Goal: Task Accomplishment & Management: Use online tool/utility

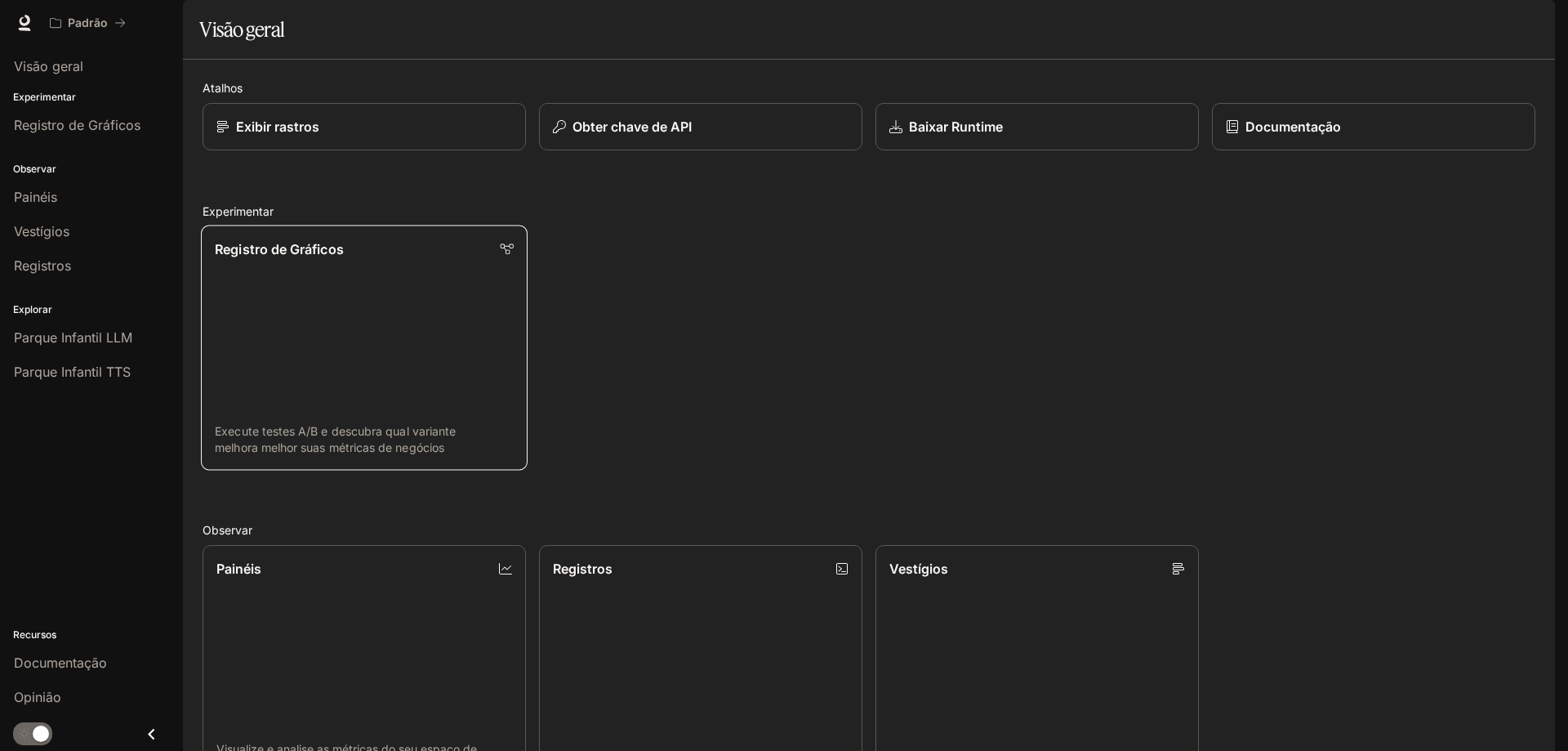
click at [394, 310] on link "Registro de Gráficos Execute testes A/B e descubra qual variante melhora melhor…" at bounding box center [364, 347] width 327 height 245
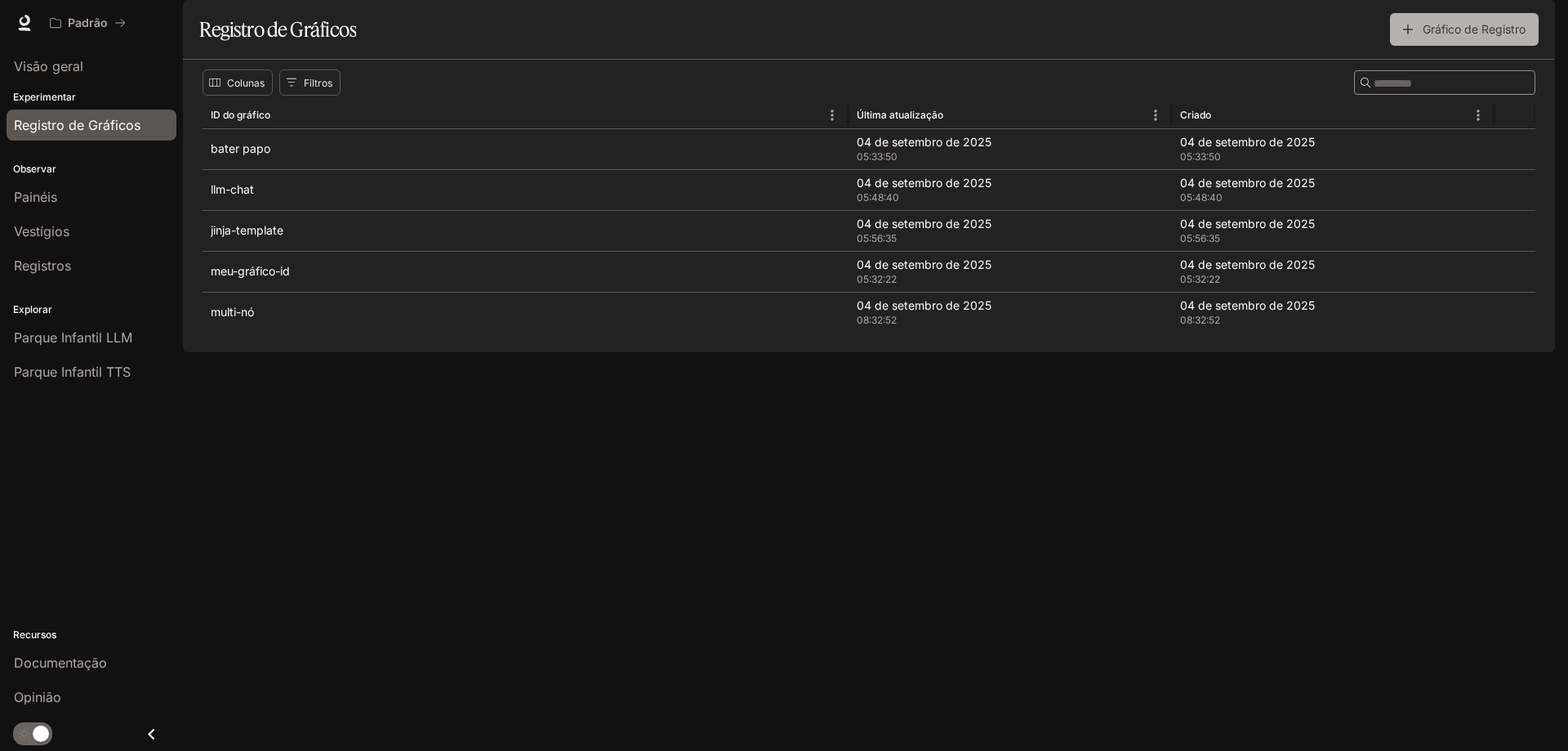
click at [1467, 36] on font "Gráfico de Registro" at bounding box center [1474, 29] width 103 height 14
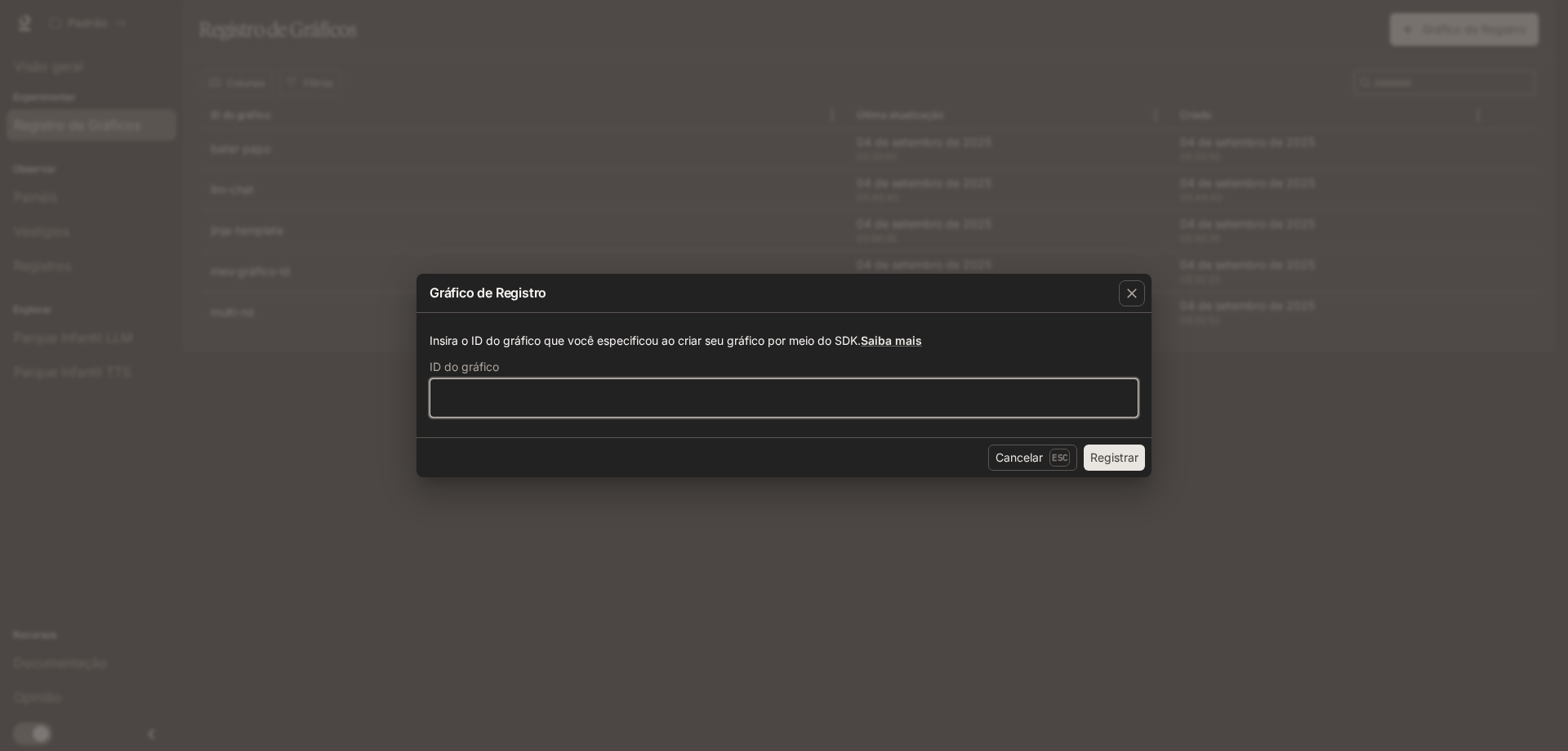
click at [488, 397] on input "text" at bounding box center [784, 398] width 707 height 16
paste input "**********"
type input "**********"
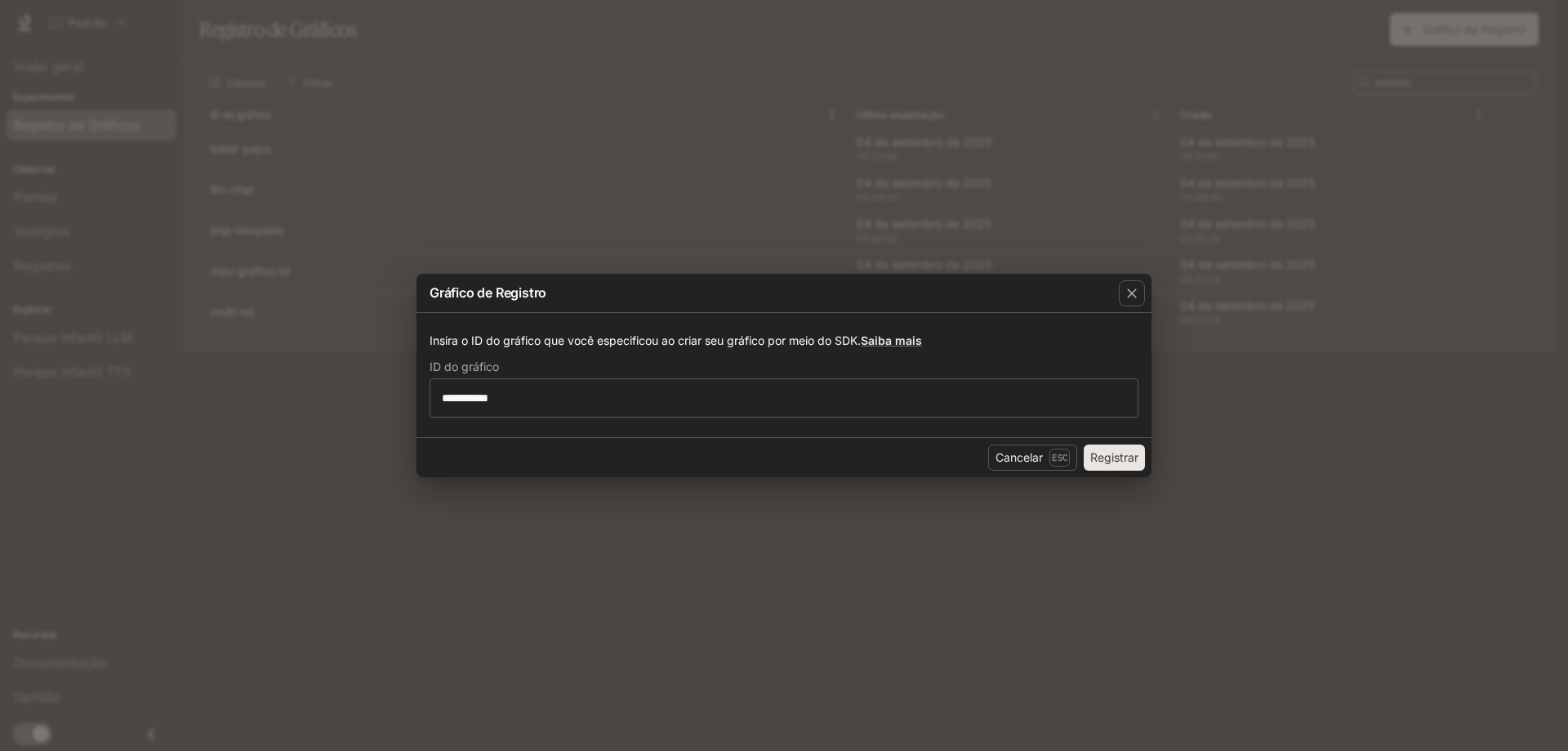
click at [1124, 453] on font "Registrar" at bounding box center [1114, 457] width 48 height 14
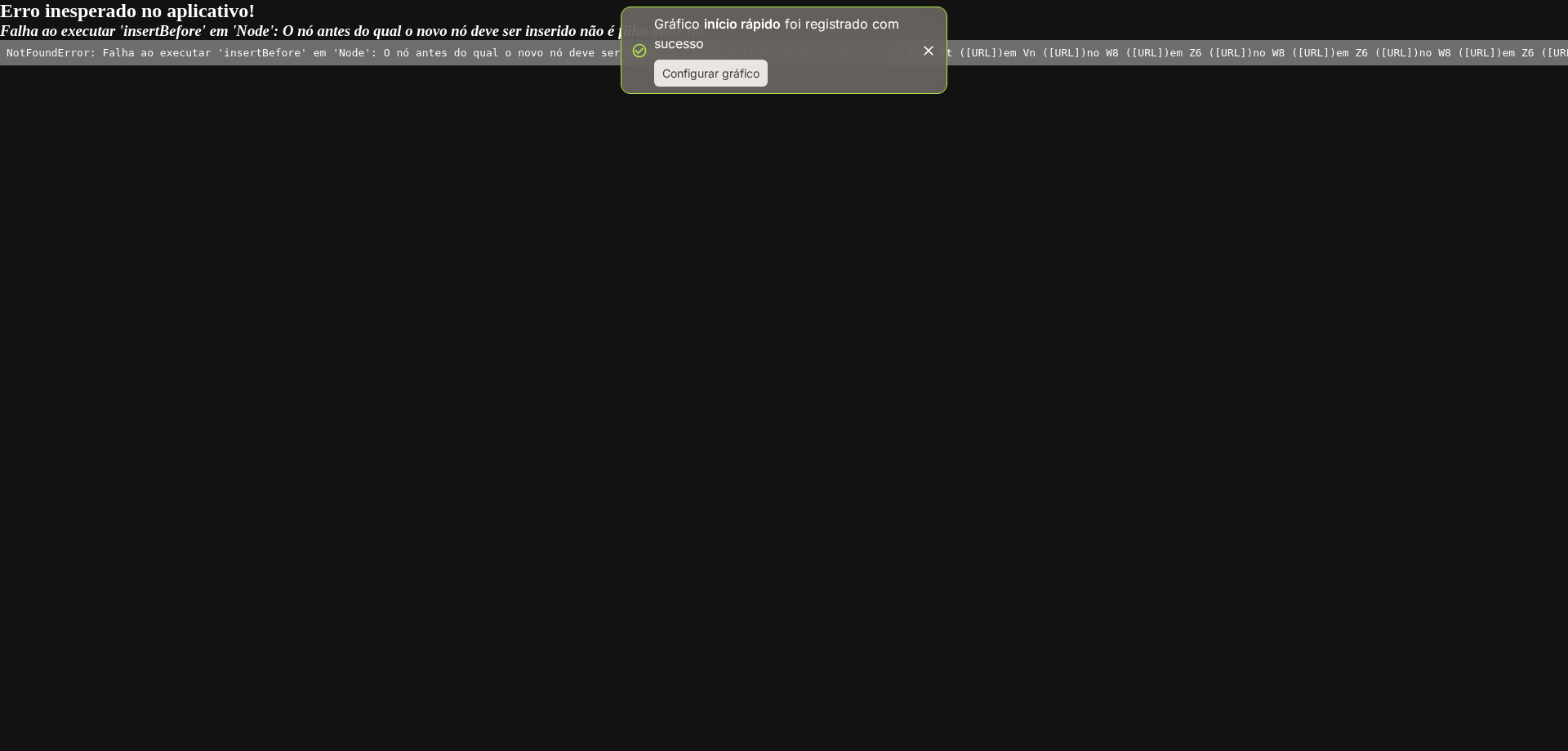
click at [718, 74] on font "Configurar gráfico" at bounding box center [711, 73] width 97 height 14
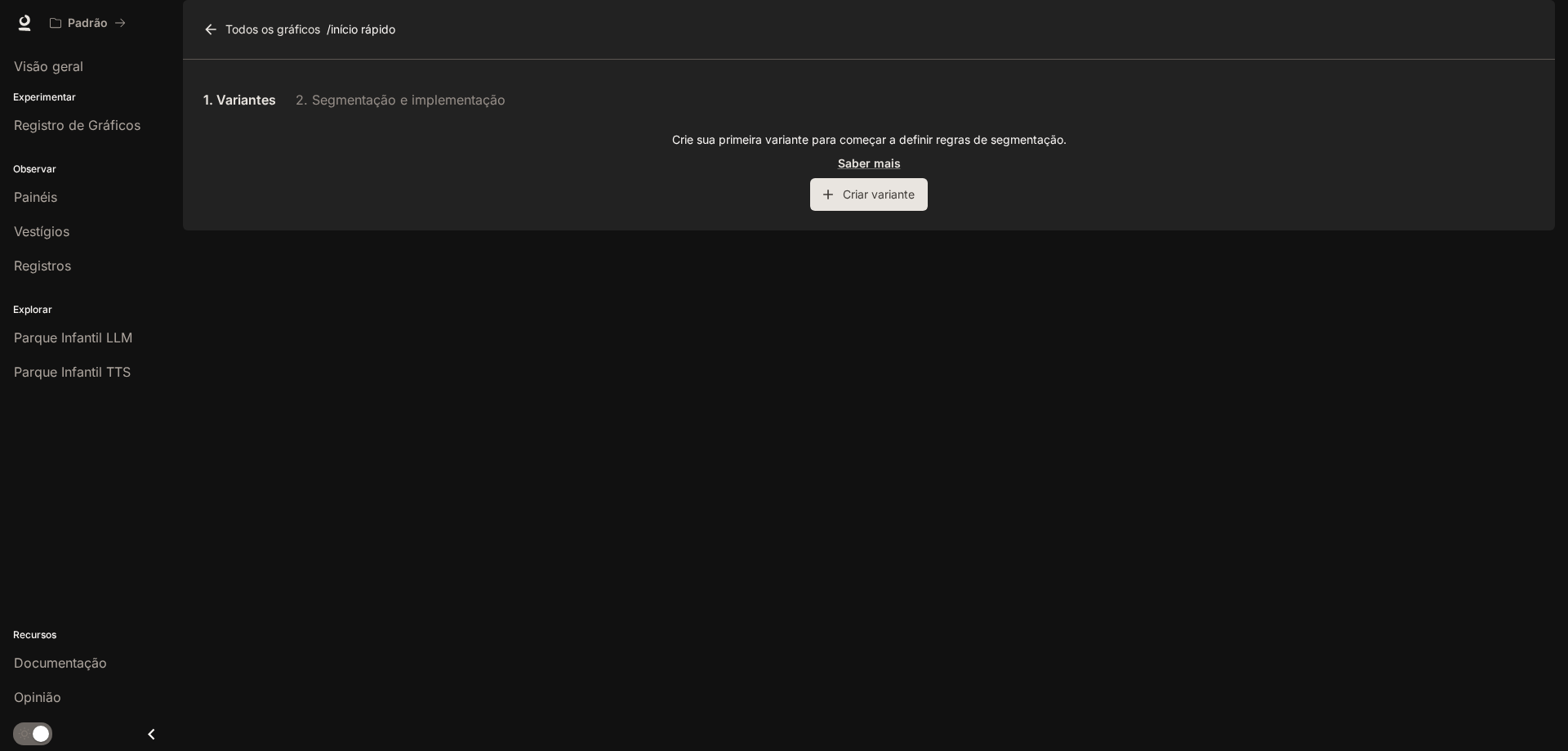
click at [866, 201] on font "Criar variante" at bounding box center [879, 194] width 72 height 14
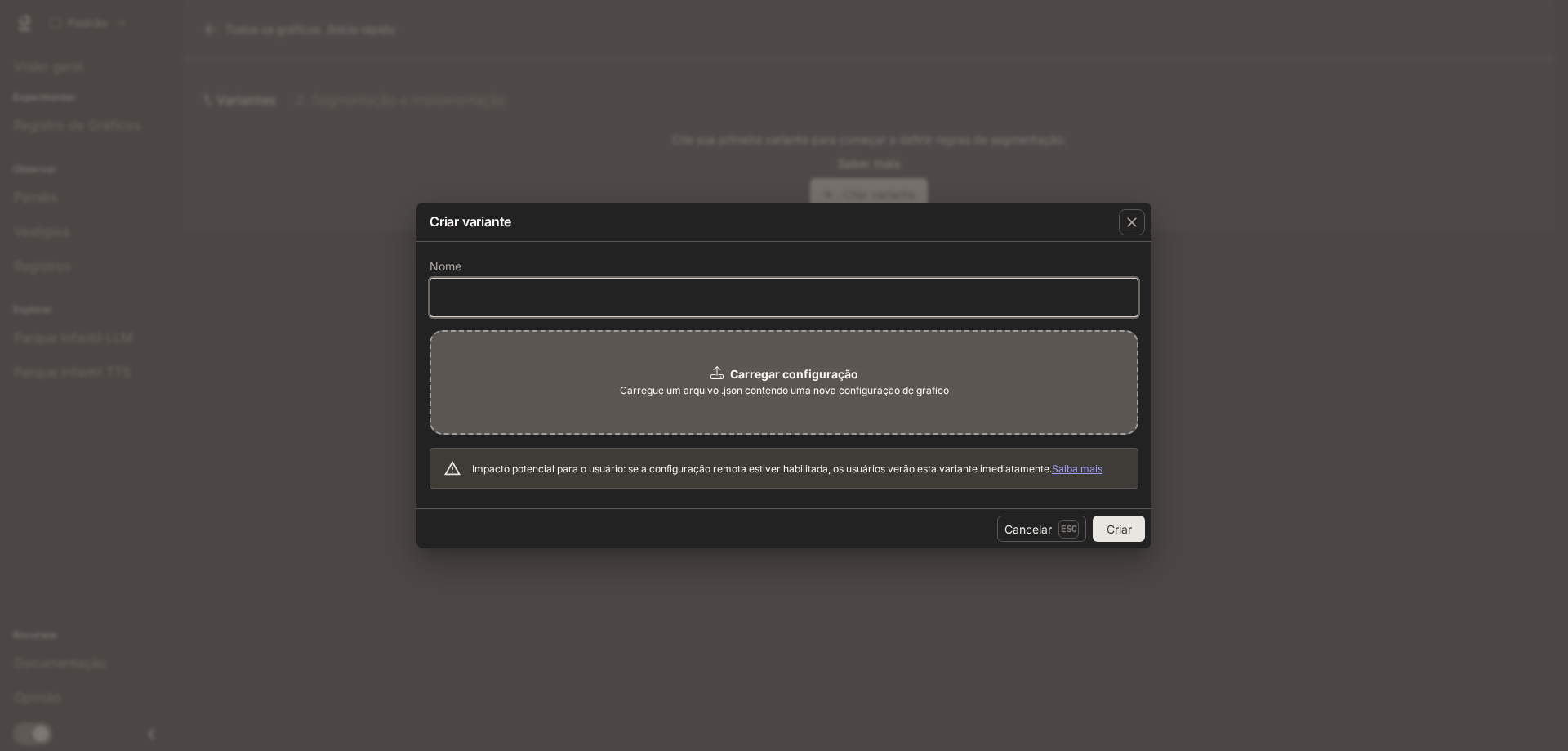
click at [560, 294] on input "text" at bounding box center [784, 296] width 707 height 16
paste input "**********"
type input "**********"
click at [759, 384] on font "Carregue um arquivo .json contendo uma nova configuração de gráfico" at bounding box center [784, 390] width 329 height 13
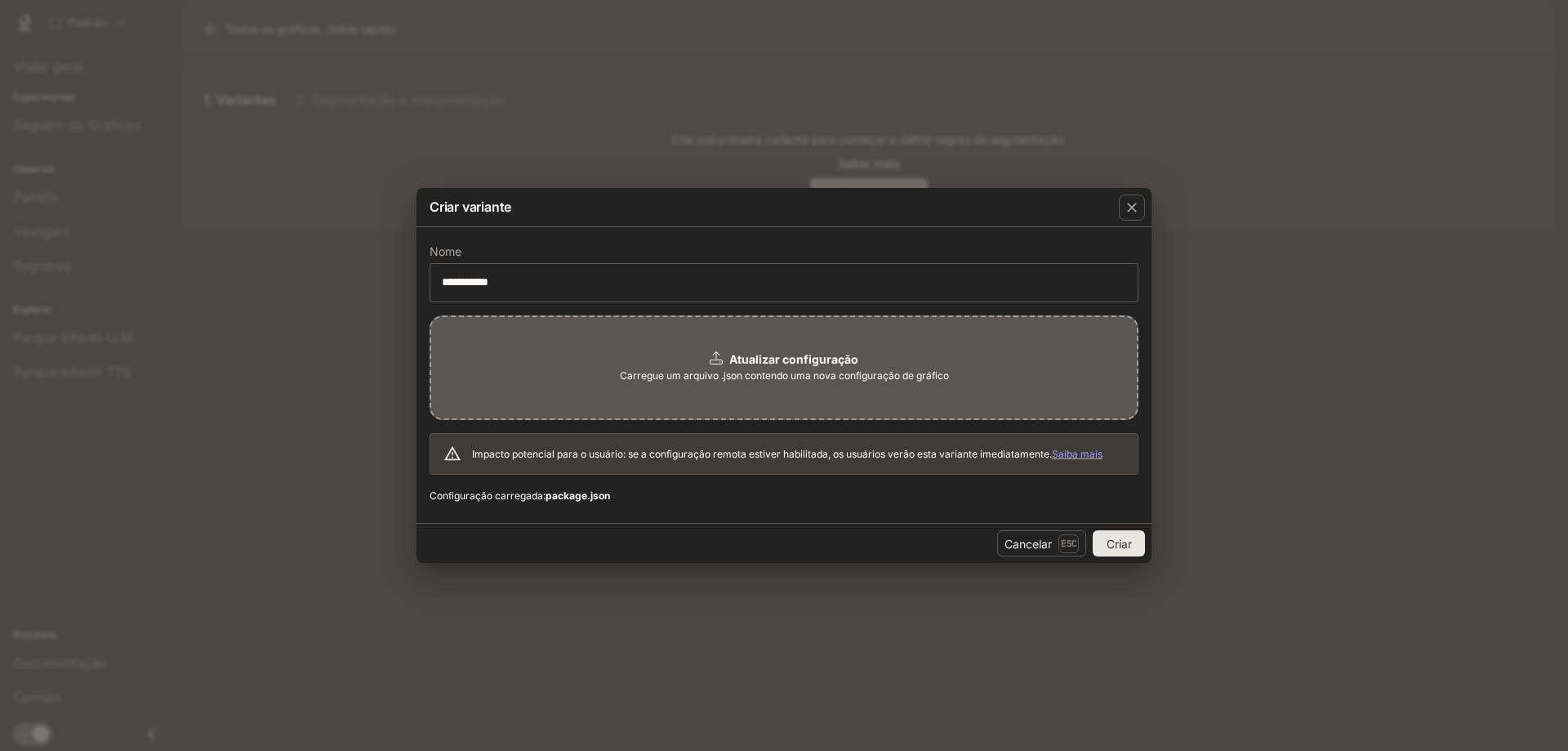
click at [1114, 540] on font "Criar" at bounding box center [1119, 543] width 25 height 14
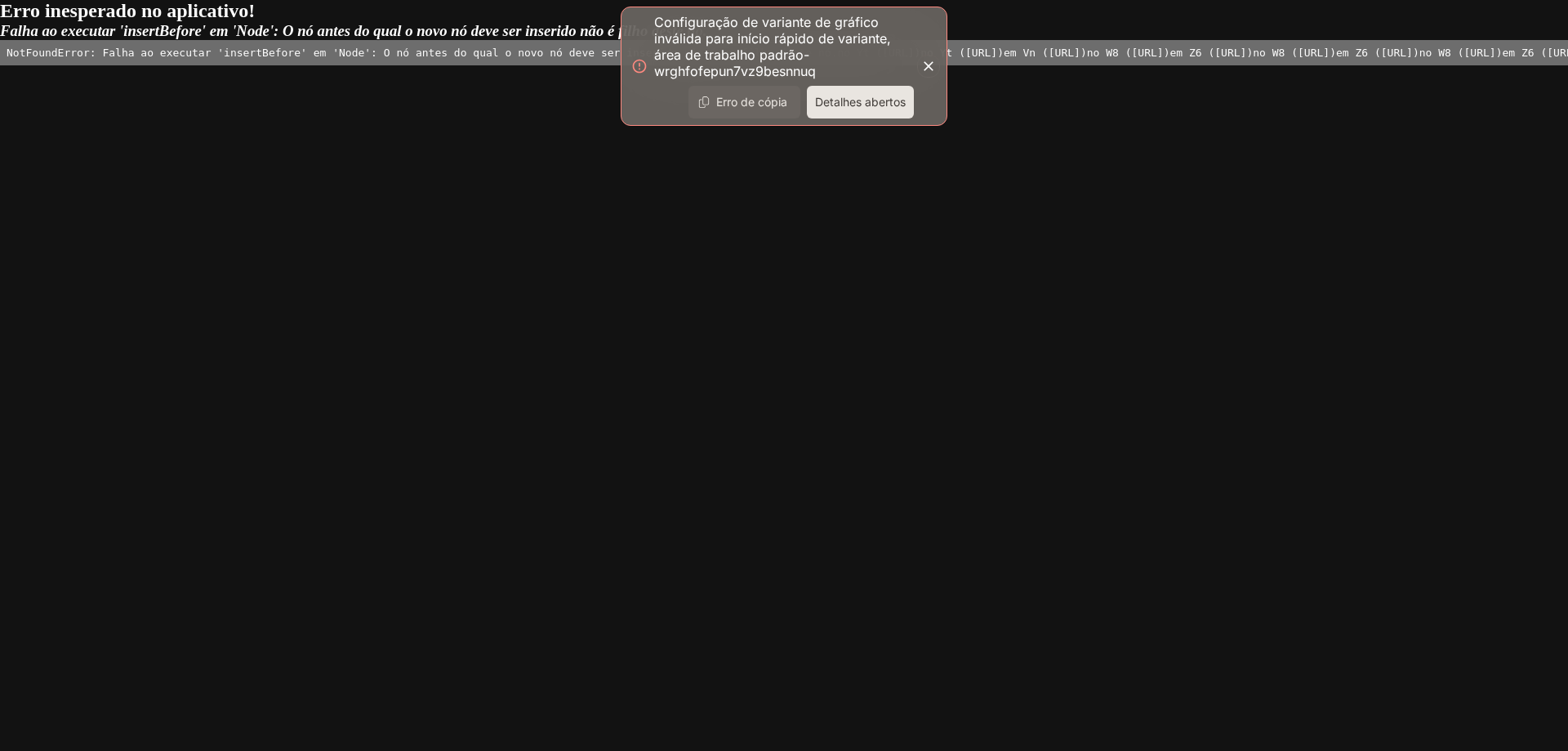
click at [839, 104] on font "Detalhes abertos" at bounding box center [859, 102] width 90 height 14
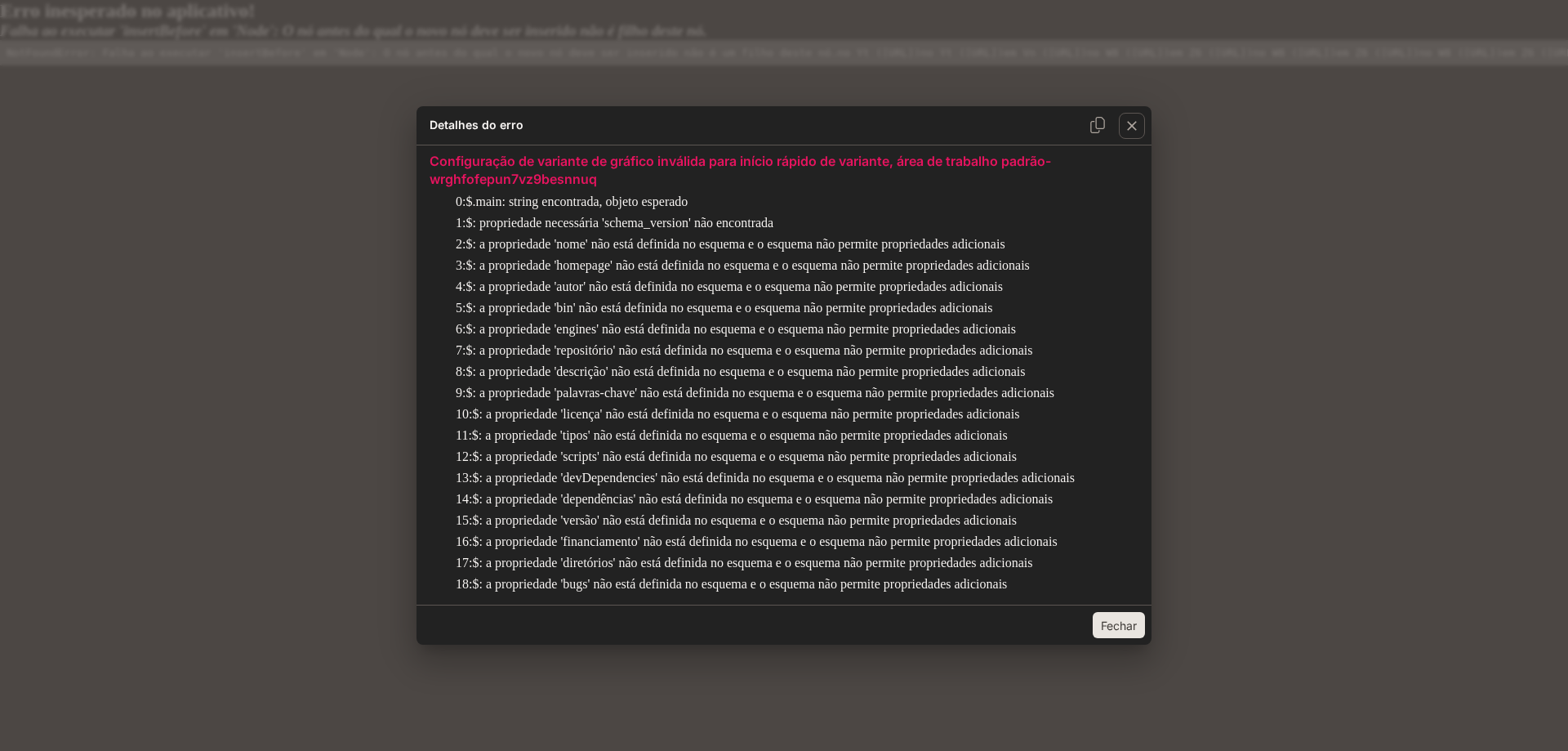
click at [1102, 621] on font "Fechar" at bounding box center [1118, 625] width 36 height 14
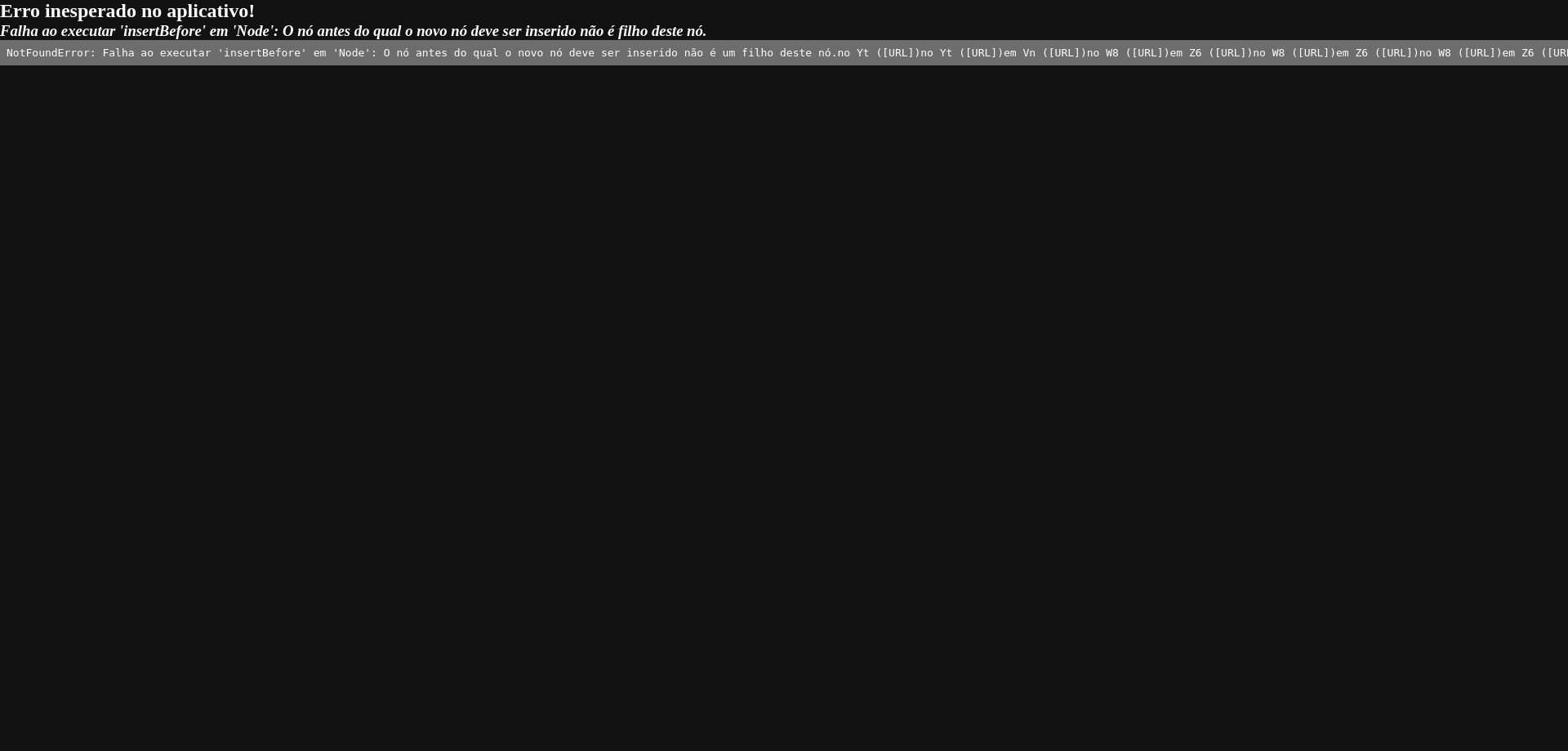
drag, startPoint x: 577, startPoint y: 429, endPoint x: 585, endPoint y: 427, distance: 8.2
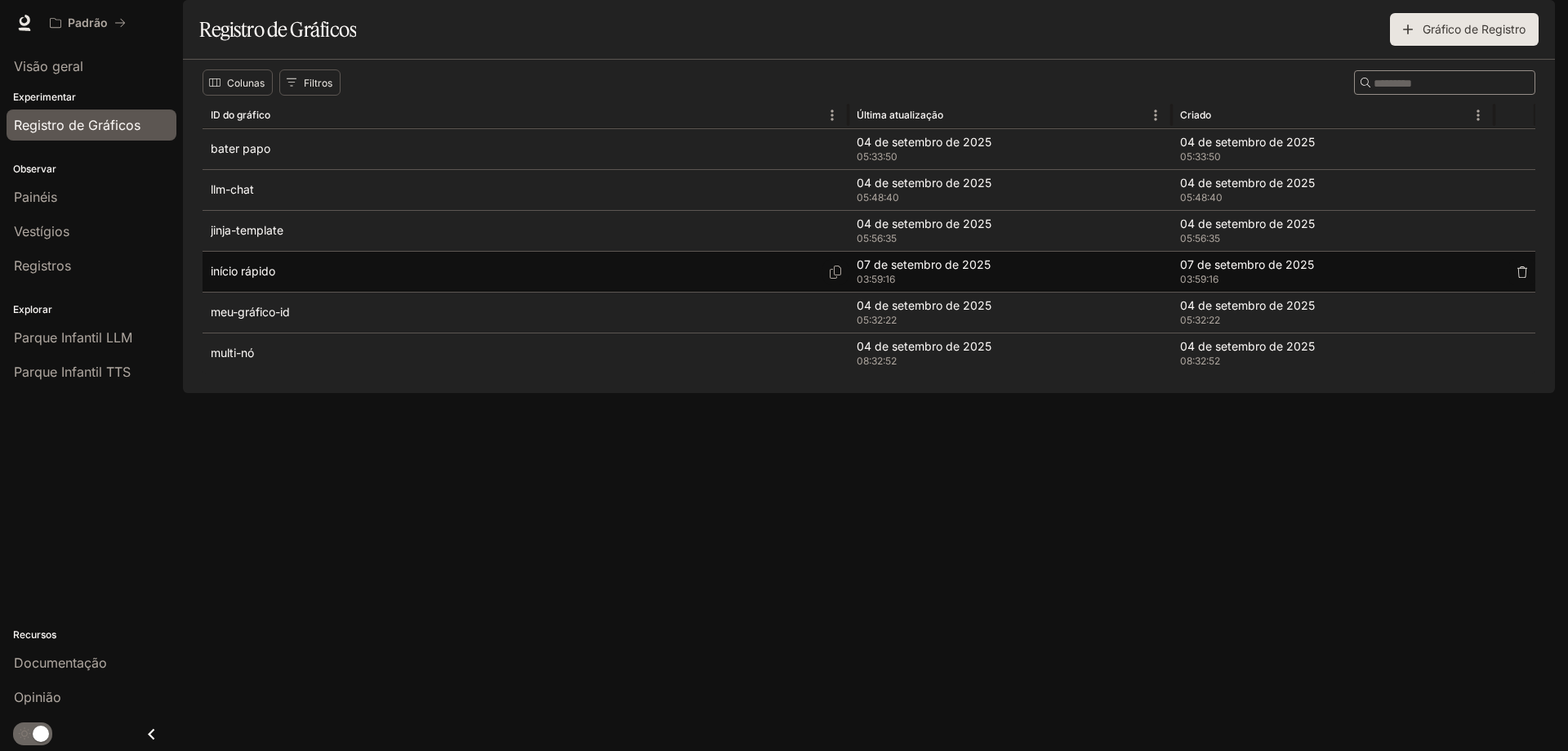
click at [307, 292] on div "início rápido" at bounding box center [525, 271] width 629 height 40
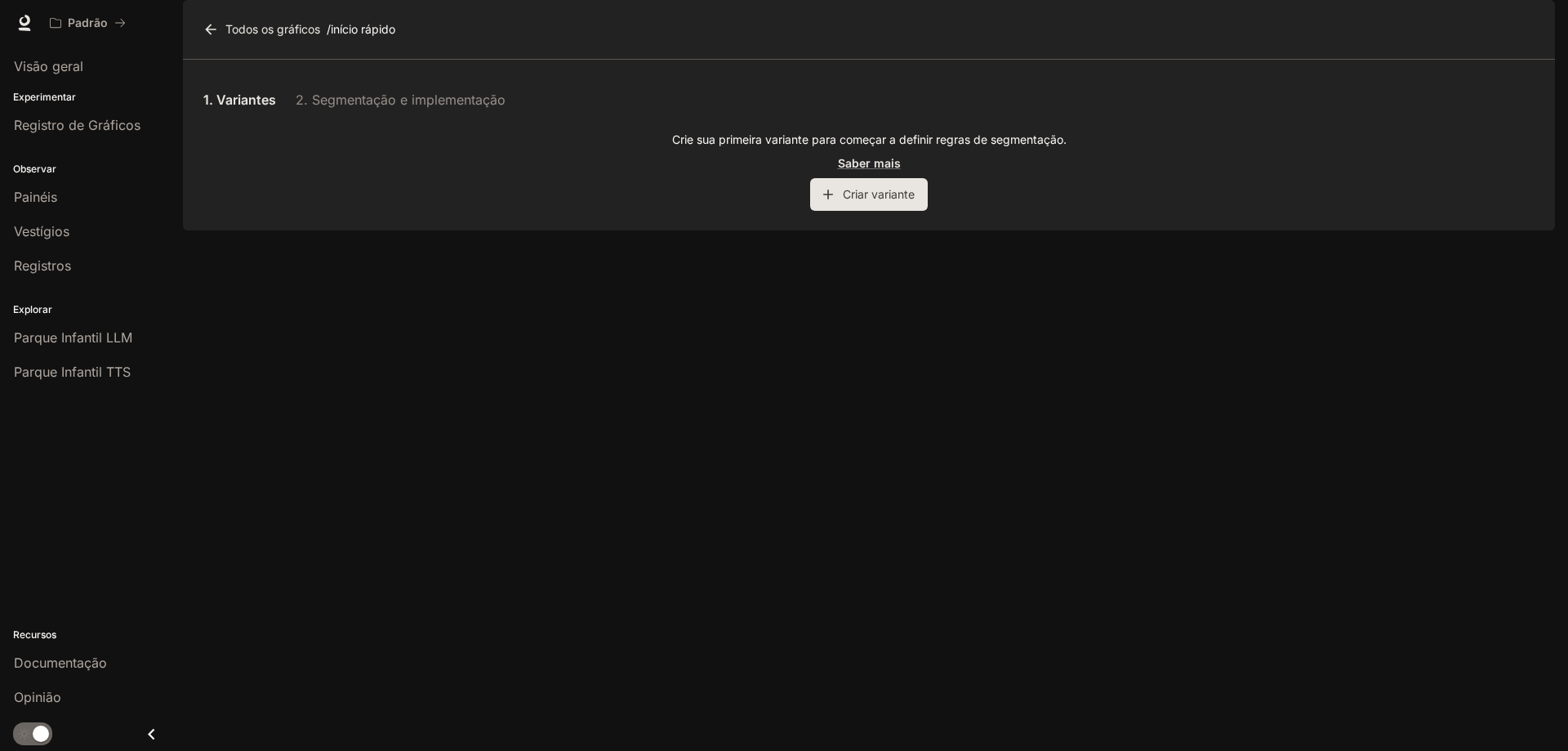
click at [850, 205] on font "Criar variante" at bounding box center [879, 193] width 72 height 20
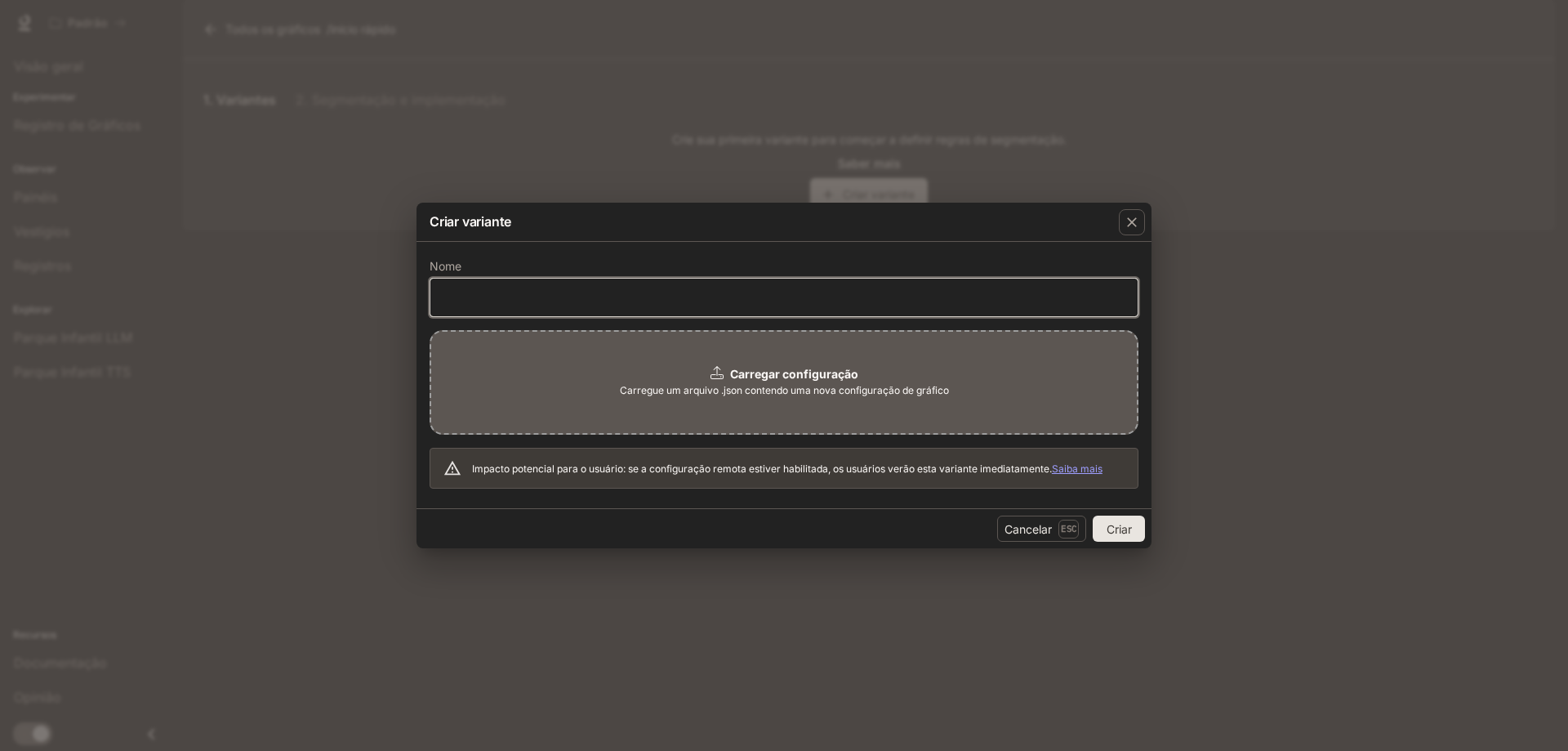
click at [652, 301] on input "text" at bounding box center [784, 296] width 707 height 16
paste input "**********"
type input "**********"
click at [743, 410] on div "Carregar configuração Carregue um arquivo .json contendo uma nova configuração …" at bounding box center [784, 382] width 709 height 105
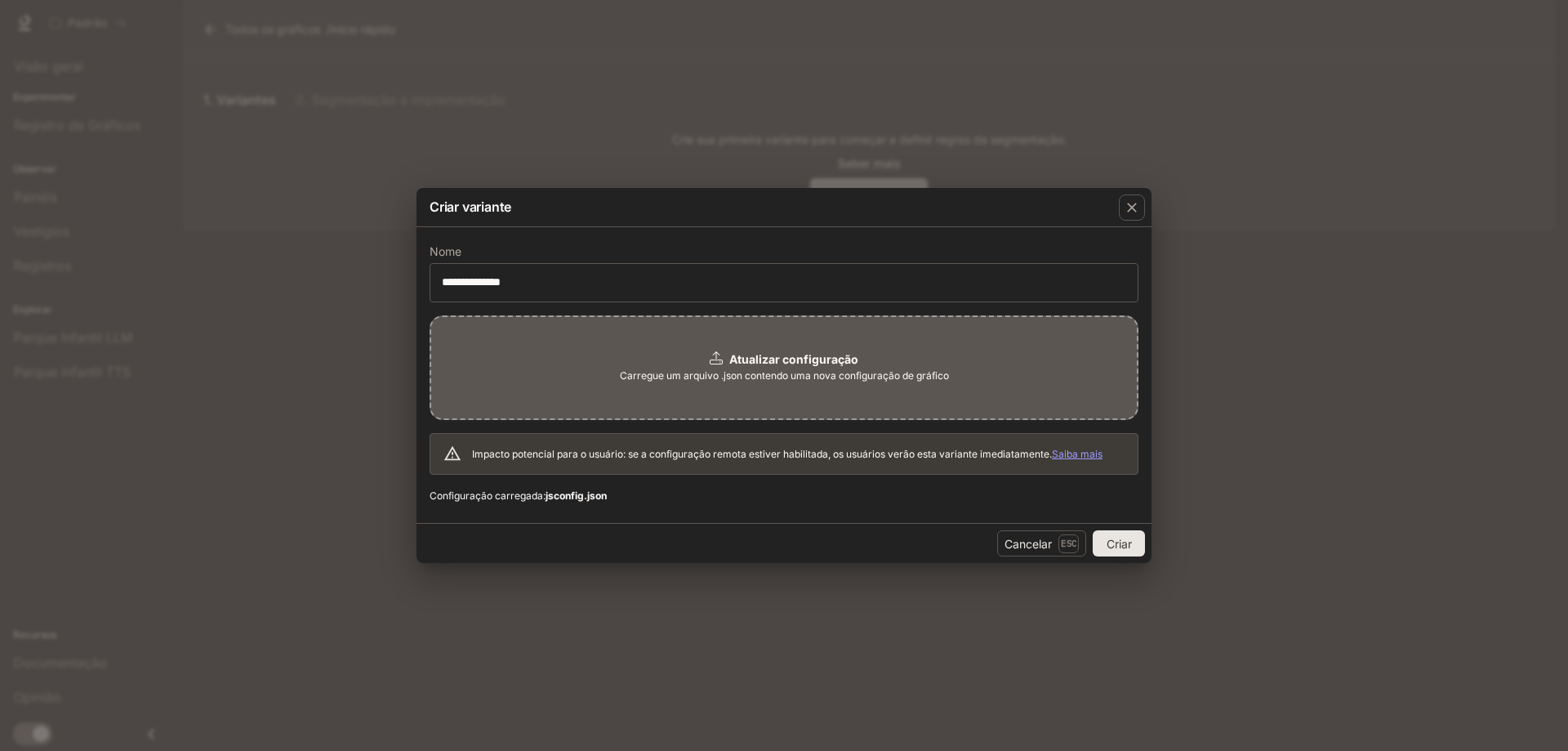
click at [1114, 542] on font "Criar" at bounding box center [1119, 543] width 25 height 14
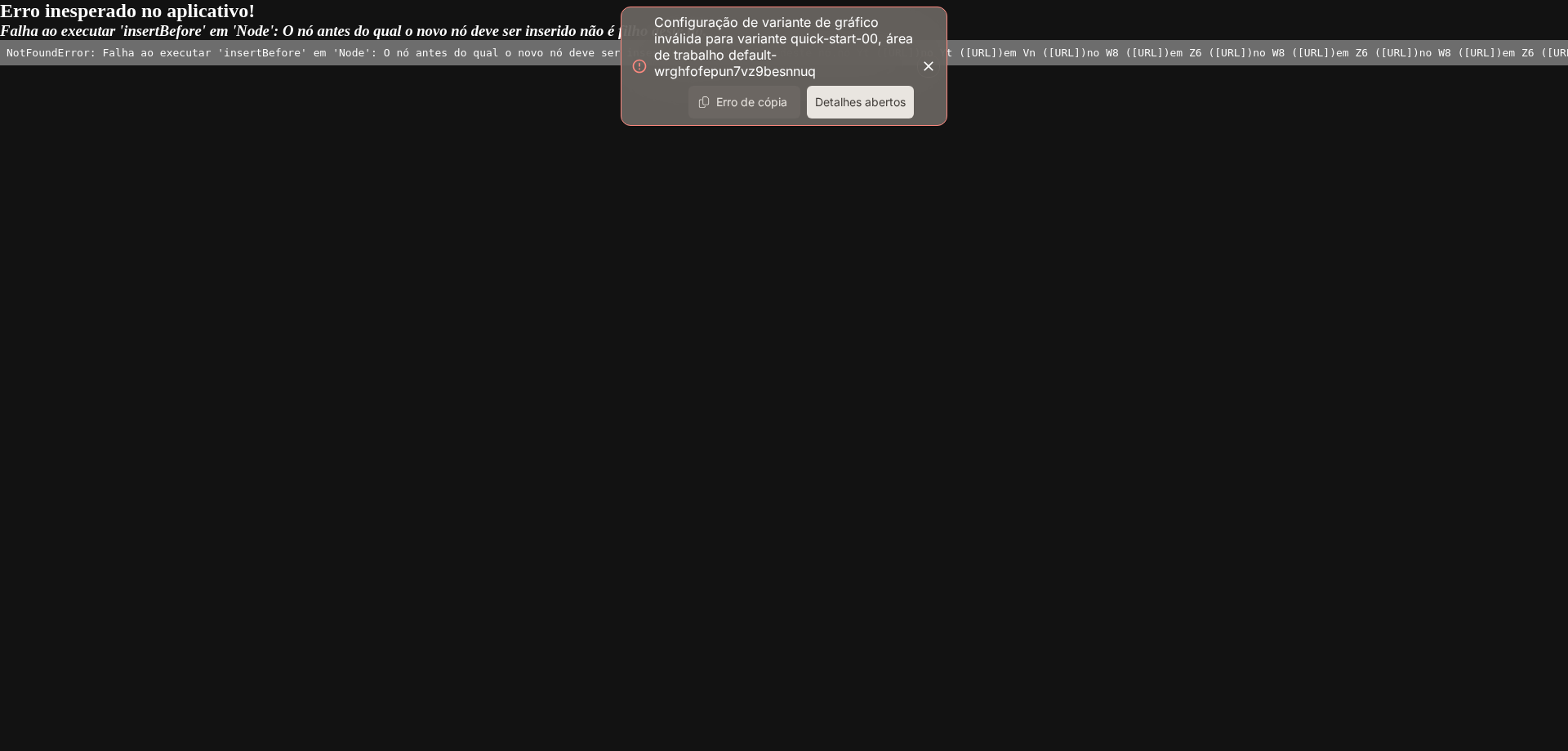
click at [845, 106] on font "Detalhes abertos" at bounding box center [859, 102] width 90 height 14
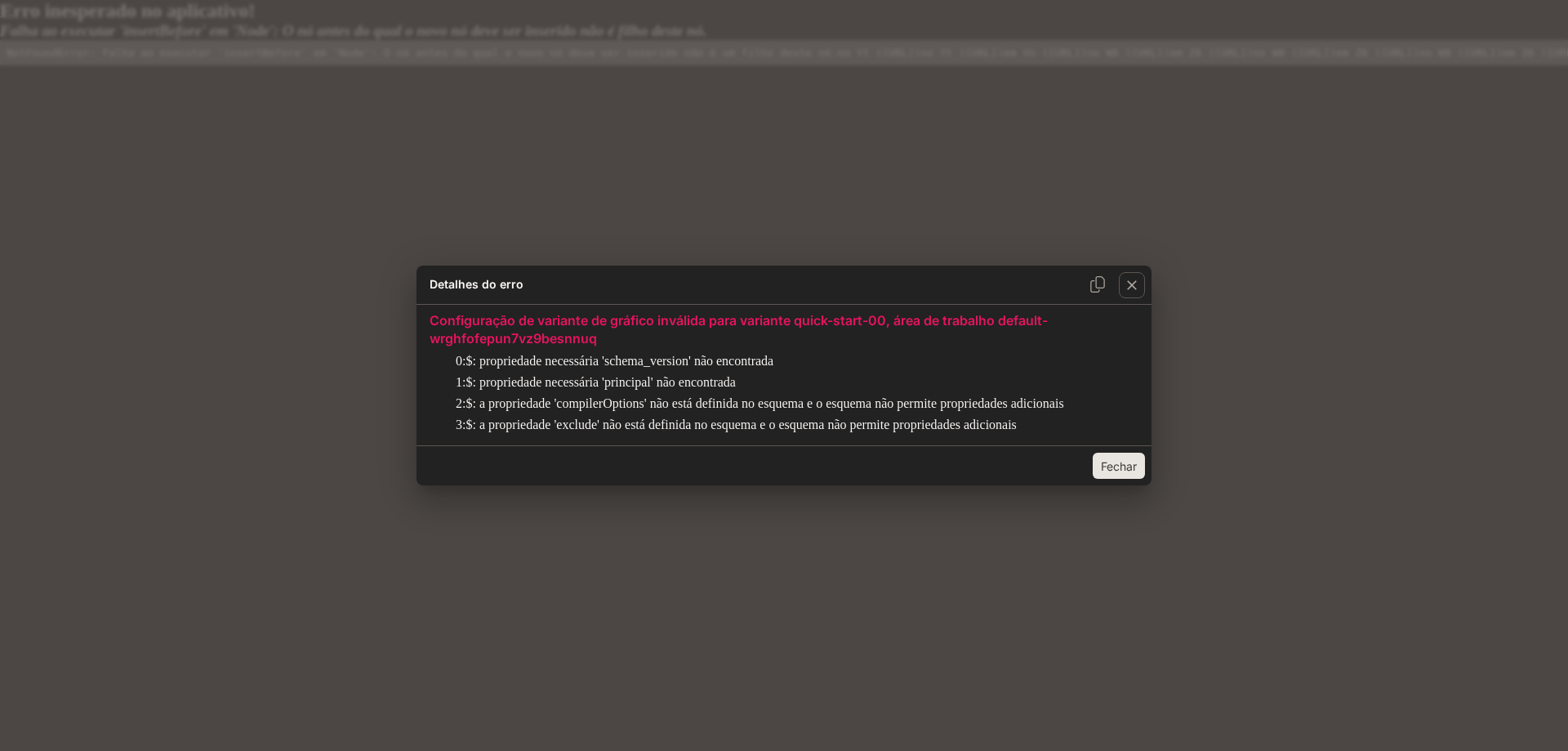
click at [1114, 473] on font "Fechar" at bounding box center [1118, 466] width 36 height 14
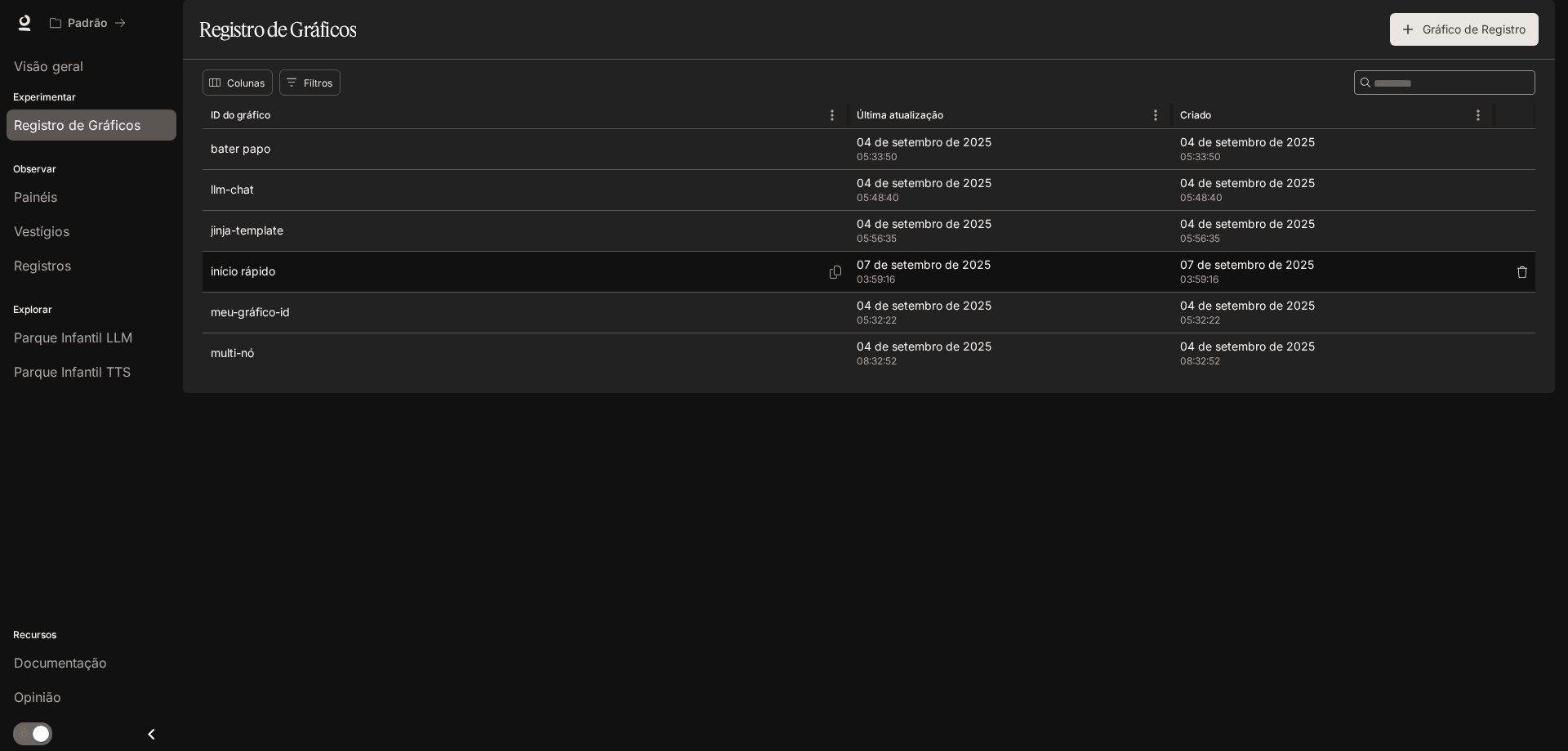
click at [303, 292] on div "início rápido" at bounding box center [525, 271] width 629 height 40
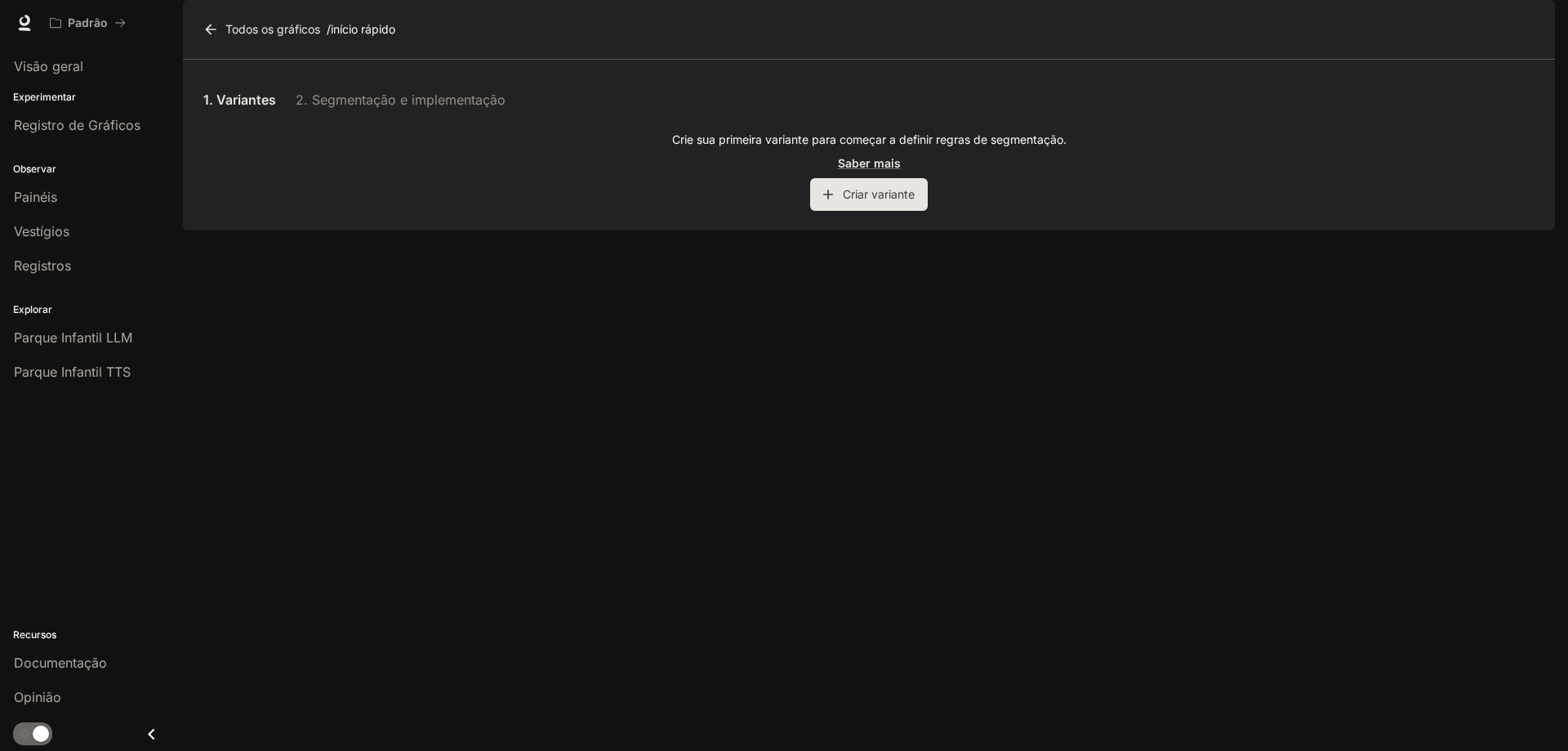
click at [846, 201] on font "Criar variante" at bounding box center [879, 194] width 72 height 14
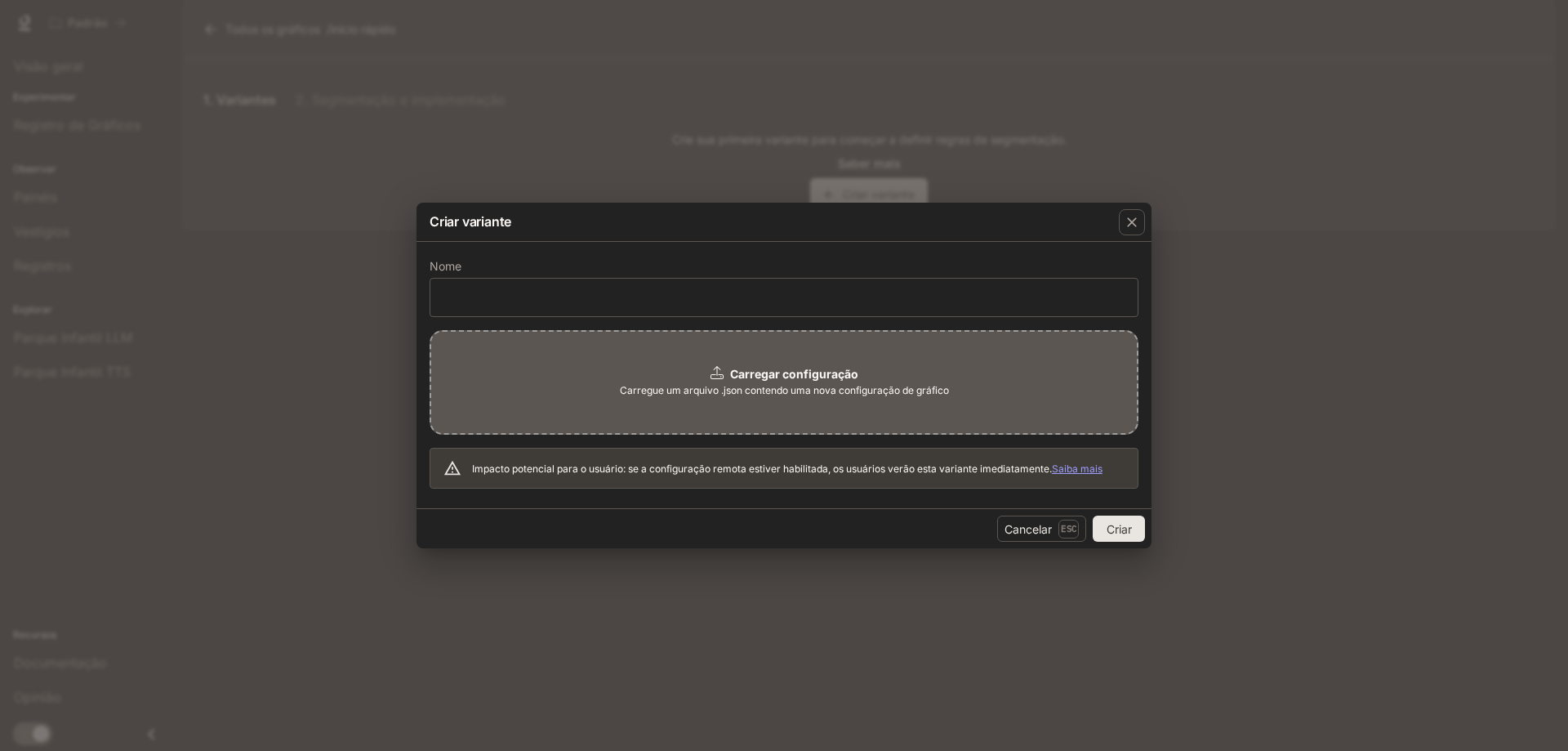
click at [720, 387] on font "Carregue um arquivo .json contendo uma nova configuração de gráfico" at bounding box center [784, 390] width 329 height 13
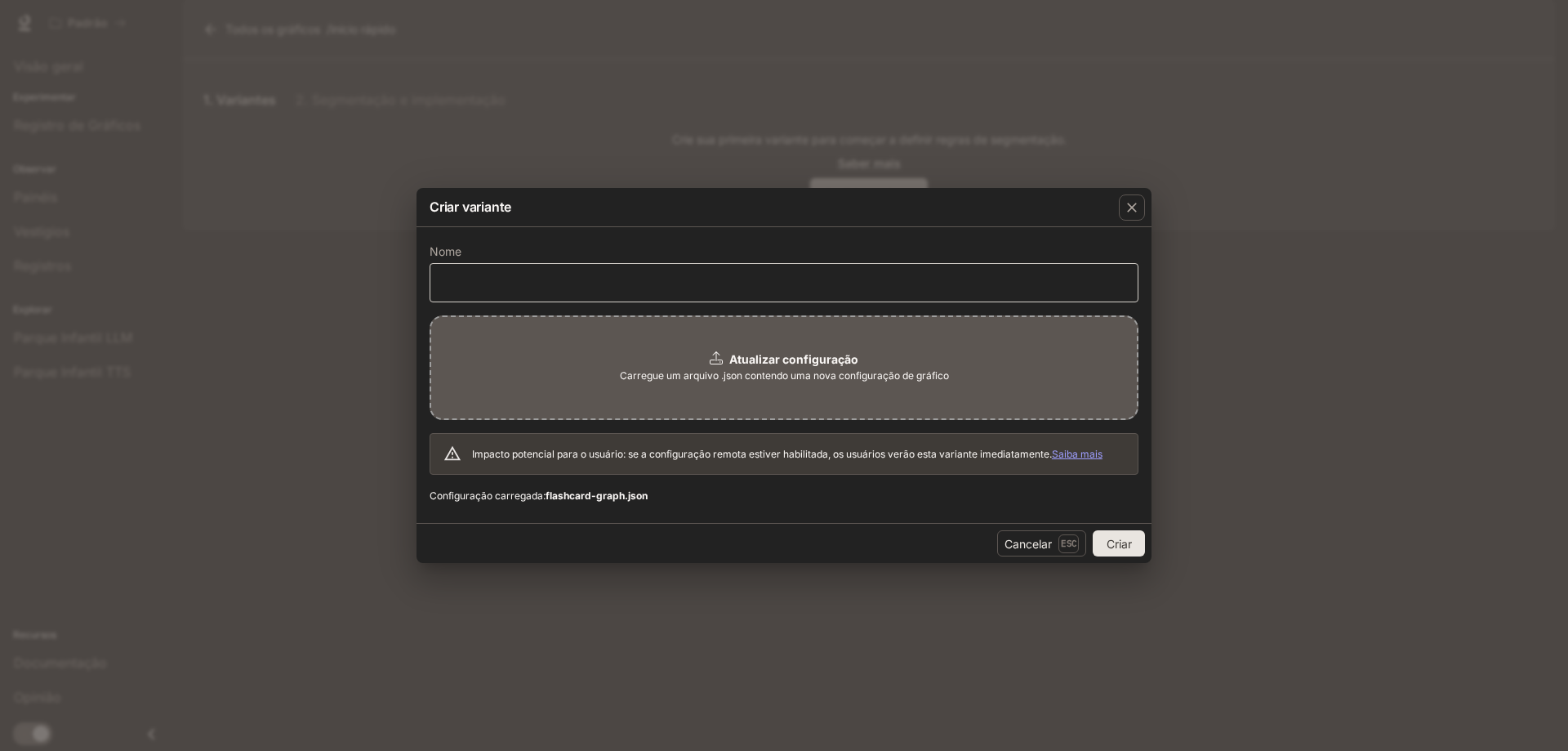
click at [496, 274] on div "​" at bounding box center [784, 282] width 709 height 39
type input "*********"
click at [1138, 537] on button "Criar" at bounding box center [1119, 543] width 52 height 26
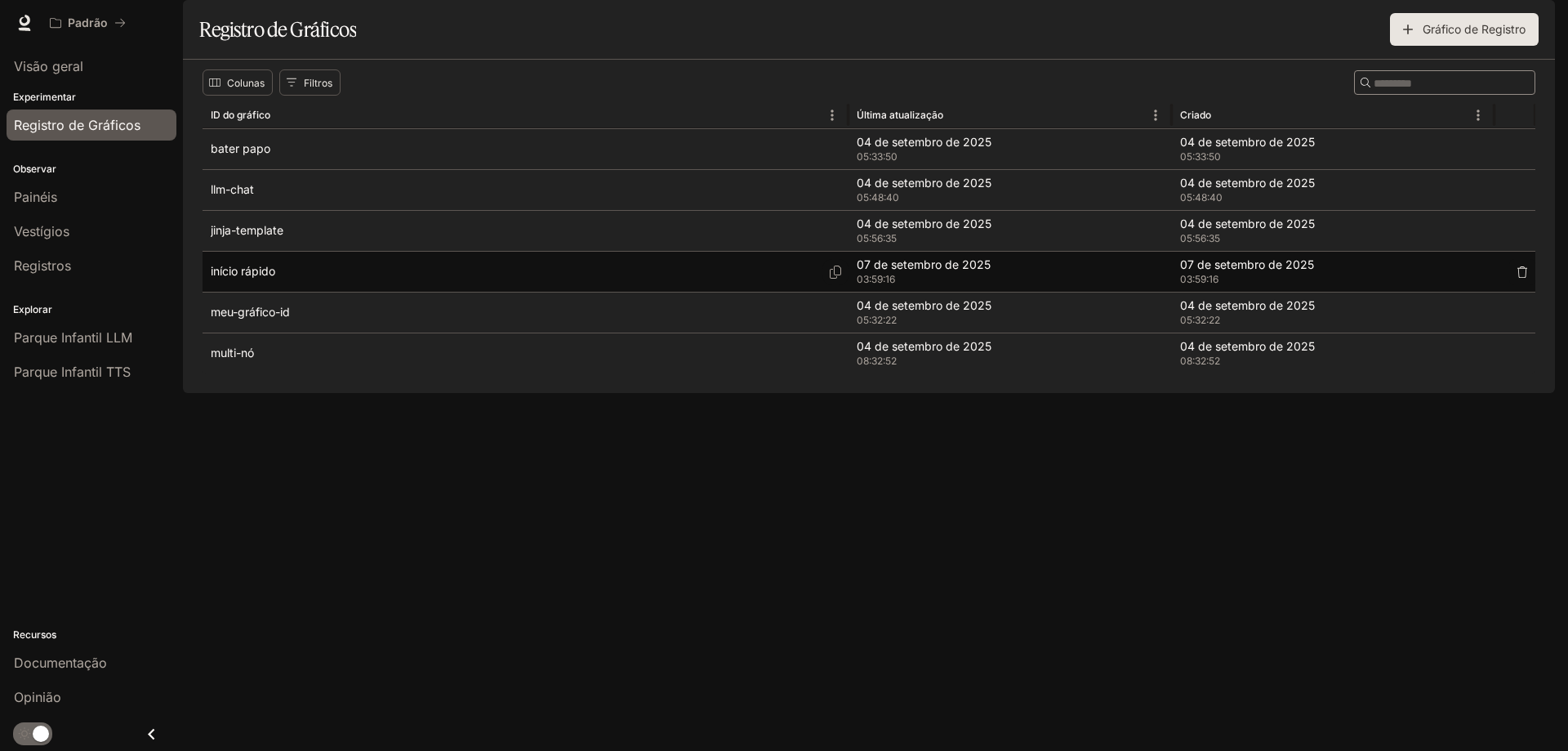
click at [315, 292] on div "início rápido" at bounding box center [525, 271] width 629 height 40
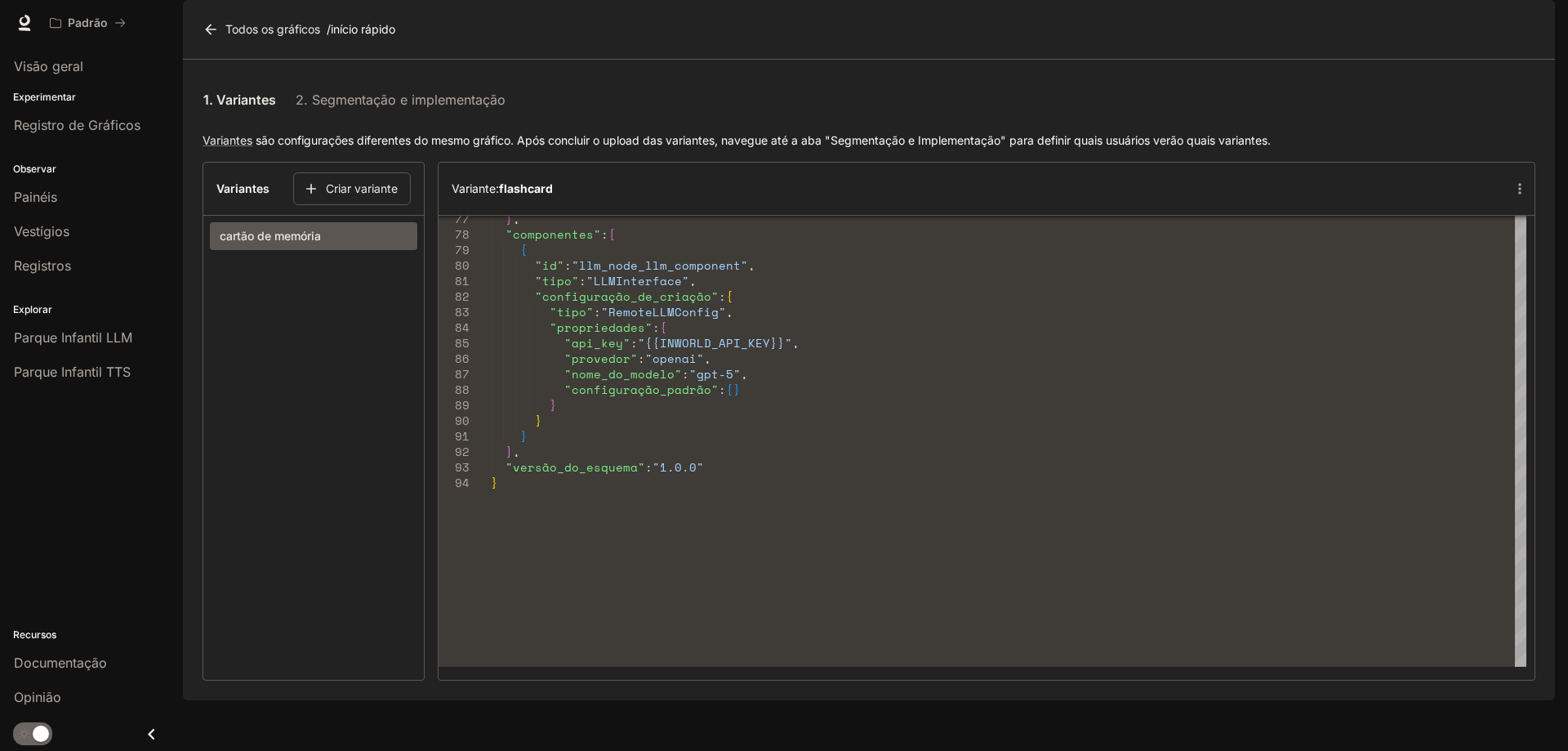
click at [296, 397] on section "Variantes Criar variante cartão de memória" at bounding box center [313, 421] width 222 height 519
click at [321, 250] on button "cartão de memória" at bounding box center [313, 236] width 208 height 28
click at [69, 203] on div "Painéis" at bounding box center [91, 197] width 155 height 19
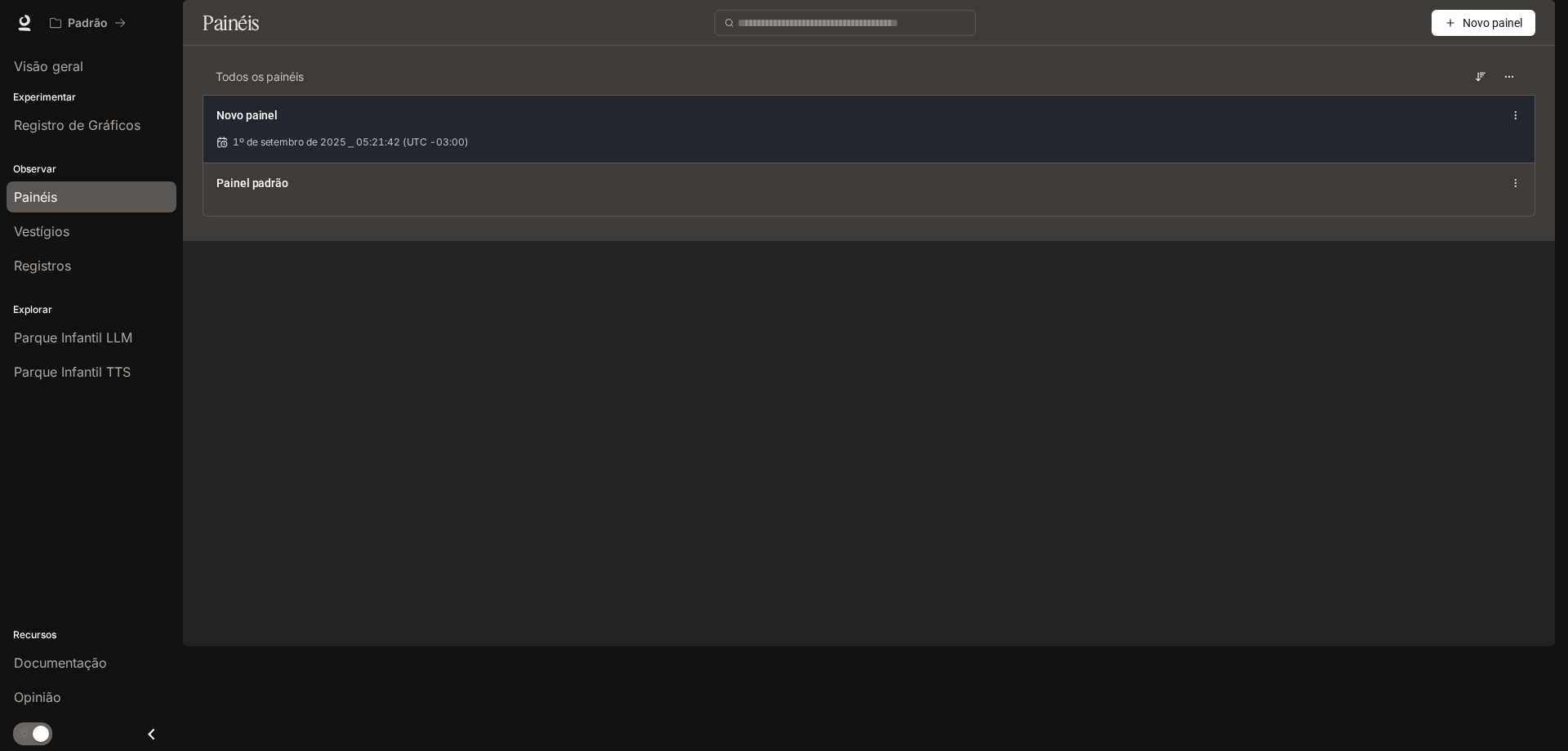
click at [310, 123] on div "Novo painel" at bounding box center [596, 114] width 760 height 16
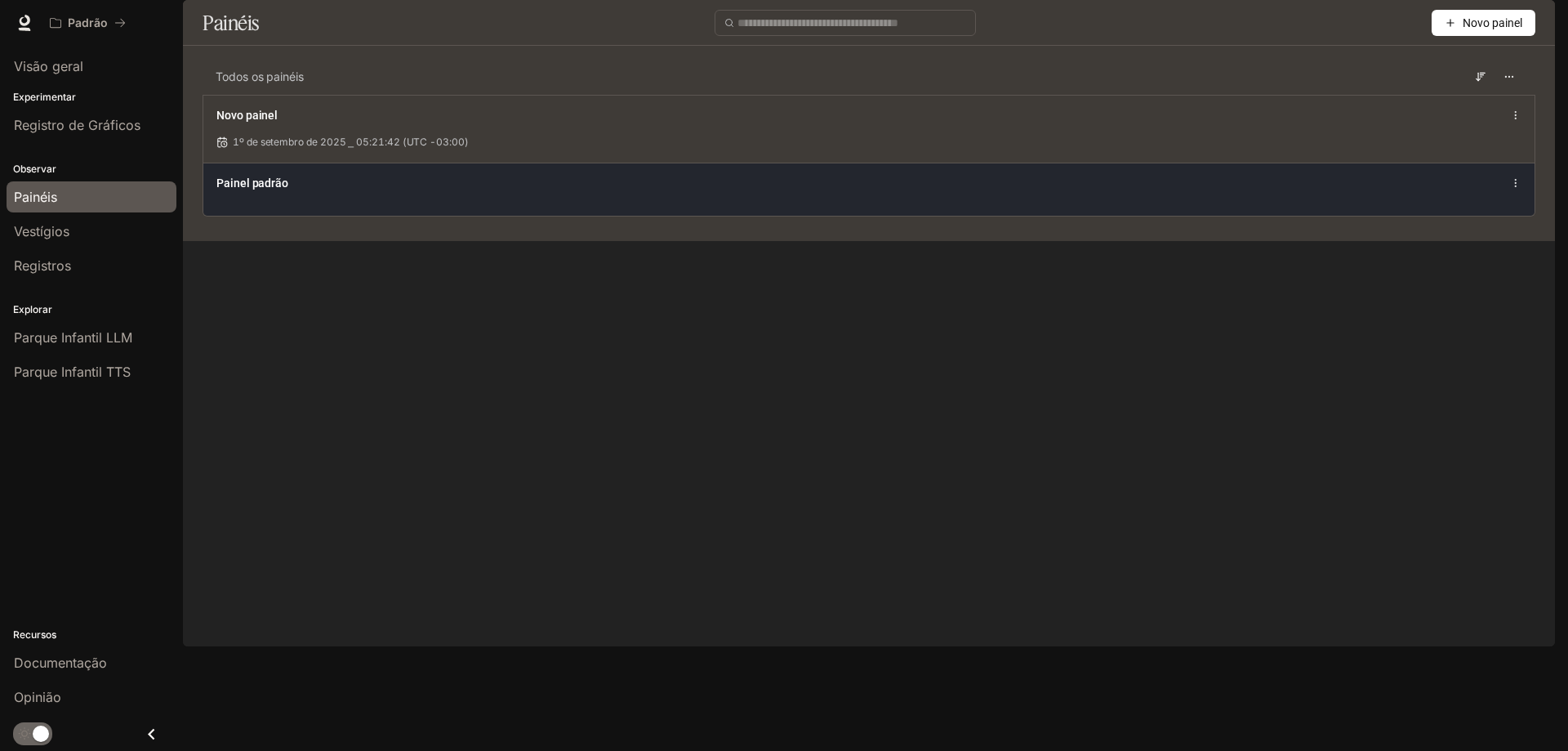
click at [290, 191] on div "Painel padrão" at bounding box center [596, 182] width 760 height 16
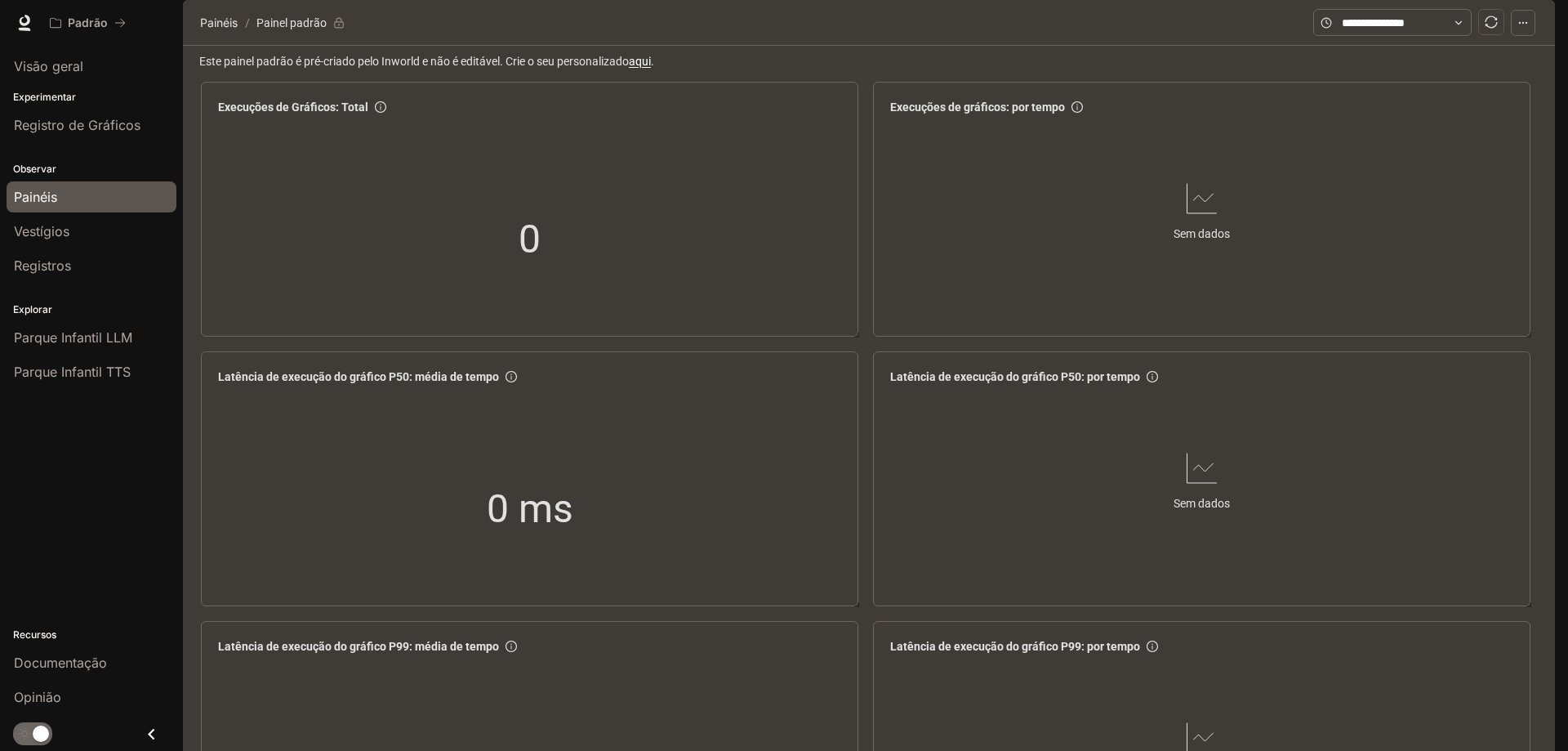
scroll to position [1829, 0]
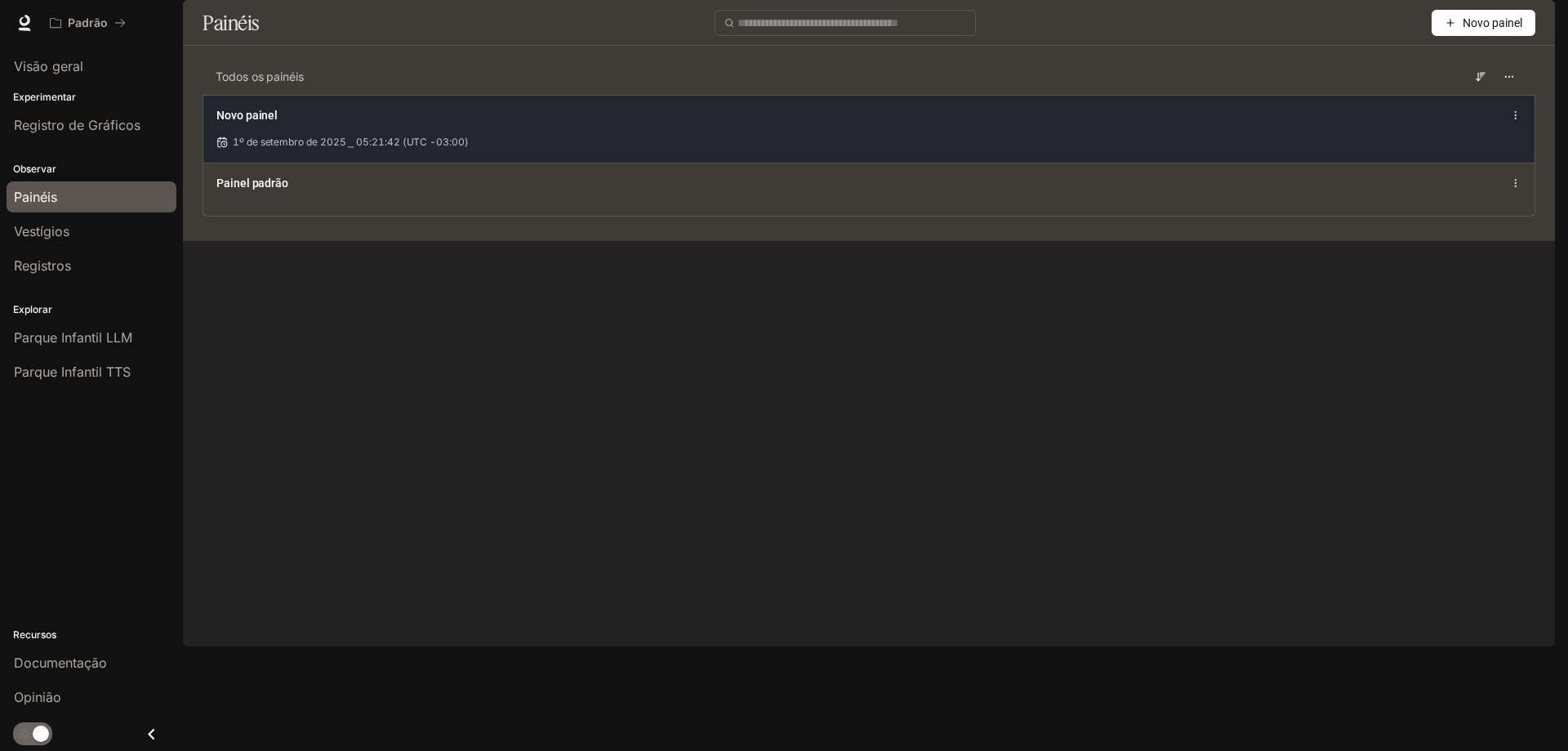
click at [298, 123] on div "Novo painel" at bounding box center [596, 114] width 760 height 16
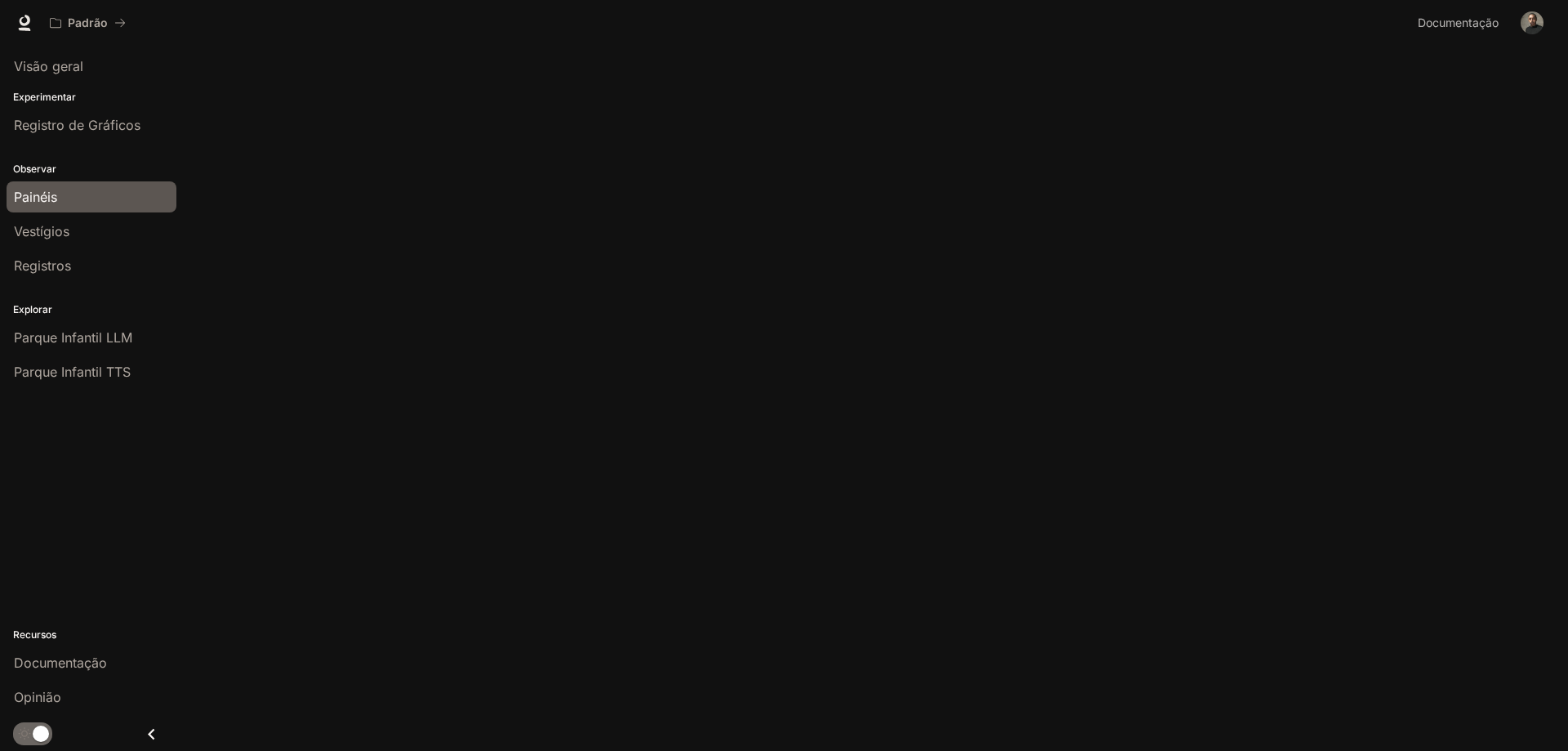
click at [79, 97] on p "Experimentar" at bounding box center [91, 97] width 183 height 15
click at [79, 116] on span "Registro de Gráficos" at bounding box center [77, 125] width 127 height 19
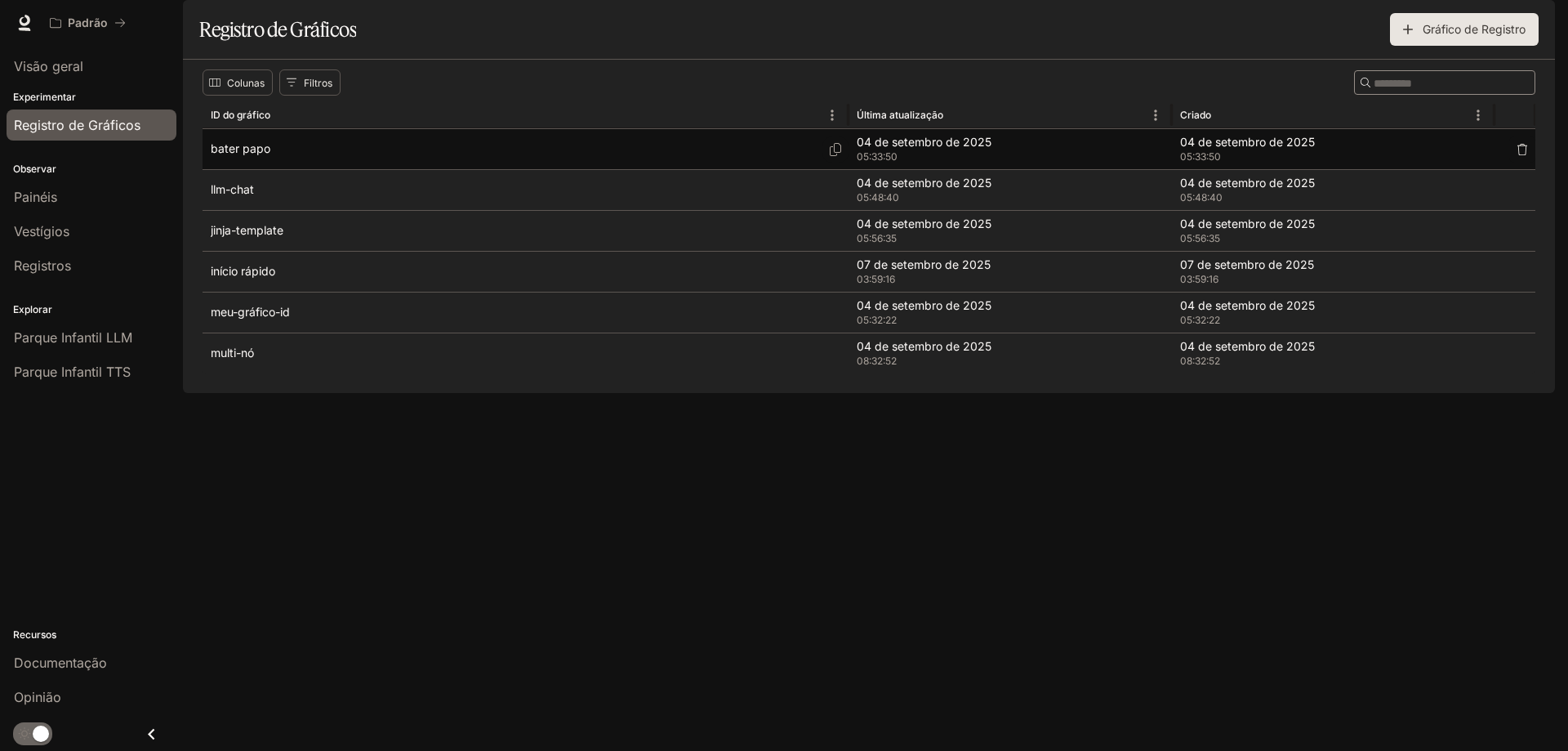
click at [270, 169] on div "bater papo" at bounding box center [525, 148] width 629 height 40
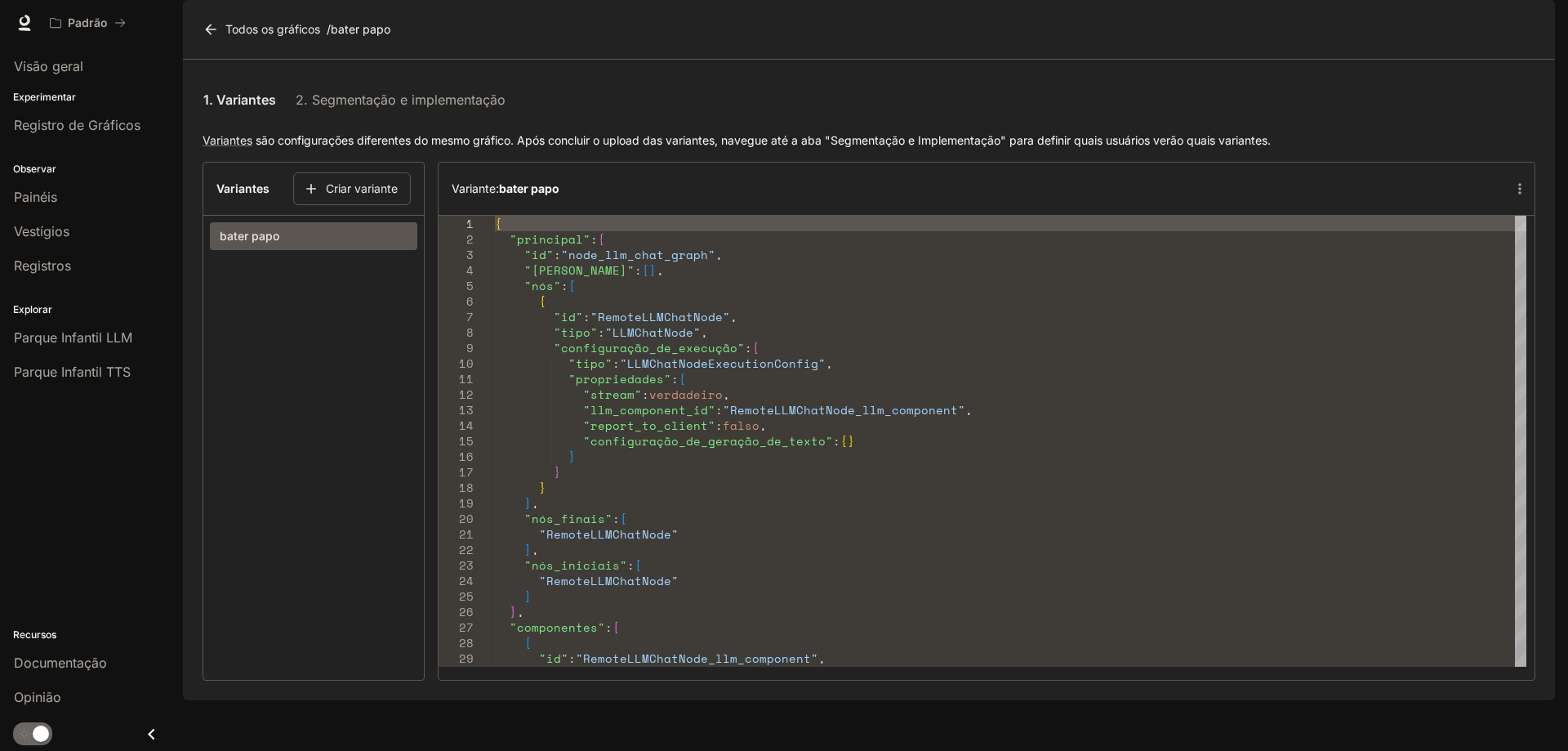
drag, startPoint x: 439, startPoint y: 251, endPoint x: 416, endPoint y: 256, distance: 23.5
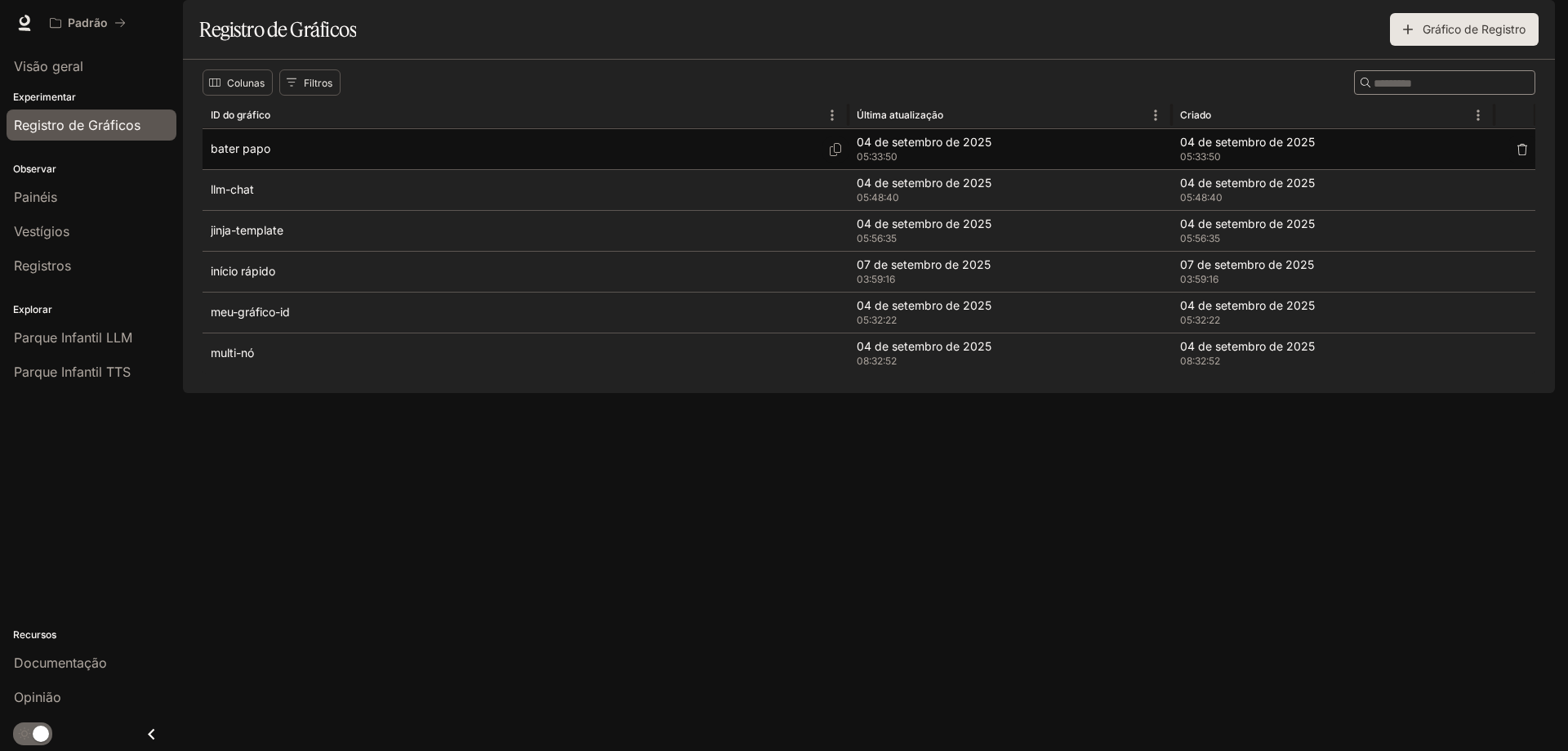
click at [291, 169] on div "bater papo" at bounding box center [525, 148] width 629 height 40
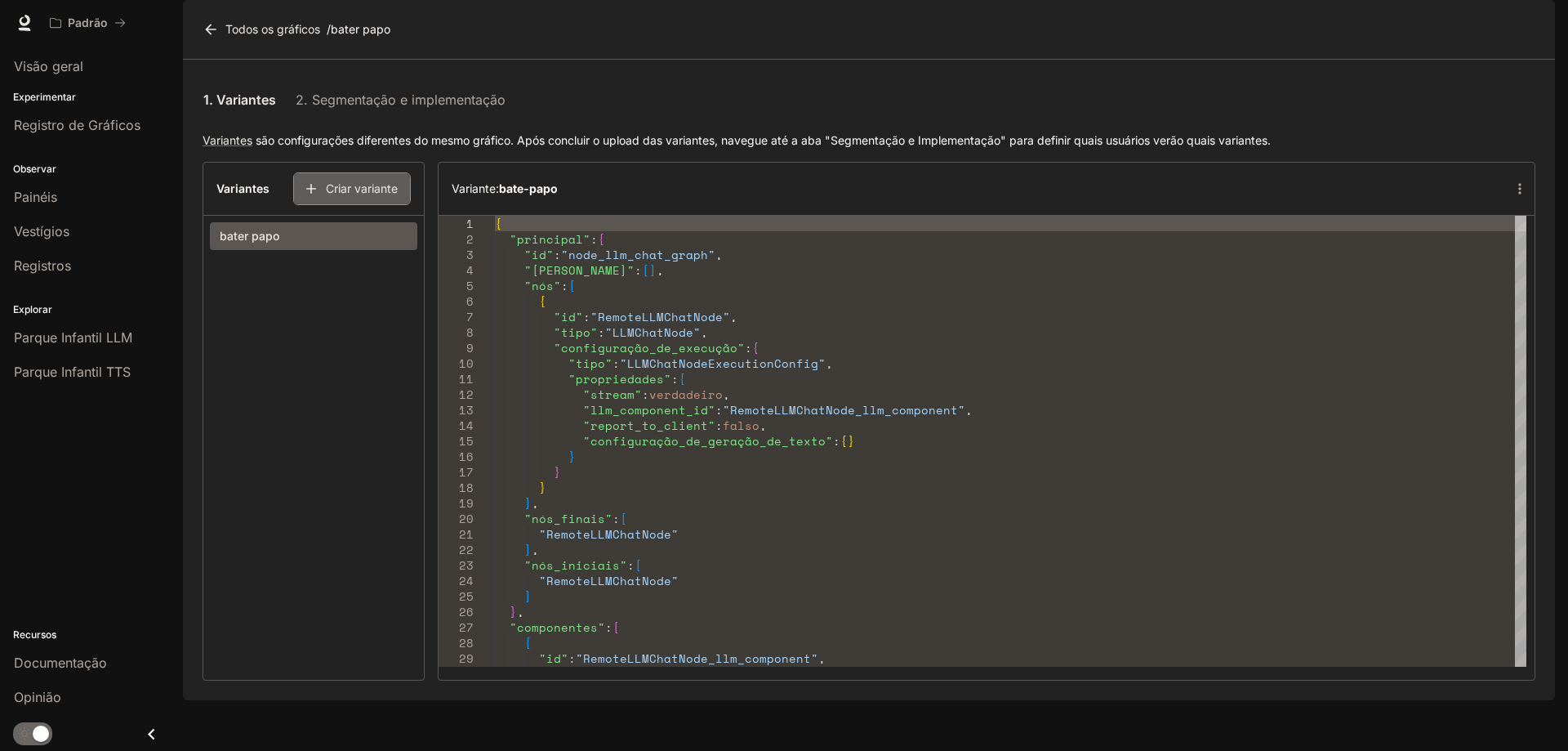
click at [357, 195] on font "Criar variante" at bounding box center [362, 188] width 72 height 14
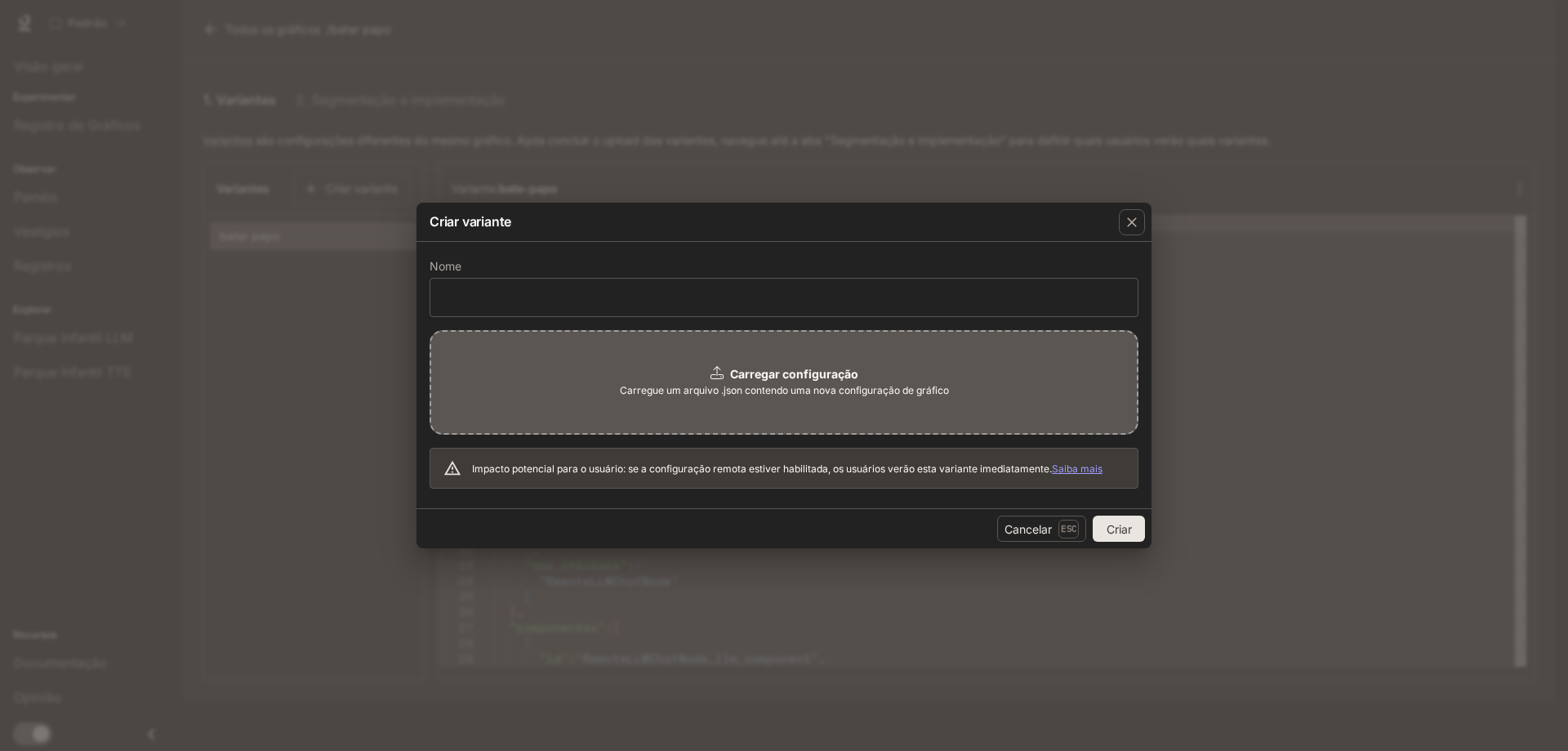
click at [731, 377] on font "Carregar configuração" at bounding box center [794, 374] width 128 height 14
click at [1135, 224] on icon "button" at bounding box center [1132, 222] width 10 height 10
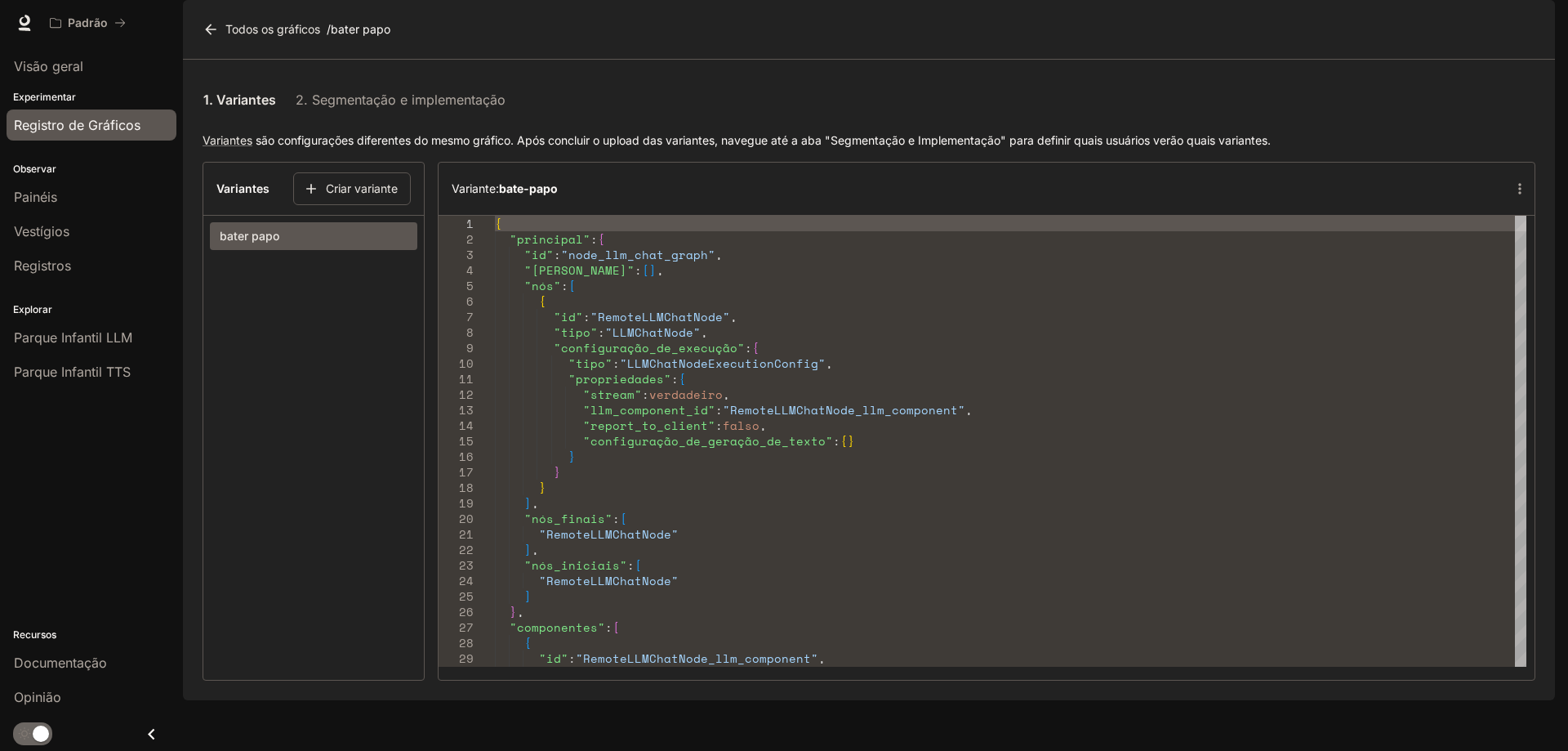
click at [70, 134] on span "Registro de Gráficos" at bounding box center [77, 125] width 127 height 19
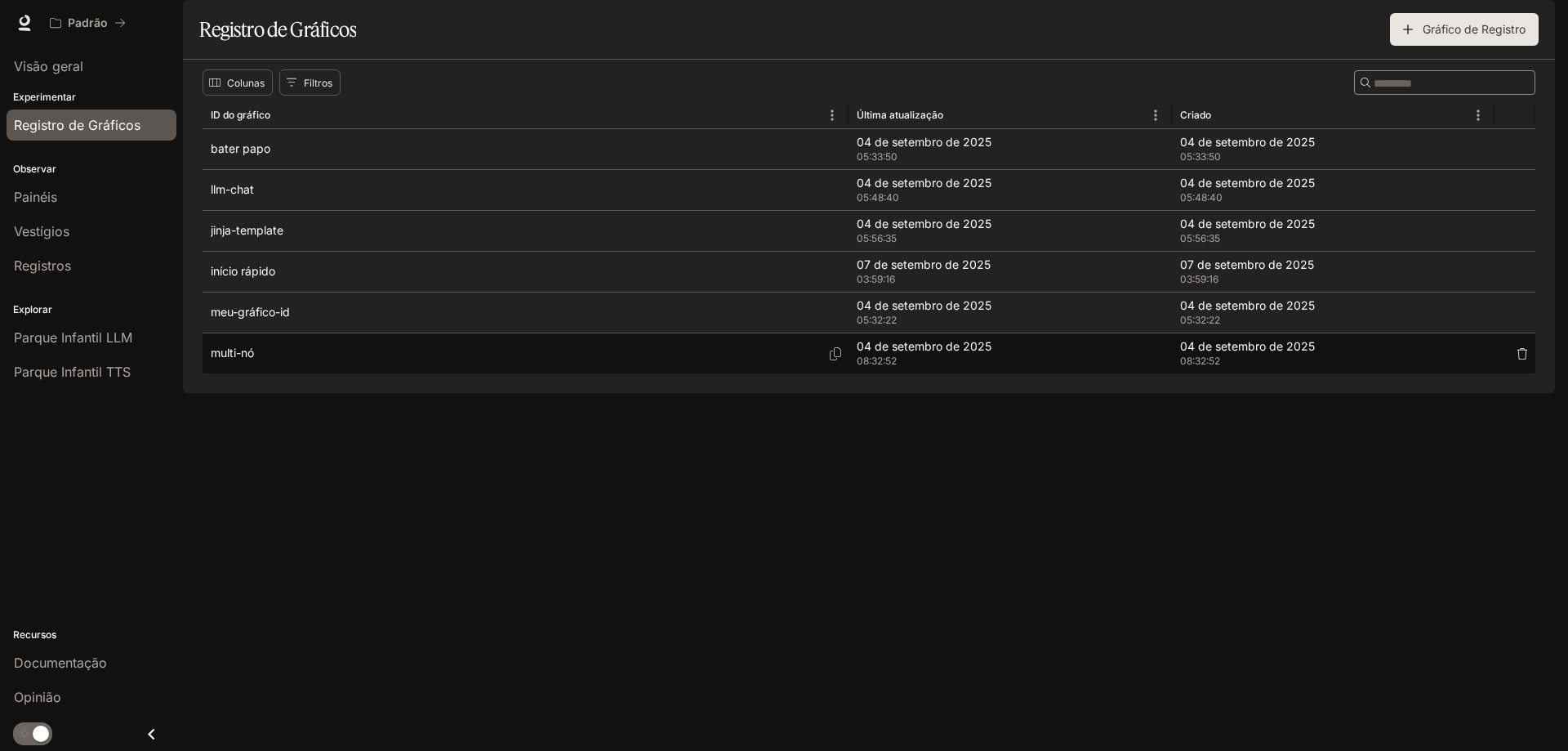
click at [287, 374] on div "multi-nó" at bounding box center [525, 353] width 629 height 40
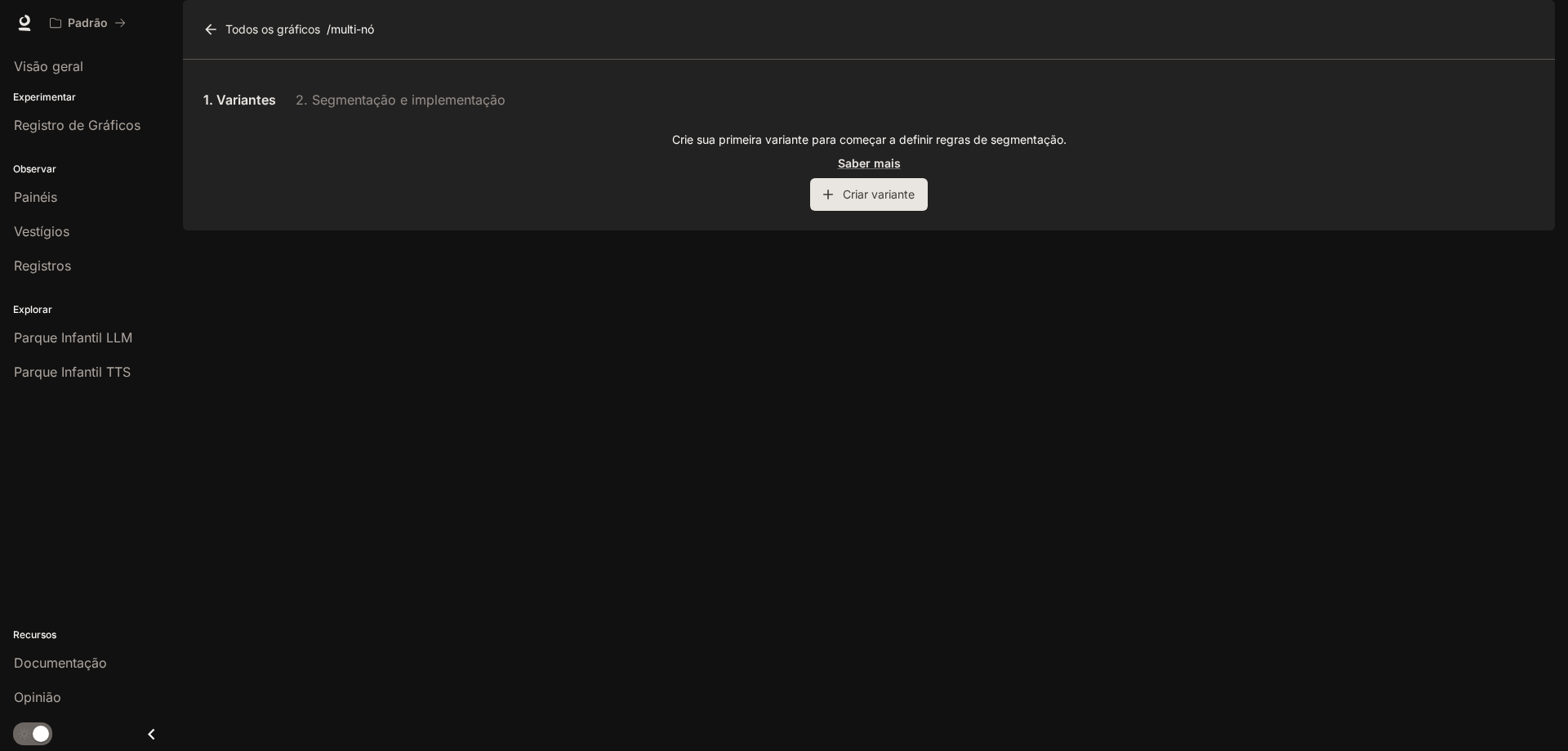
click at [897, 201] on font "Criar variante" at bounding box center [879, 194] width 72 height 14
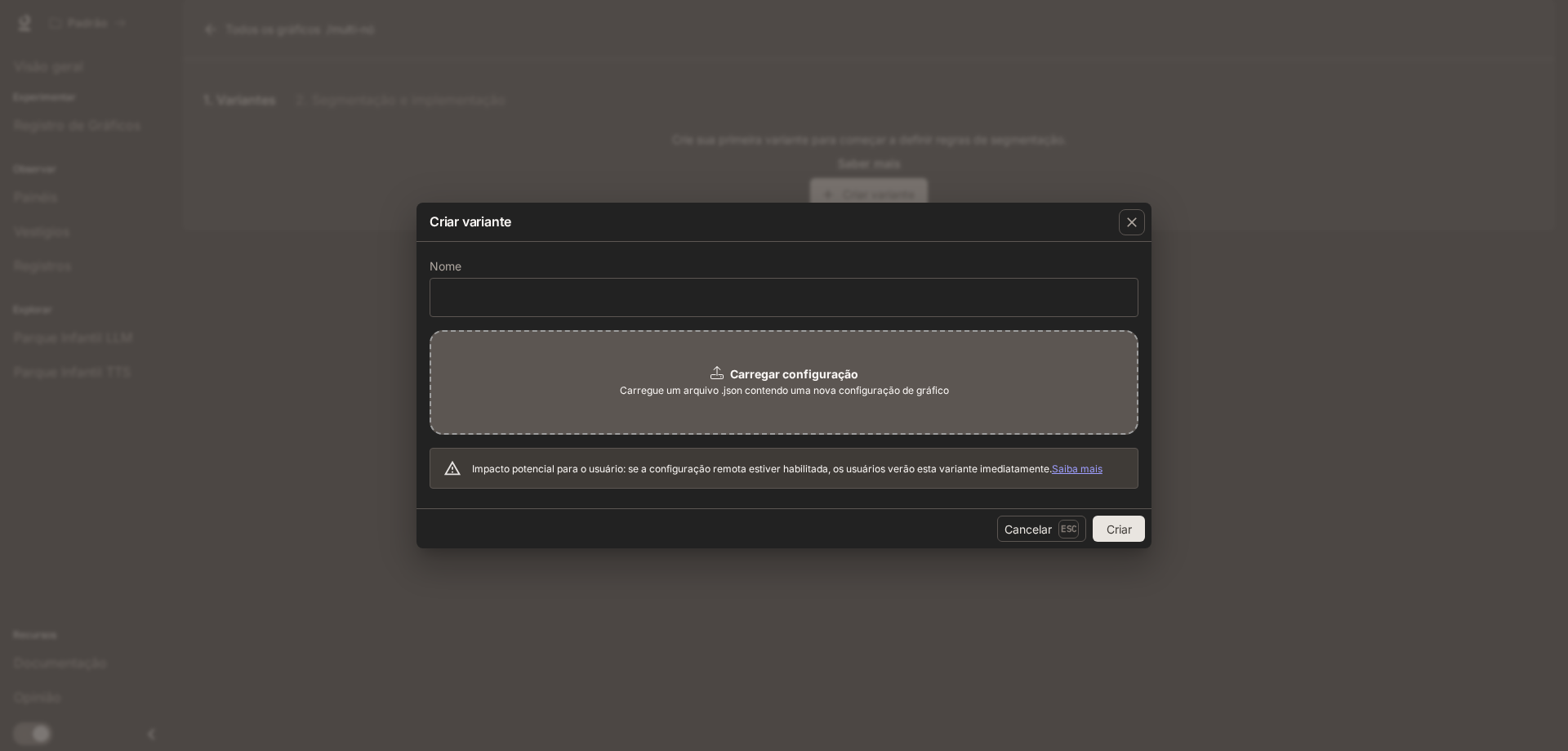
click at [814, 368] on font "Carregar configuração" at bounding box center [794, 374] width 128 height 14
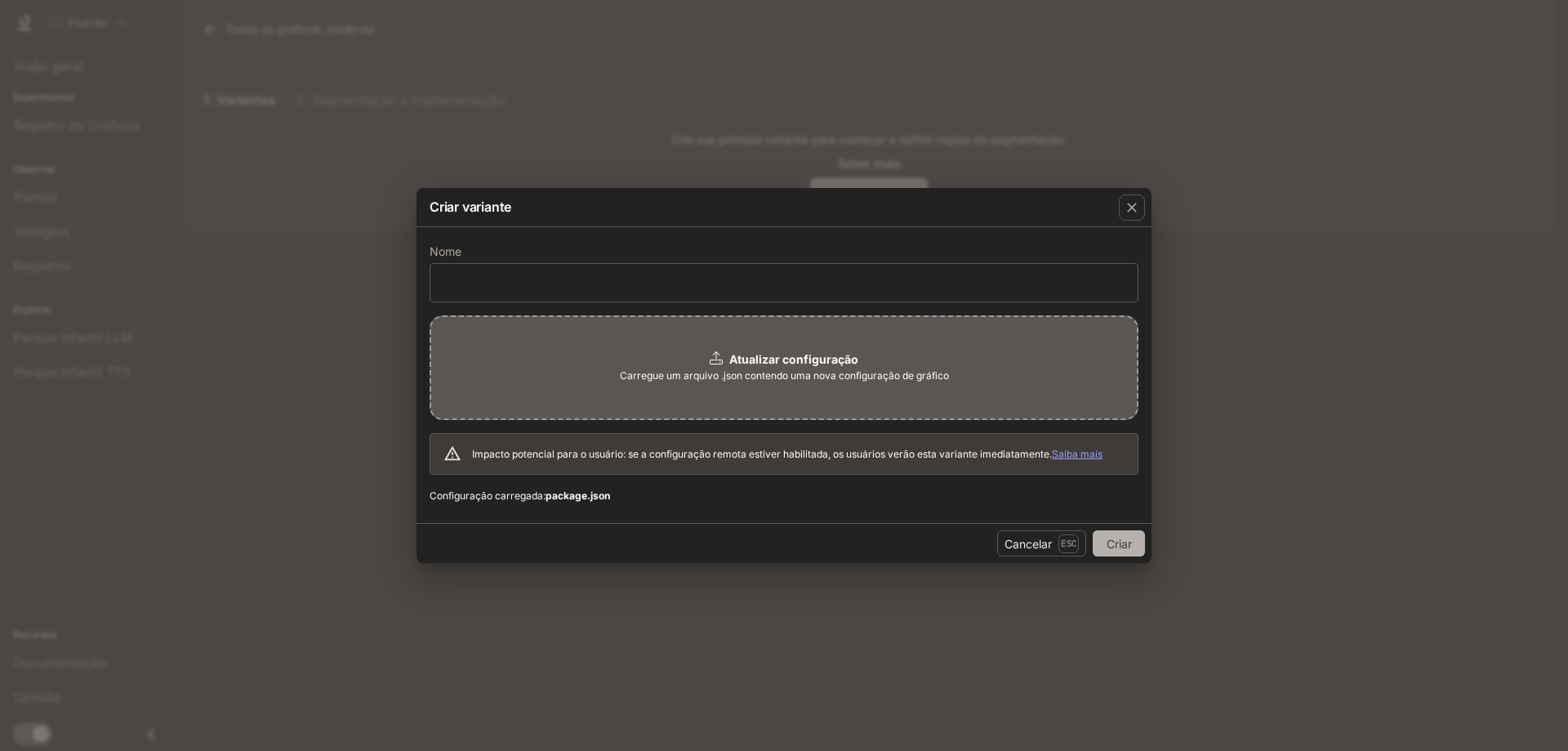
click at [1106, 540] on font "Criar" at bounding box center [1119, 543] width 25 height 14
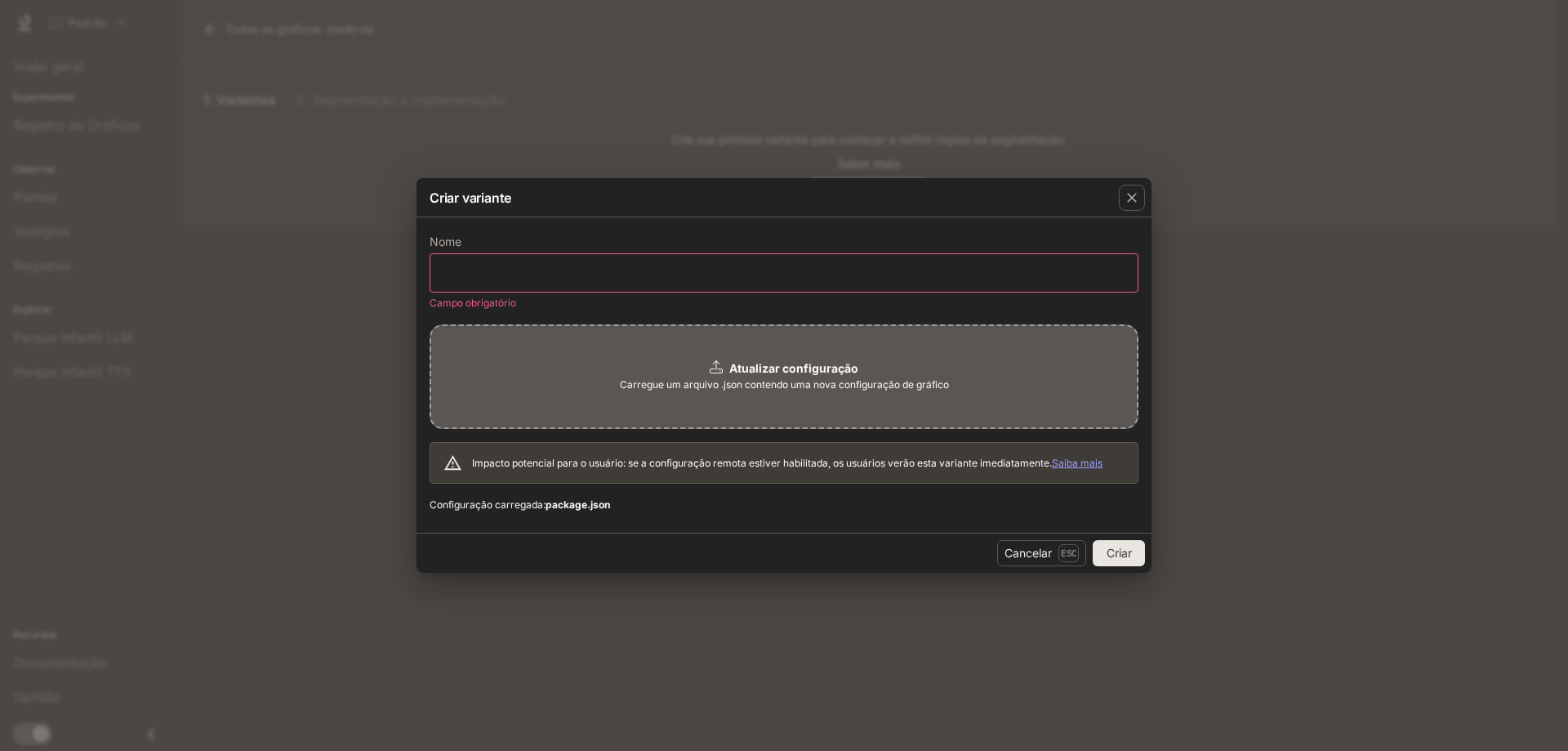
click at [521, 288] on div "​" at bounding box center [784, 273] width 709 height 39
type input "**"
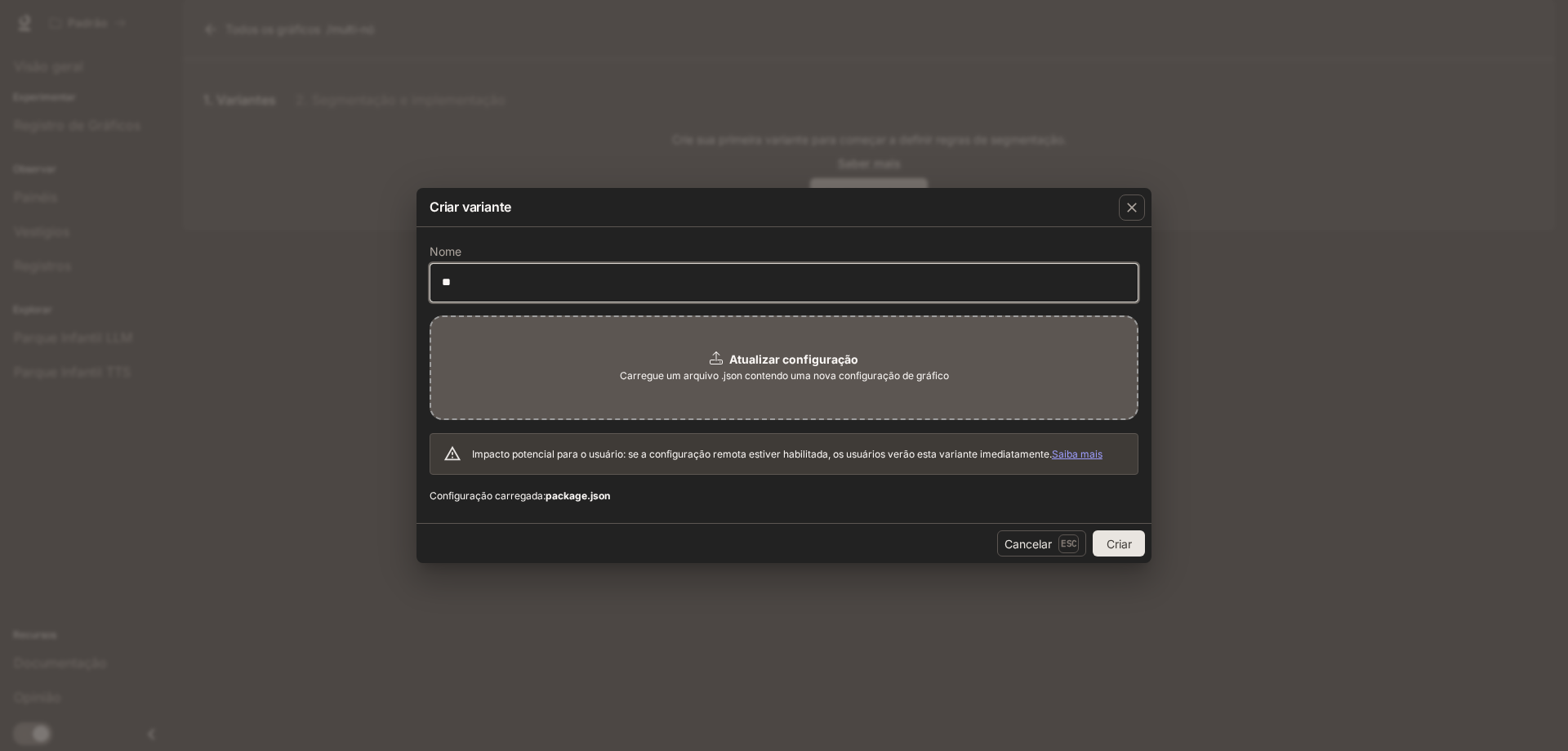
click button "Criar" at bounding box center [1119, 543] width 52 height 26
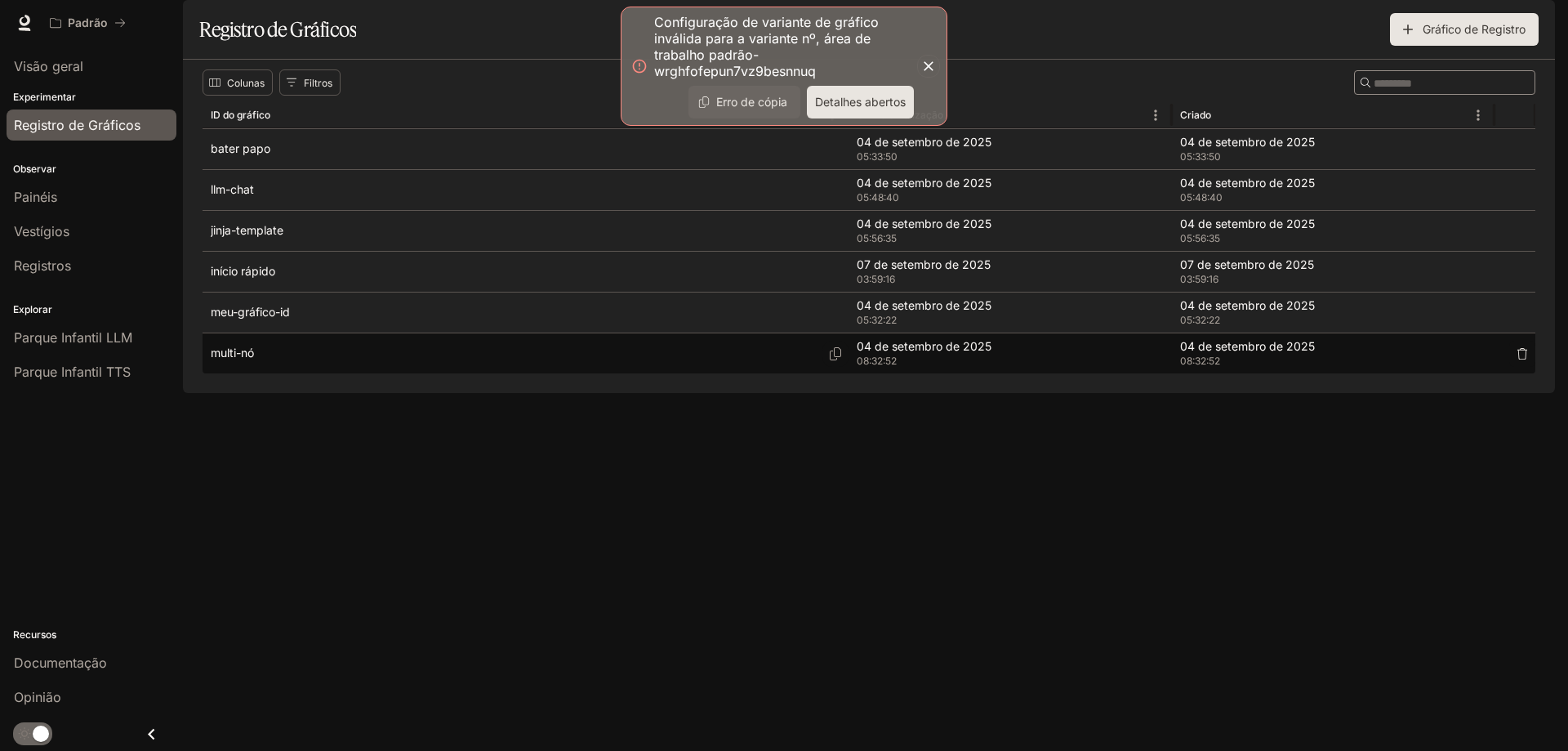
click at [296, 374] on div "multi-nó" at bounding box center [525, 353] width 629 height 40
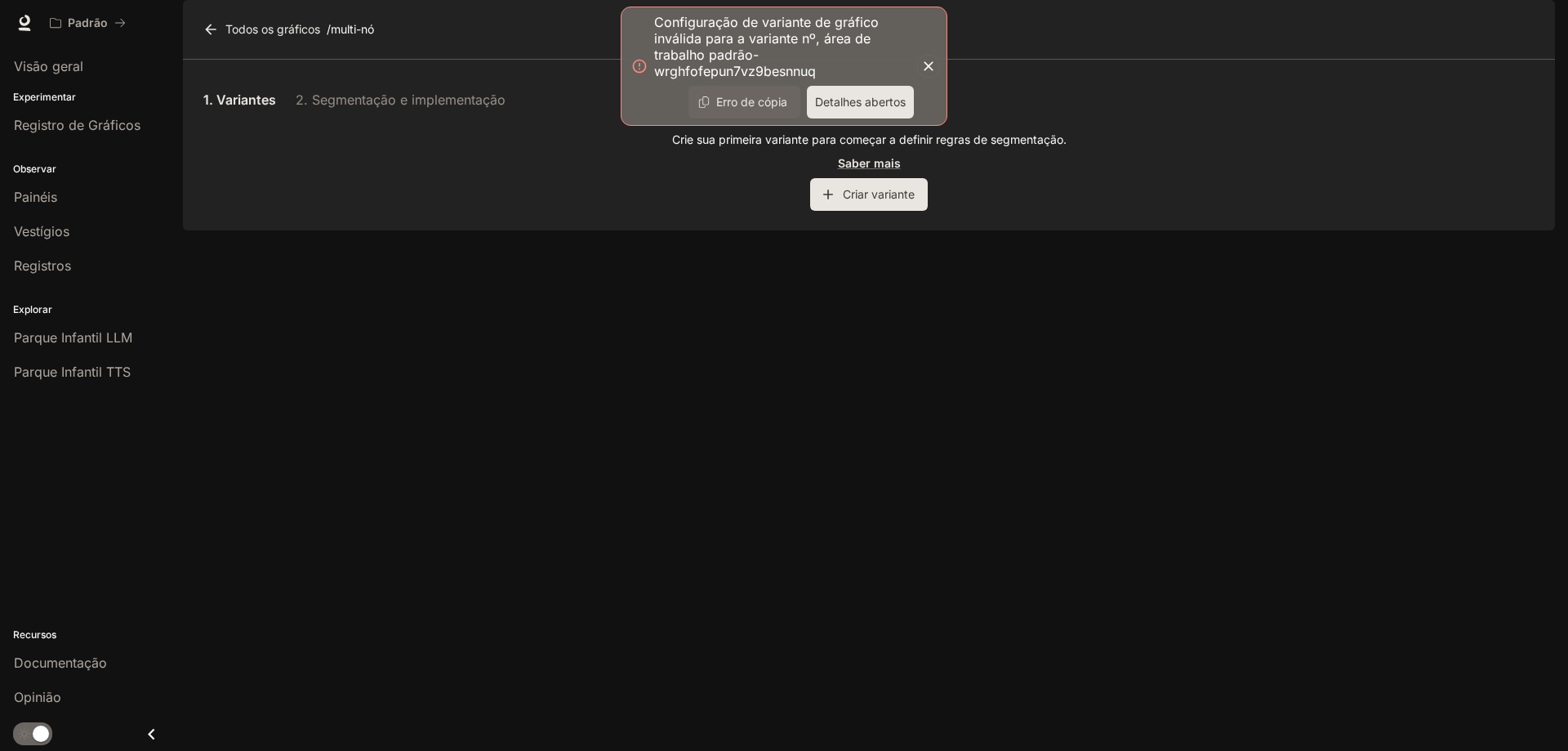
click at [852, 201] on font "Criar variante" at bounding box center [879, 194] width 72 height 14
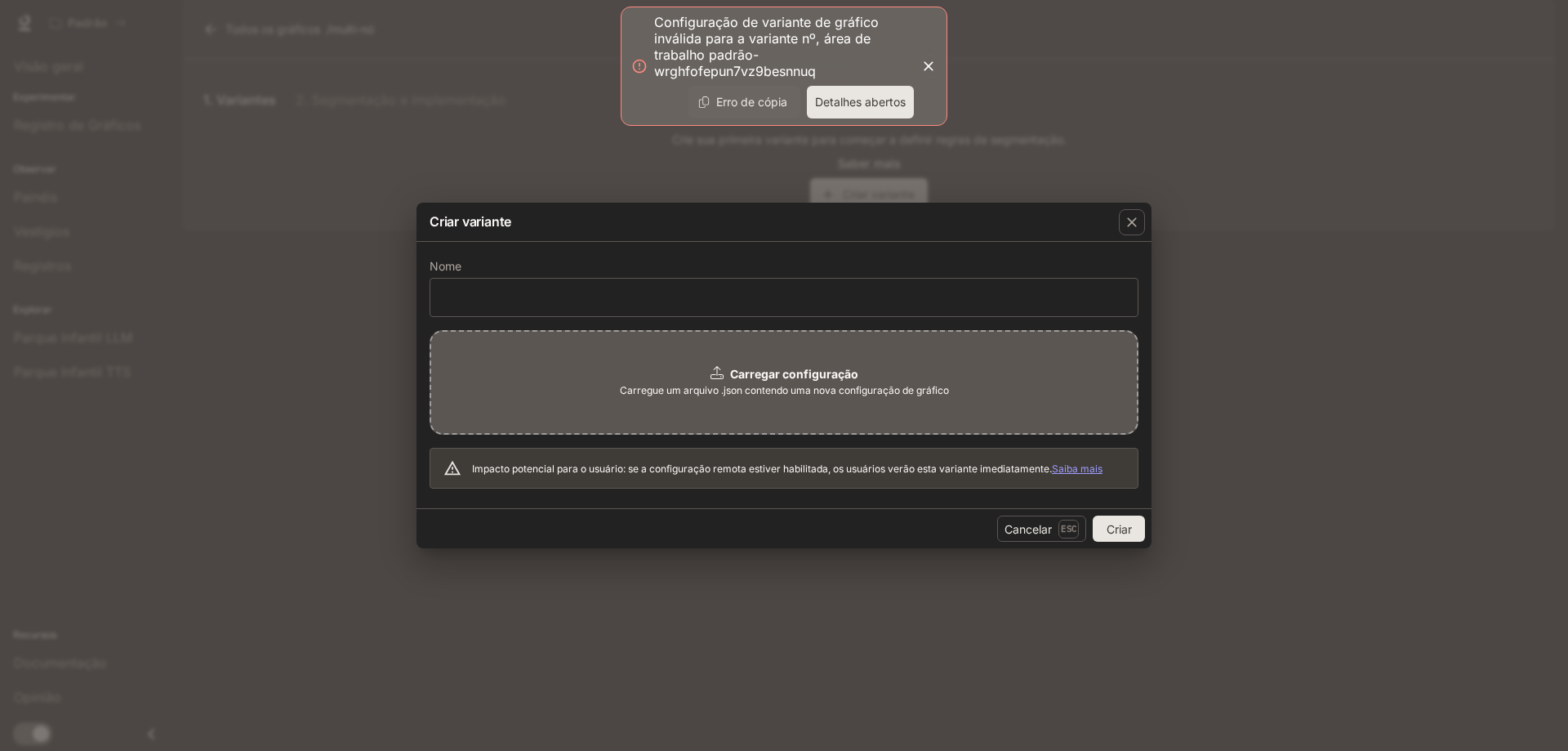
click at [735, 378] on font "Carregar configuração" at bounding box center [794, 374] width 128 height 14
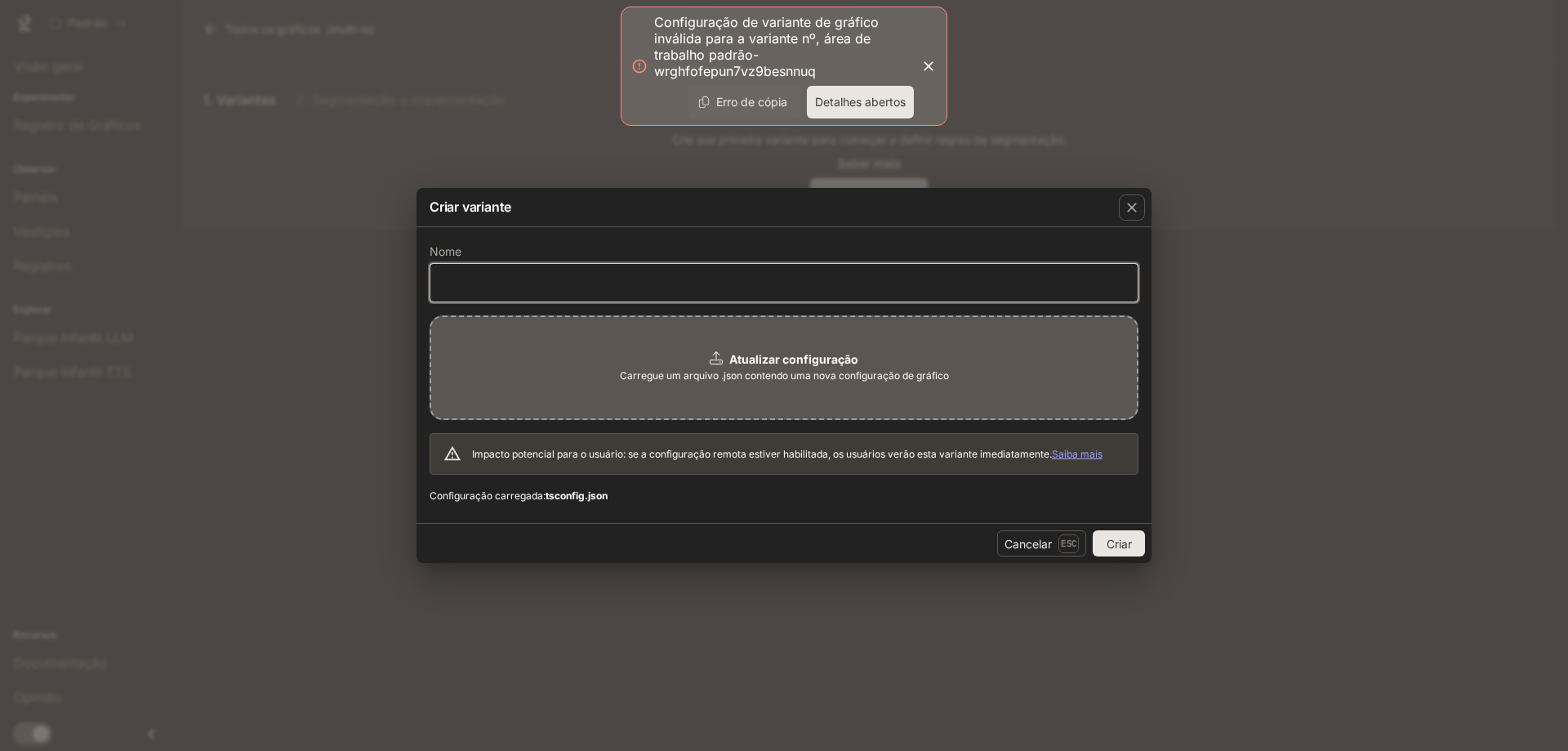
click at [496, 277] on input "text" at bounding box center [784, 282] width 707 height 16
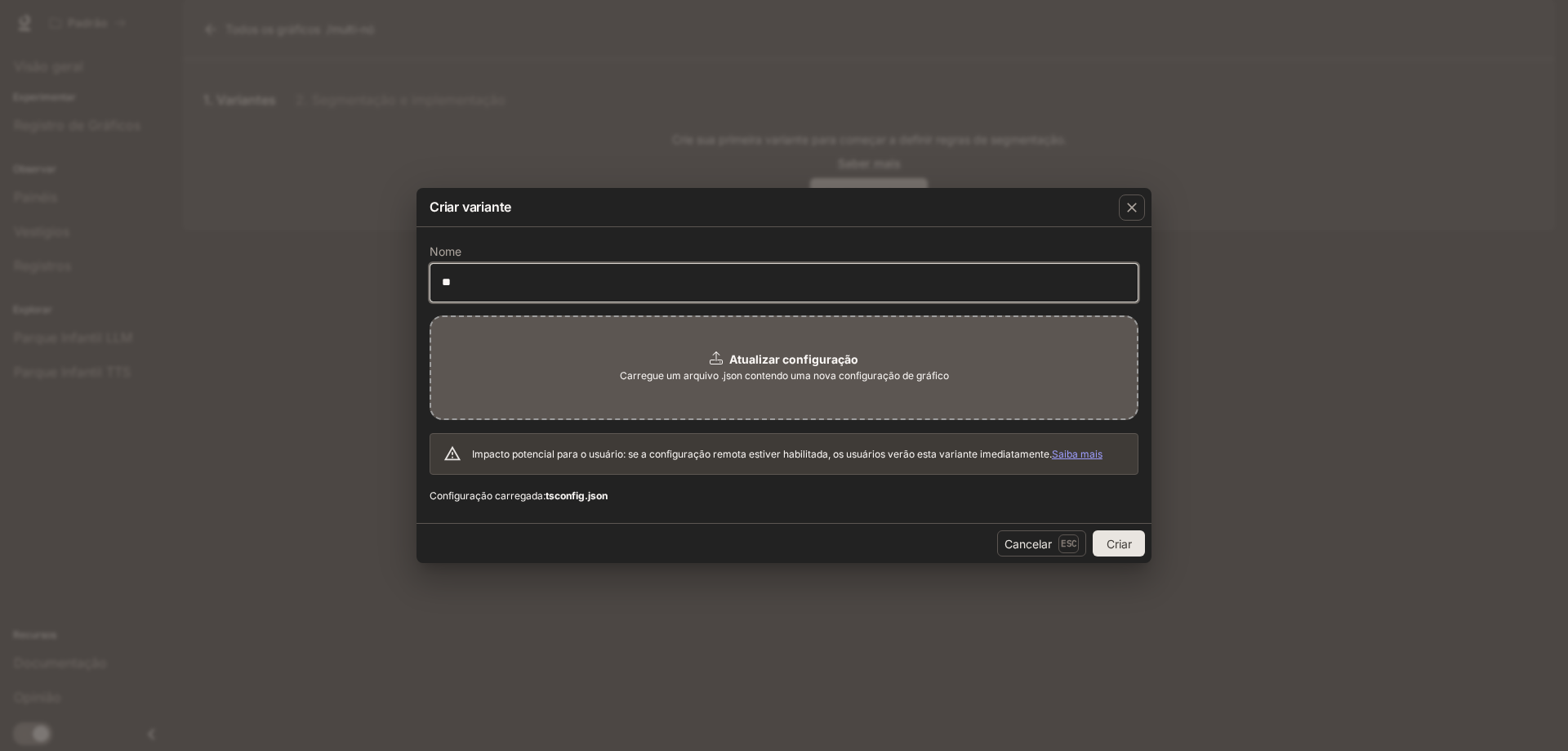
type input "***"
click button "Criar" at bounding box center [1119, 543] width 52 height 26
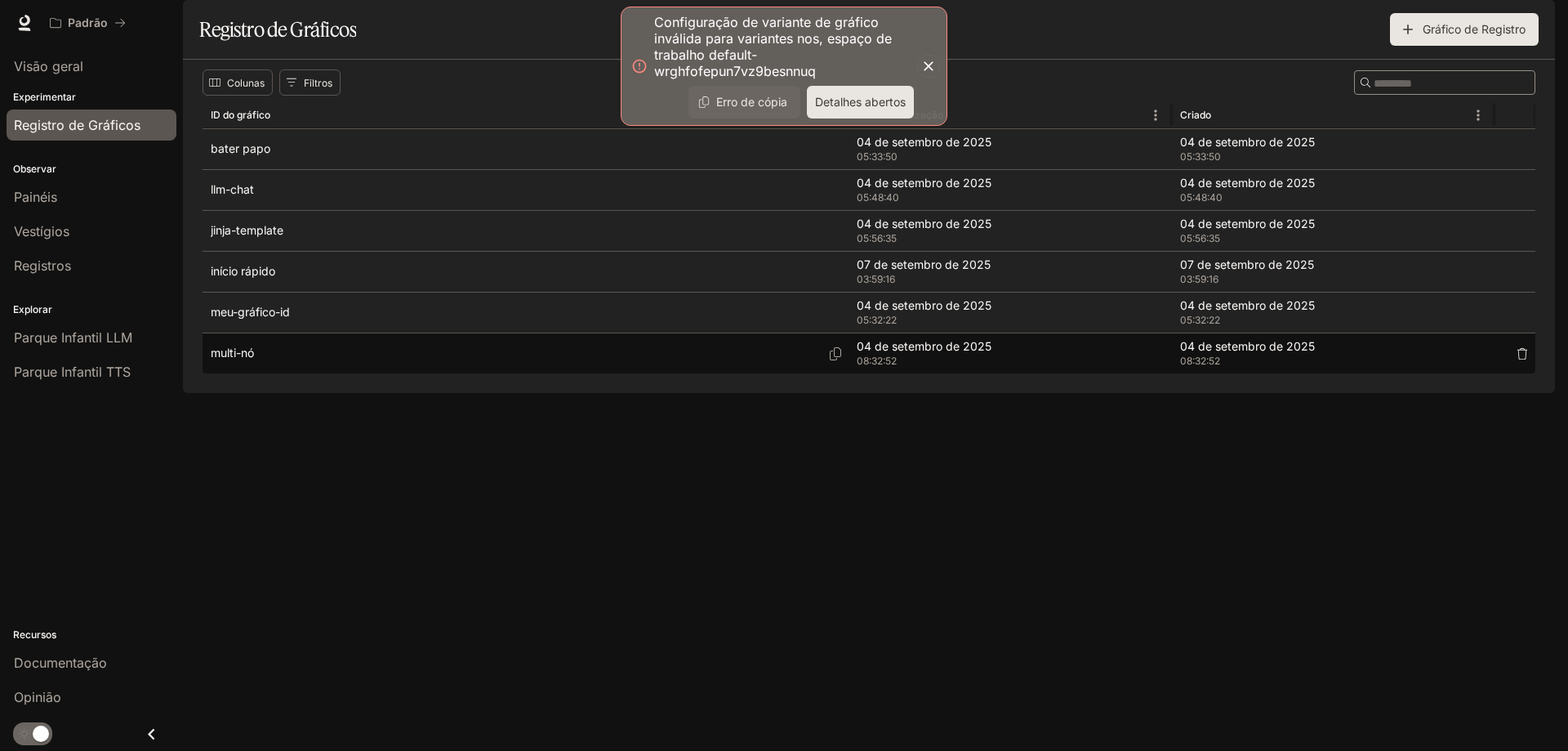
click at [254, 374] on div "multi-nó" at bounding box center [525, 353] width 629 height 40
click at [276, 374] on div "multi-nó" at bounding box center [525, 353] width 629 height 40
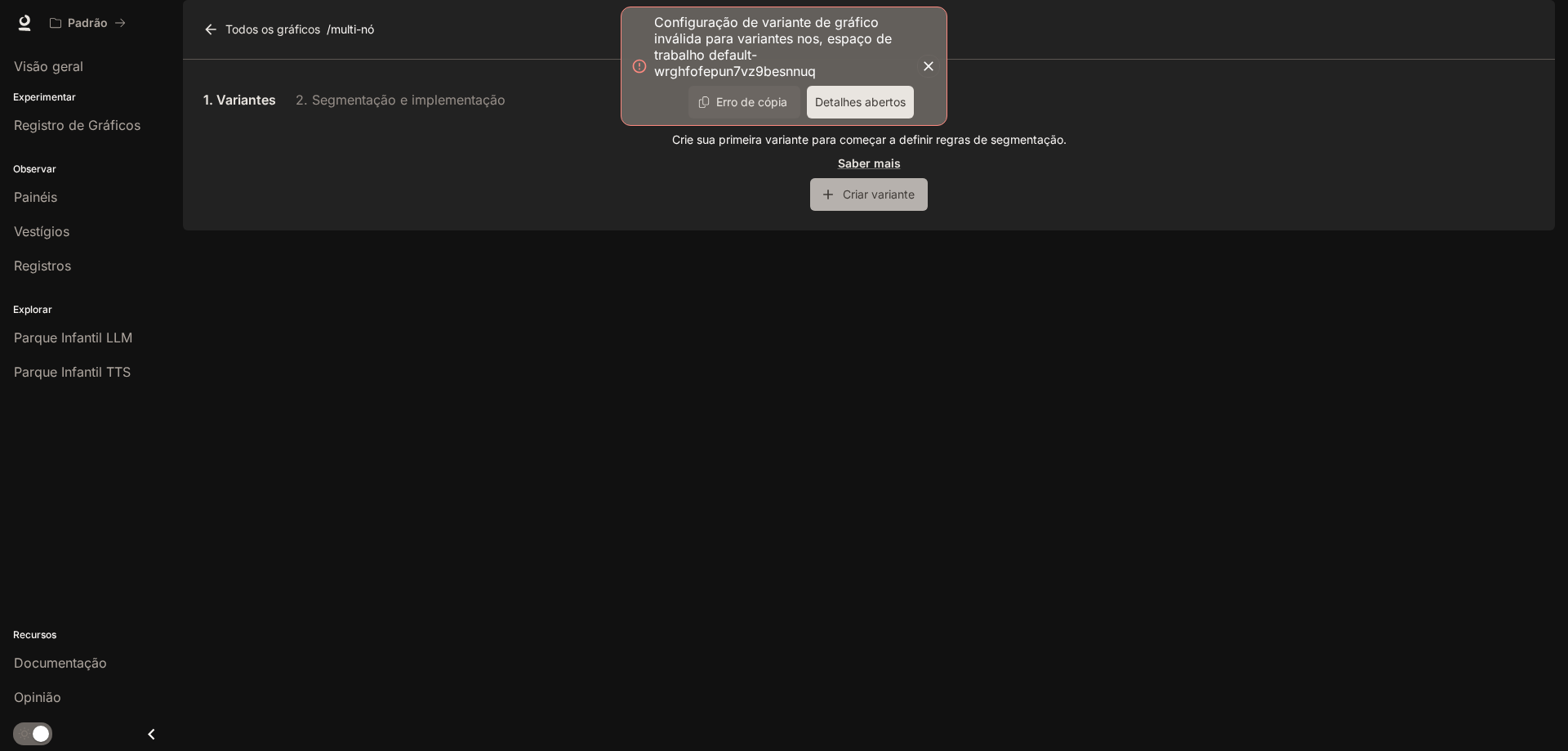
click at [861, 201] on font "Criar variante" at bounding box center [879, 194] width 72 height 14
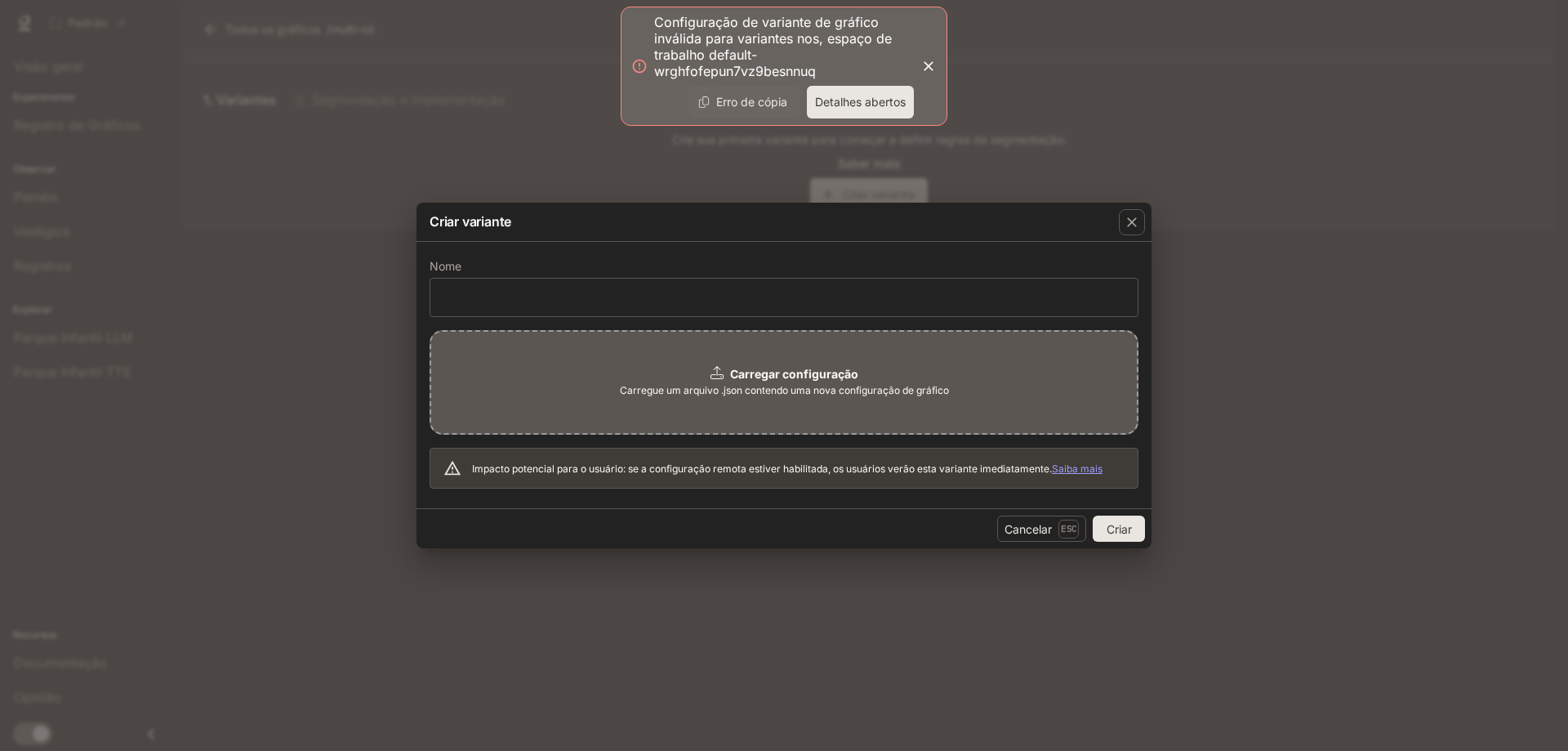
click at [729, 384] on font "Carregue um arquivo .json contendo uma nova configuração de gráfico" at bounding box center [784, 390] width 329 height 13
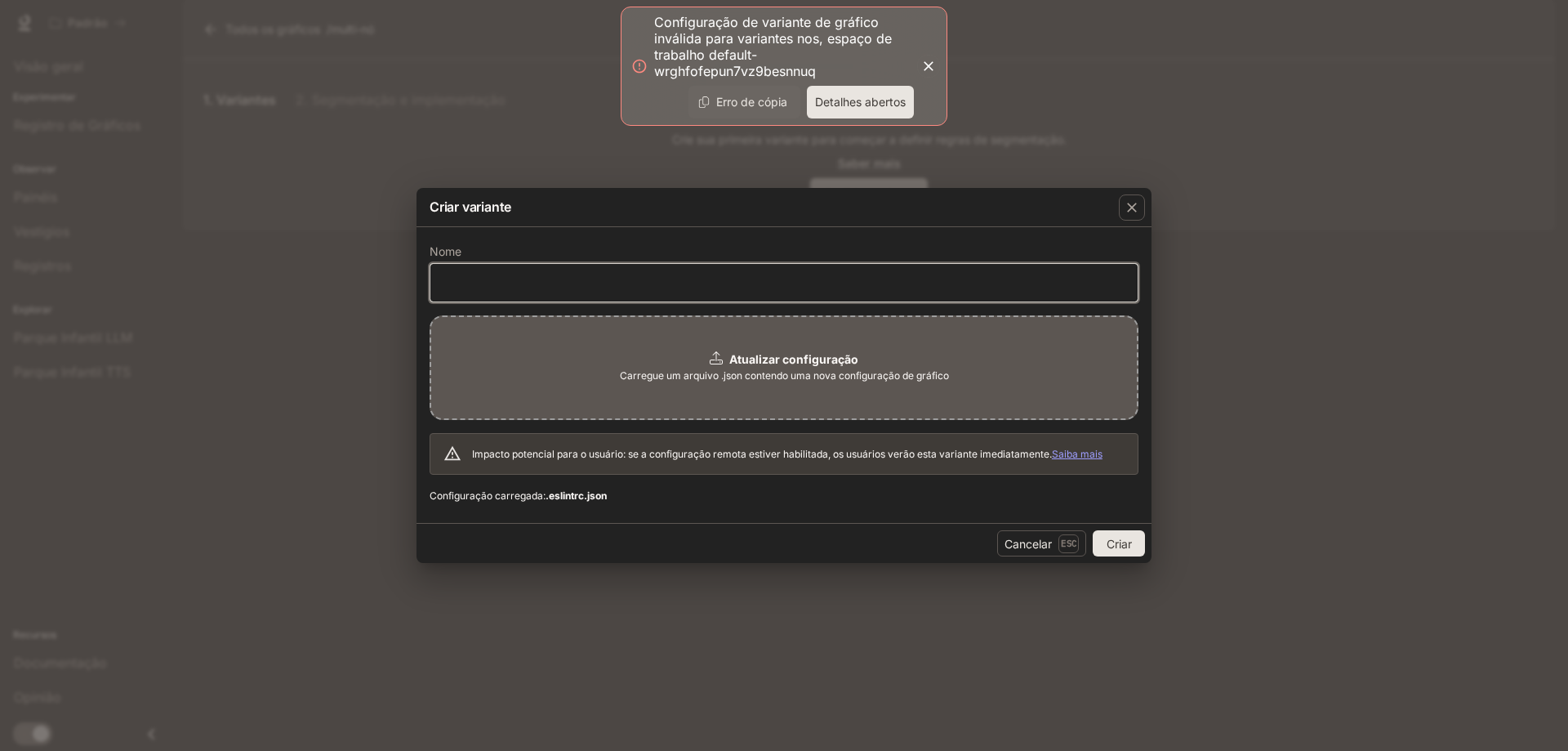
click at [547, 286] on input "text" at bounding box center [784, 282] width 707 height 16
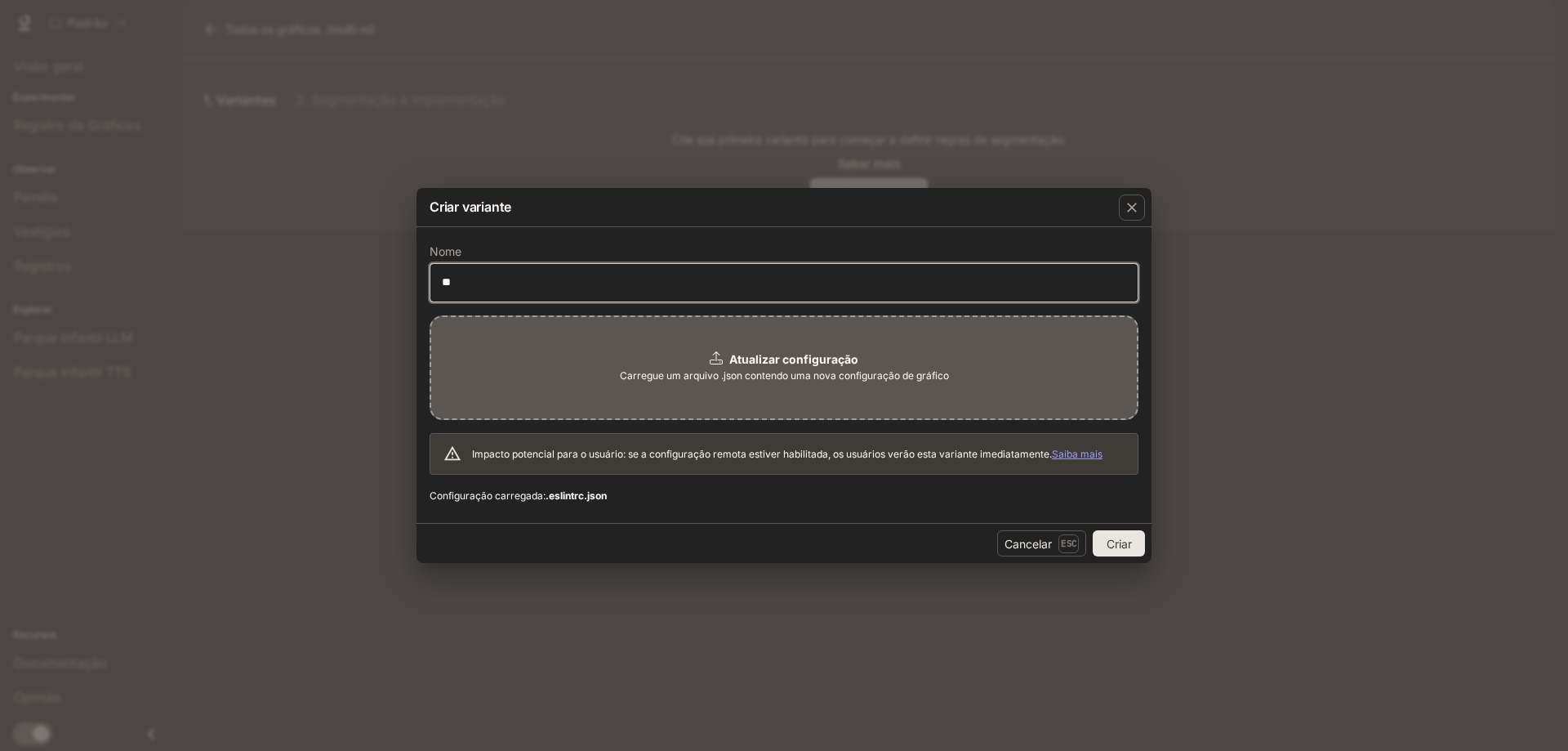
type input "***"
click button "Criar" at bounding box center [1119, 543] width 52 height 26
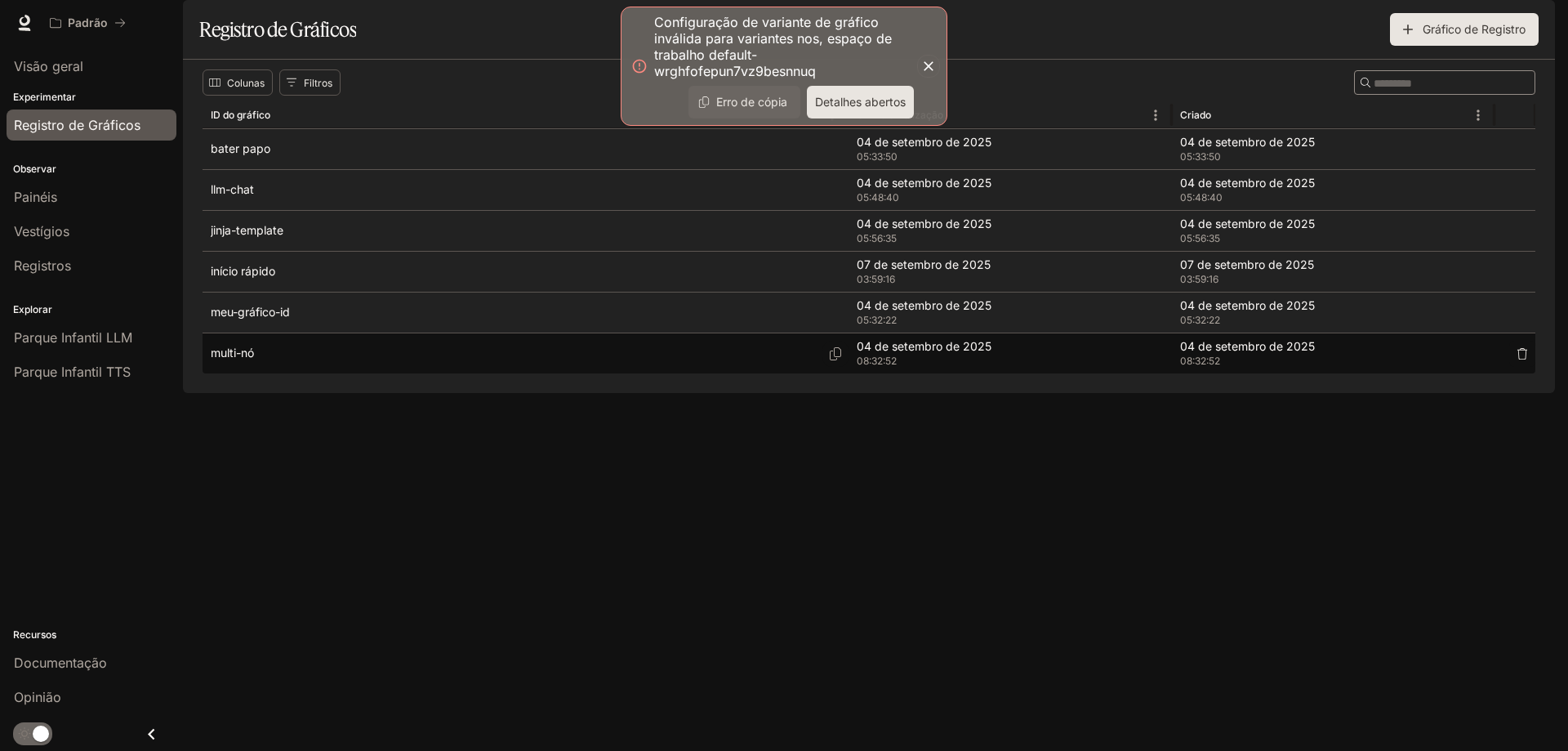
click at [267, 374] on div "multi-nó" at bounding box center [525, 353] width 629 height 40
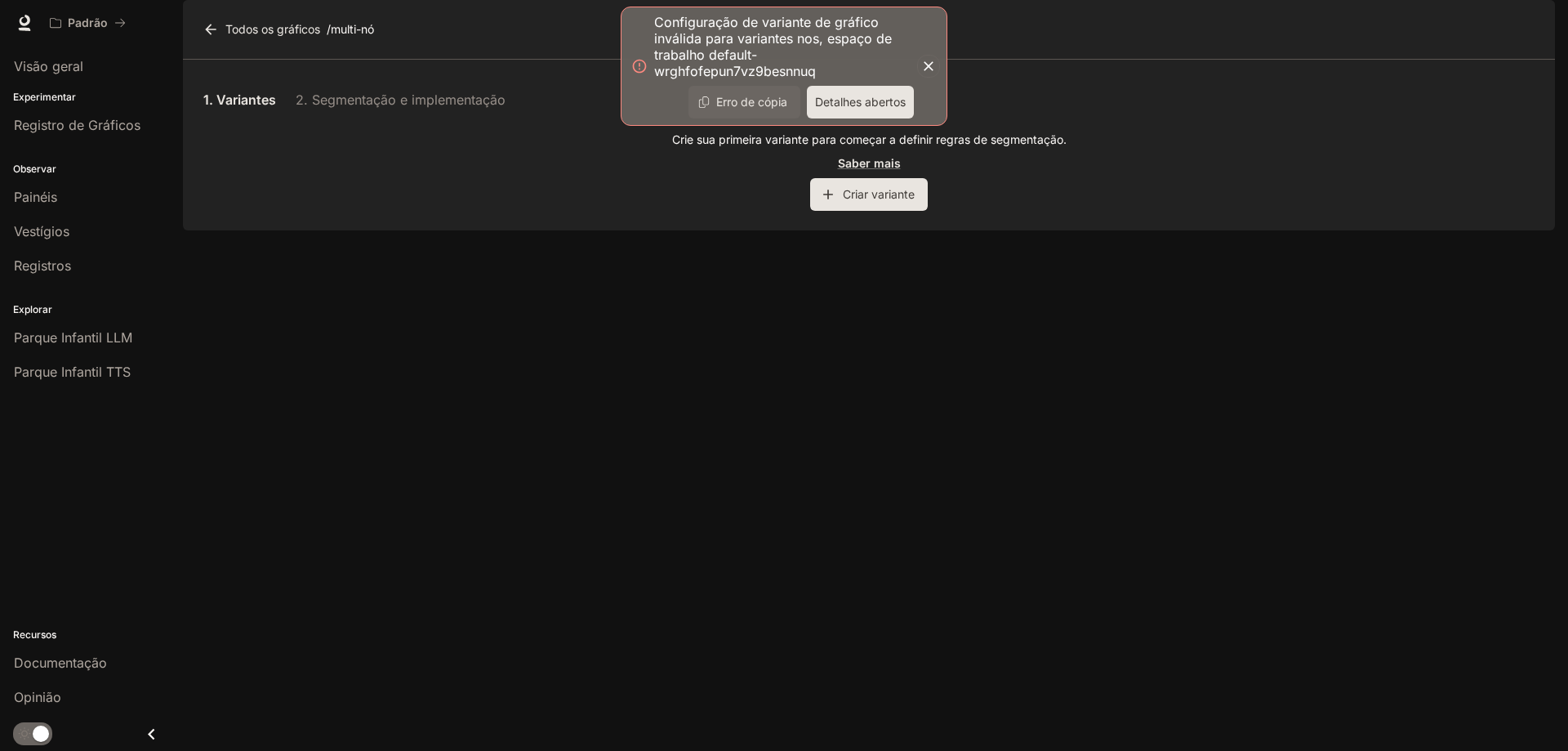
click at [839, 211] on button "Criar variante" at bounding box center [868, 195] width 117 height 33
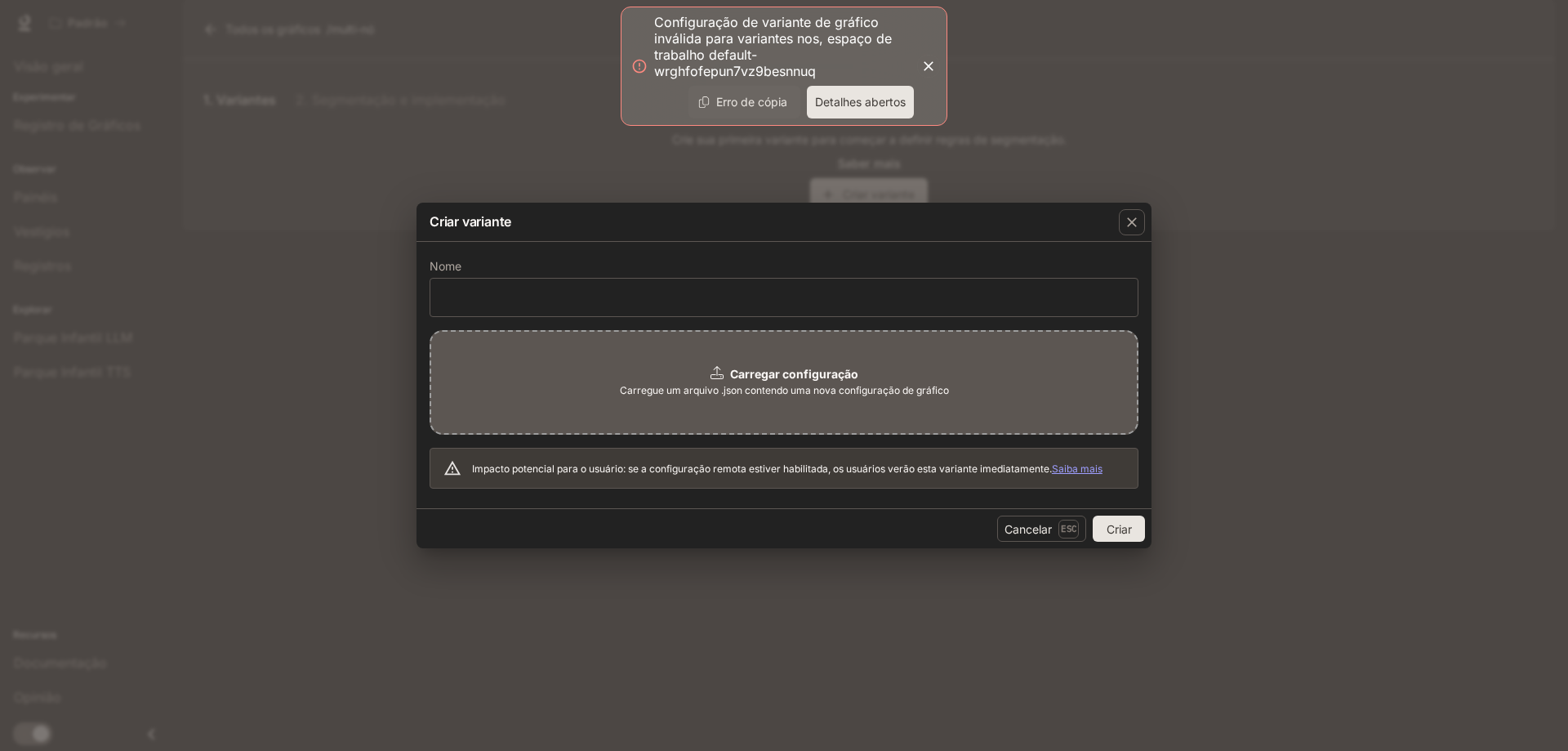
click at [769, 368] on font "Carregar configuração" at bounding box center [794, 374] width 128 height 14
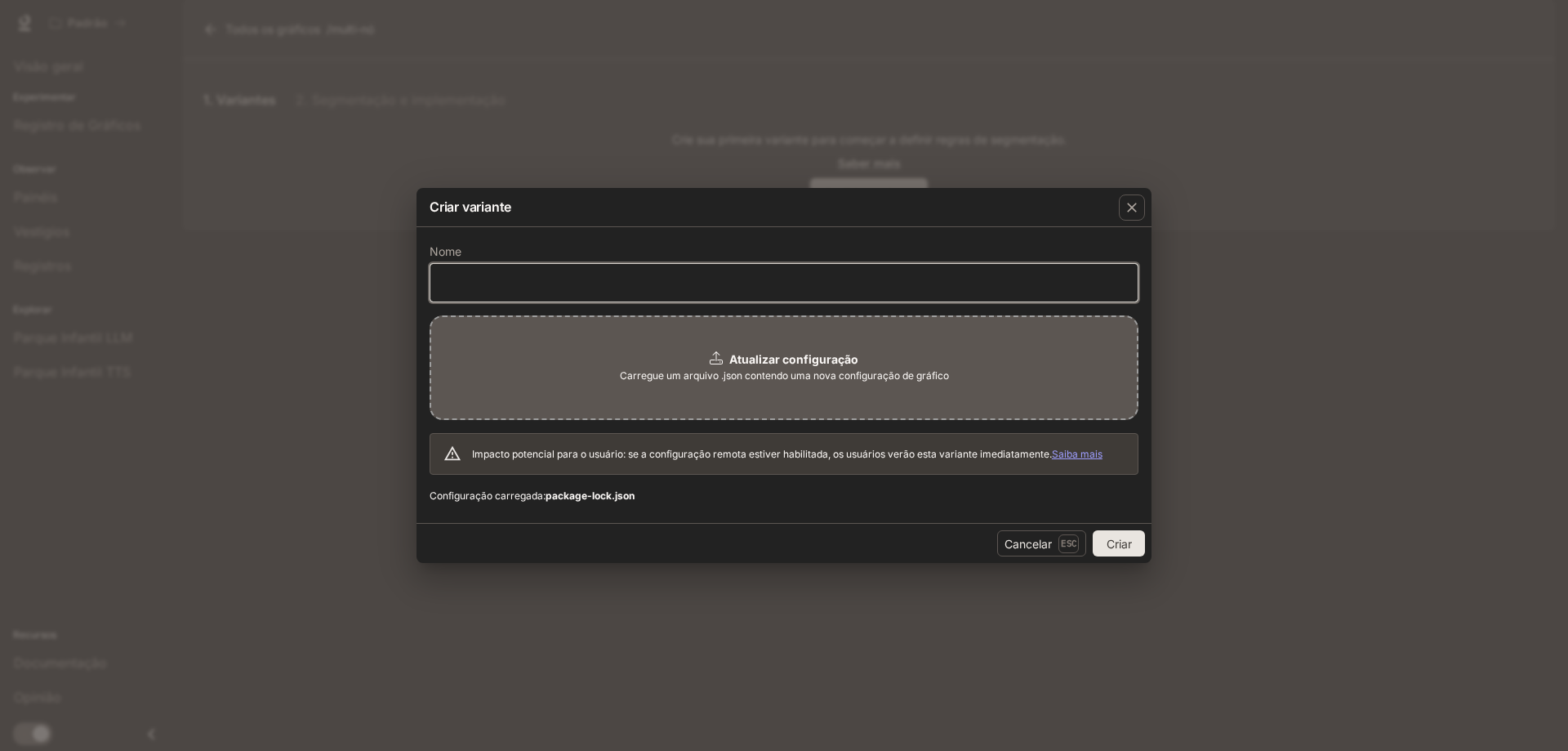
click at [471, 278] on input "text" at bounding box center [784, 282] width 707 height 16
type input "*****"
click at [1110, 542] on font "Criar" at bounding box center [1119, 543] width 25 height 14
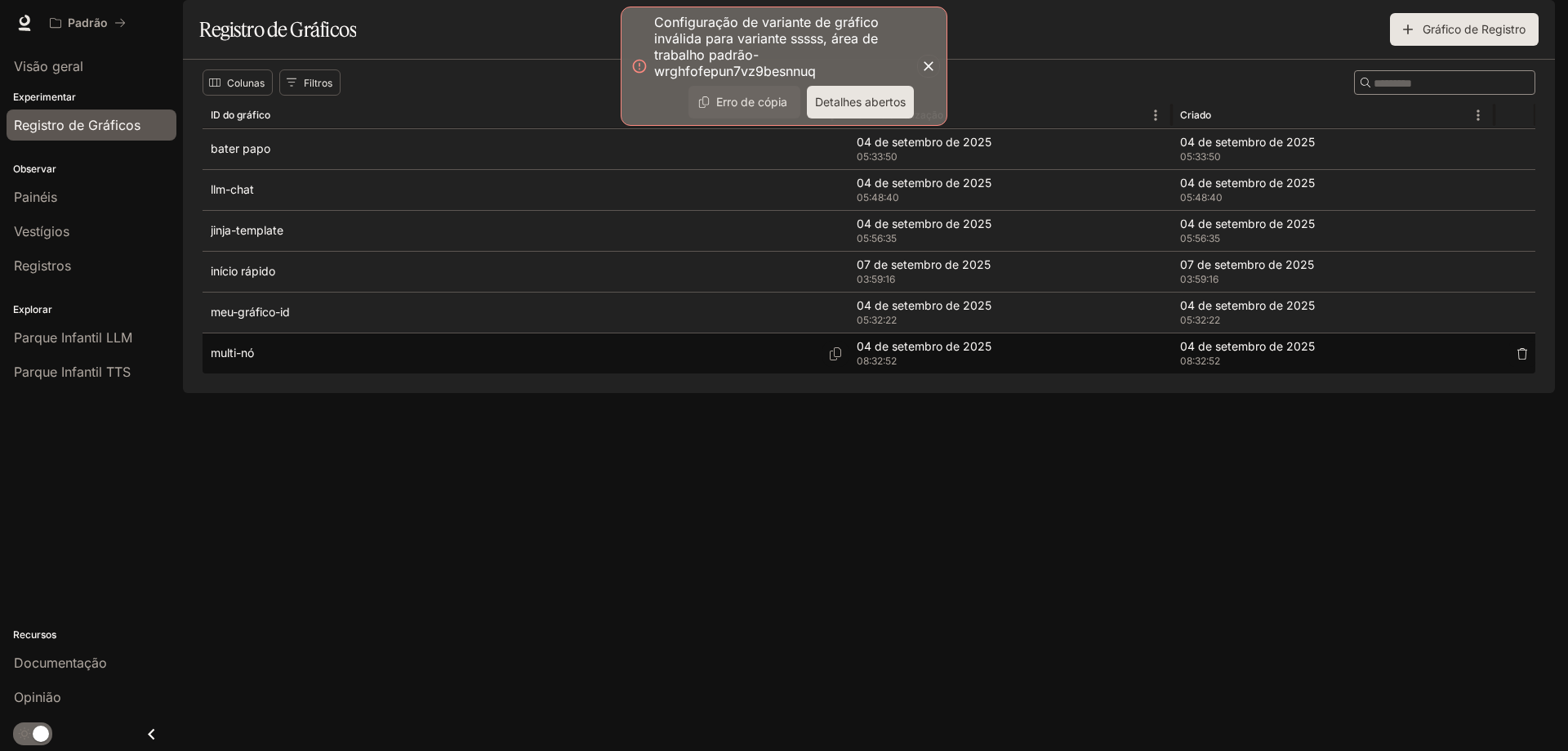
click at [334, 374] on div "multi-nó" at bounding box center [525, 353] width 629 height 40
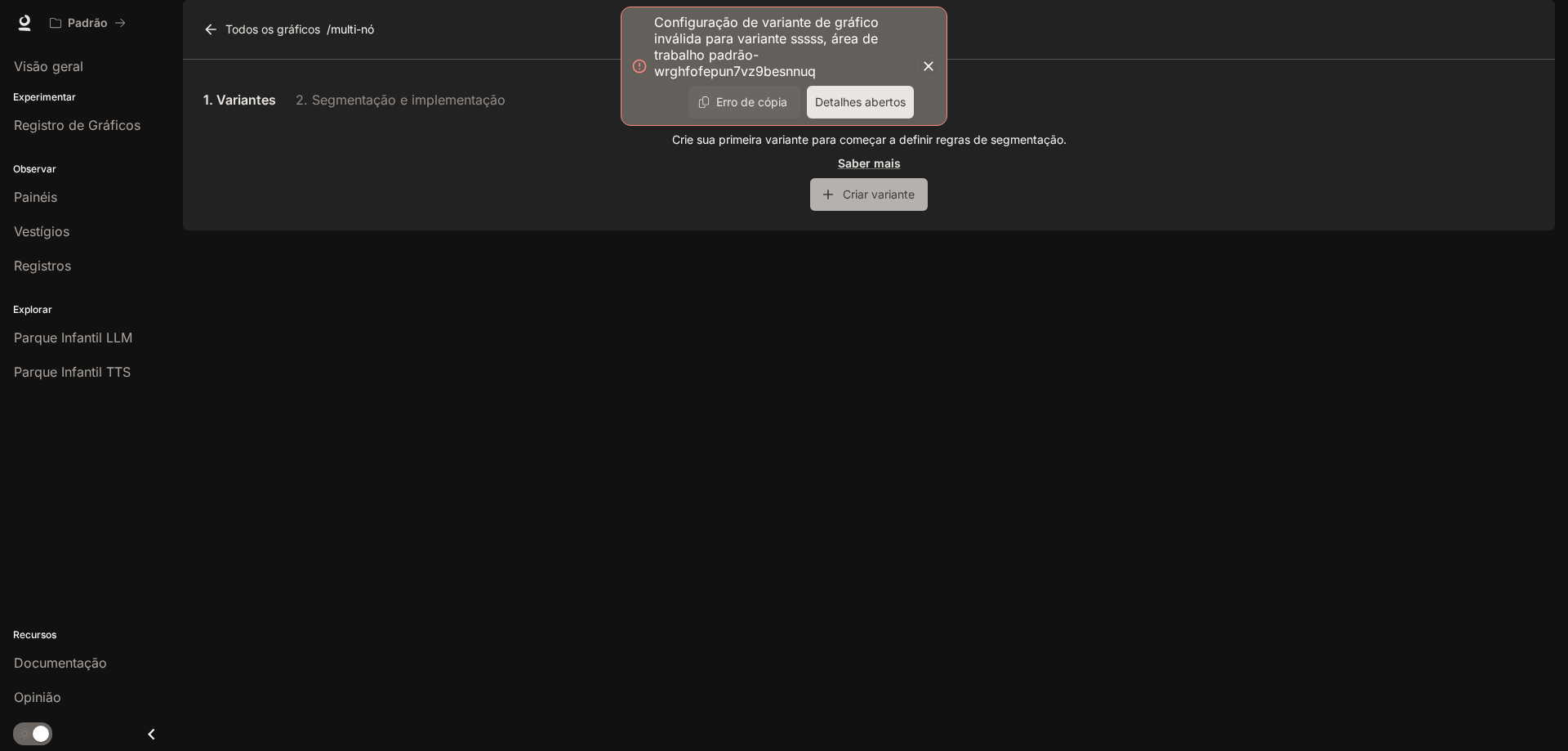
click at [860, 201] on font "Criar variante" at bounding box center [879, 194] width 72 height 14
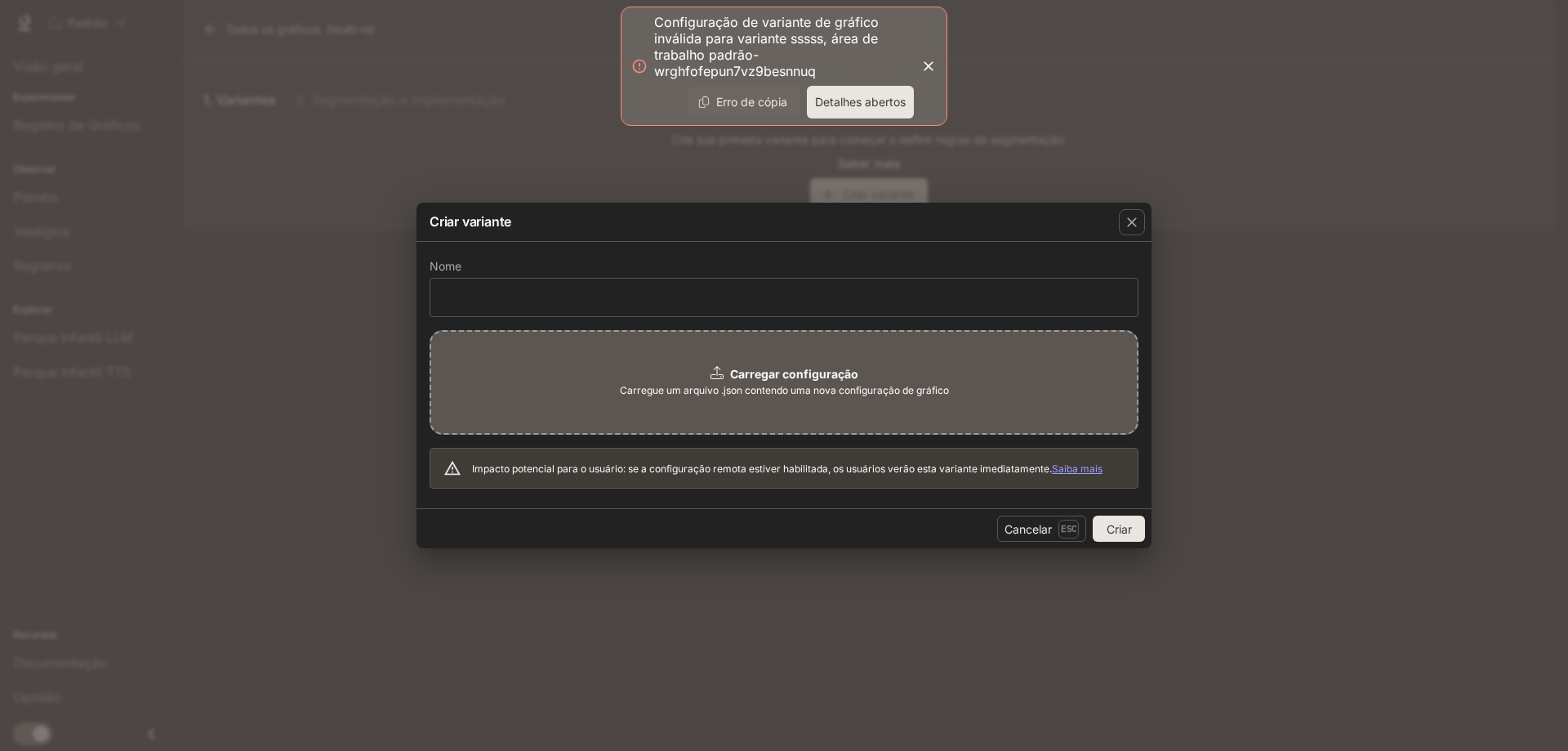
click at [804, 441] on div "Carregar configuração Carregue um arquivo .json contendo uma nova configuração …" at bounding box center [784, 409] width 709 height 159
click at [757, 393] on font "Carregue um arquivo .json contendo uma nova configuração de gráfico" at bounding box center [784, 390] width 329 height 13
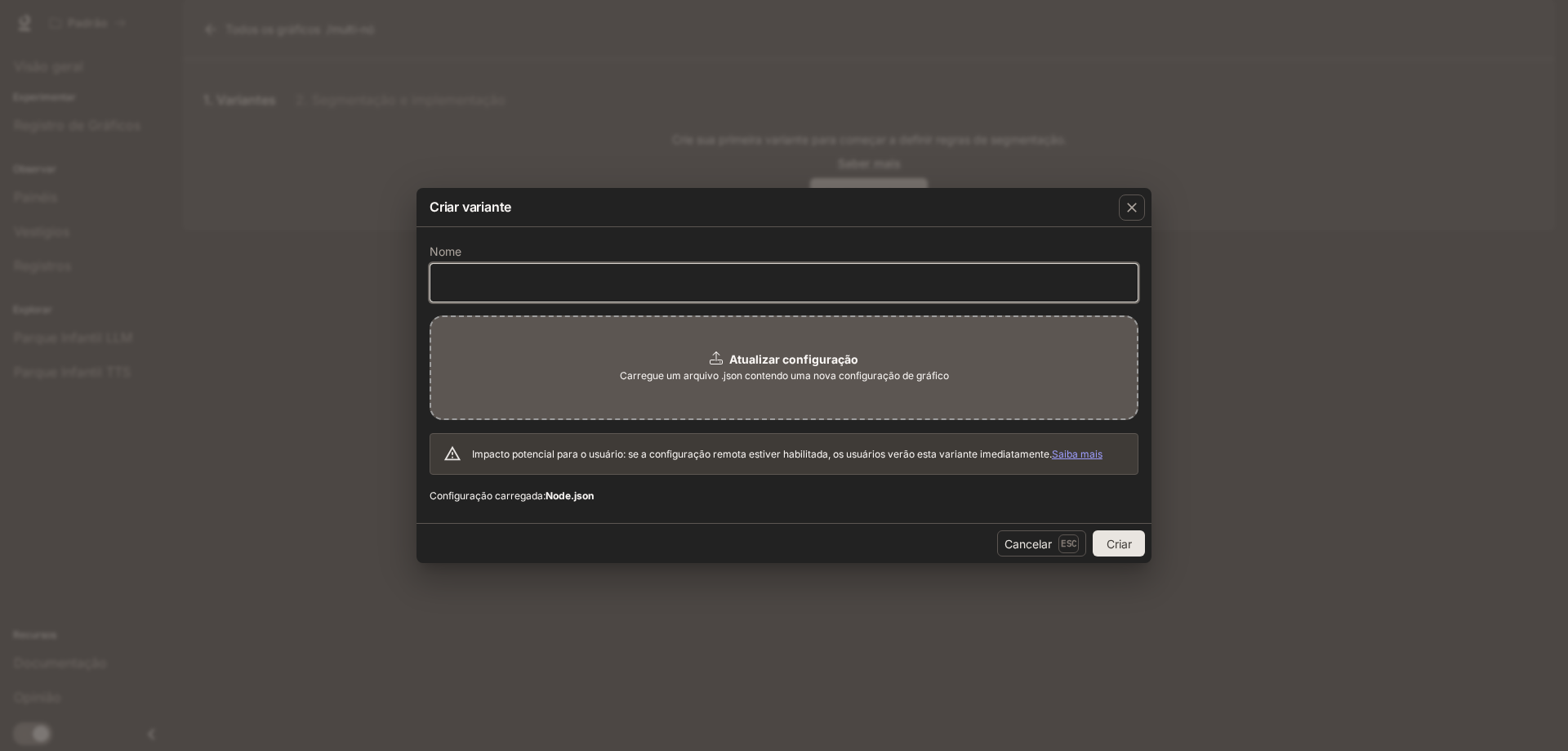
click at [510, 287] on input "text" at bounding box center [784, 282] width 707 height 16
type input "***"
click at [1130, 543] on font "Criar" at bounding box center [1119, 543] width 25 height 14
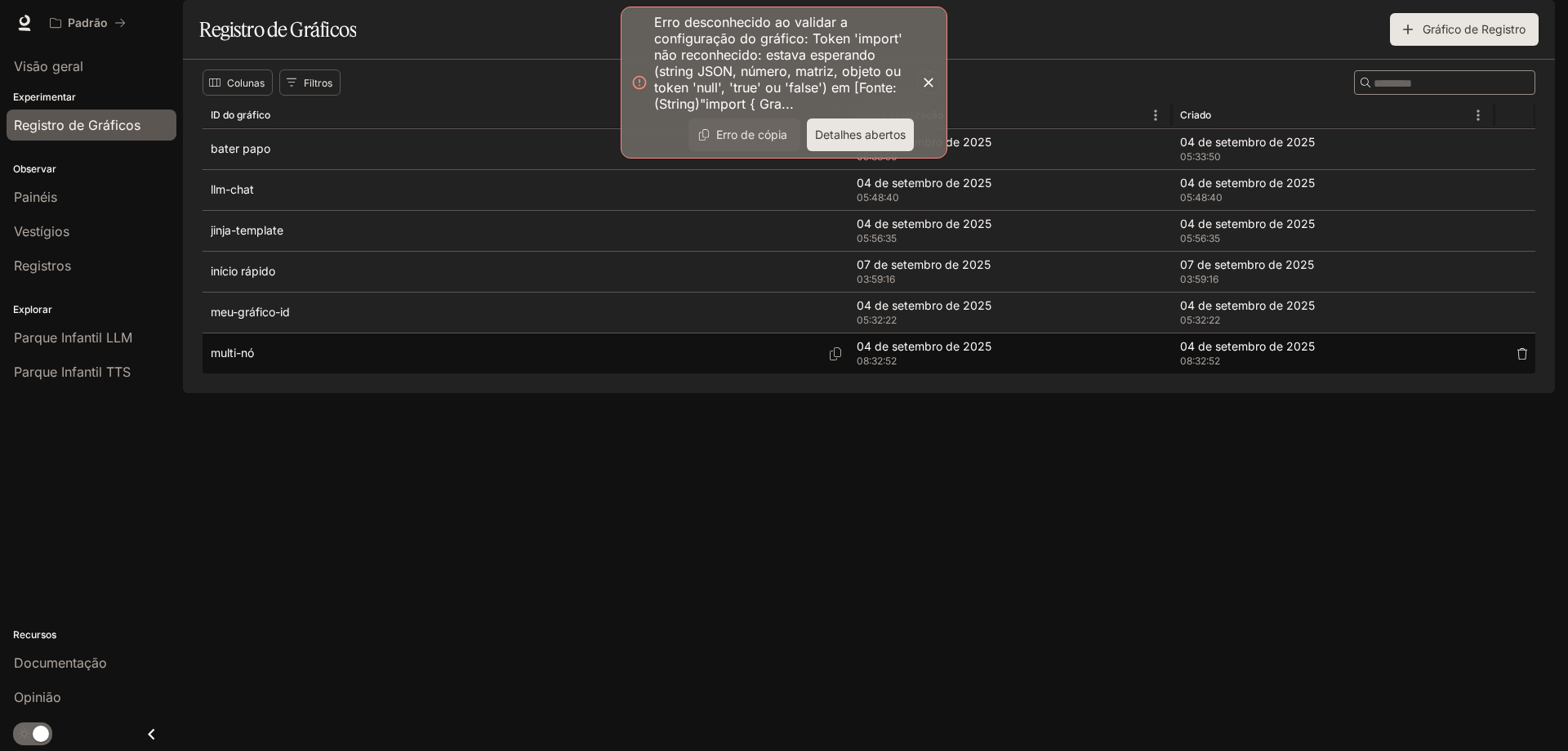
click at [293, 374] on div "multi-nó" at bounding box center [525, 353] width 629 height 40
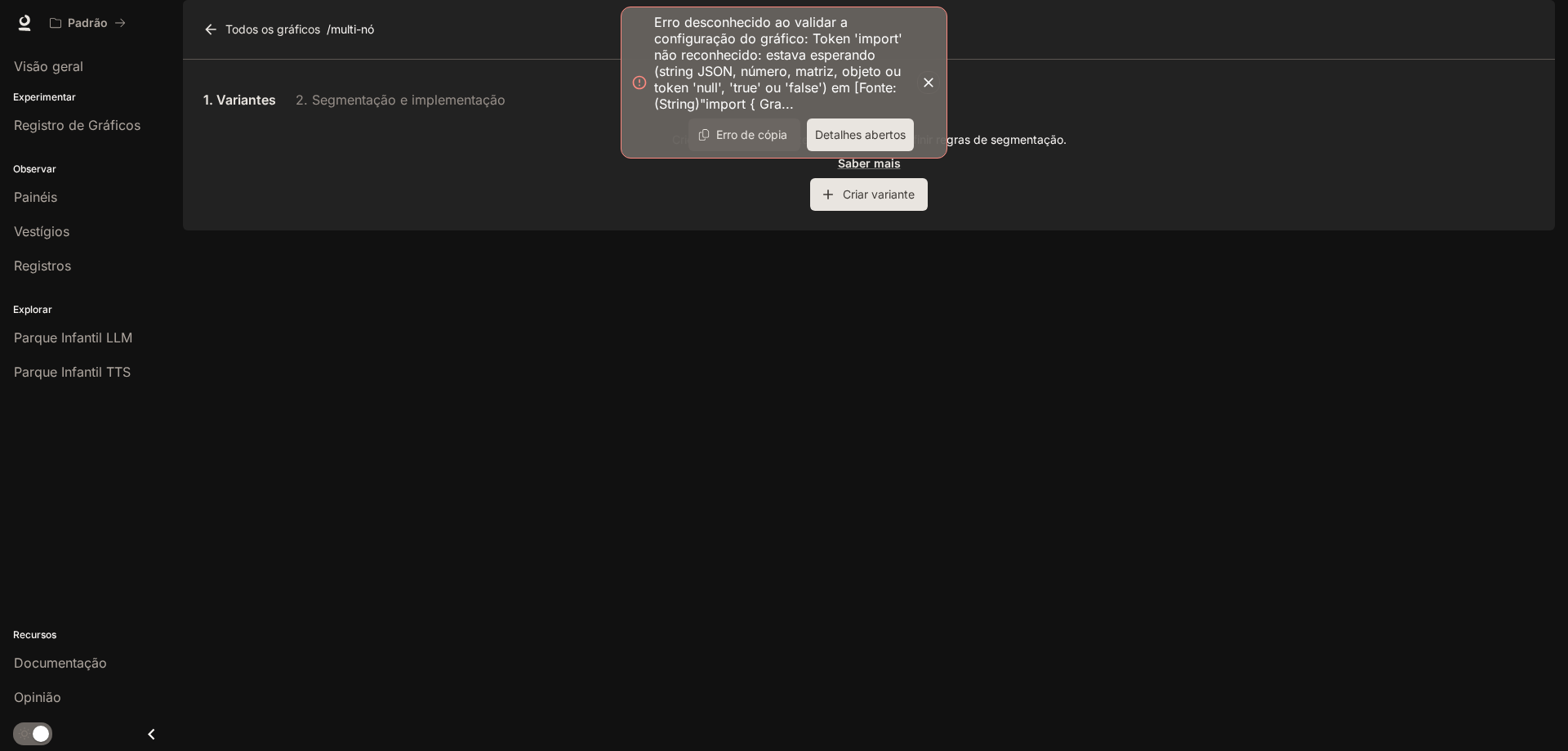
click at [872, 211] on button "Criar variante" at bounding box center [868, 195] width 117 height 33
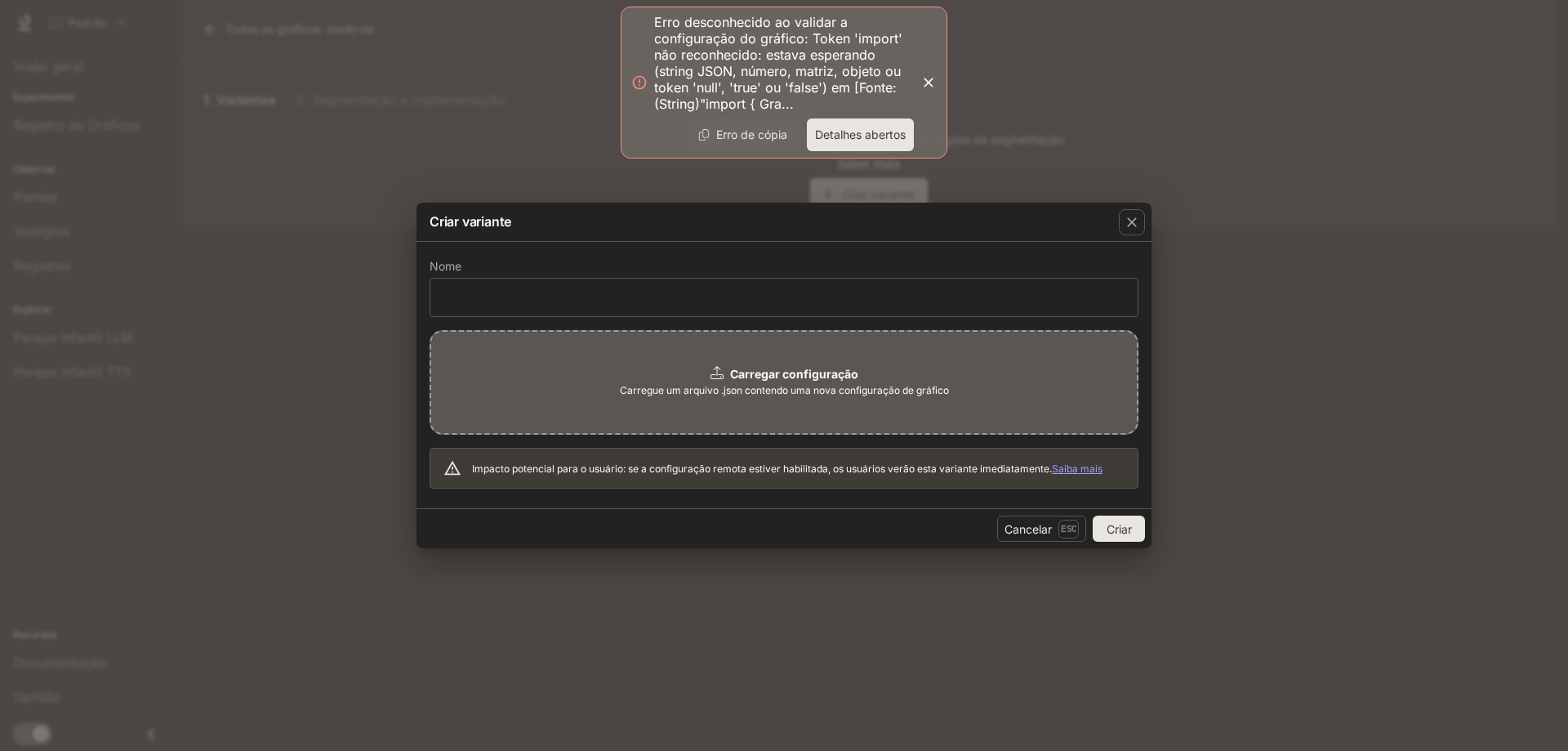
click at [855, 138] on font "Detalhes abertos" at bounding box center [859, 134] width 90 height 14
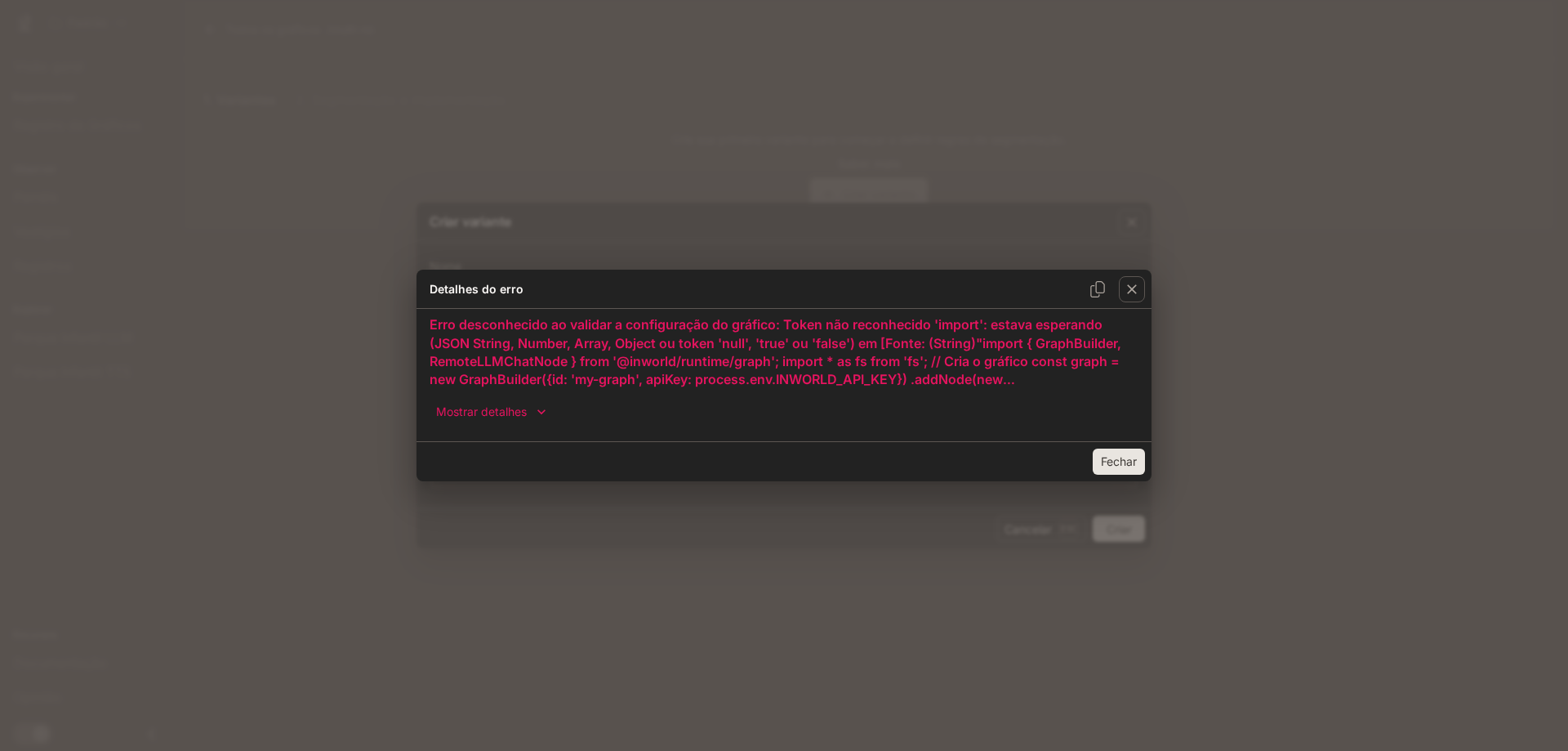
click at [1113, 456] on font "Fechar" at bounding box center [1118, 461] width 36 height 14
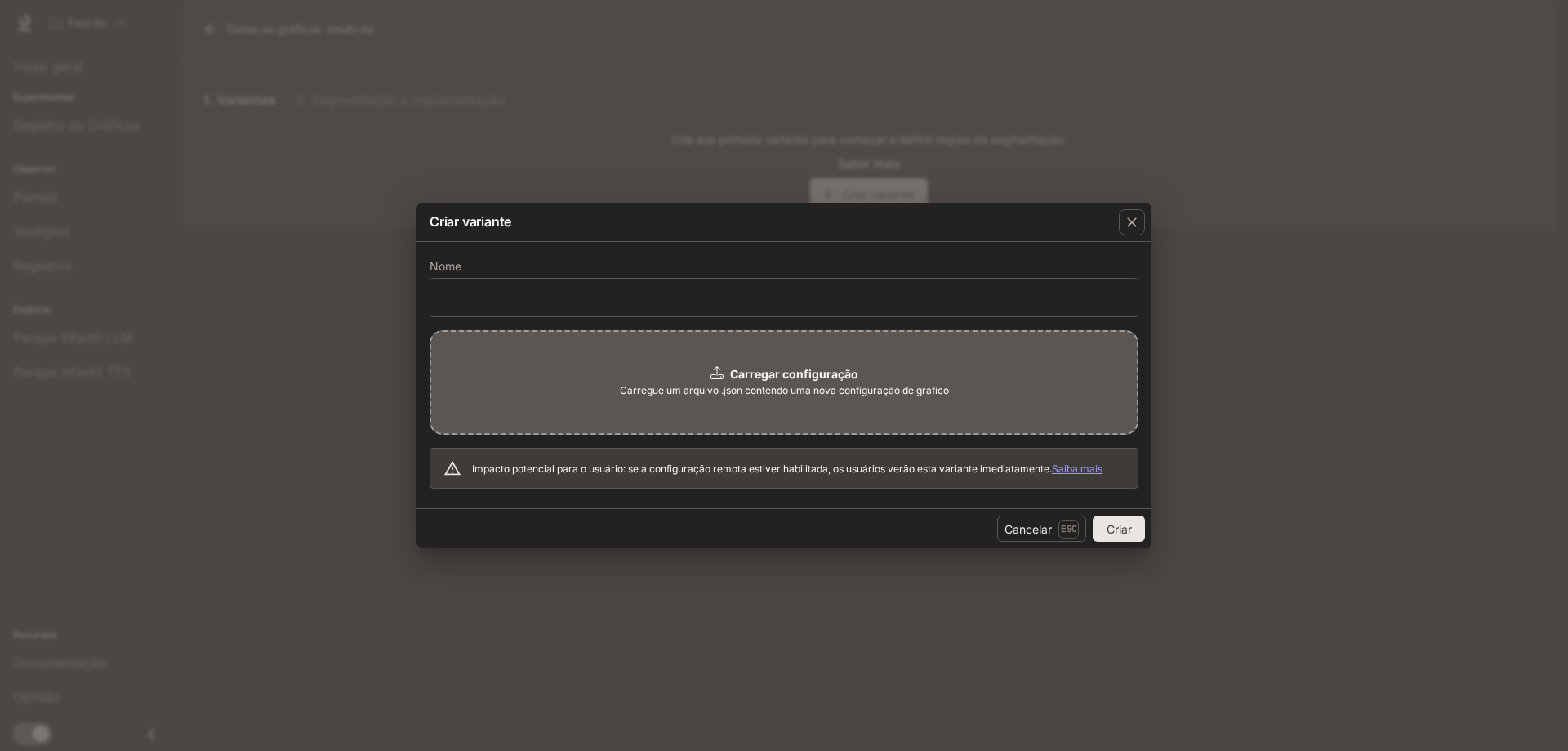
click at [706, 371] on div "Carregar configuração Carregue um arquivo .json contendo uma nova configuração …" at bounding box center [784, 382] width 709 height 105
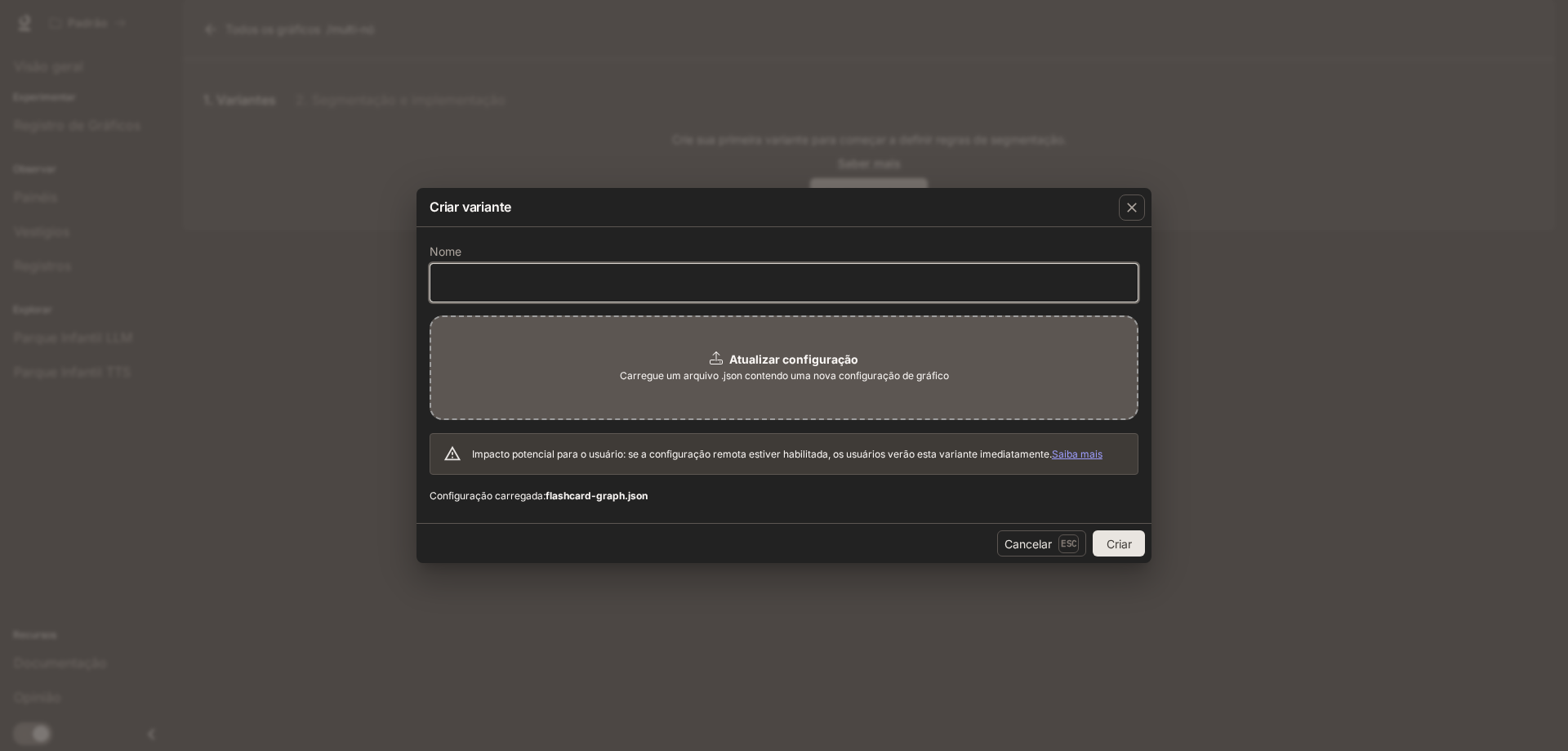
click at [623, 285] on input "text" at bounding box center [784, 282] width 707 height 16
type input "***"
click at [1120, 552] on font "Criar" at bounding box center [1119, 543] width 25 height 20
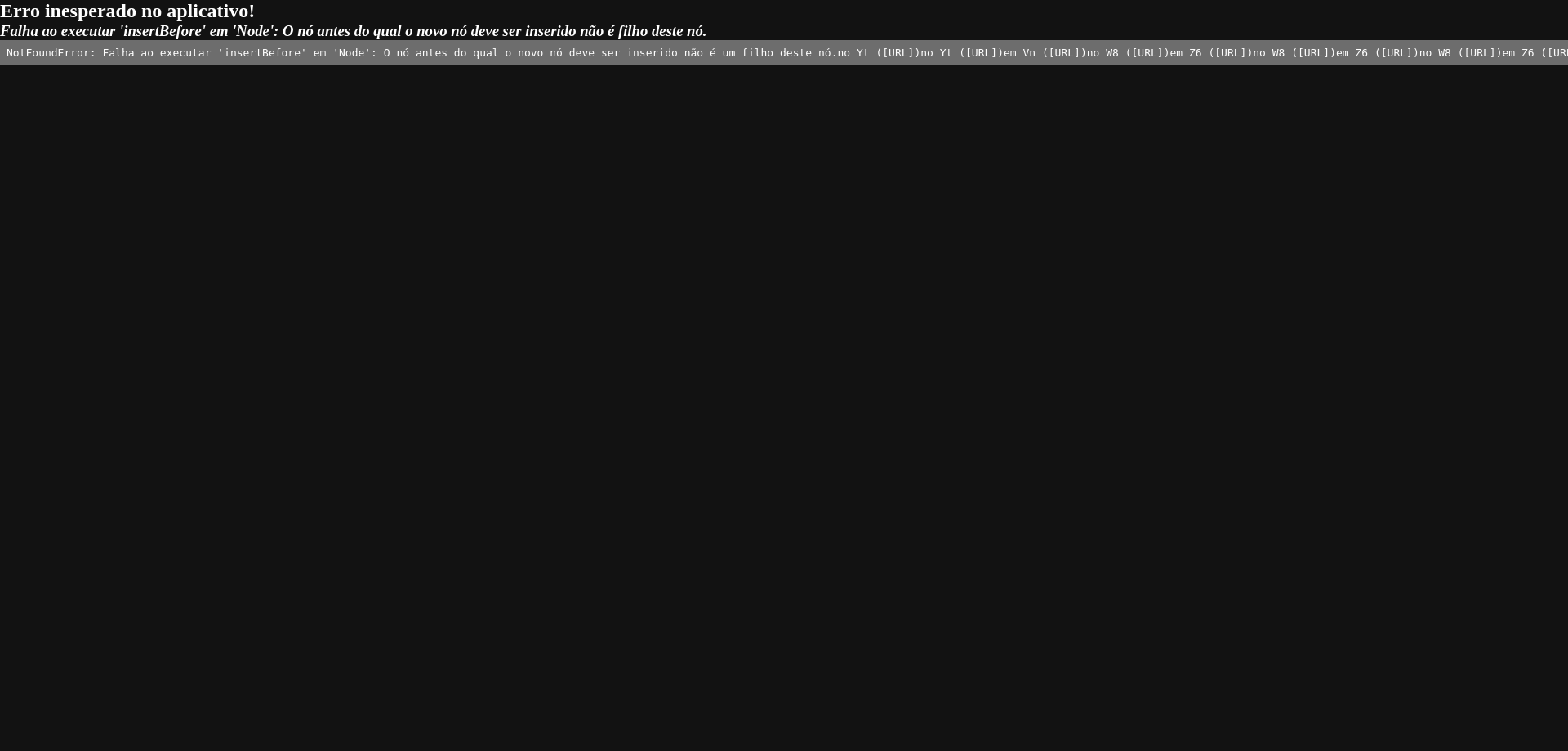
drag, startPoint x: 624, startPoint y: 319, endPoint x: 630, endPoint y: 313, distance: 8.5
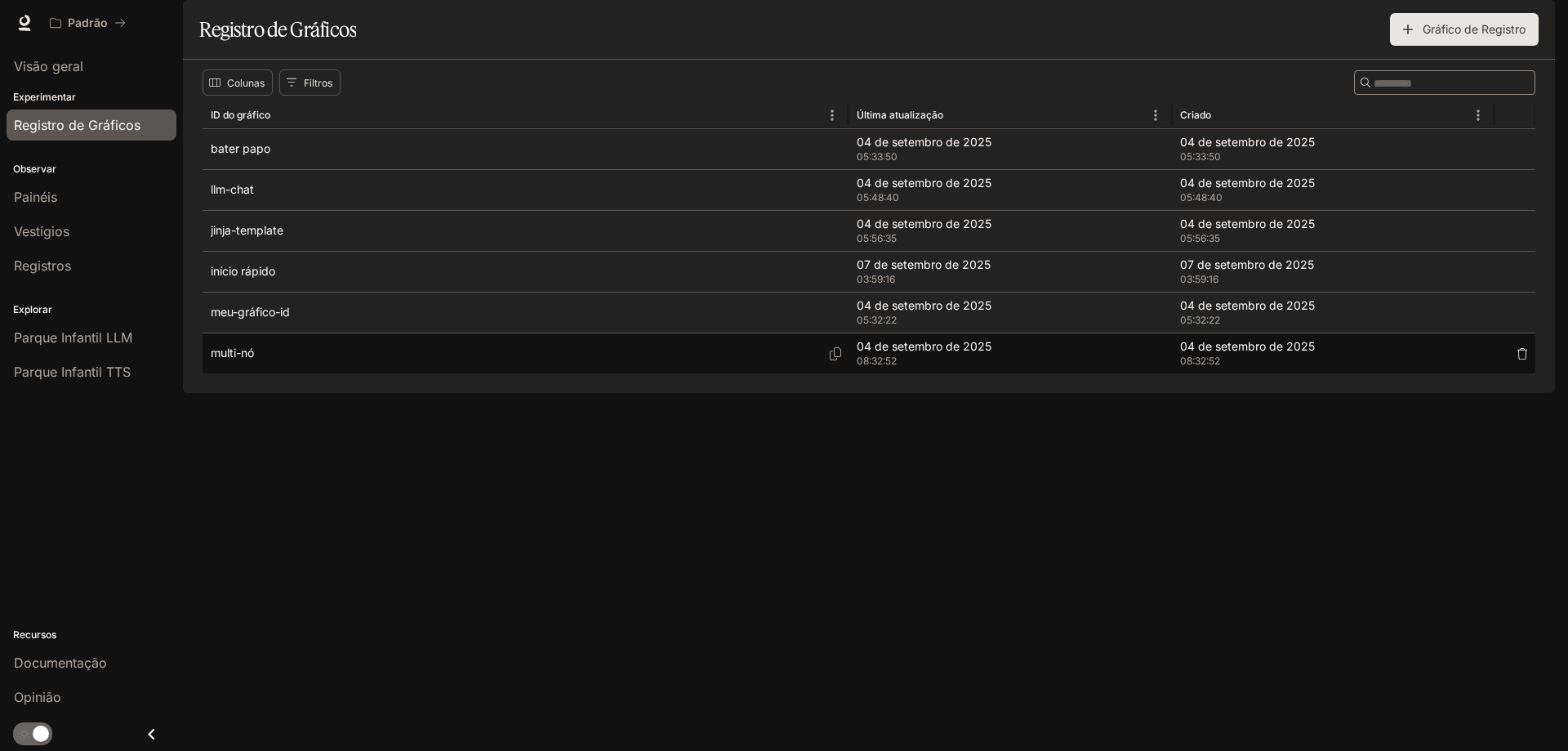
click at [306, 374] on div "multi-nó" at bounding box center [525, 353] width 629 height 40
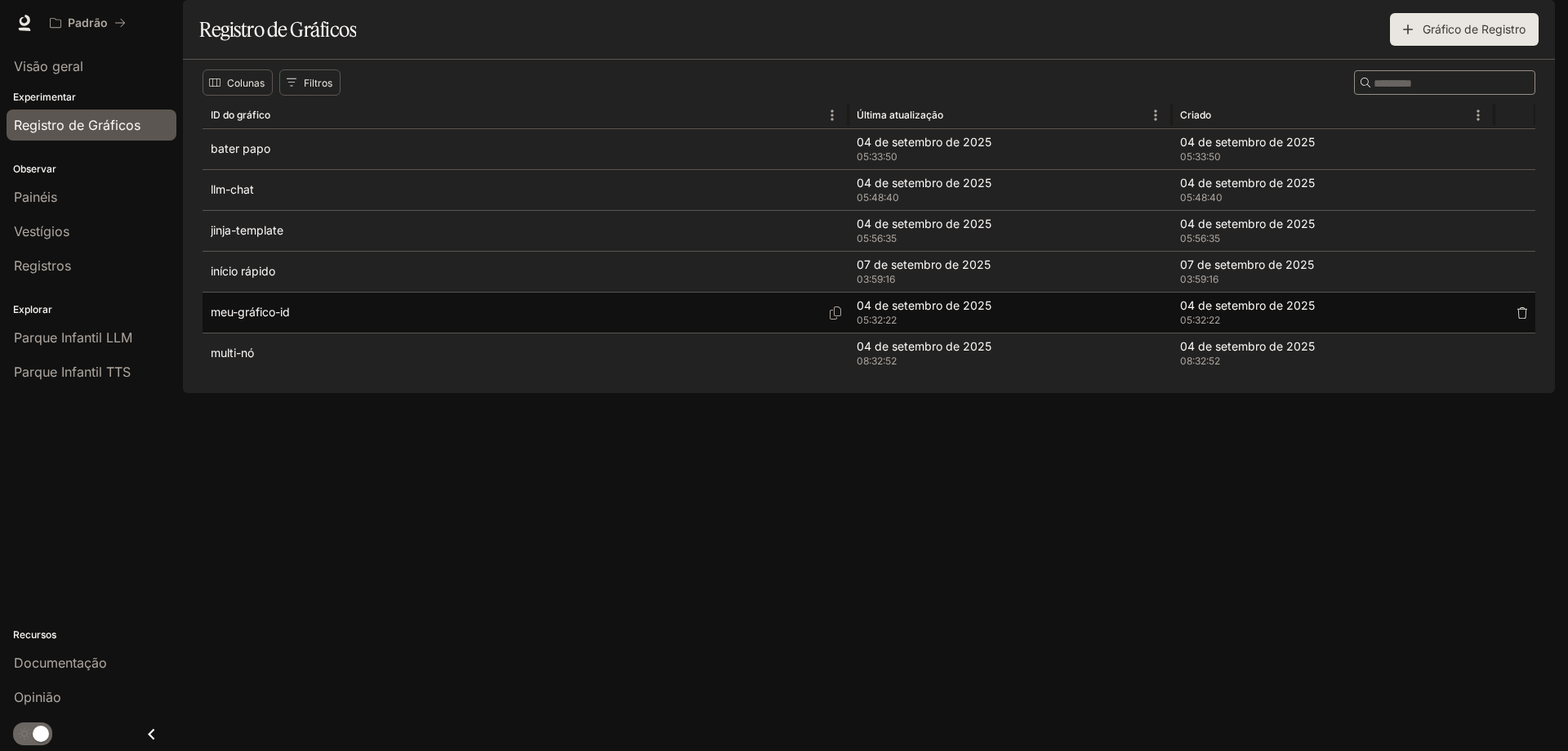
click at [312, 333] on div "meu-gráfico-id" at bounding box center [525, 311] width 629 height 40
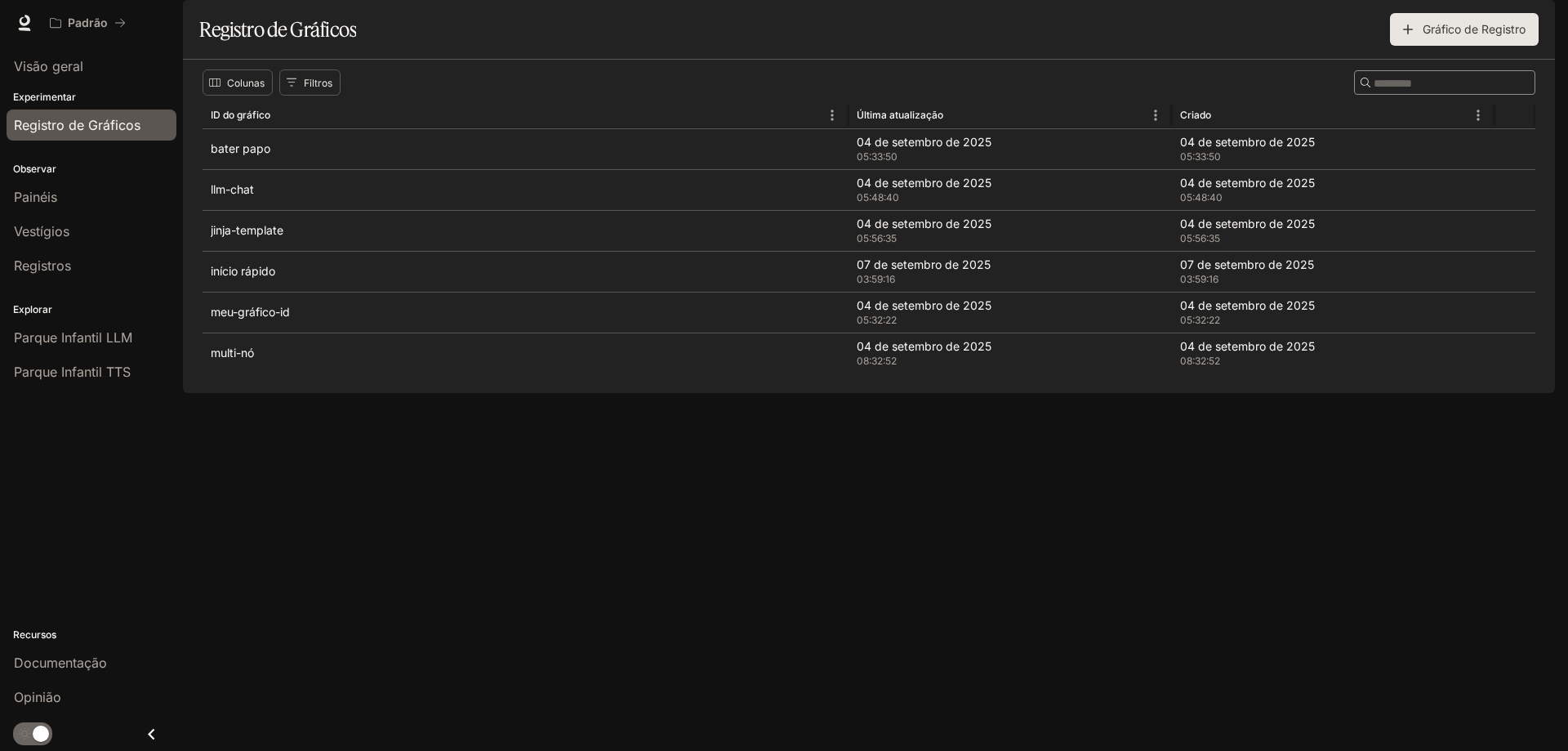
drag, startPoint x: 251, startPoint y: 362, endPoint x: 1120, endPoint y: 500, distance: 879.9
click at [1037, 393] on div "Colunas Filtros ​ ID do gráfico Última atualização Criado bater papo 04 de sete…" at bounding box center [869, 226] width 1372 height 334
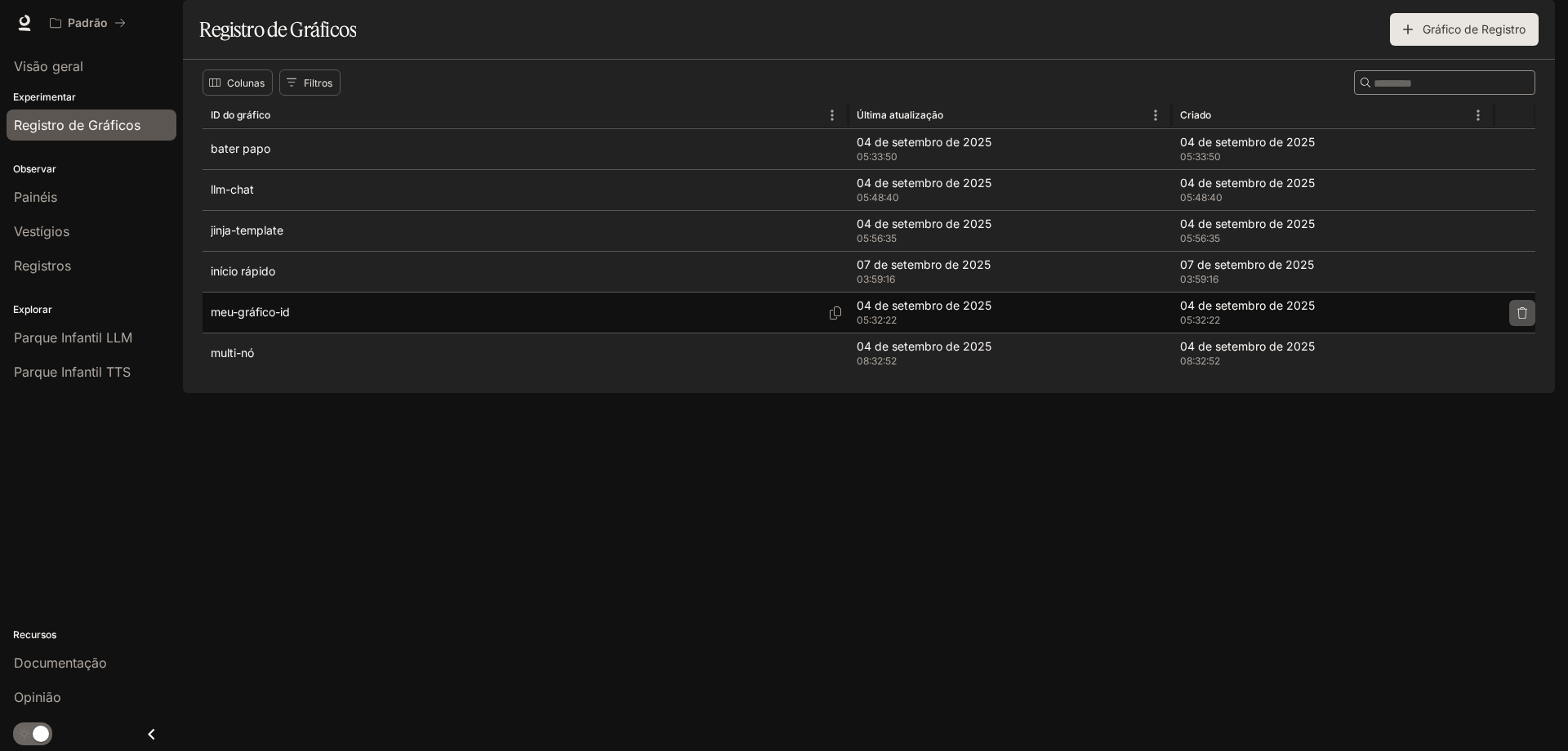
click at [1523, 318] on icon "button" at bounding box center [1522, 313] width 12 height 12
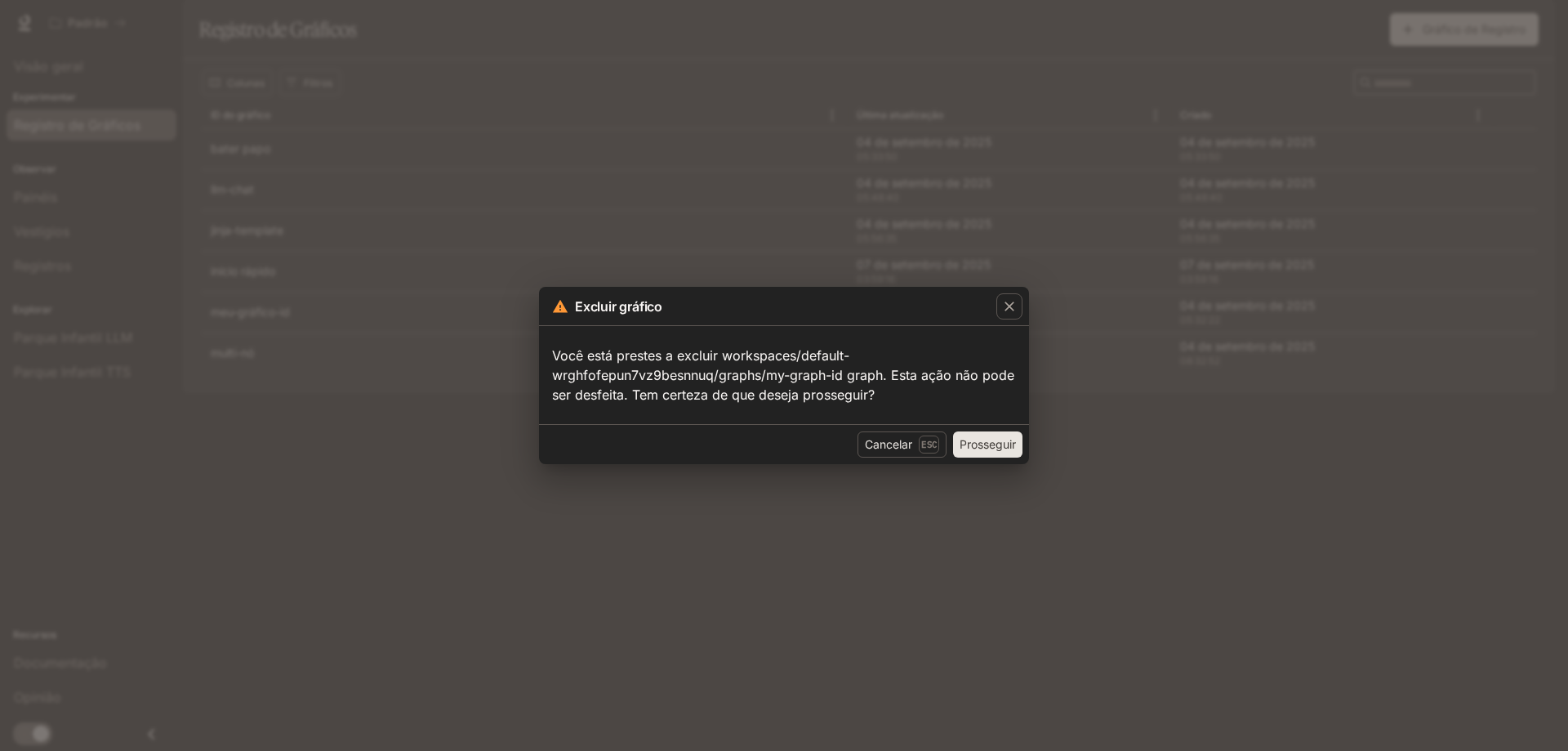
click at [983, 449] on font "Prosseguir" at bounding box center [987, 444] width 56 height 14
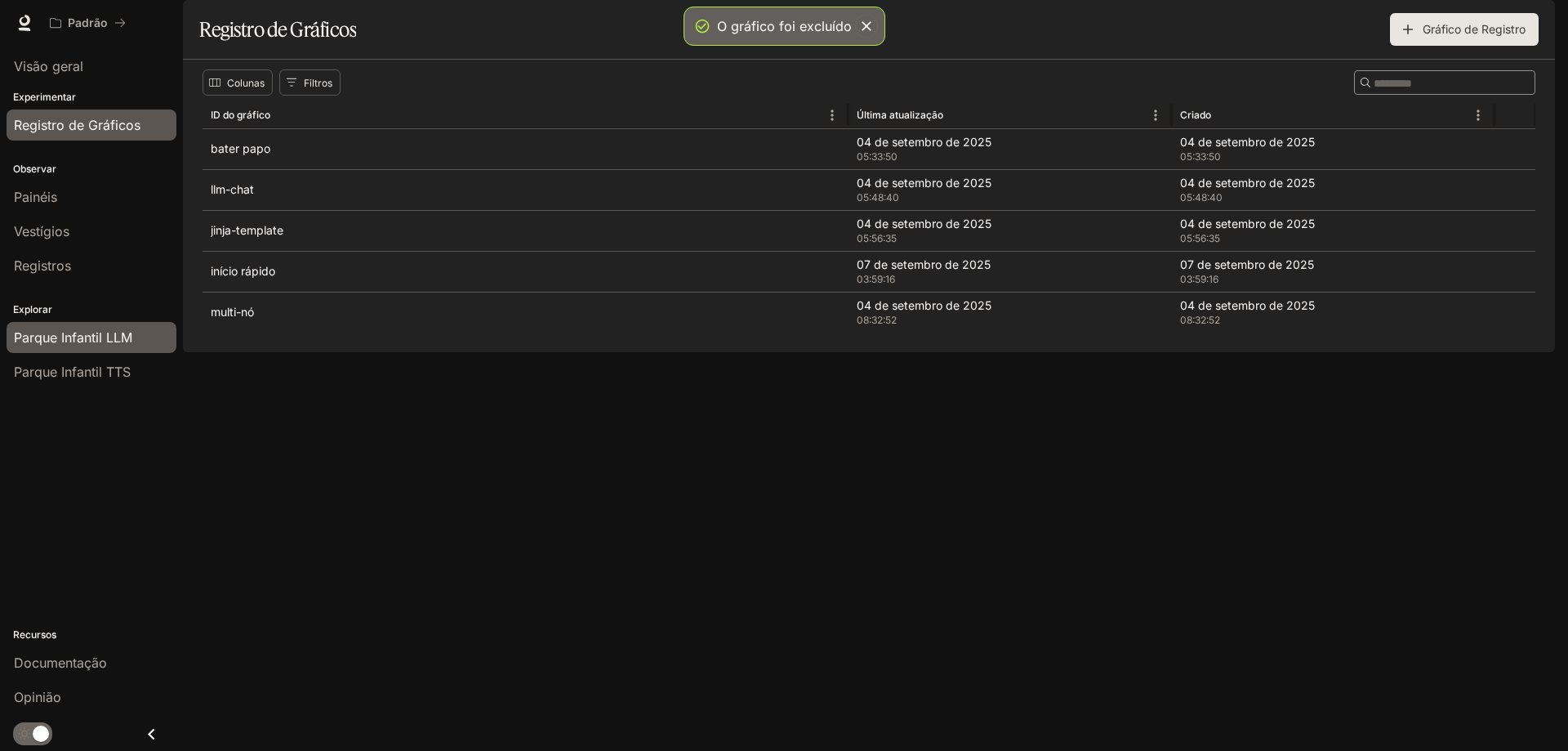
click at [86, 339] on font "Parque Infantil LLM" at bounding box center [73, 337] width 118 height 16
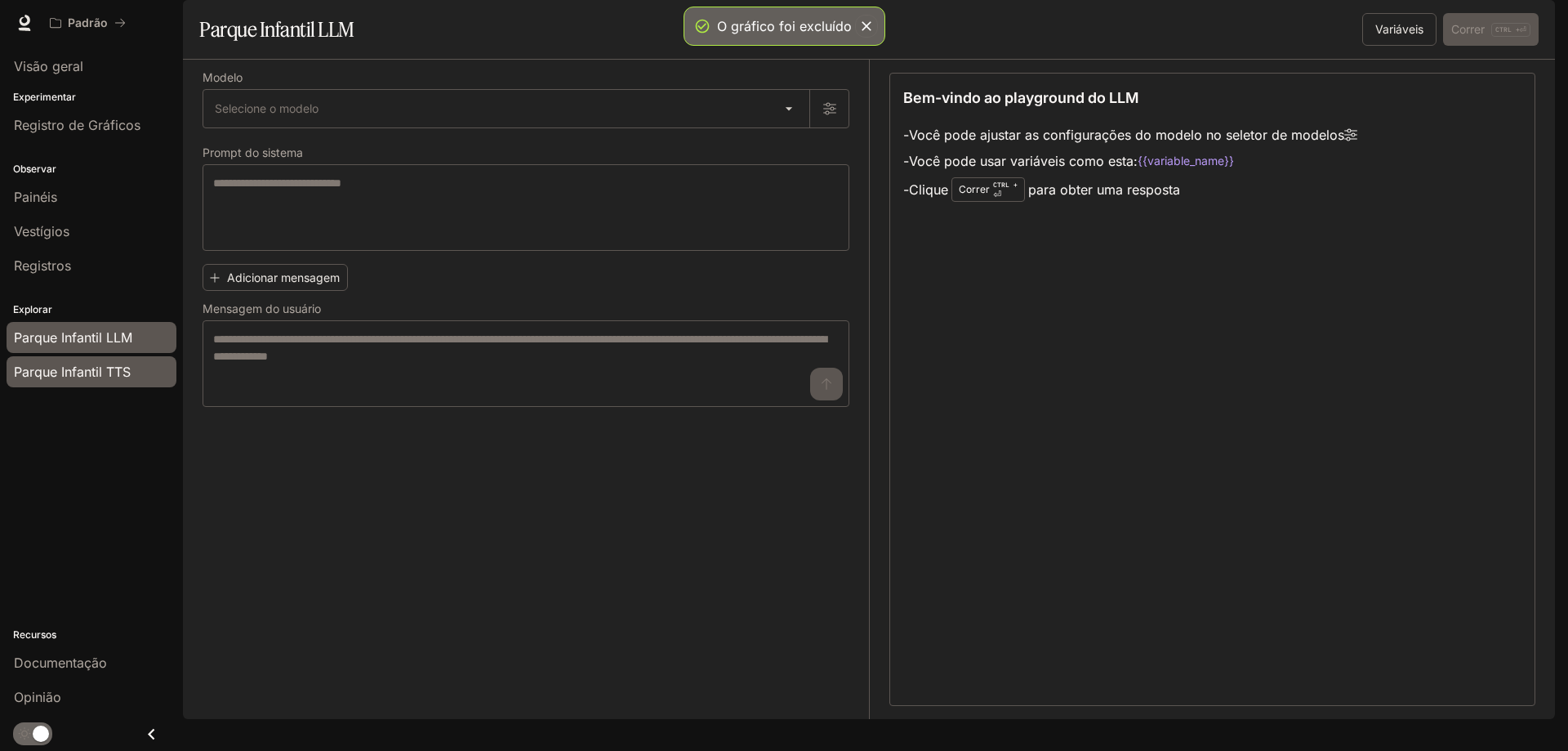
click at [78, 376] on font "Parque Infantil TTS" at bounding box center [72, 372] width 116 height 16
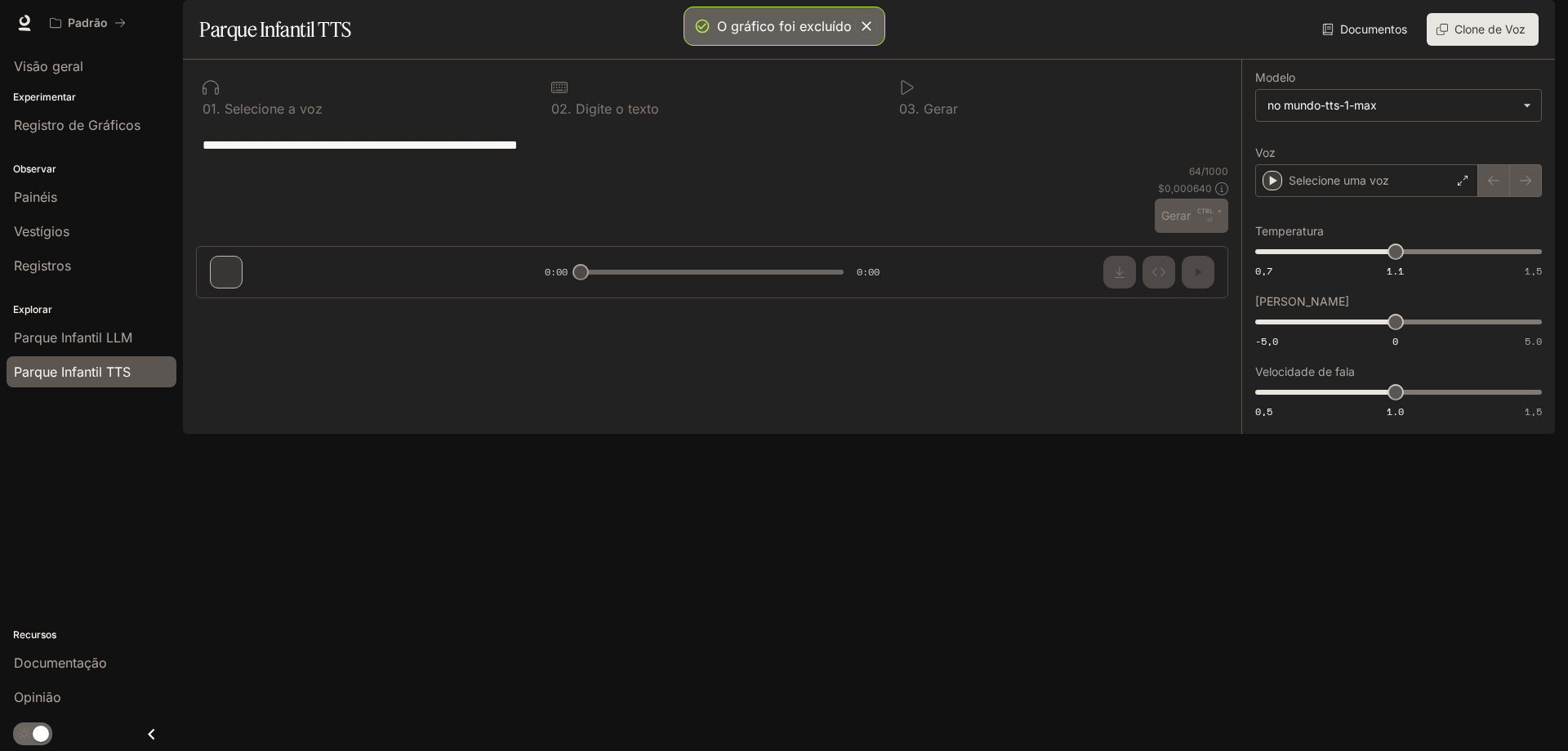
type textarea "**********"
type input "**********"
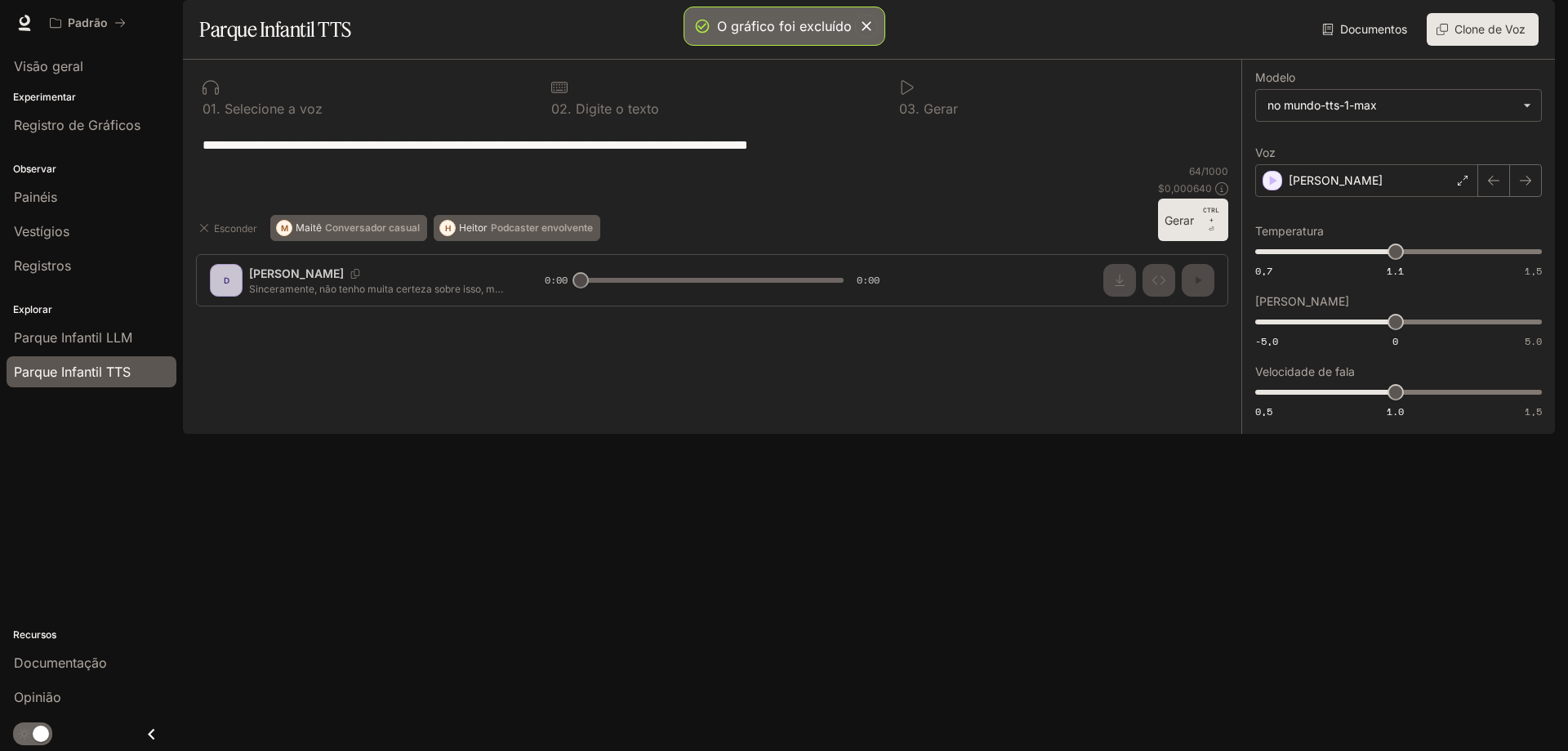
click at [369, 319] on div "**********" at bounding box center [712, 189] width 1058 height 260
click at [1327, 150] on body "**********" at bounding box center [784, 376] width 1568 height 751
click at [1331, 182] on font "no mundo-tts-1" at bounding box center [1307, 186] width 81 height 14
click at [1357, 197] on div "[PERSON_NAME]" at bounding box center [1366, 180] width 223 height 33
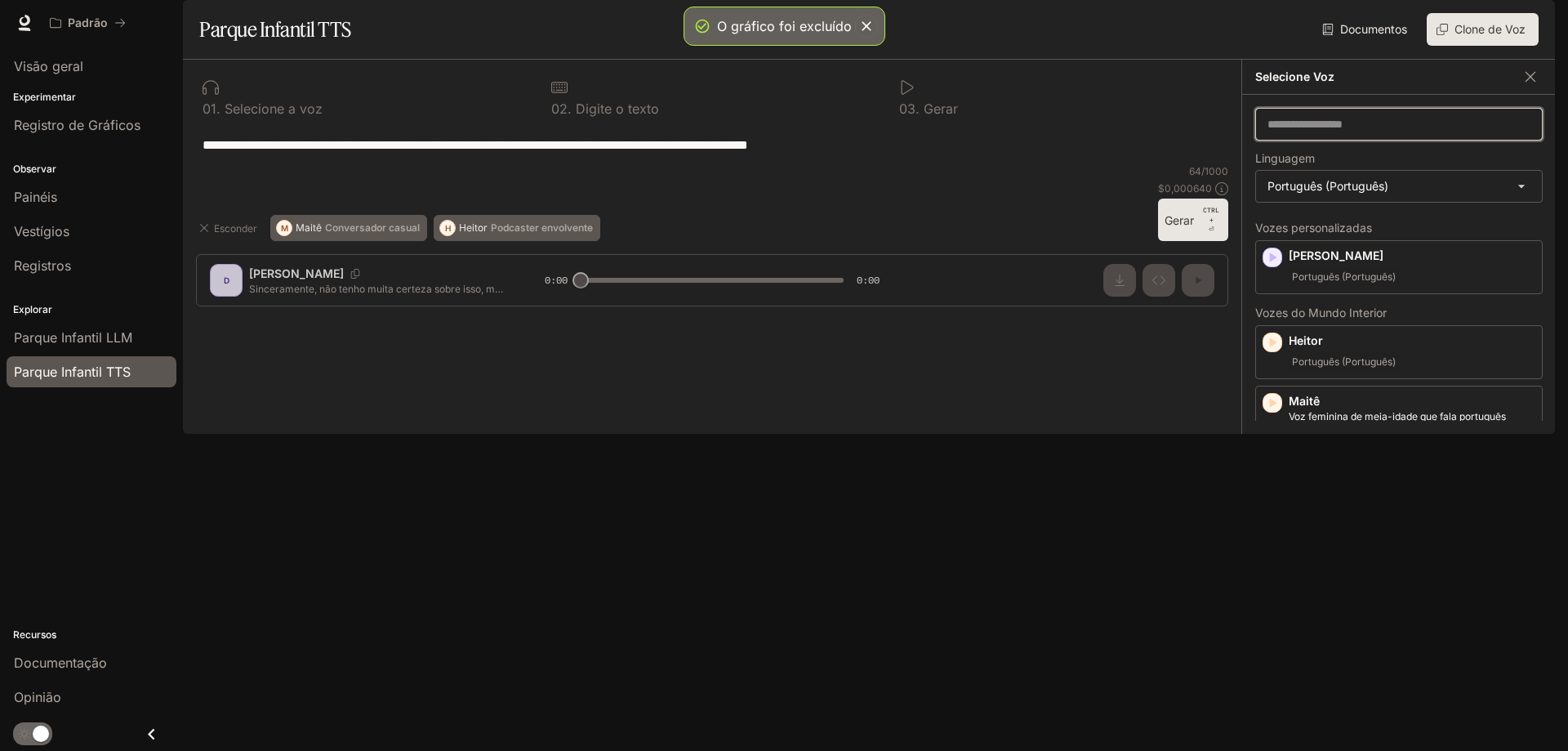
click at [1334, 132] on input "text" at bounding box center [1398, 124] width 286 height 16
click at [1354, 132] on input "text" at bounding box center [1398, 124] width 286 height 16
click at [1317, 242] on body "**********" at bounding box center [784, 376] width 1568 height 751
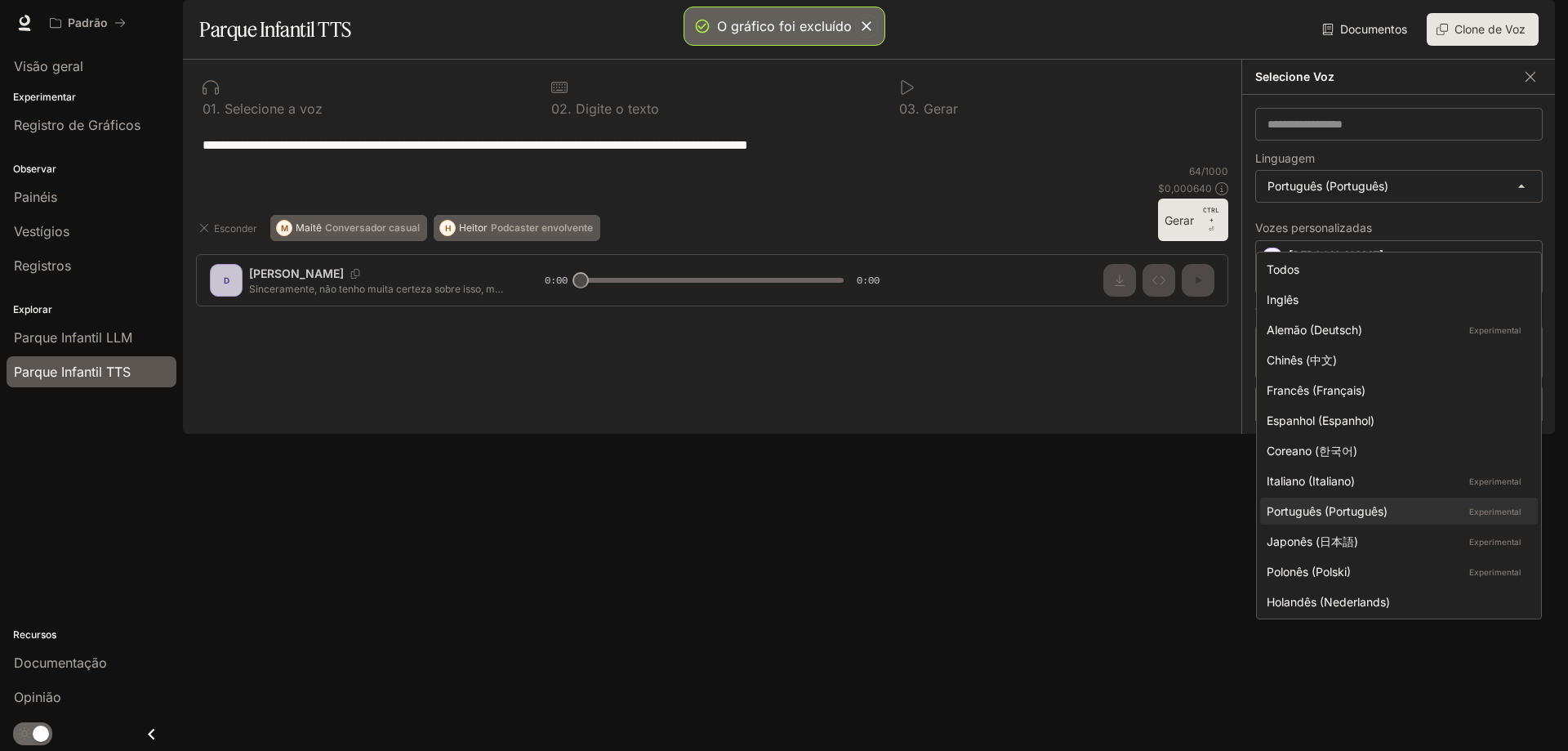
click at [1329, 237] on div at bounding box center [784, 376] width 1568 height 751
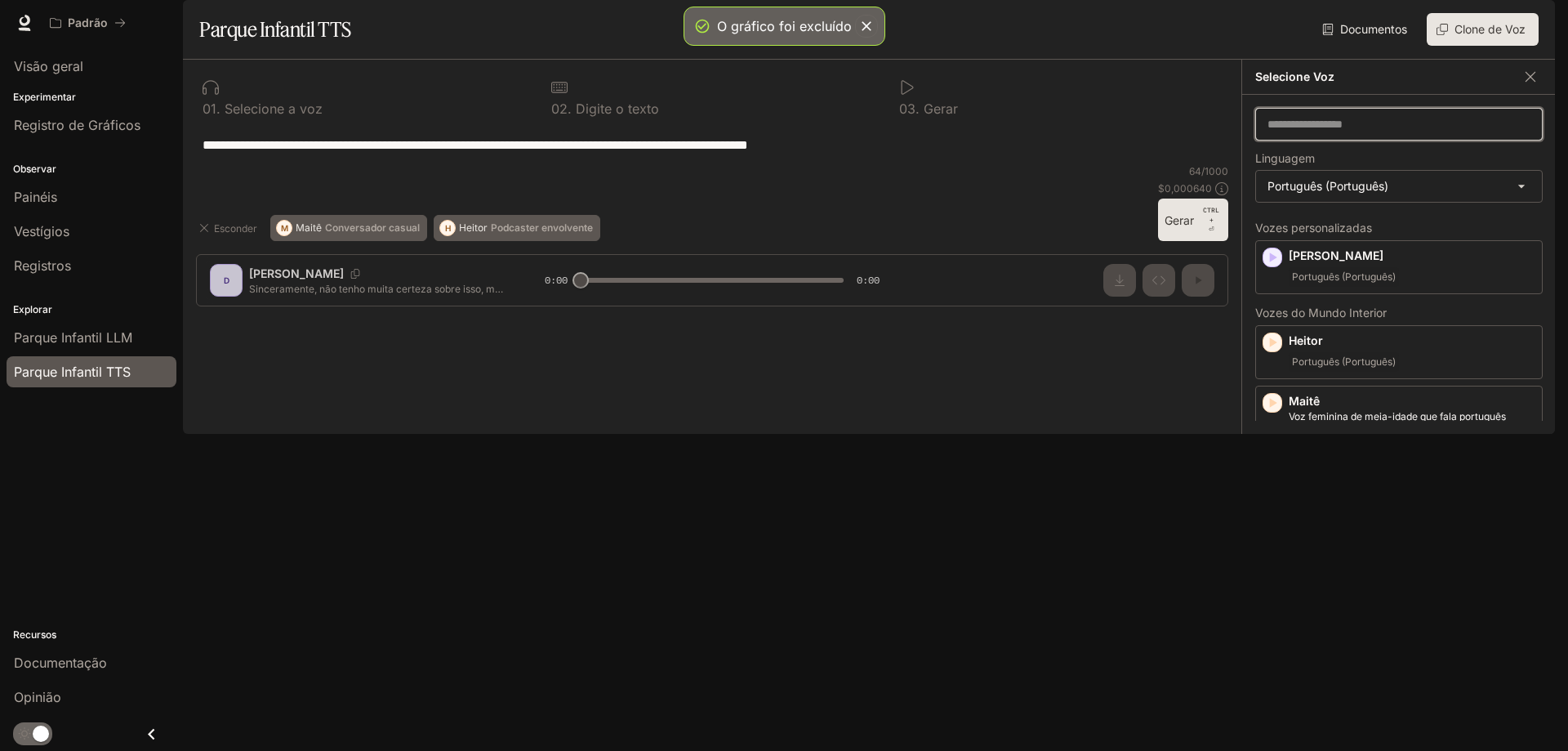
click at [1327, 132] on input "text" at bounding box center [1398, 124] width 286 height 16
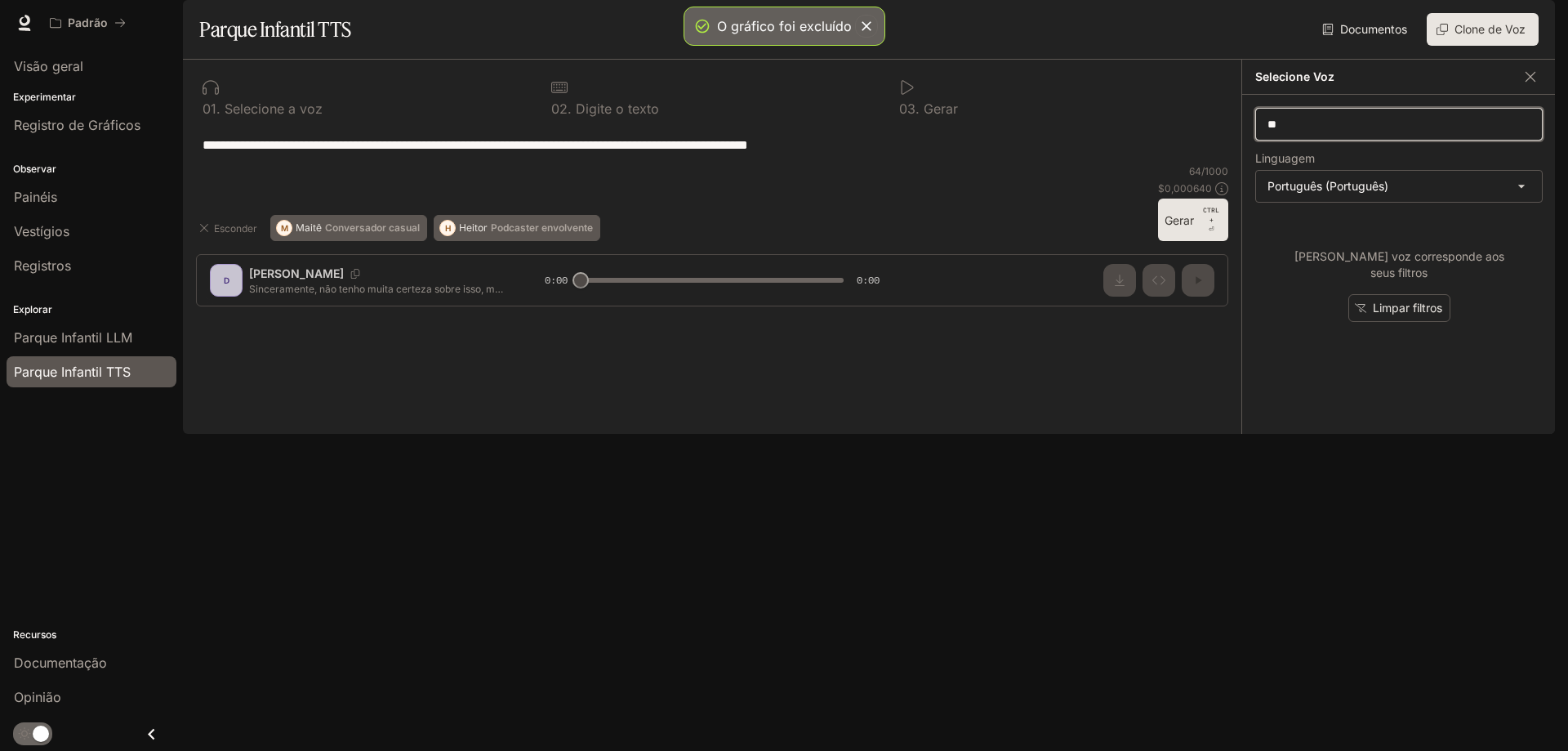
type input "*"
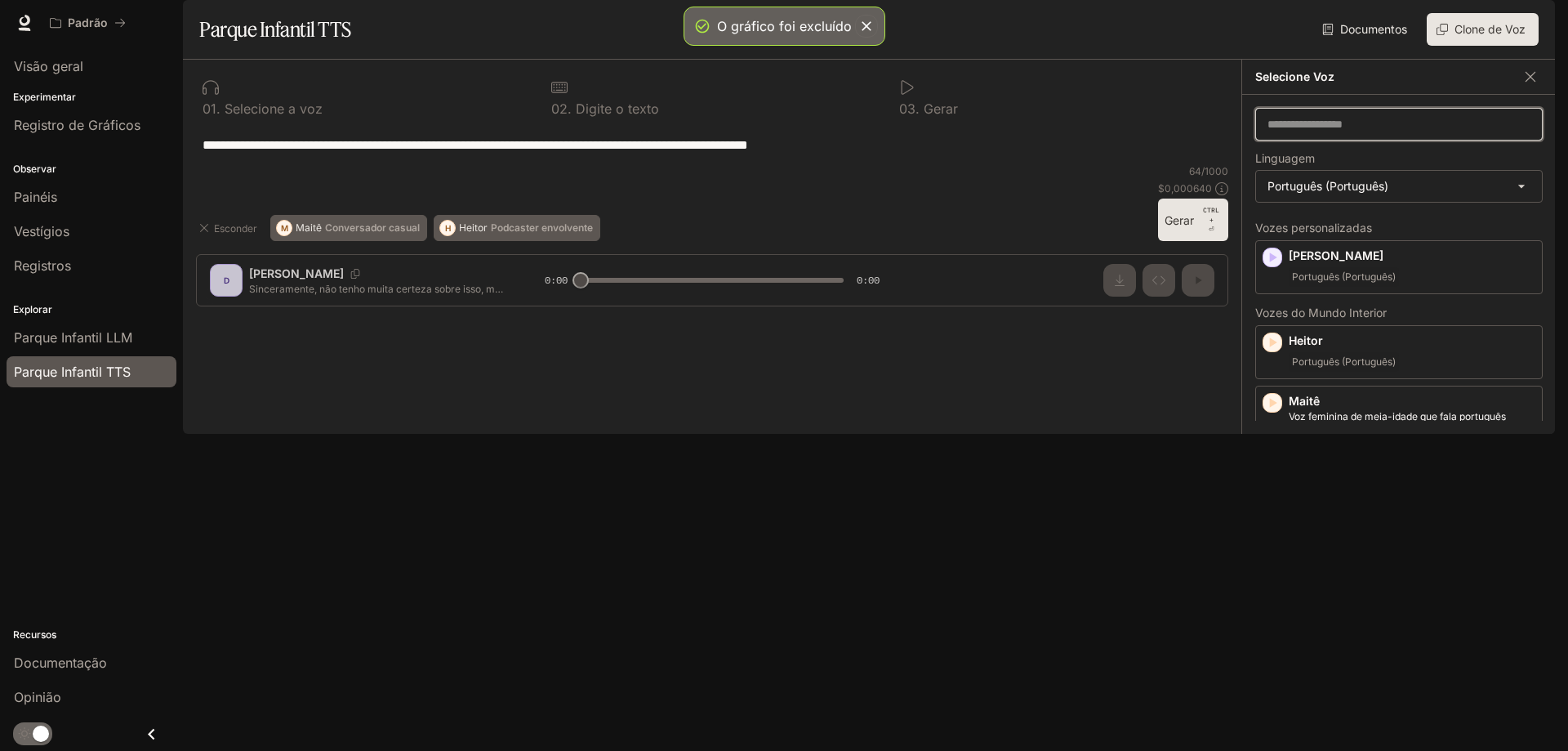
type input "*"
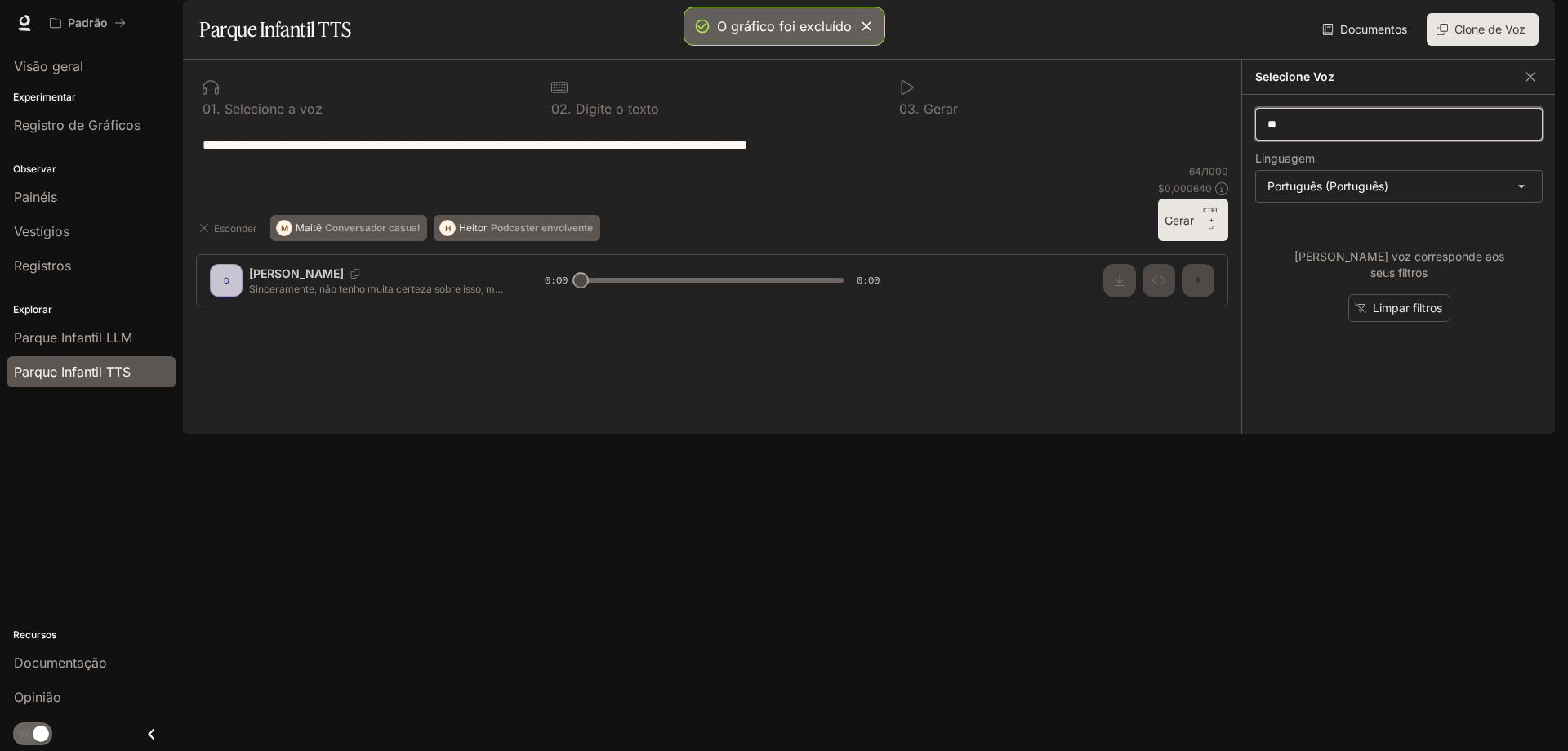
type input "*"
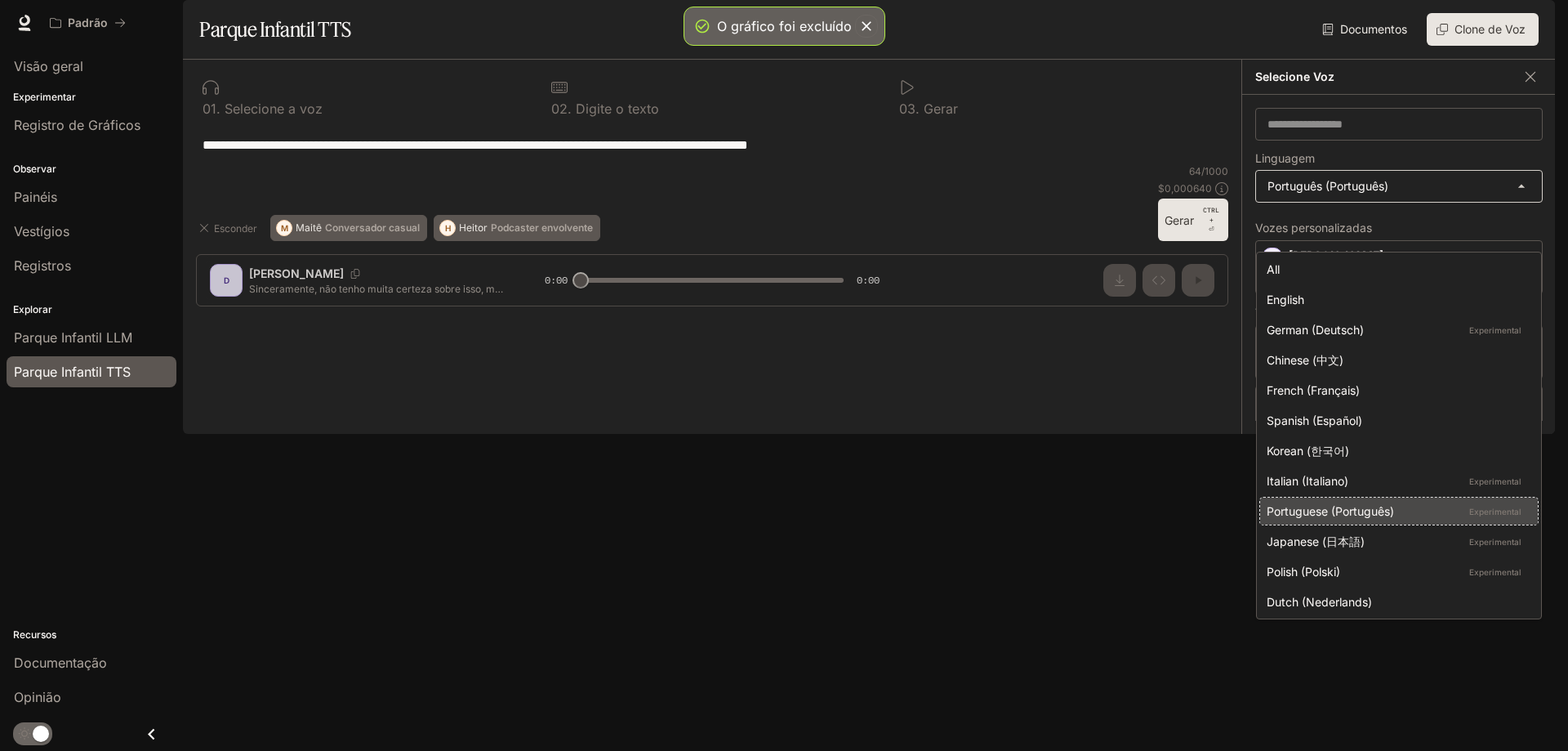
click at [1353, 227] on body "**********" at bounding box center [784, 376] width 1568 height 751
click at [1353, 227] on div at bounding box center [784, 376] width 1568 height 751
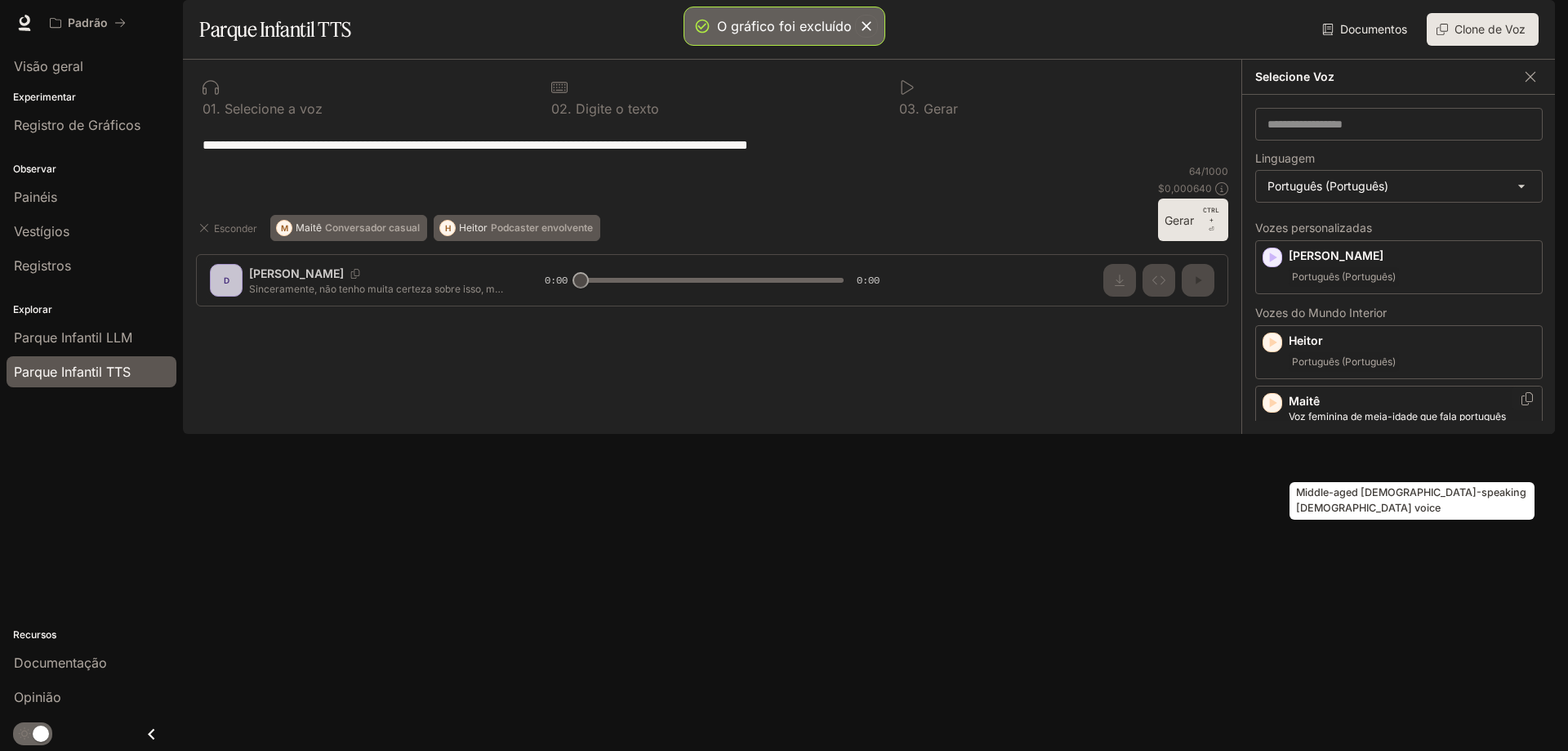
click at [1373, 422] on font "Voz feminina de meia-idade que fala português" at bounding box center [1397, 416] width 217 height 13
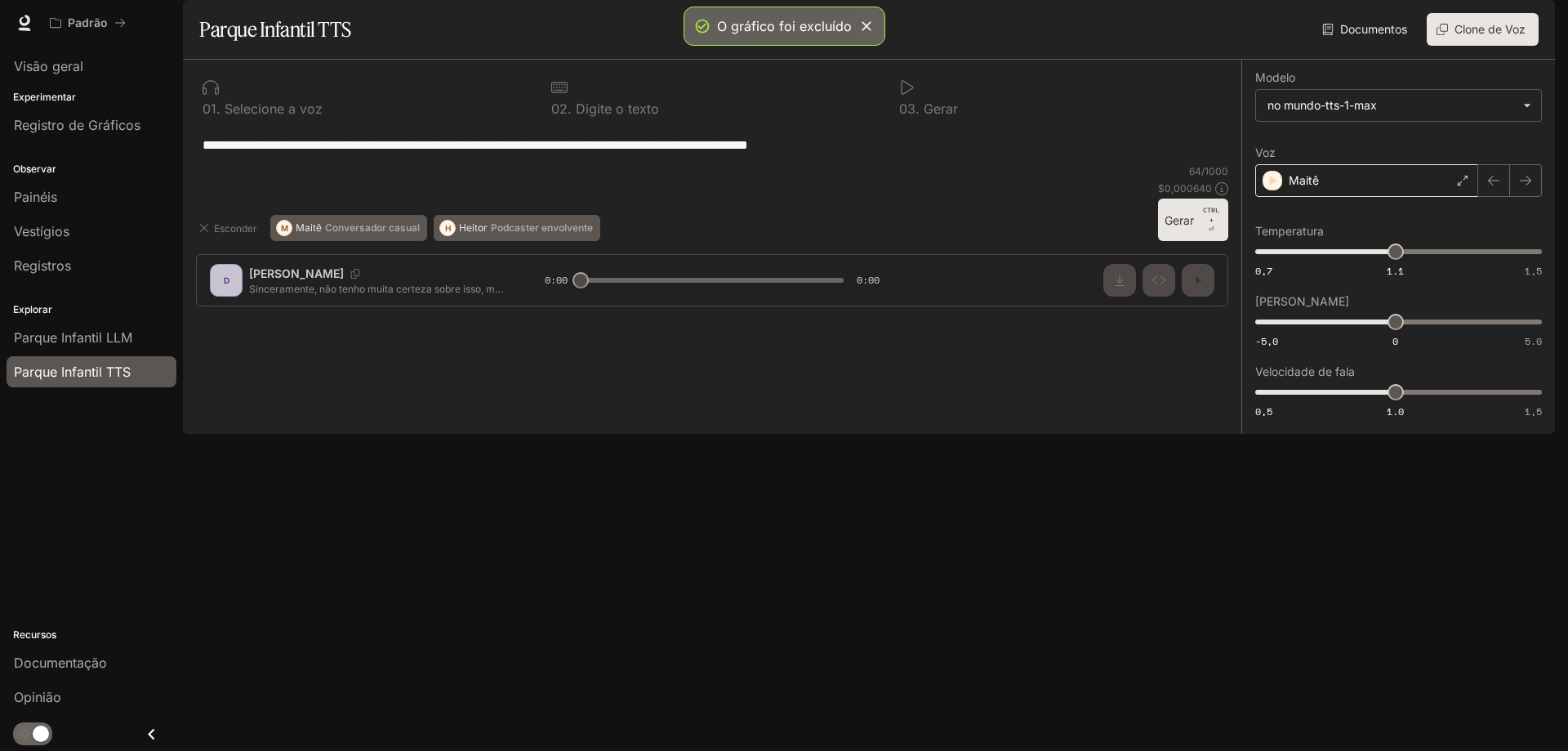
click at [1323, 197] on div "Maitê" at bounding box center [1366, 180] width 223 height 33
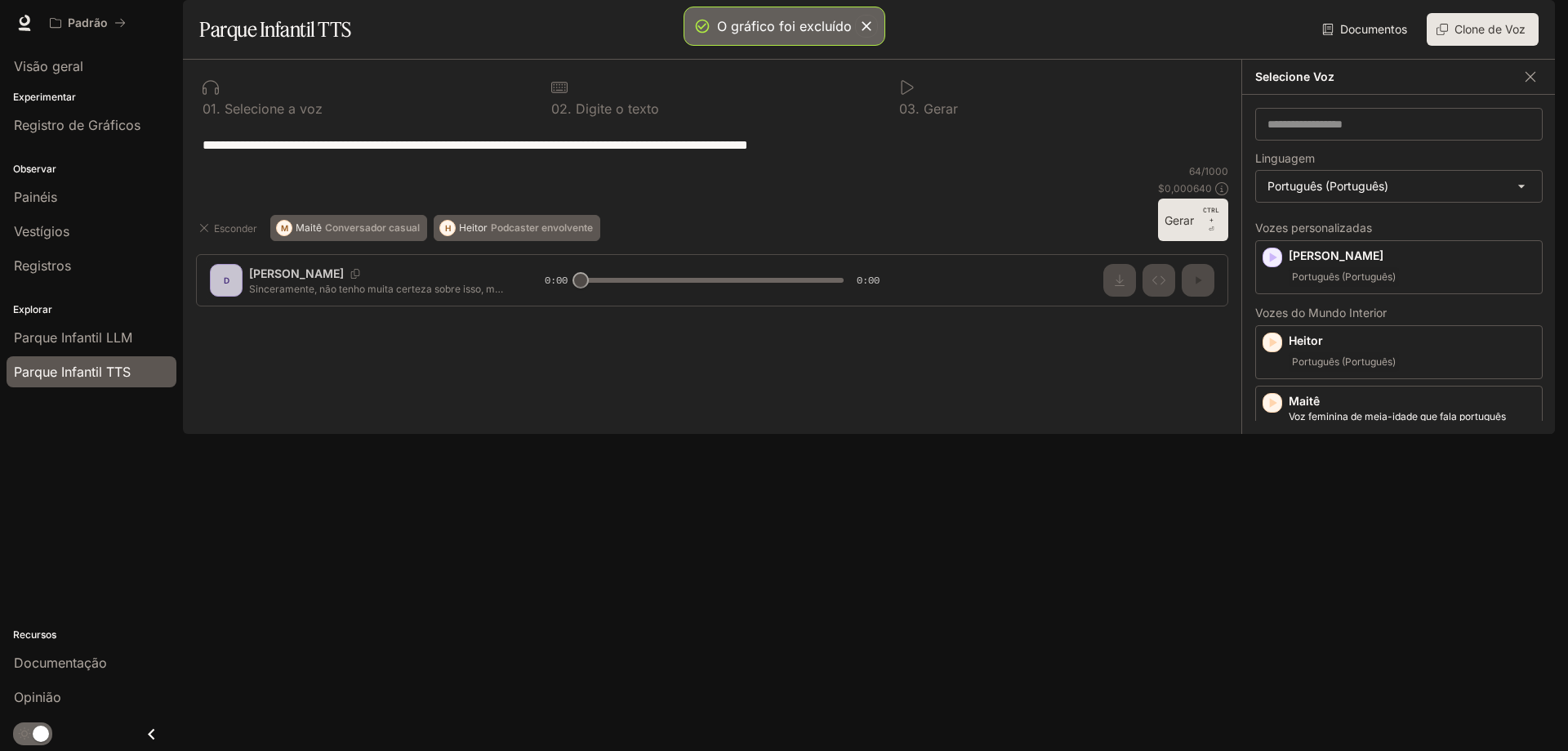
drag, startPoint x: 1032, startPoint y: 293, endPoint x: 1121, endPoint y: 282, distance: 89.7
click at [1034, 164] on div "**********" at bounding box center [712, 145] width 1032 height 39
click at [1415, 421] on div "Vozes personalizadas [PERSON_NAME] (Português) Vozes do Mundo Interior Heitor P…" at bounding box center [1398, 321] width 287 height 199
drag, startPoint x: 1220, startPoint y: 64, endPoint x: 1231, endPoint y: 65, distance: 11.0
click at [1222, 46] on div "Documentos Vozes Clone de Voz" at bounding box center [948, 29] width 1182 height 33
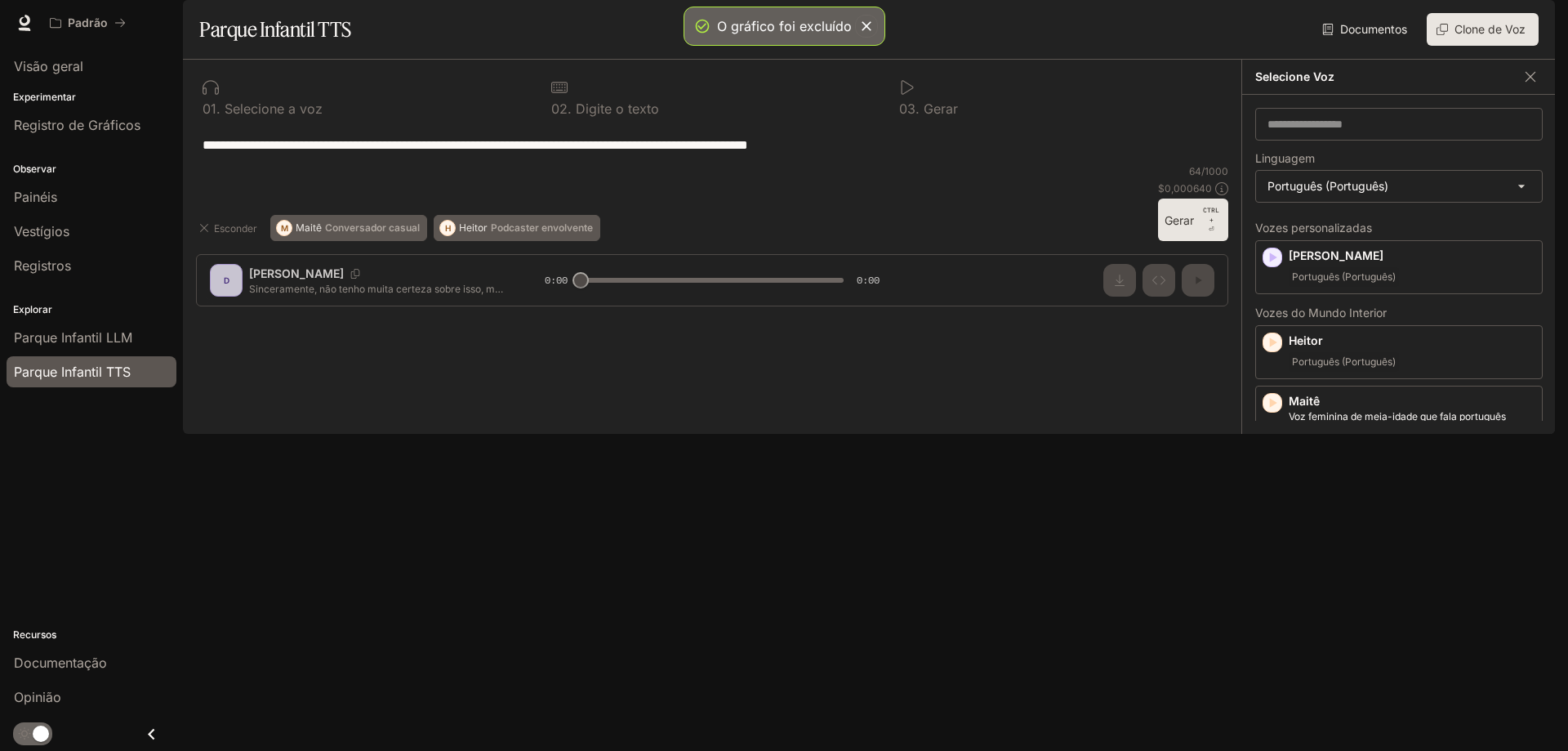
click at [723, 164] on div "**********" at bounding box center [712, 145] width 1032 height 39
click at [587, 164] on div "**********" at bounding box center [712, 145] width 1032 height 39
click at [1535, 85] on icon "button" at bounding box center [1530, 77] width 16 height 16
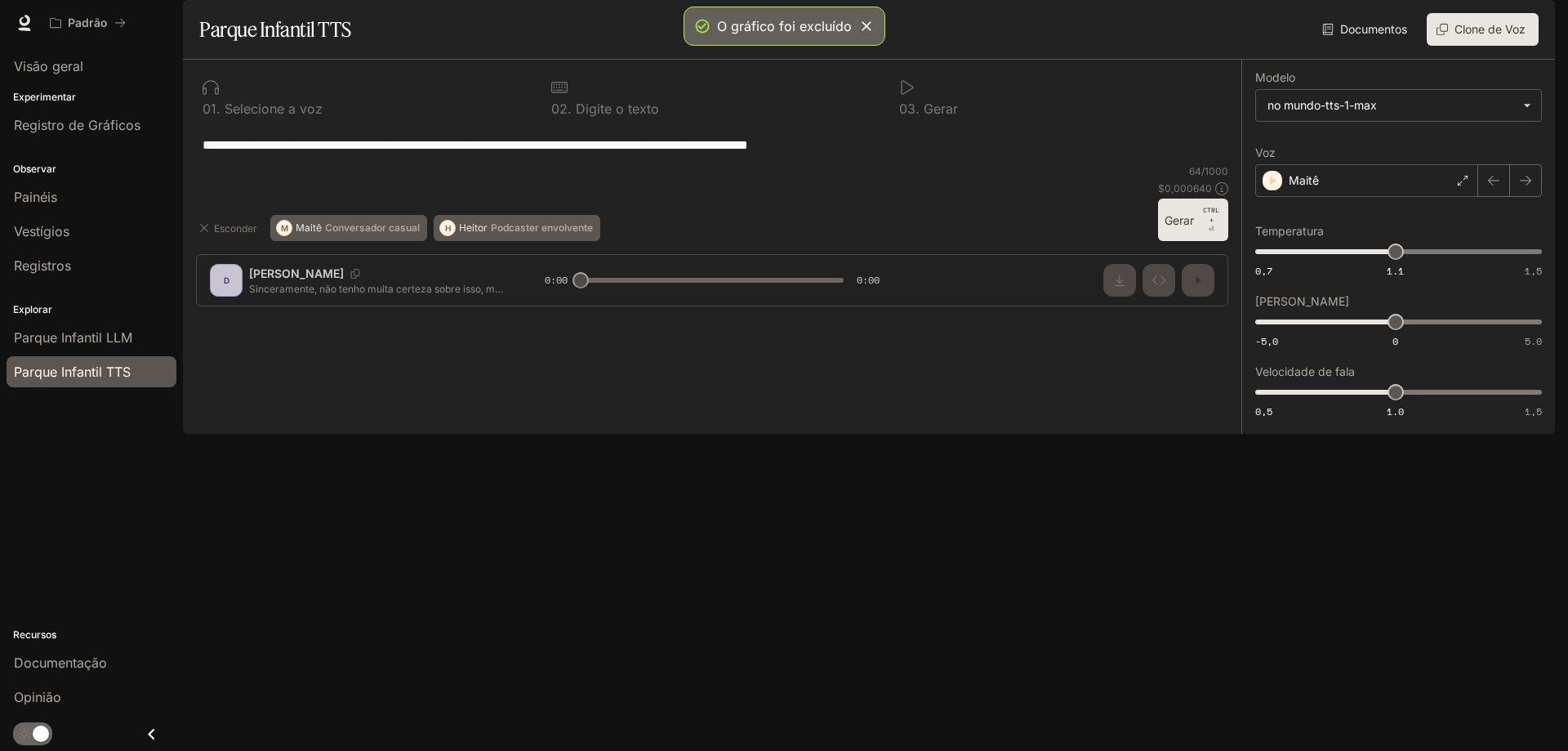
click at [759, 241] on div "Esconder M Maitê Conversador casual H Heitor Podcaster envolvente 64 / 1000 $ 0…" at bounding box center [712, 202] width 1032 height 77
drag, startPoint x: 711, startPoint y: 653, endPoint x: 736, endPoint y: 653, distance: 25.0
click at [721, 241] on div "Esconder [PERSON_NAME] Conversador casual H Heitor Podcaster envolvente" at bounding box center [673, 227] width 955 height 26
drag, startPoint x: 676, startPoint y: 662, endPoint x: 622, endPoint y: 650, distance: 55.3
click at [620, 241] on div "Esconder [PERSON_NAME] Conversador casual H Heitor Podcaster envolvente" at bounding box center [673, 227] width 955 height 26
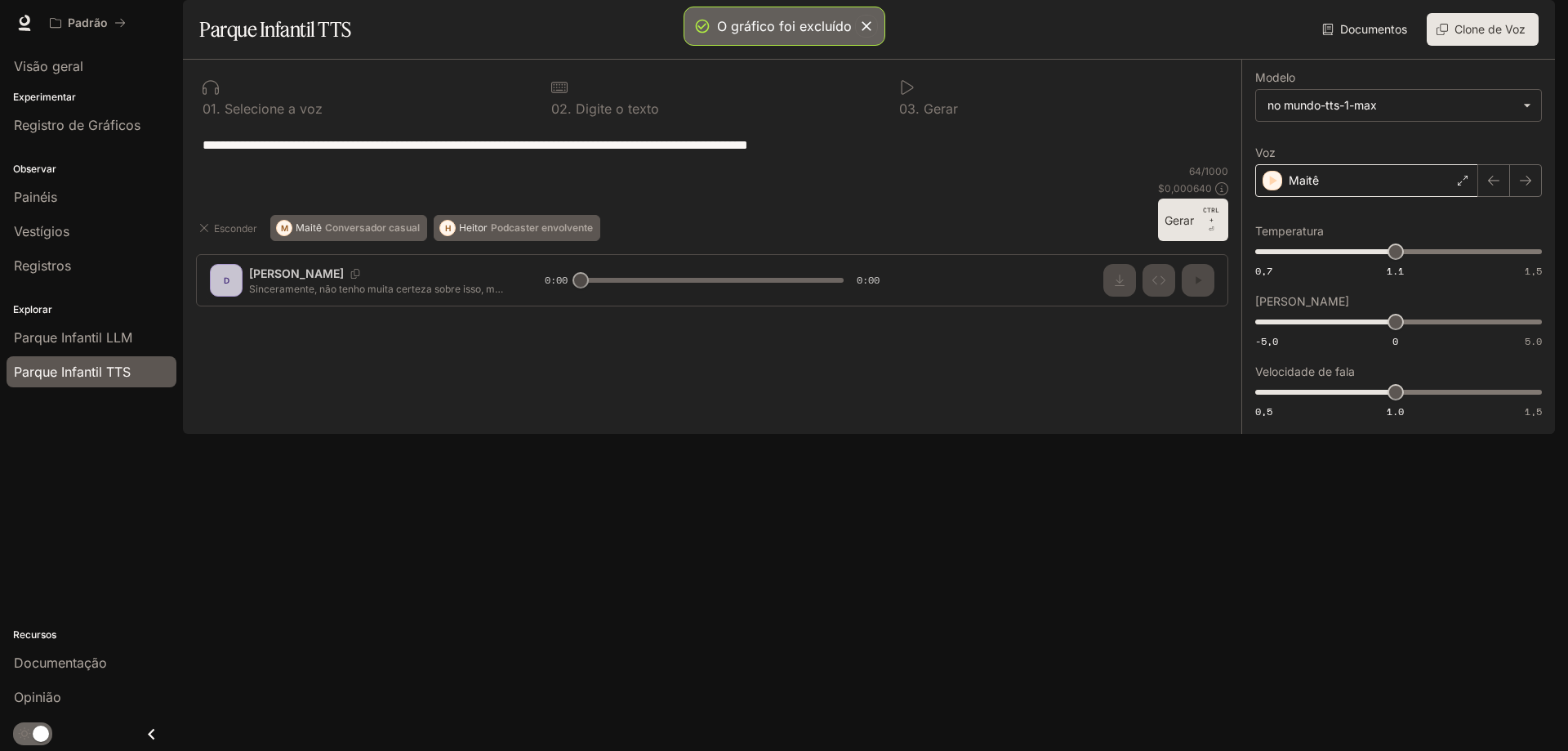
click at [1418, 197] on div "Maitê" at bounding box center [1366, 180] width 223 height 33
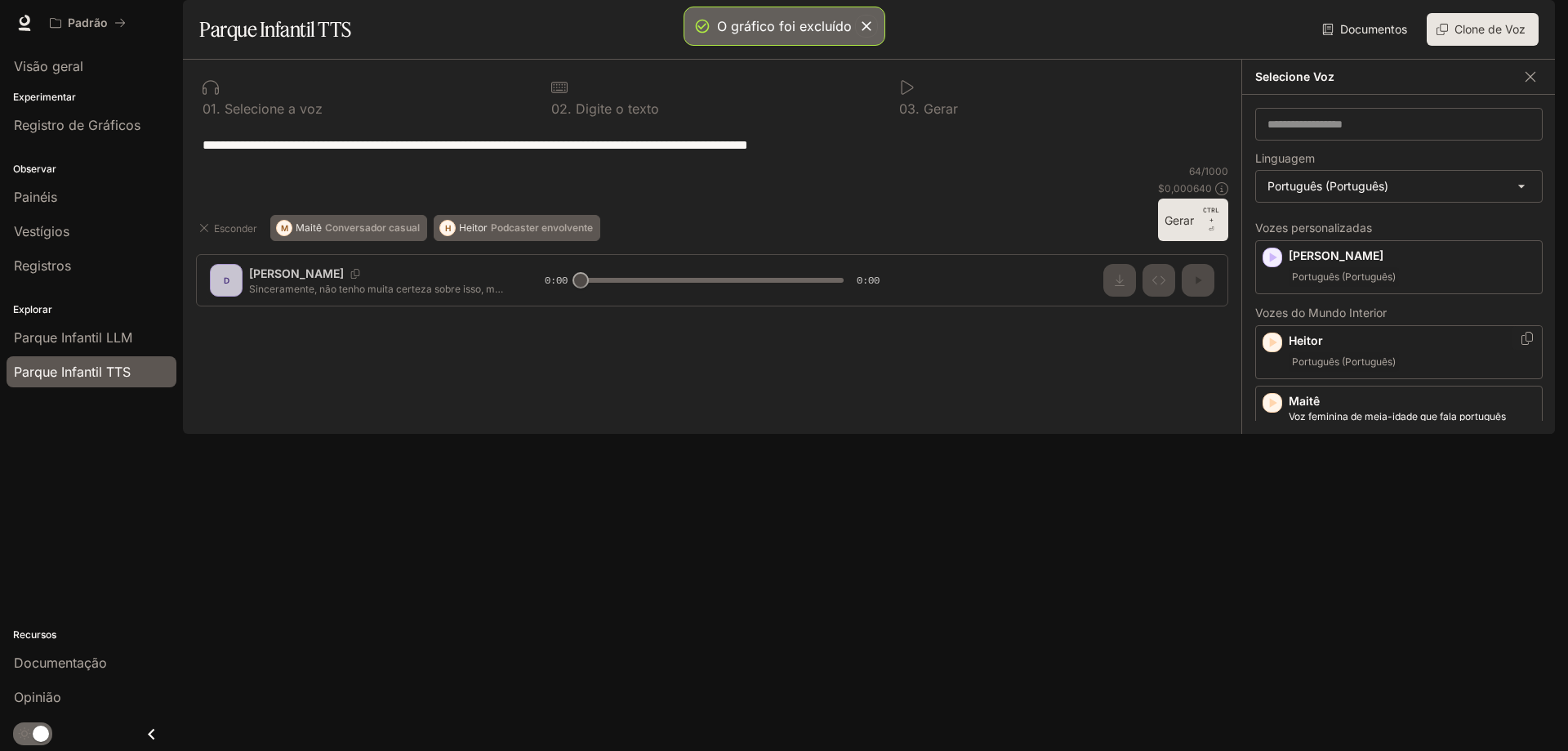
click at [1366, 368] on font "Português (Português)" at bounding box center [1343, 361] width 104 height 13
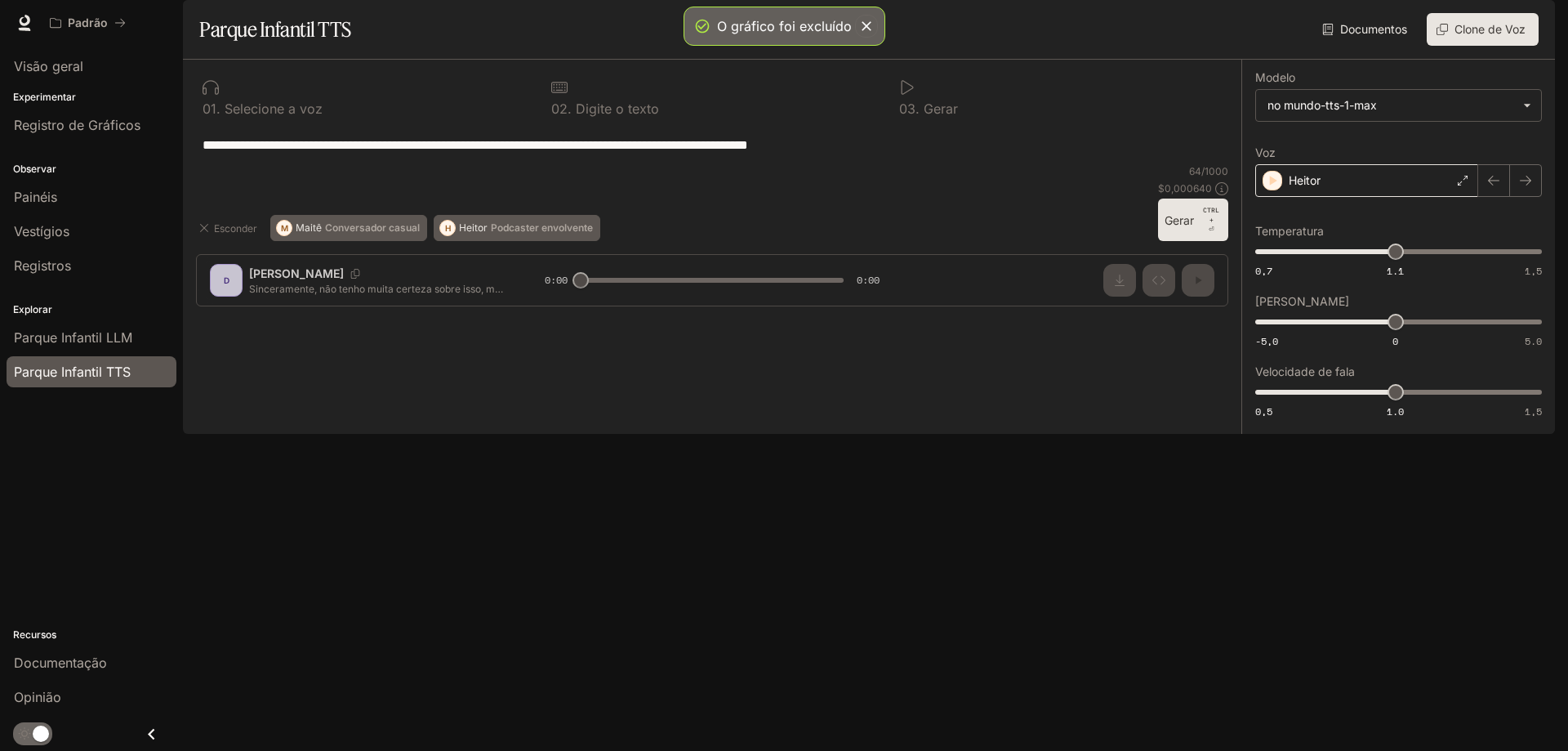
click at [1346, 197] on div "Heitor" at bounding box center [1366, 180] width 223 height 33
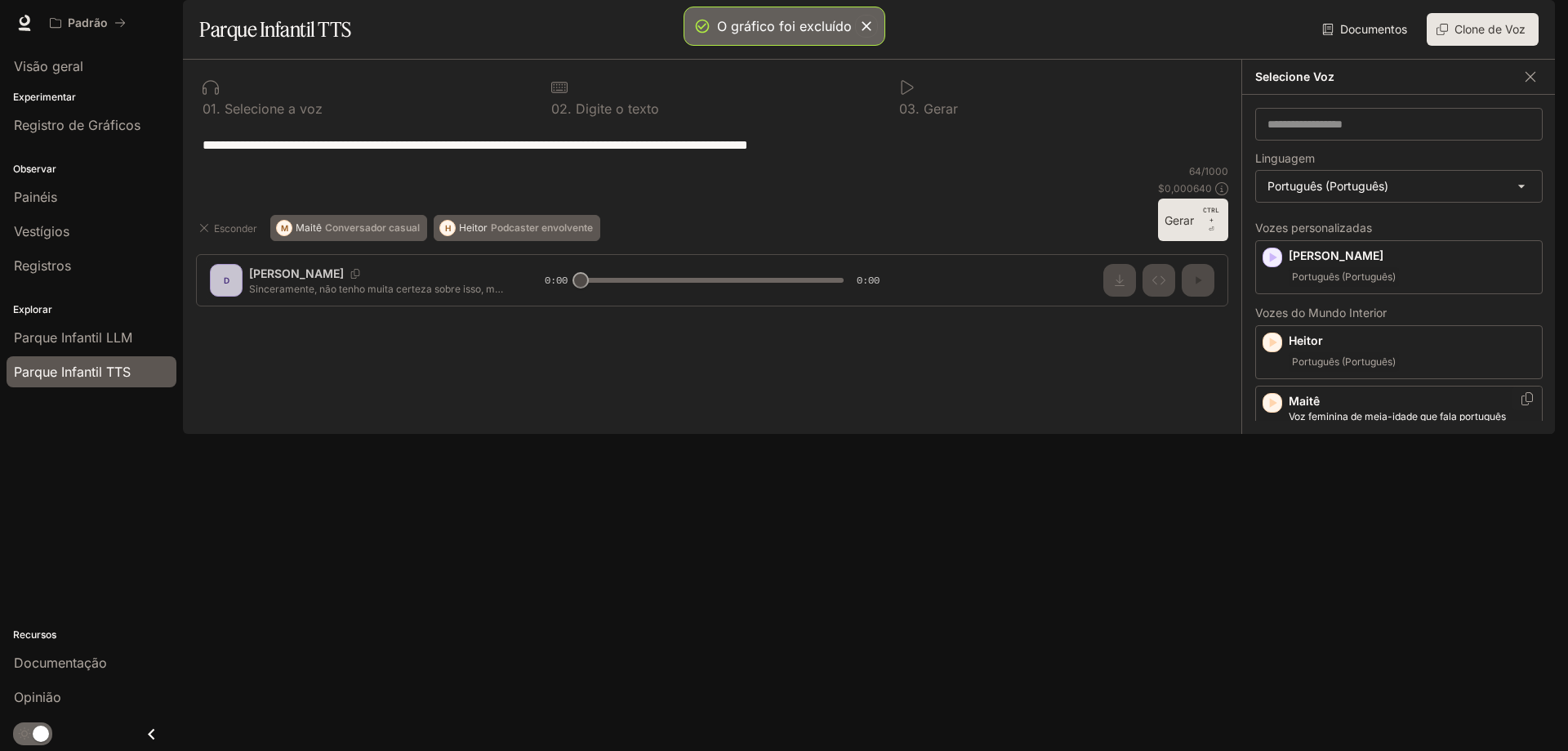
click at [1342, 438] on div "Maitê Voz feminina de meia-idade que fala português Português (Português)" at bounding box center [1398, 419] width 287 height 69
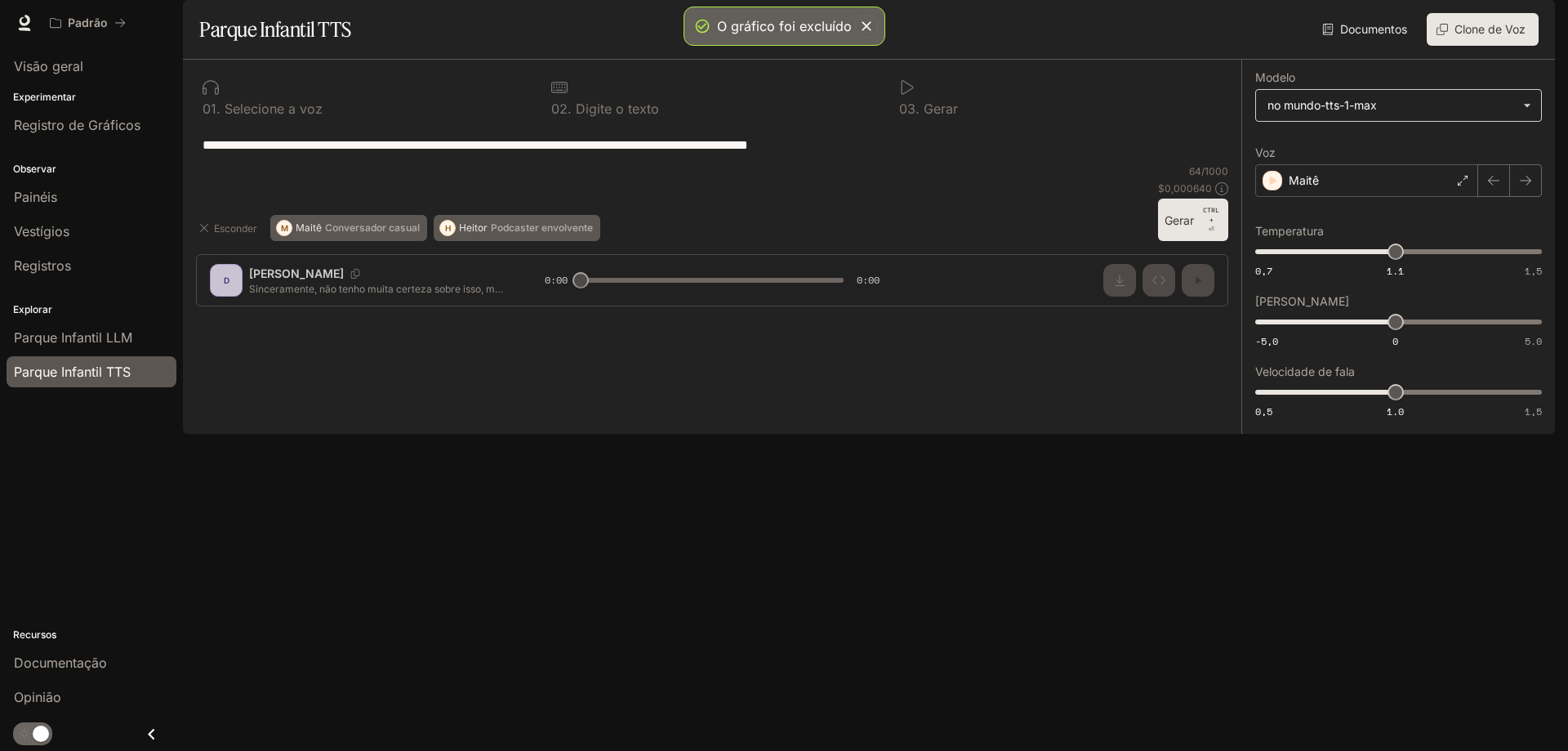
click at [1334, 157] on body "**********" at bounding box center [784, 376] width 1568 height 751
click at [1335, 181] on font "no mundo-tts-1" at bounding box center [1307, 186] width 81 height 14
click at [1340, 144] on body "**********" at bounding box center [784, 376] width 1568 height 751
click at [1358, 201] on ul "no mundo-tts-1 no mundo-tts-1-max" at bounding box center [1398, 202] width 283 height 64
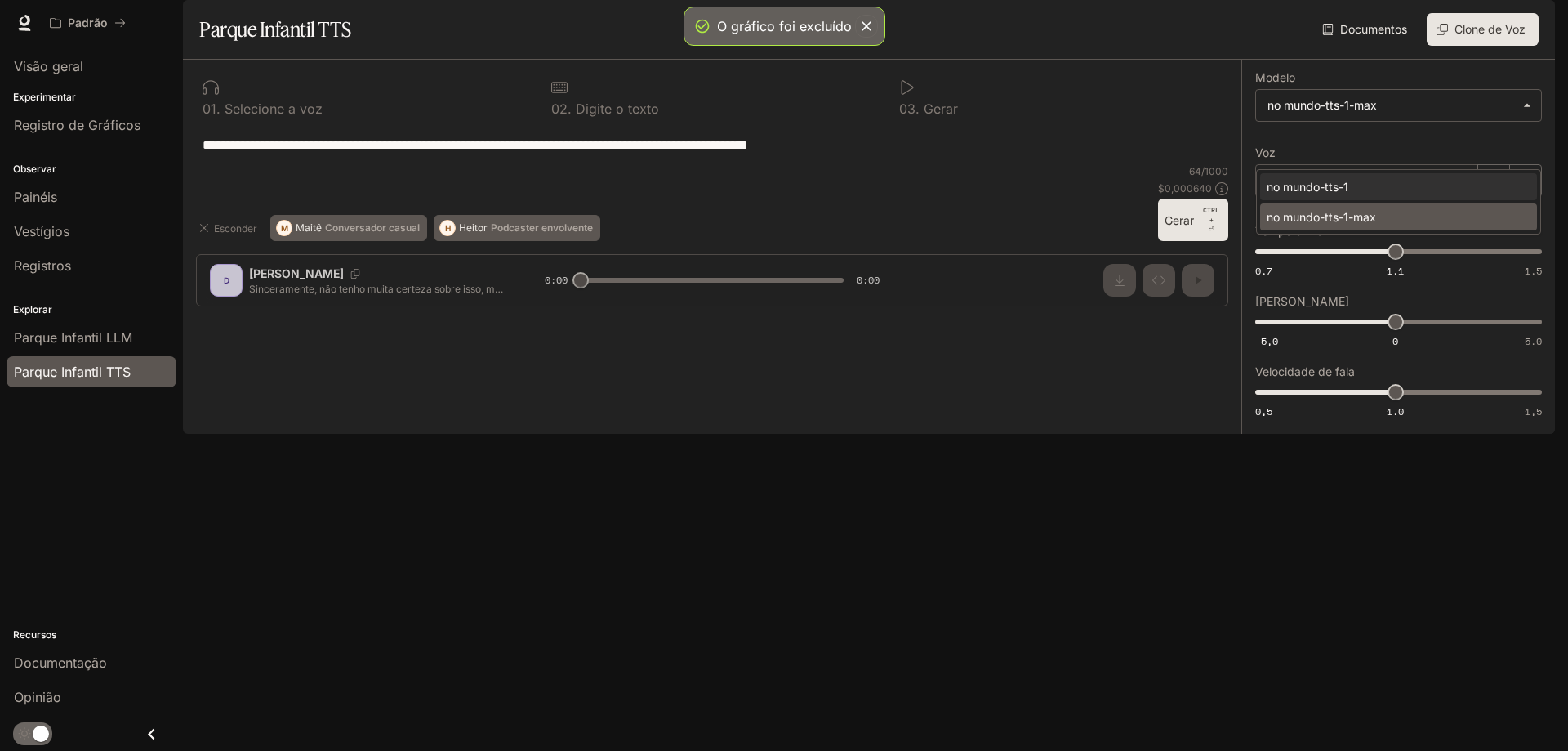
click at [1358, 214] on font "no mundo-tts-1-max" at bounding box center [1321, 216] width 110 height 14
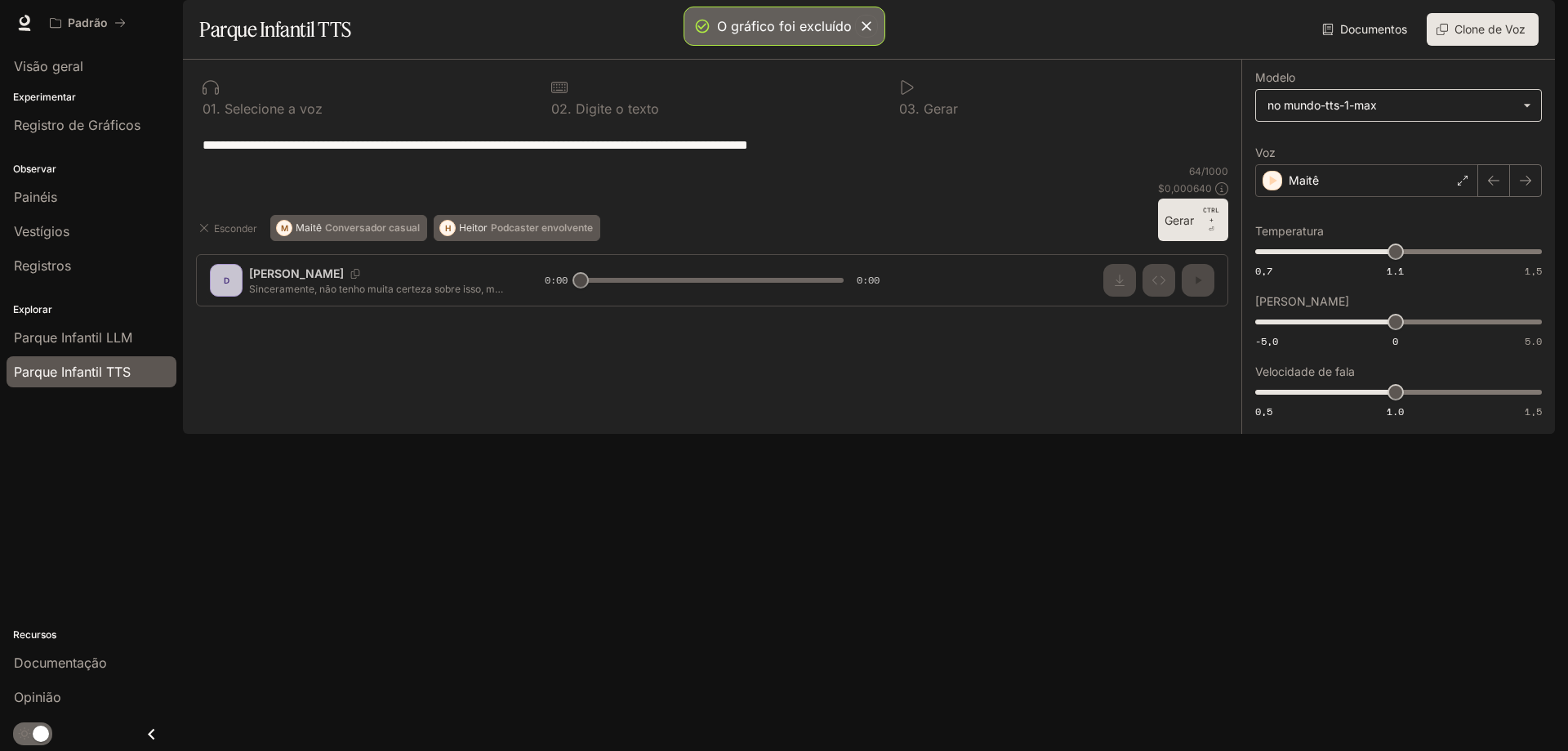
click at [1362, 152] on body "**********" at bounding box center [784, 376] width 1568 height 751
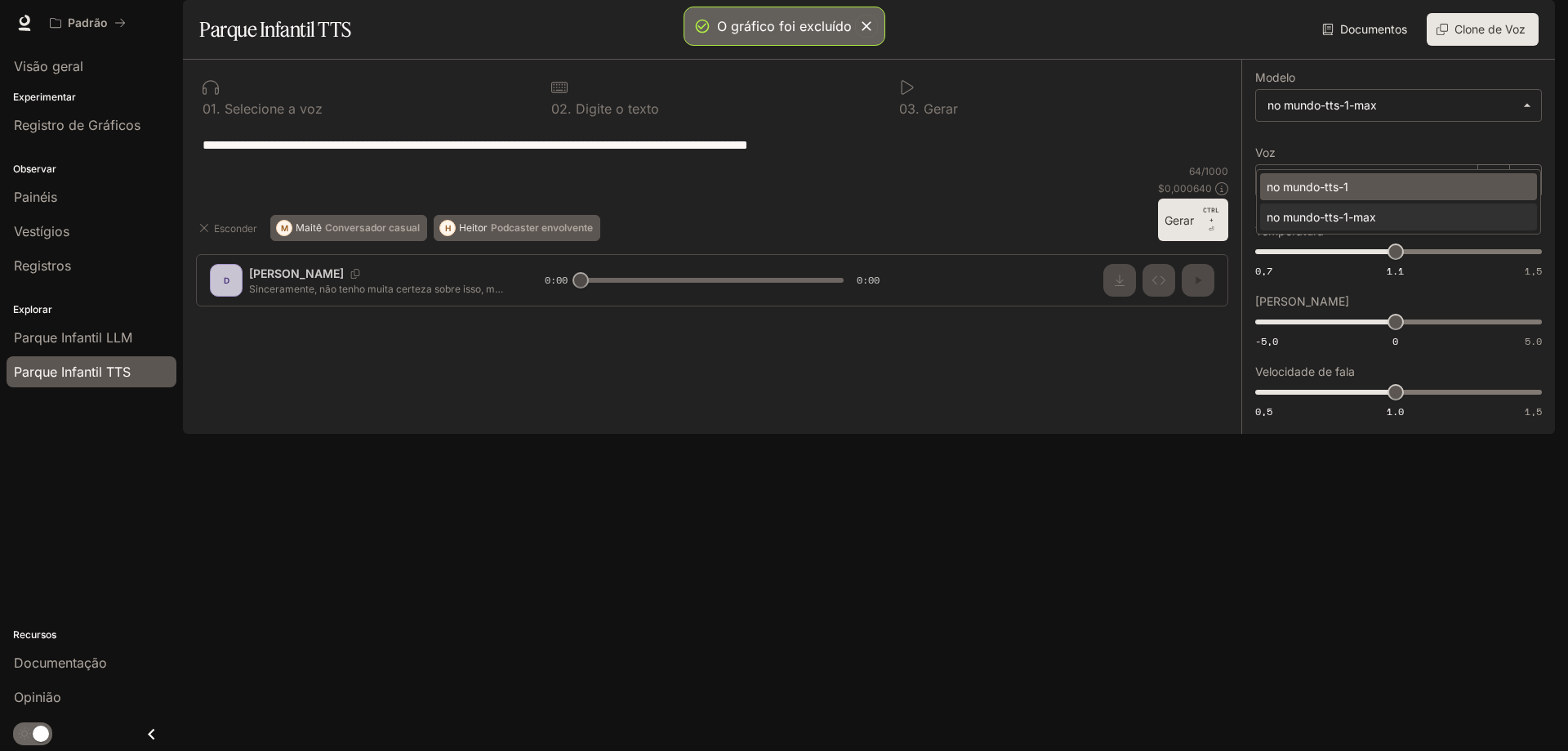
click at [1361, 189] on div "no mundo-tts-1" at bounding box center [1394, 187] width 257 height 17
type input "**********"
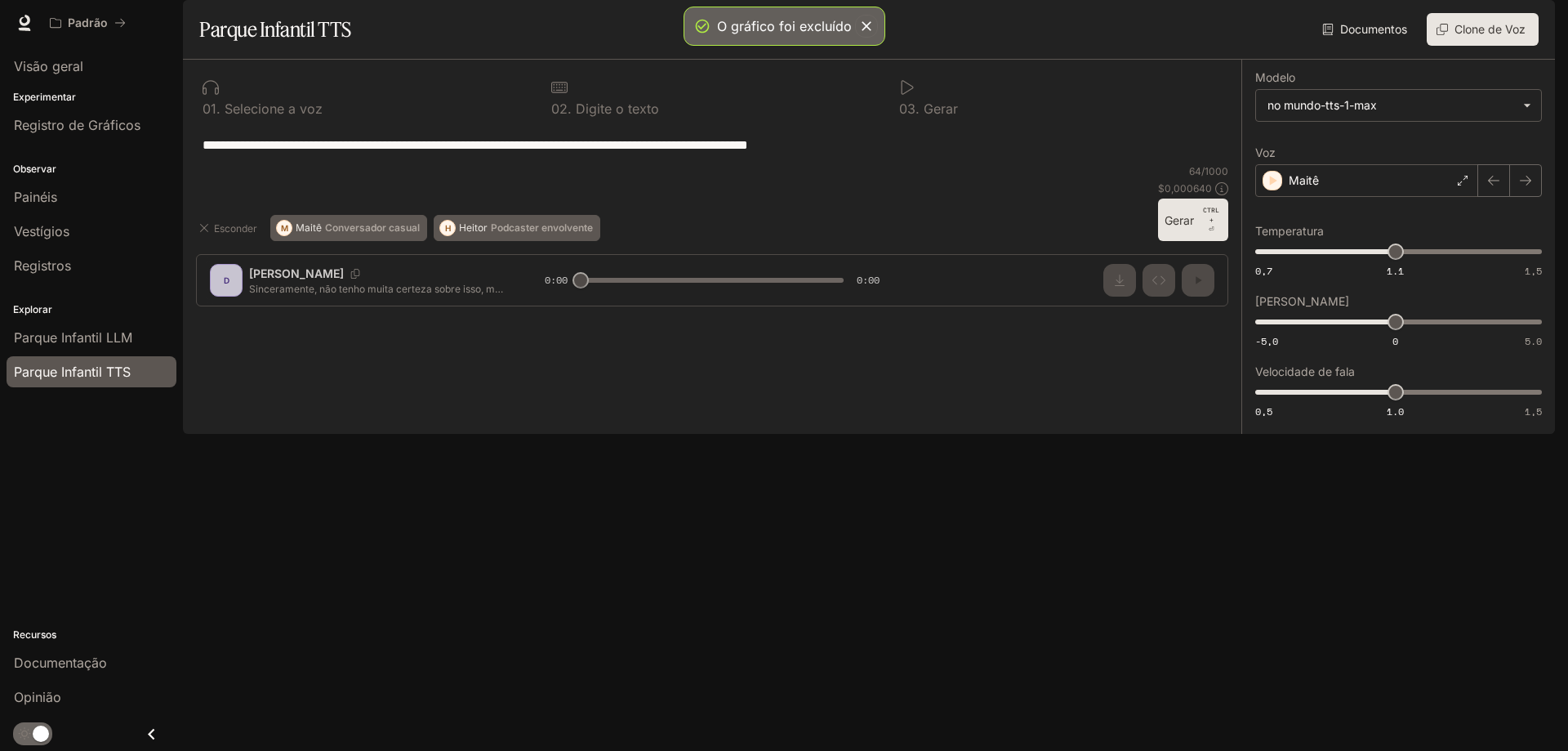
click at [377, 319] on div "**********" at bounding box center [712, 189] width 1058 height 260
click at [400, 234] on font "Conversador casual" at bounding box center [372, 227] width 95 height 13
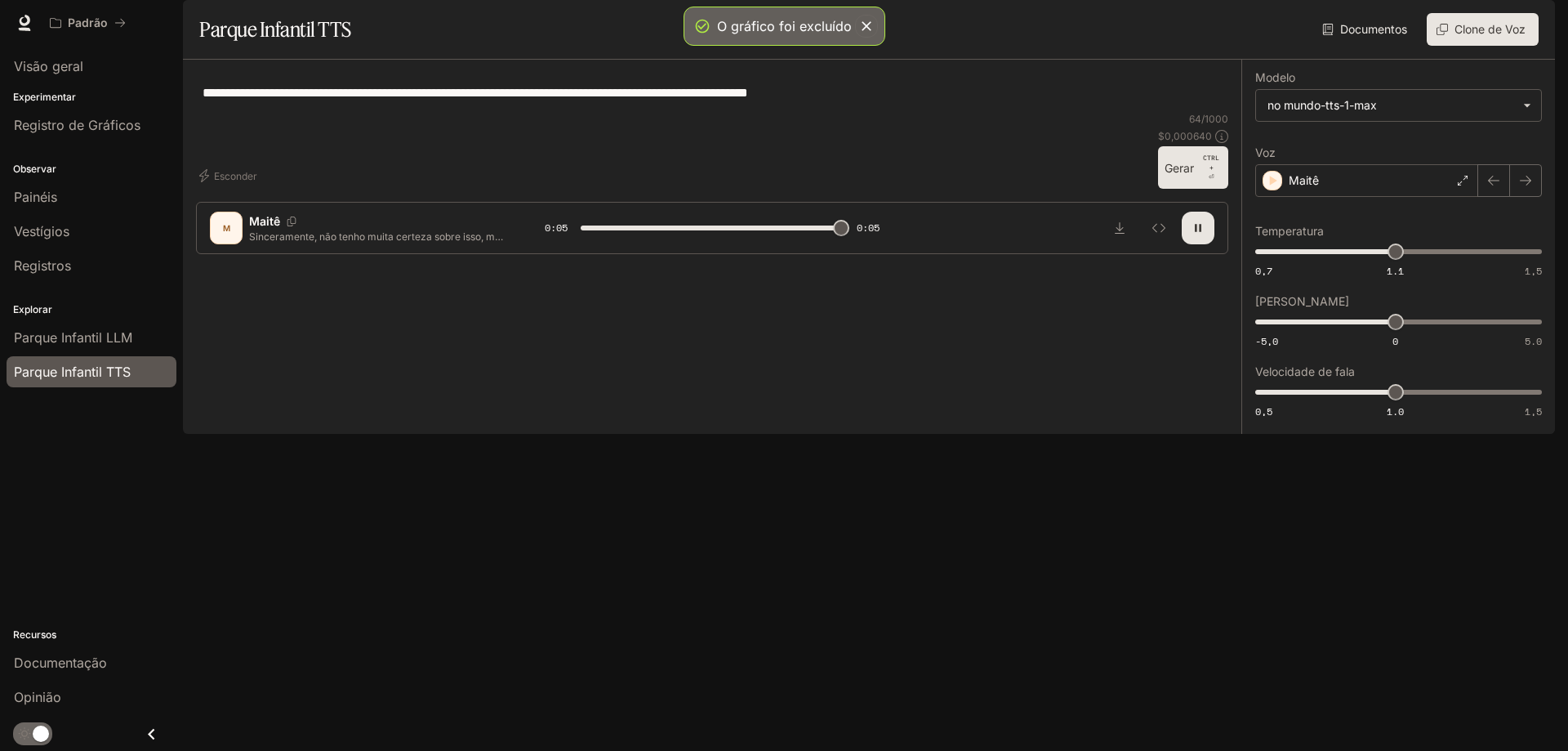
type input "*"
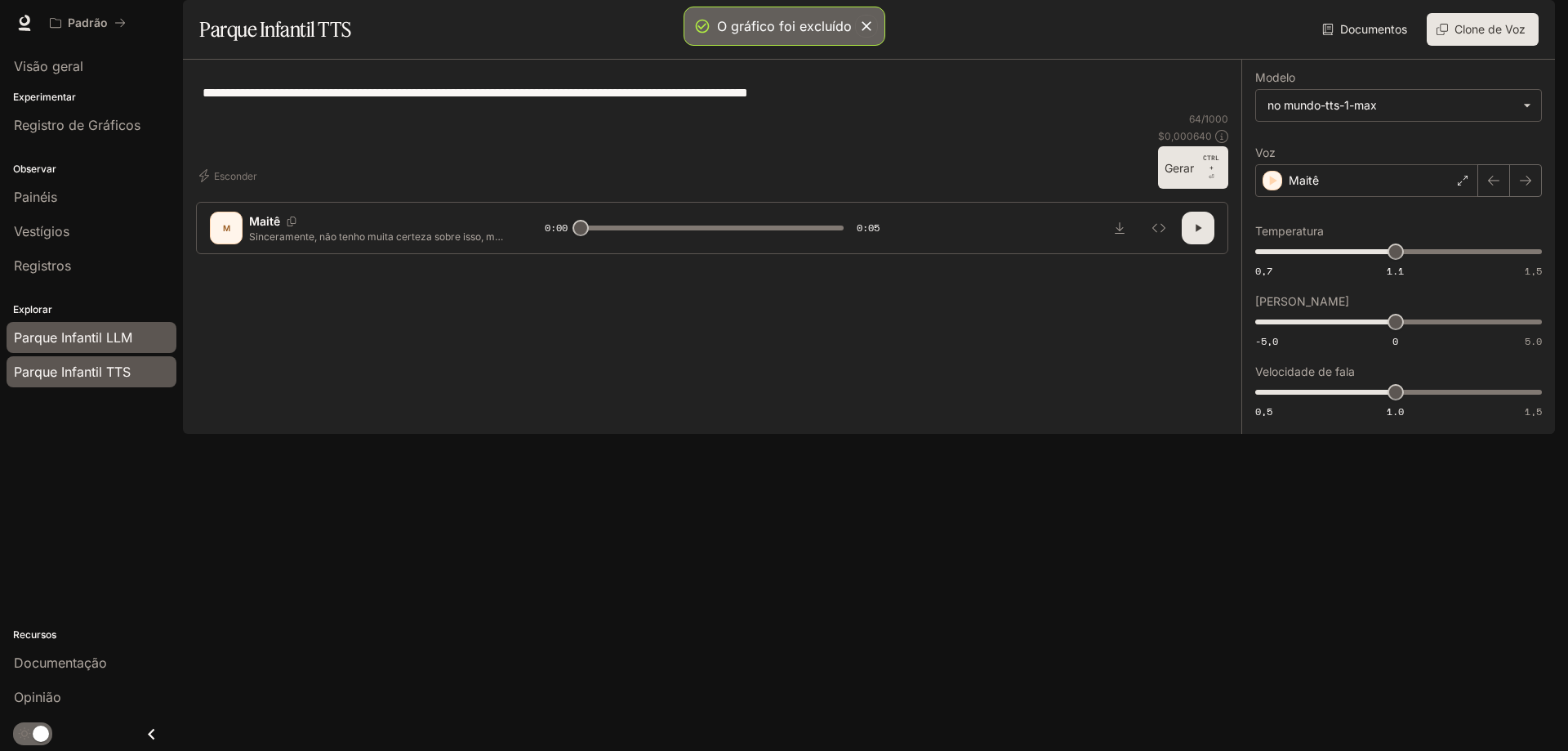
click at [86, 328] on span "Parque Infantil LLM" at bounding box center [73, 338] width 118 height 19
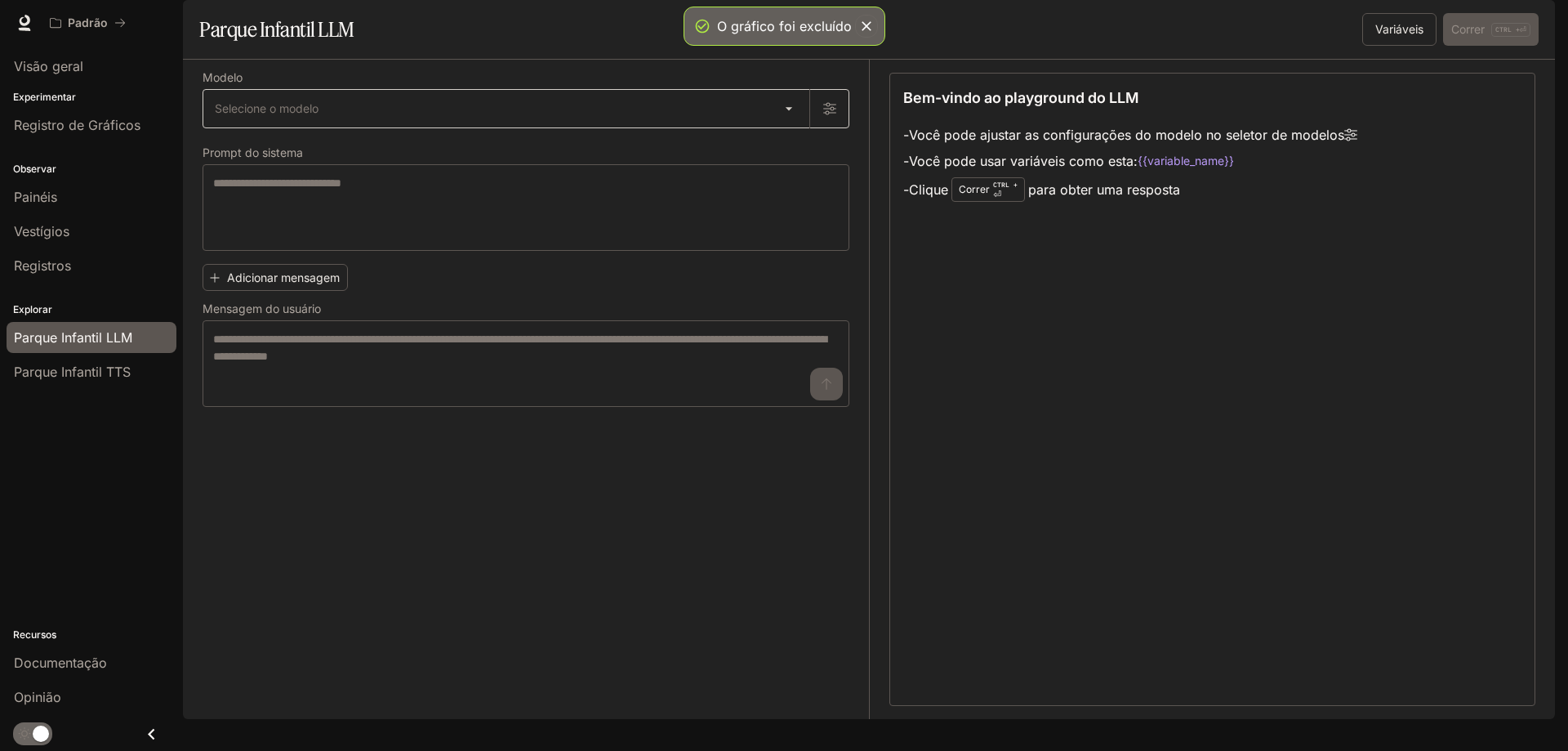
click at [244, 149] on body "O gráfico foi excluído Ir para o conteúdo principal Padrão Documentação Documen…" at bounding box center [784, 376] width 1568 height 751
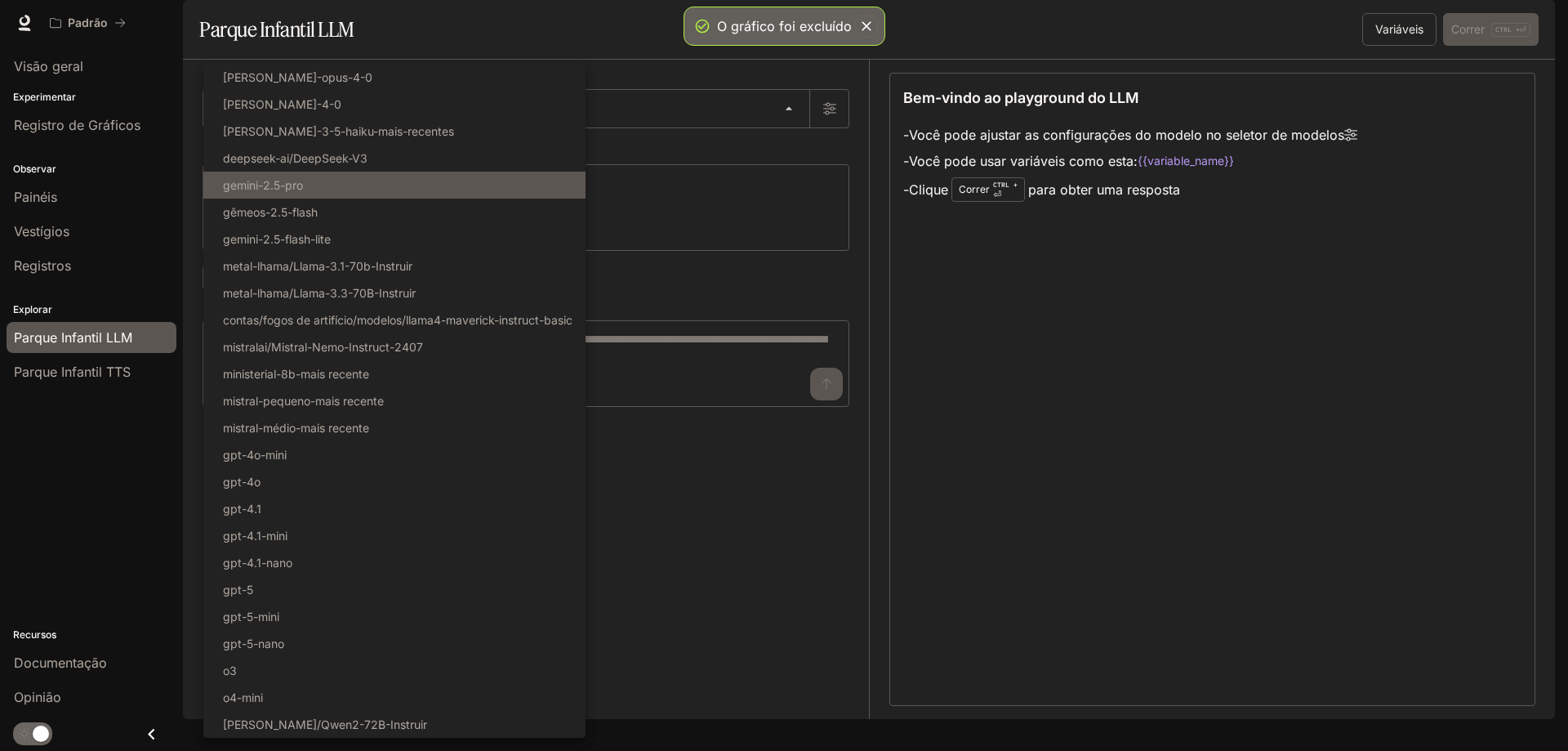
click at [337, 189] on li "gemini-2.5-pro" at bounding box center [395, 185] width 382 height 27
type input "**********"
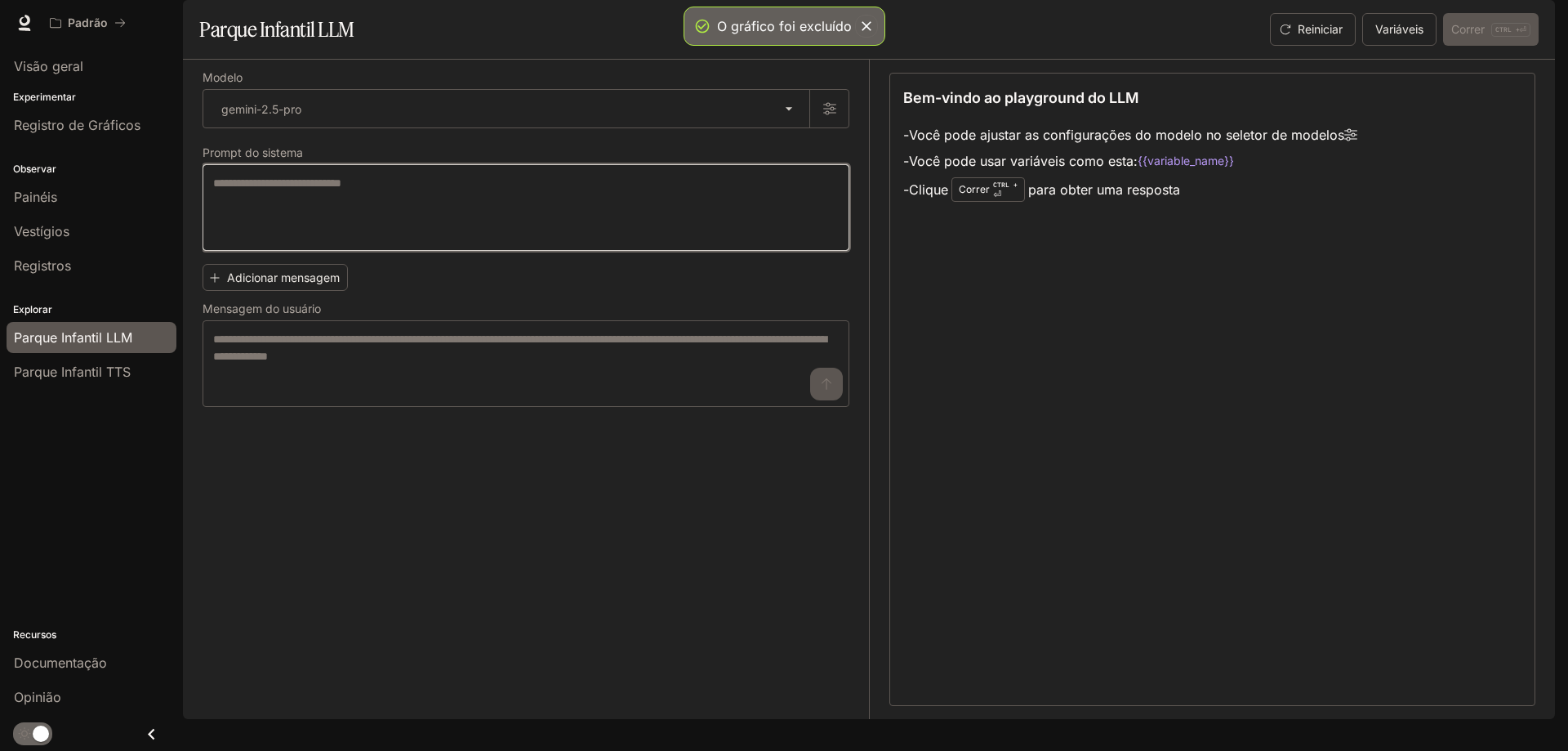
click at [284, 226] on textarea at bounding box center [526, 207] width 625 height 65
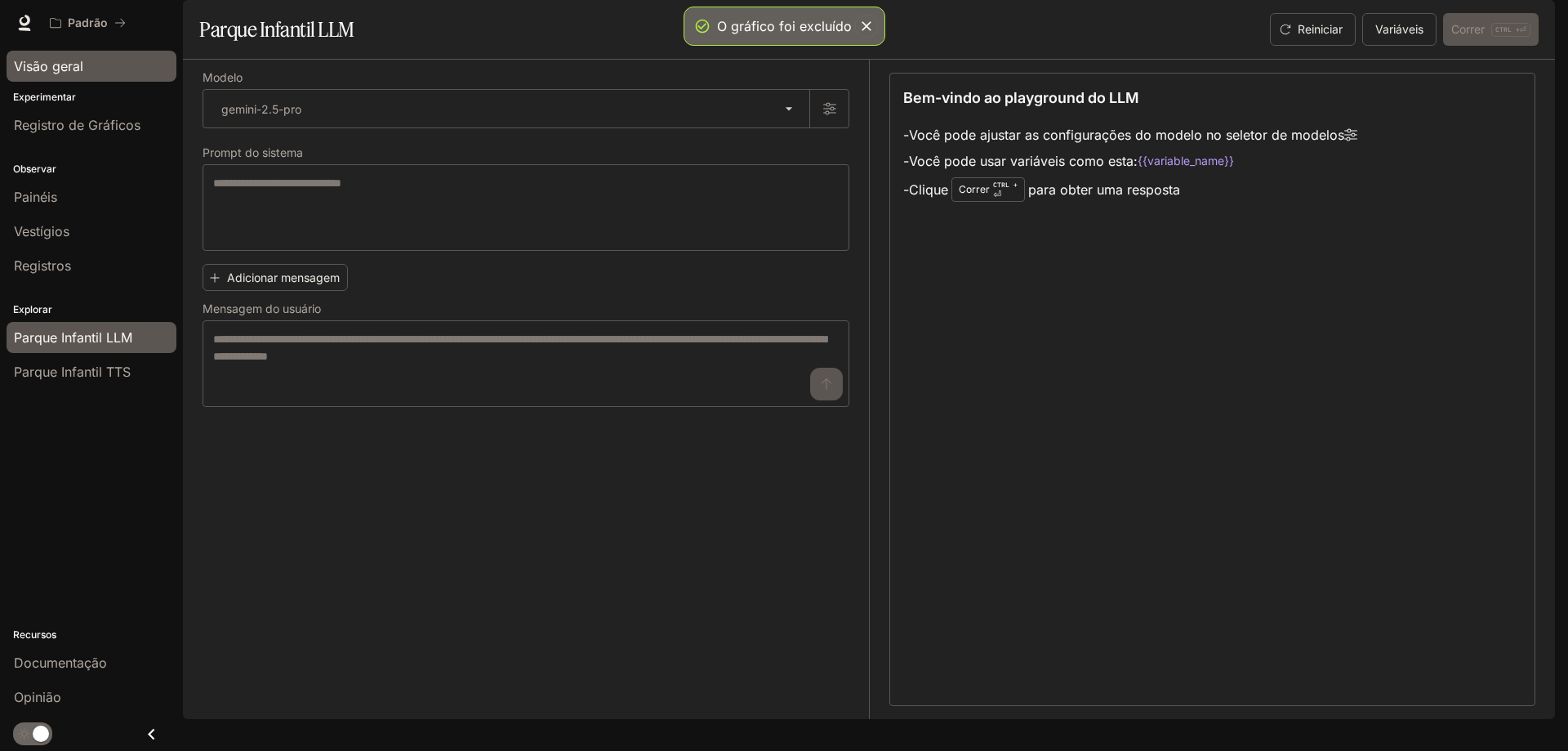
click at [75, 65] on font "Visão geral" at bounding box center [48, 66] width 70 height 16
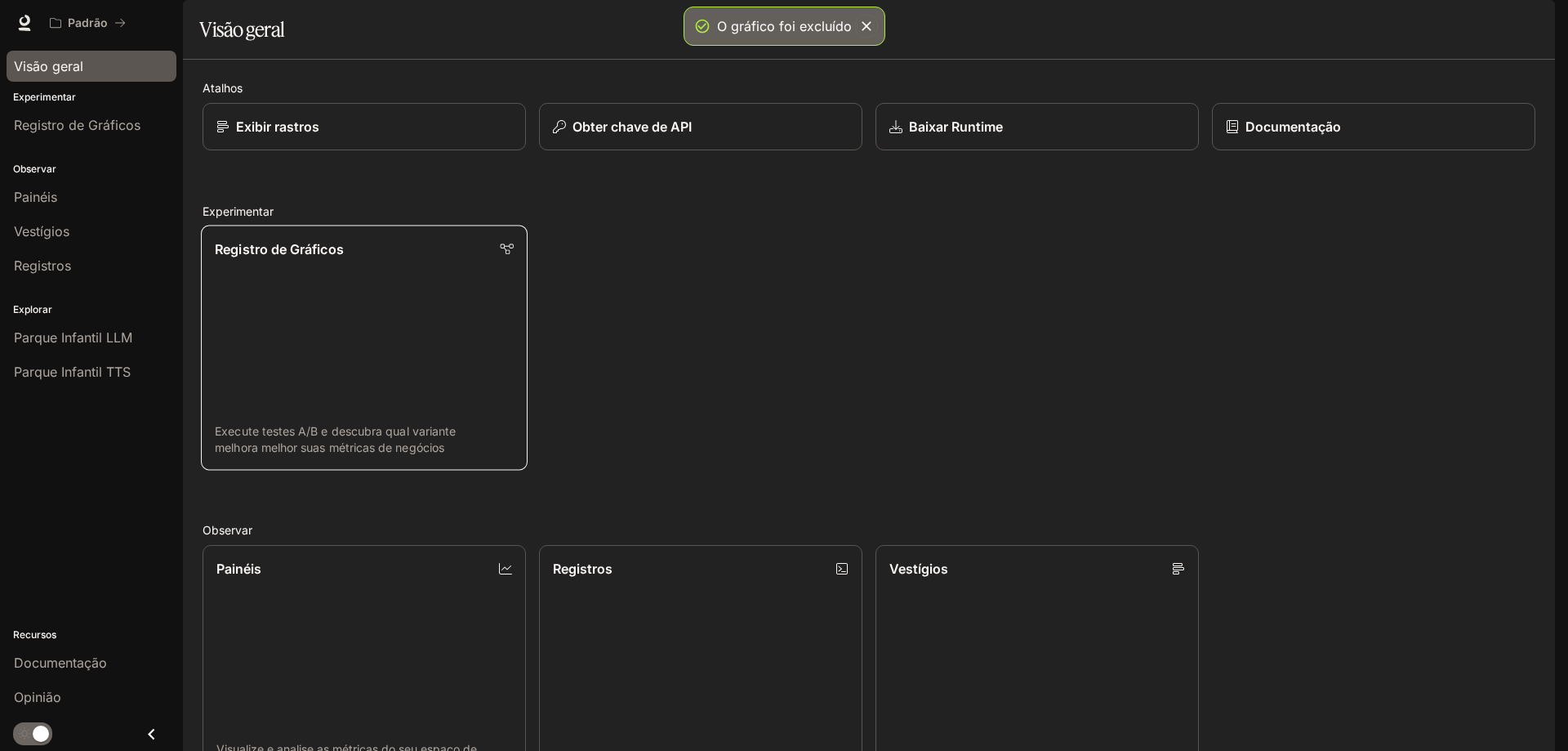
click at [320, 350] on link "Registro de Gráficos Execute testes A/B e descubra qual variante melhora melhor…" at bounding box center [364, 347] width 327 height 245
click at [336, 137] on div "Exibir rastros" at bounding box center [364, 126] width 299 height 19
click at [705, 545] on link "Registros Pesquisar e filtrar logs do sistema" at bounding box center [700, 667] width 323 height 243
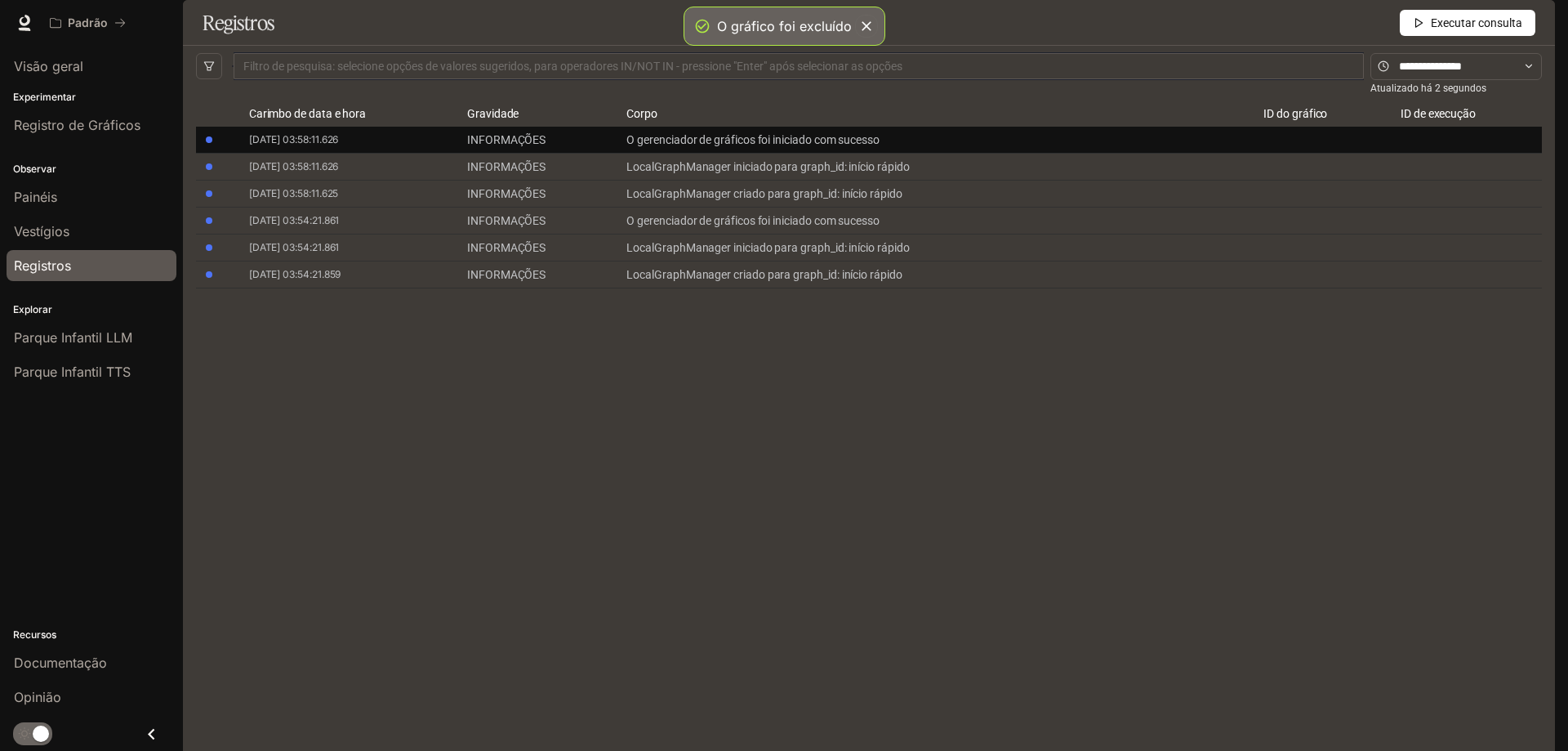
click at [862, 147] on font "O gerenciador de gráficos foi iniciado com sucesso" at bounding box center [752, 139] width 253 height 13
click at [817, 147] on font "O gerenciador de gráficos foi iniciado com sucesso" at bounding box center [752, 139] width 253 height 13
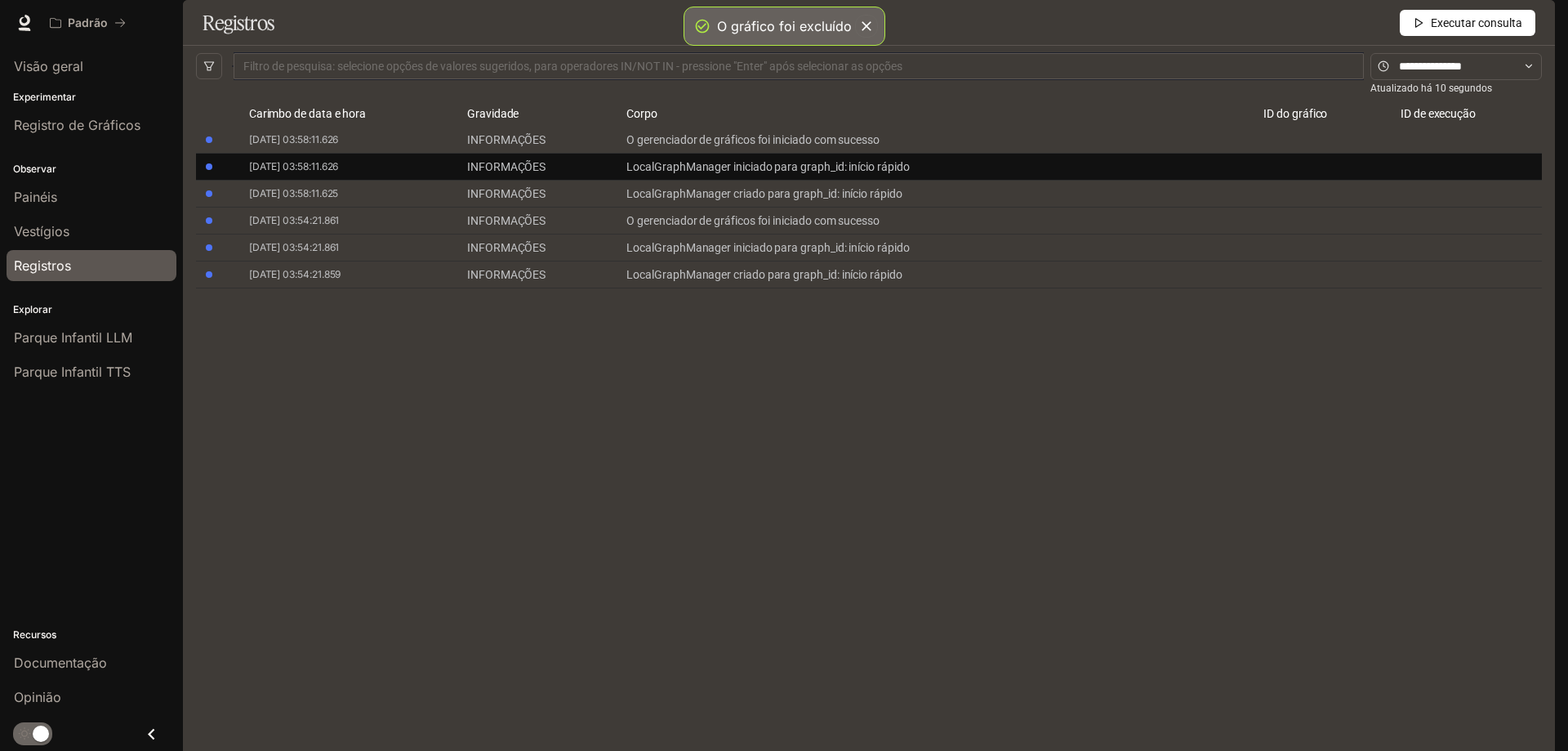
click at [924, 177] on div "LocalGraphManager iniciado para graph_id: início rápido" at bounding box center [932, 167] width 611 height 19
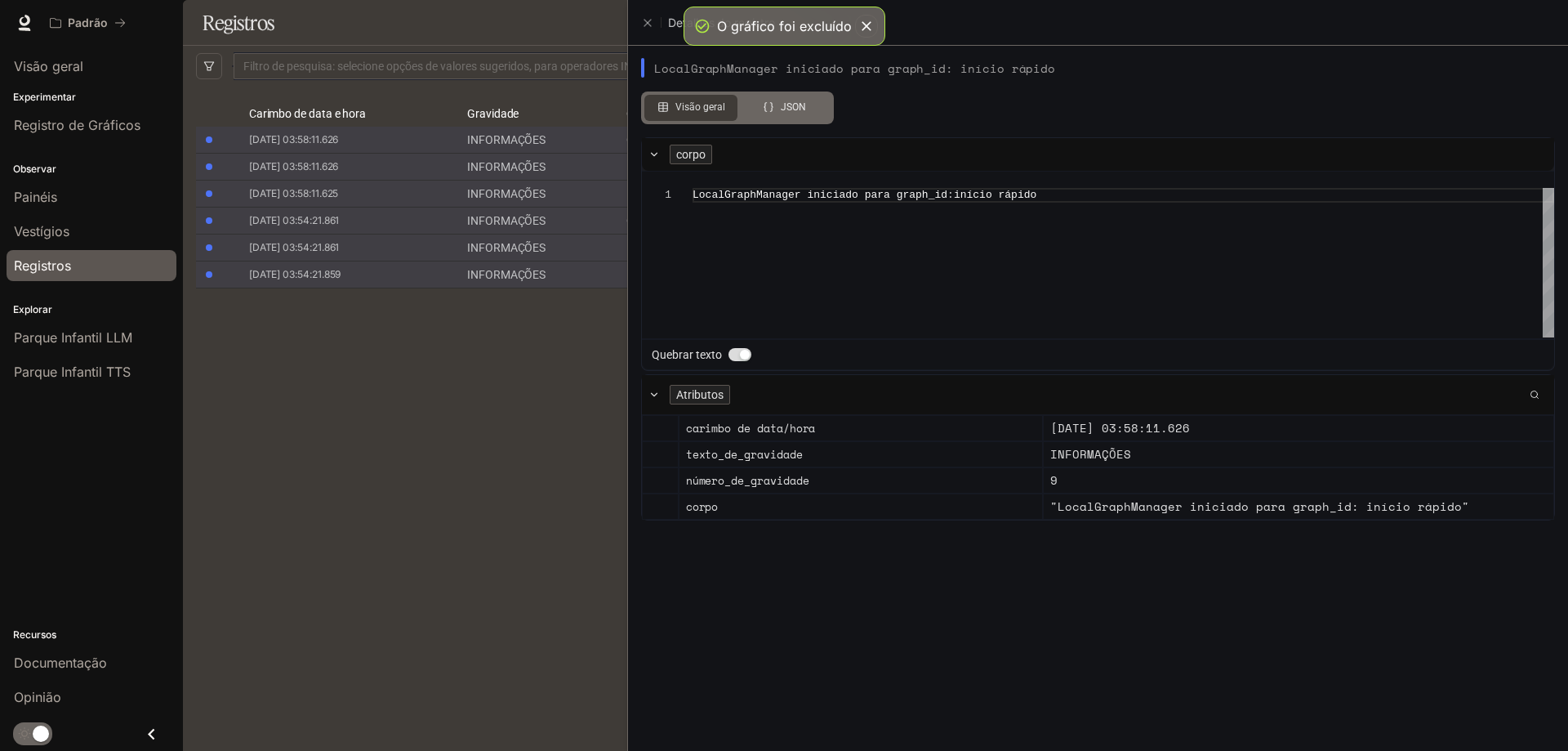
drag, startPoint x: 481, startPoint y: 442, endPoint x: 494, endPoint y: 437, distance: 13.9
click at [482, 442] on div at bounding box center [784, 376] width 1568 height 751
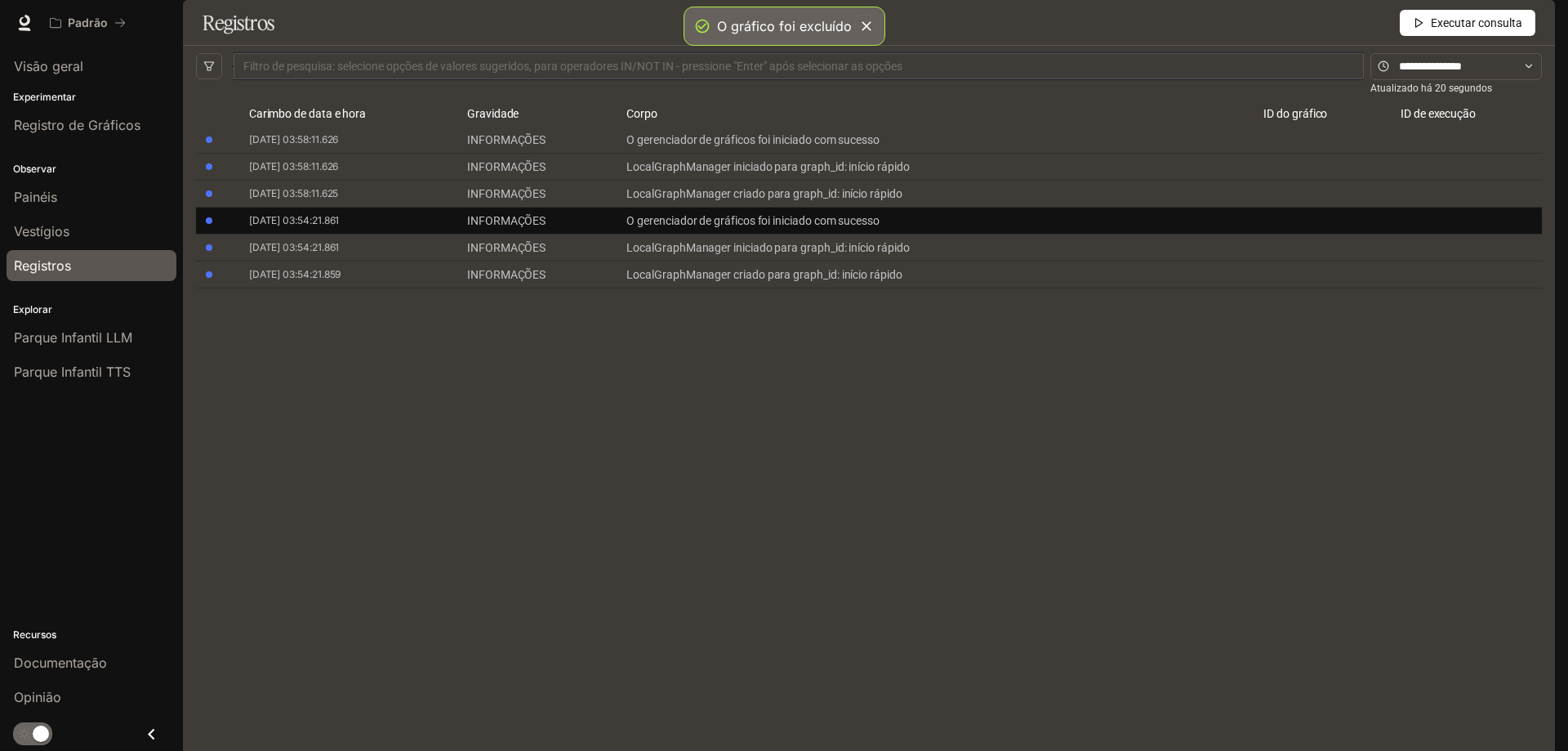
click at [690, 227] on font "O gerenciador de gráficos foi iniciado com sucesso" at bounding box center [752, 220] width 253 height 13
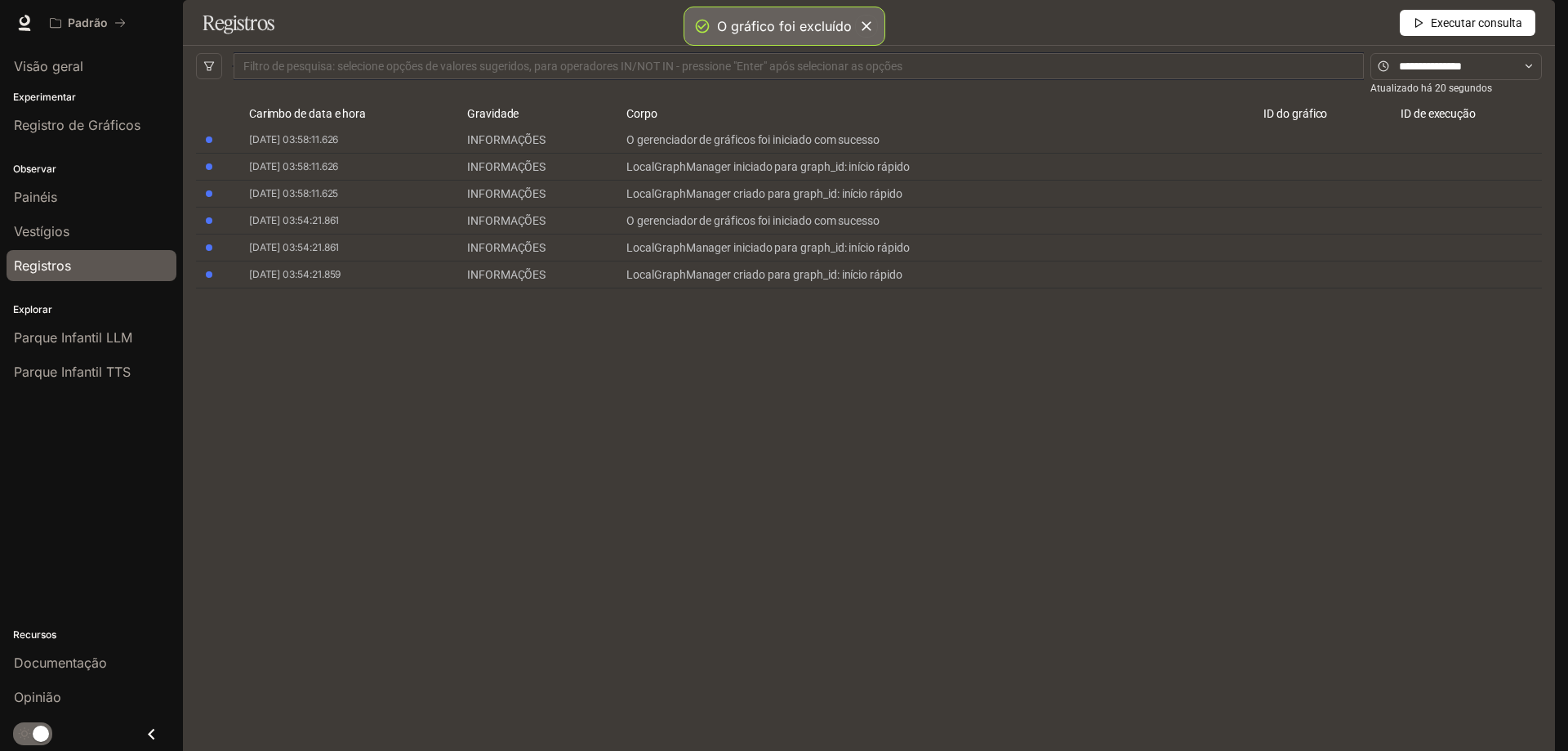
click at [690, 227] on font "O gerenciador de gráficos foi iniciado com sucesso" at bounding box center [752, 220] width 253 height 13
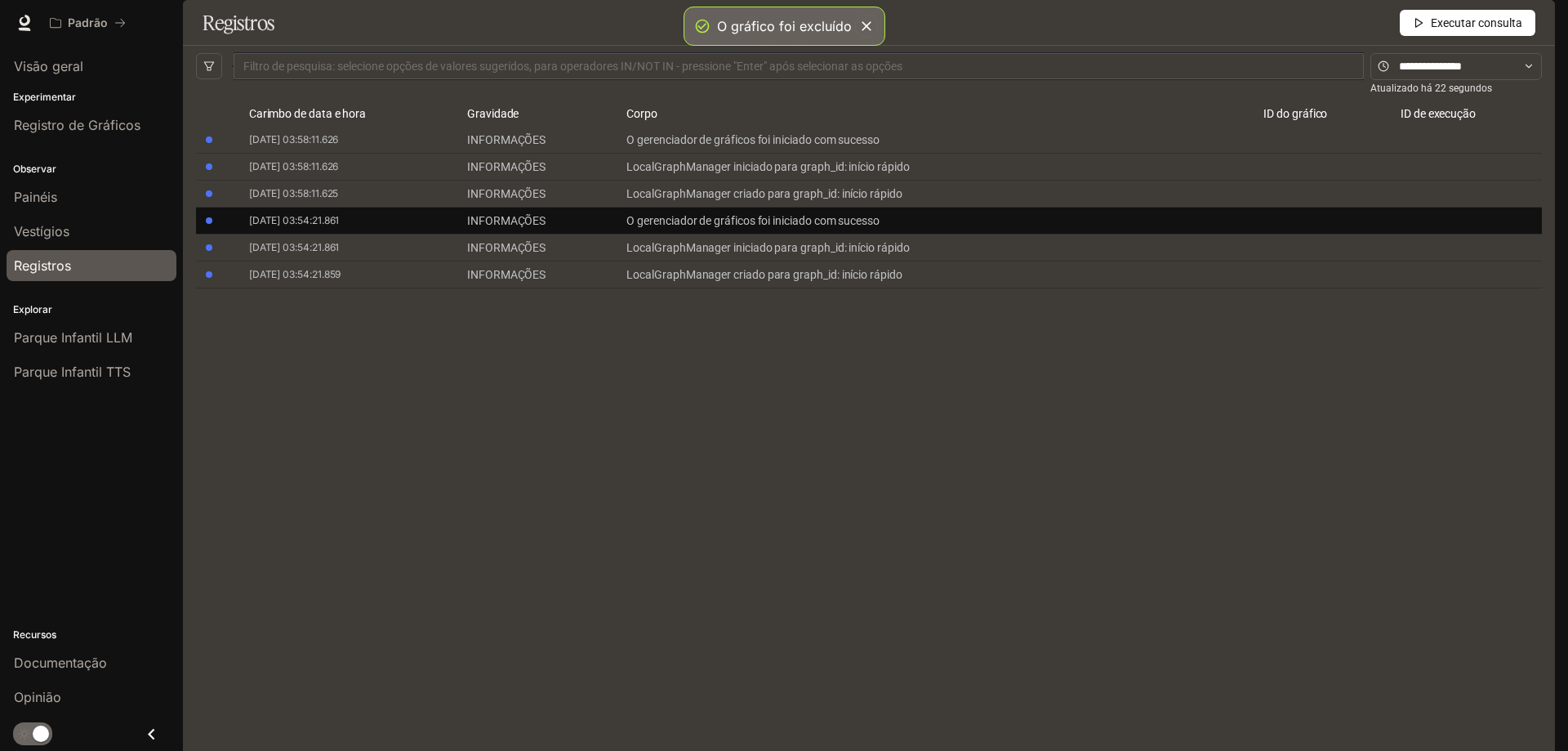
click at [701, 227] on font "O gerenciador de gráficos foi iniciado com sucesso" at bounding box center [752, 220] width 253 height 13
click at [675, 227] on font "O gerenciador de gráficos foi iniciado com sucesso" at bounding box center [752, 220] width 253 height 13
click at [676, 227] on font "O gerenciador de gráficos foi iniciado com sucesso" at bounding box center [752, 220] width 253 height 13
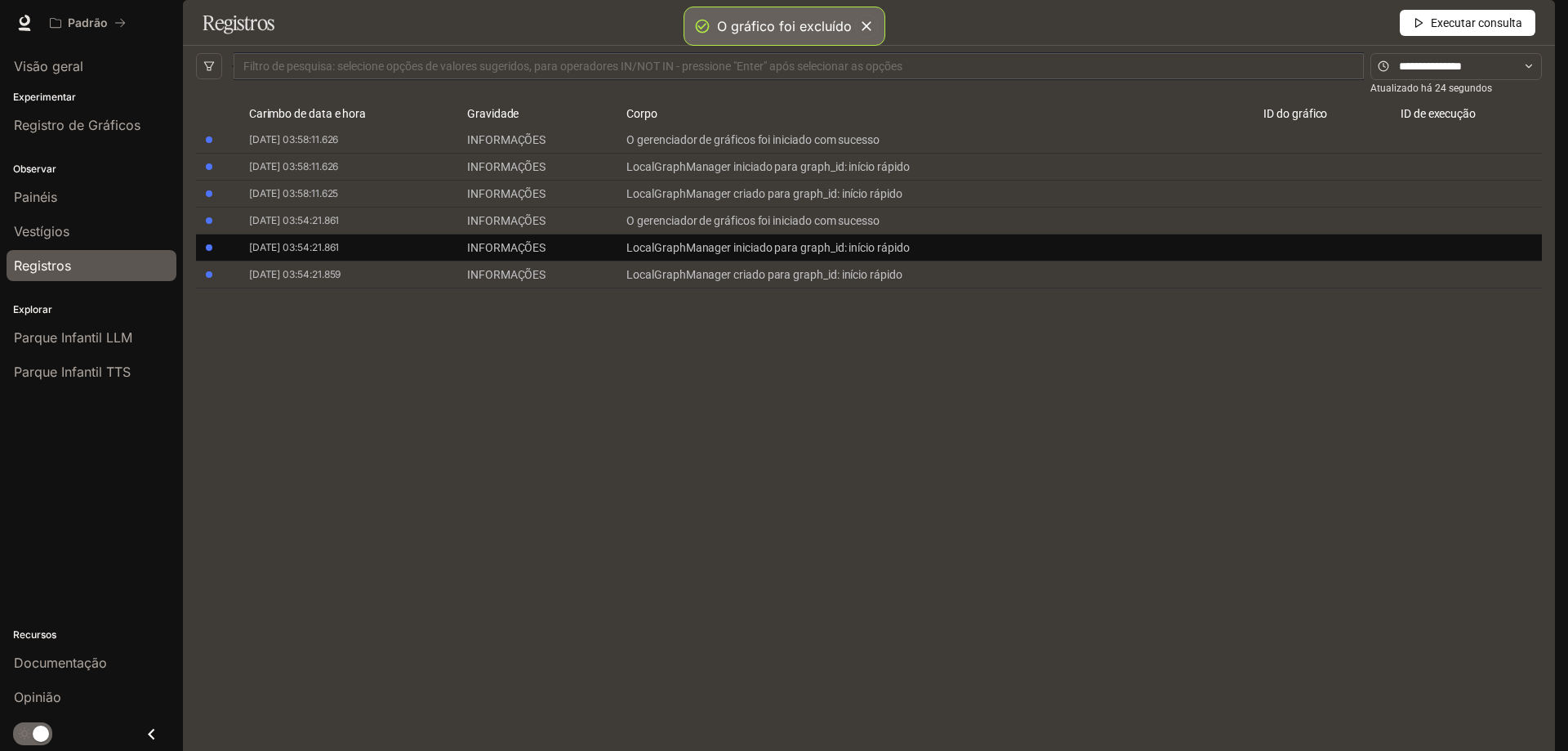
click at [752, 254] on font "LocalGraphManager iniciado para graph_id: início rápido" at bounding box center [767, 246] width 282 height 13
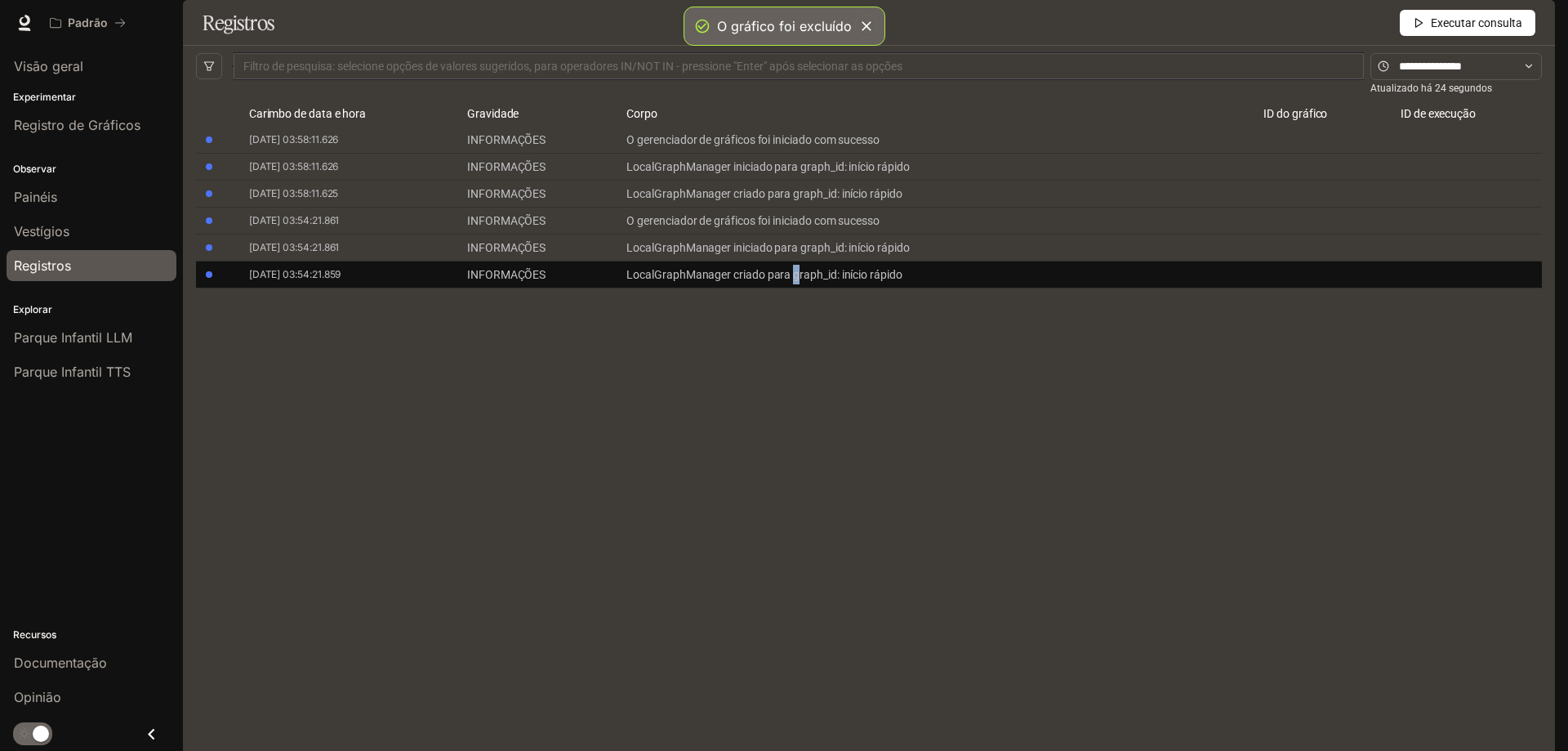
click at [792, 281] on font "LocalGraphManager criado para graph_id: início rápido" at bounding box center [764, 274] width 275 height 13
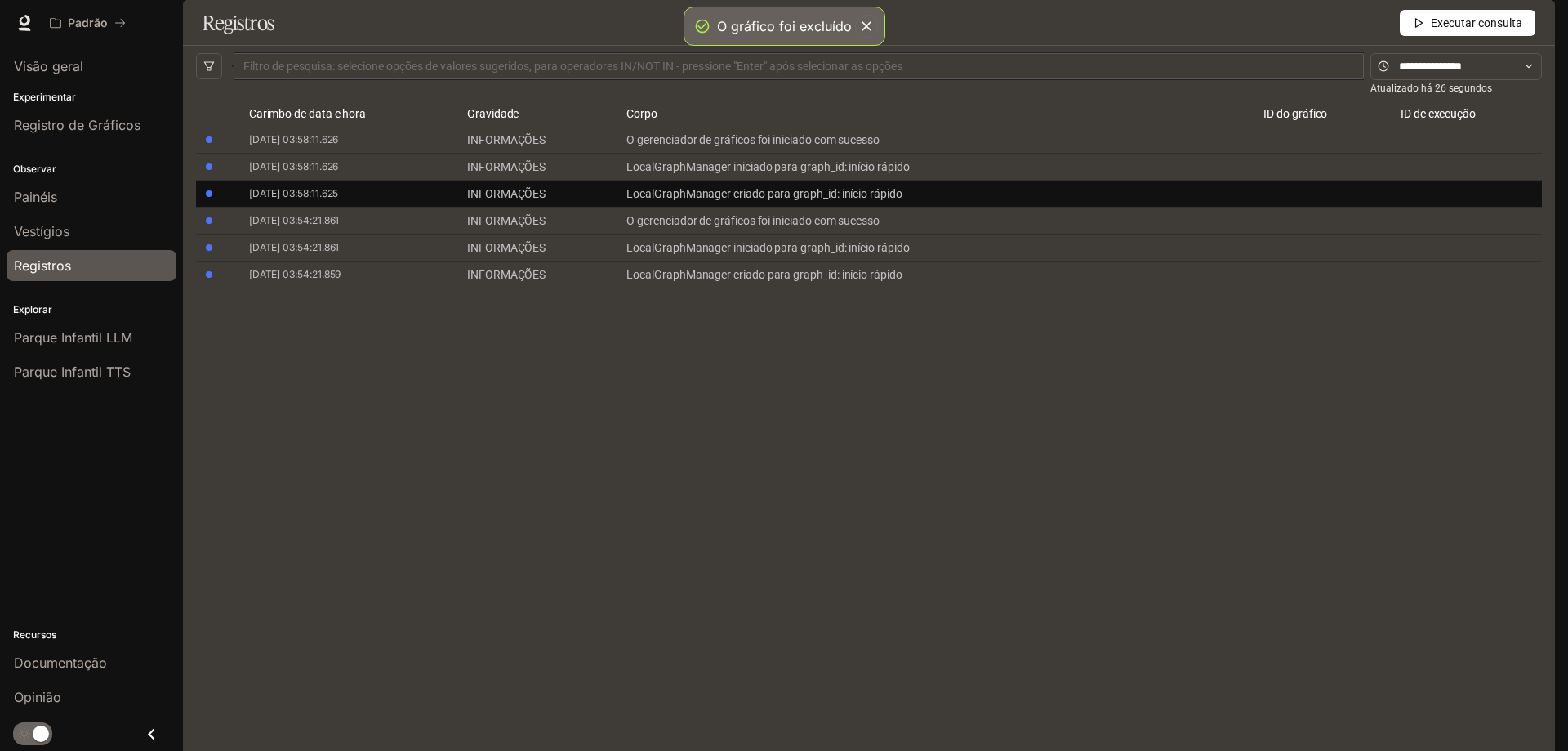
click at [861, 200] on font "LocalGraphManager criado para graph_id: início rápido" at bounding box center [764, 193] width 275 height 13
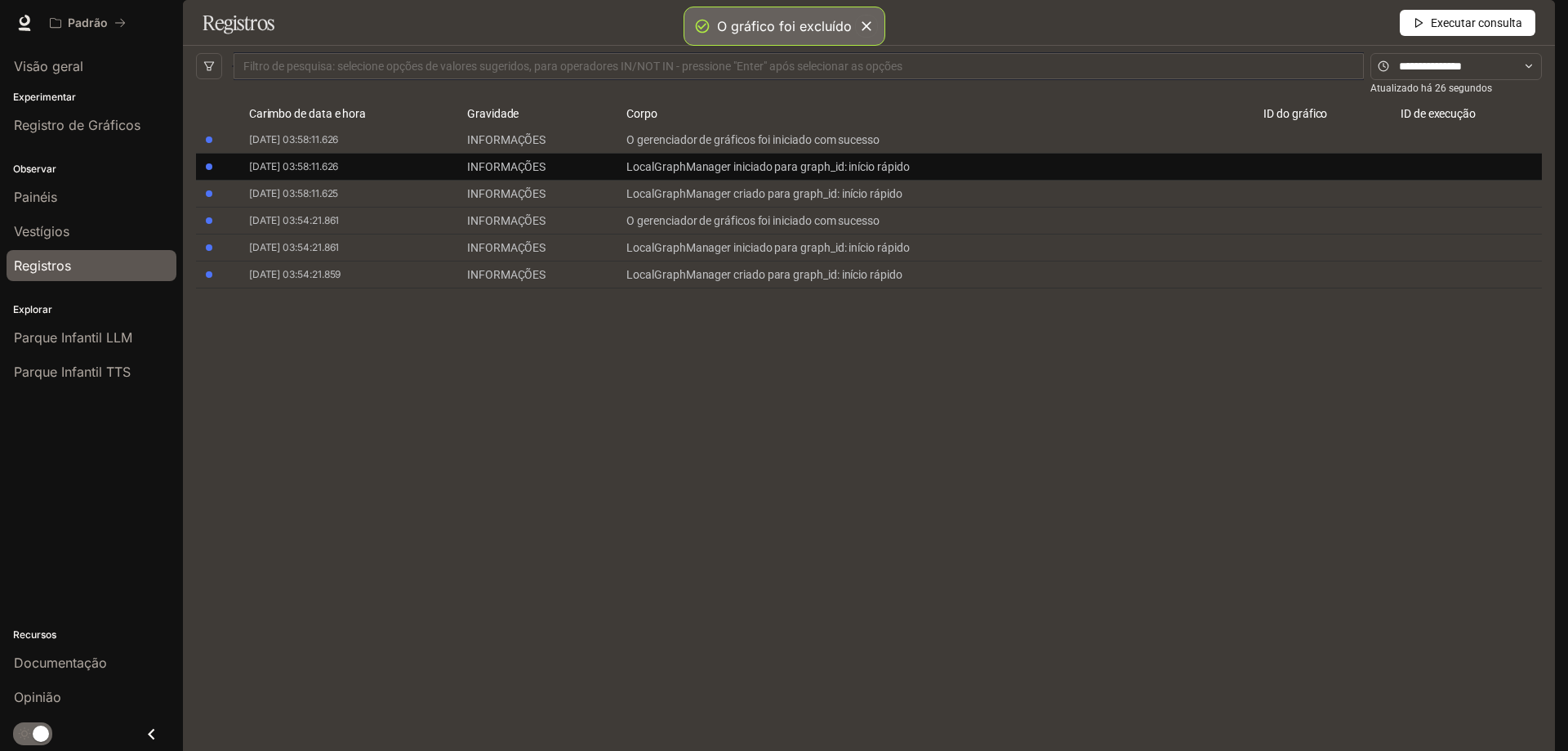
click at [837, 174] on font "LocalGraphManager iniciado para graph_id: início rápido" at bounding box center [767, 166] width 282 height 13
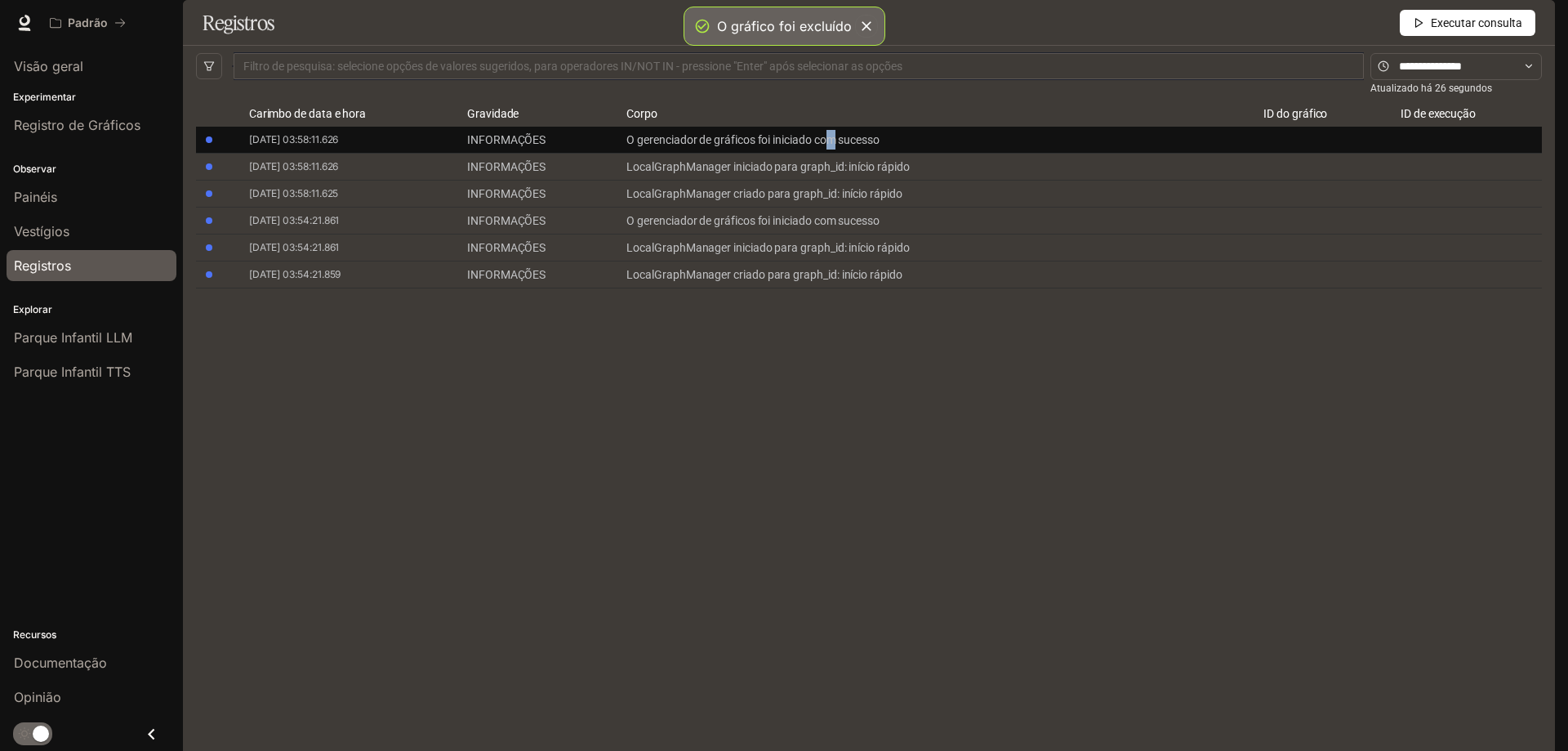
click at [832, 153] on td "O gerenciador de gráficos foi iniciado com sucesso" at bounding box center [931, 141] width 637 height 27
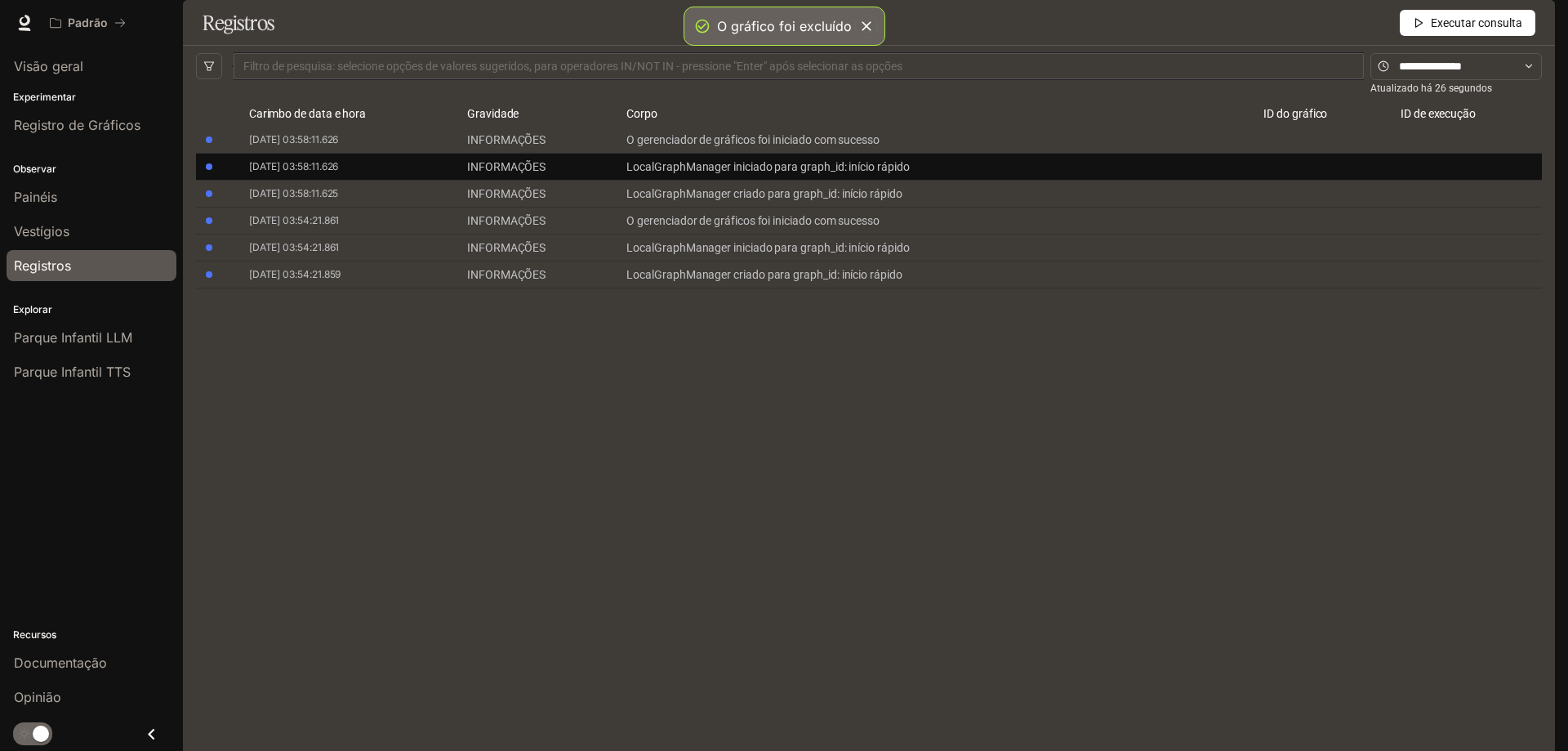
click at [833, 174] on font "LocalGraphManager iniciado para graph_id: início rápido" at bounding box center [767, 166] width 282 height 13
click at [1037, 177] on div "LocalGraphManager iniciado para graph_id: início rápido" at bounding box center [932, 167] width 611 height 19
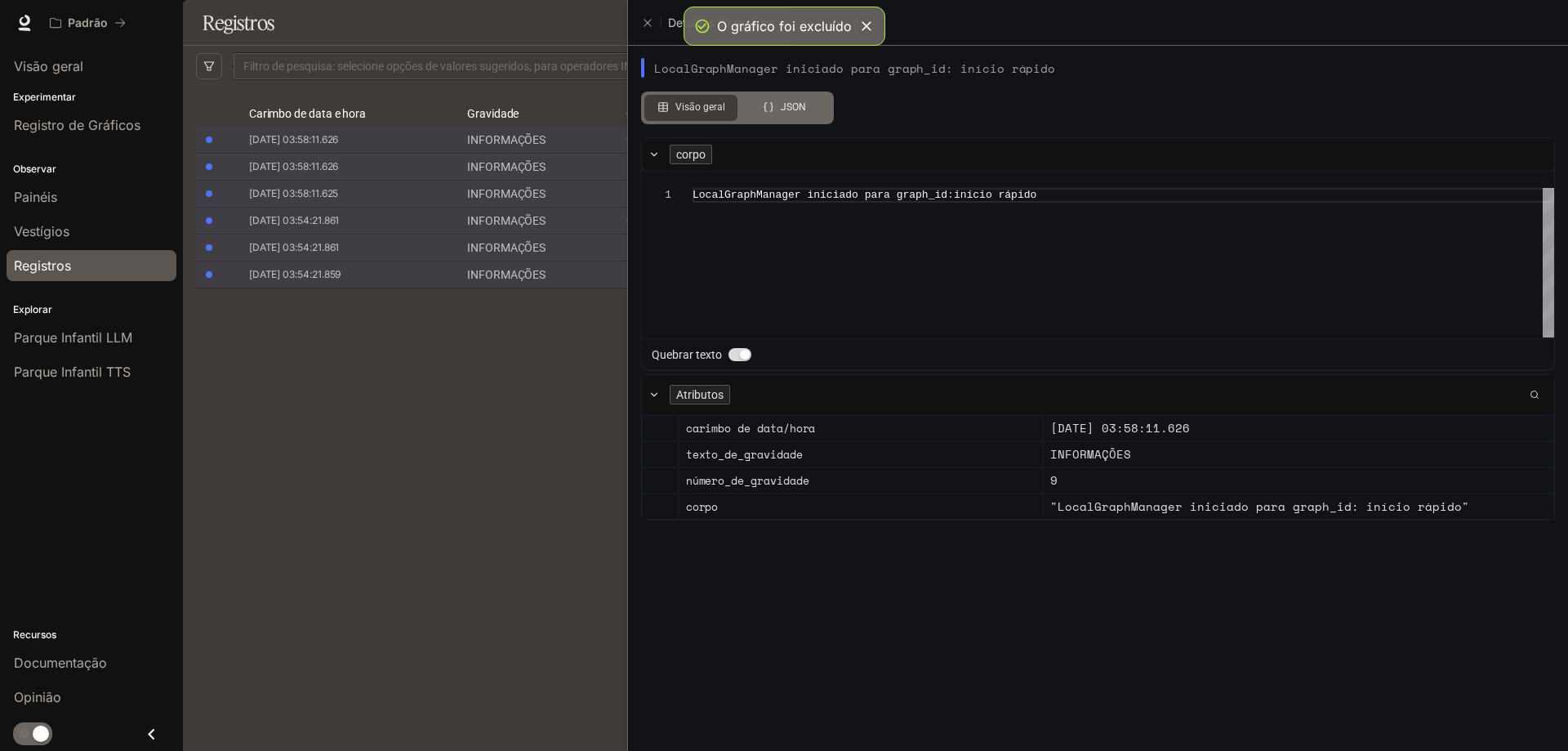
click at [377, 383] on div at bounding box center [784, 376] width 1568 height 751
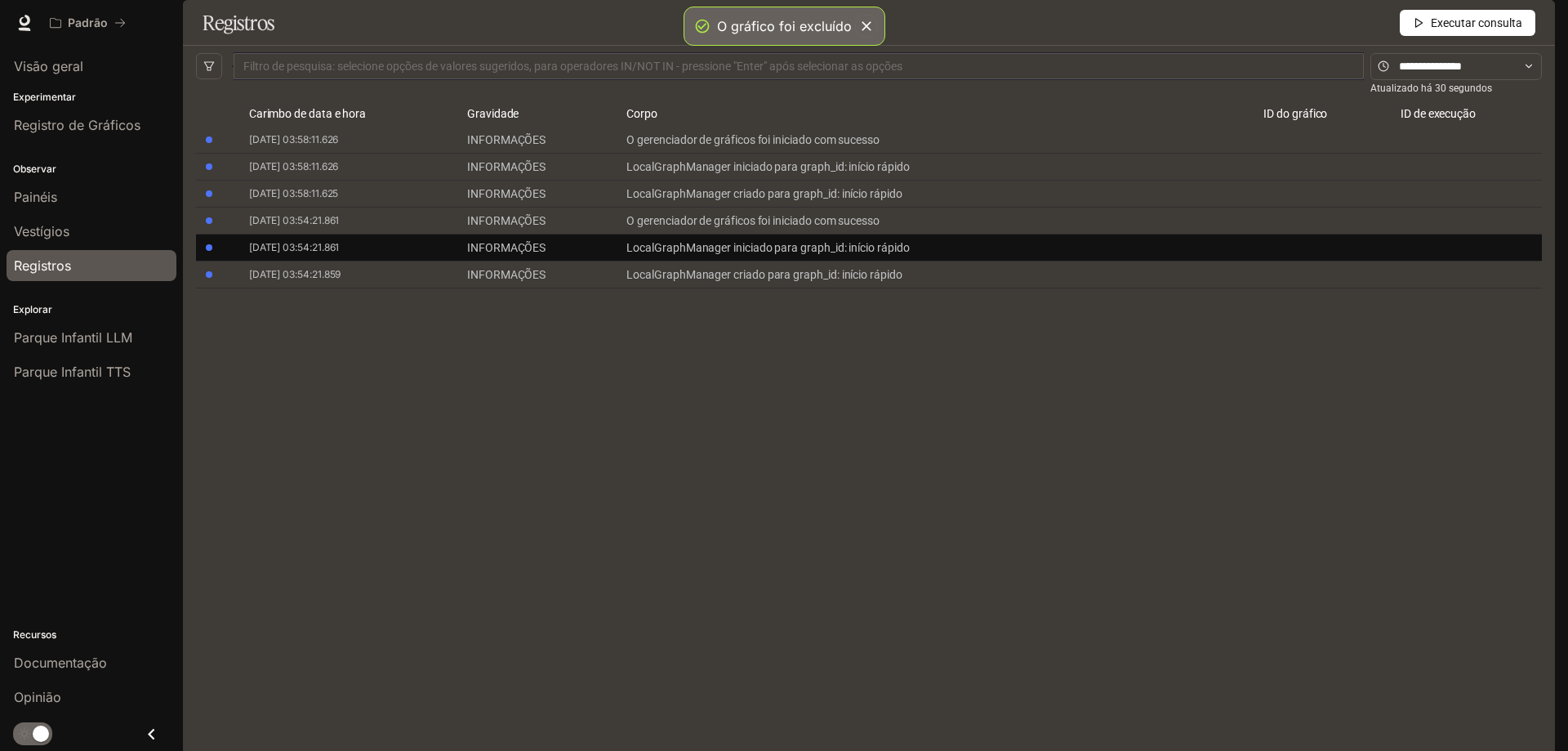
click at [1070, 261] on td "LocalGraphManager iniciado para graph_id: início rápido" at bounding box center [931, 248] width 637 height 27
click at [1085, 257] on div "LocalGraphManager iniciado para graph_id: início rápido" at bounding box center [932, 247] width 611 height 19
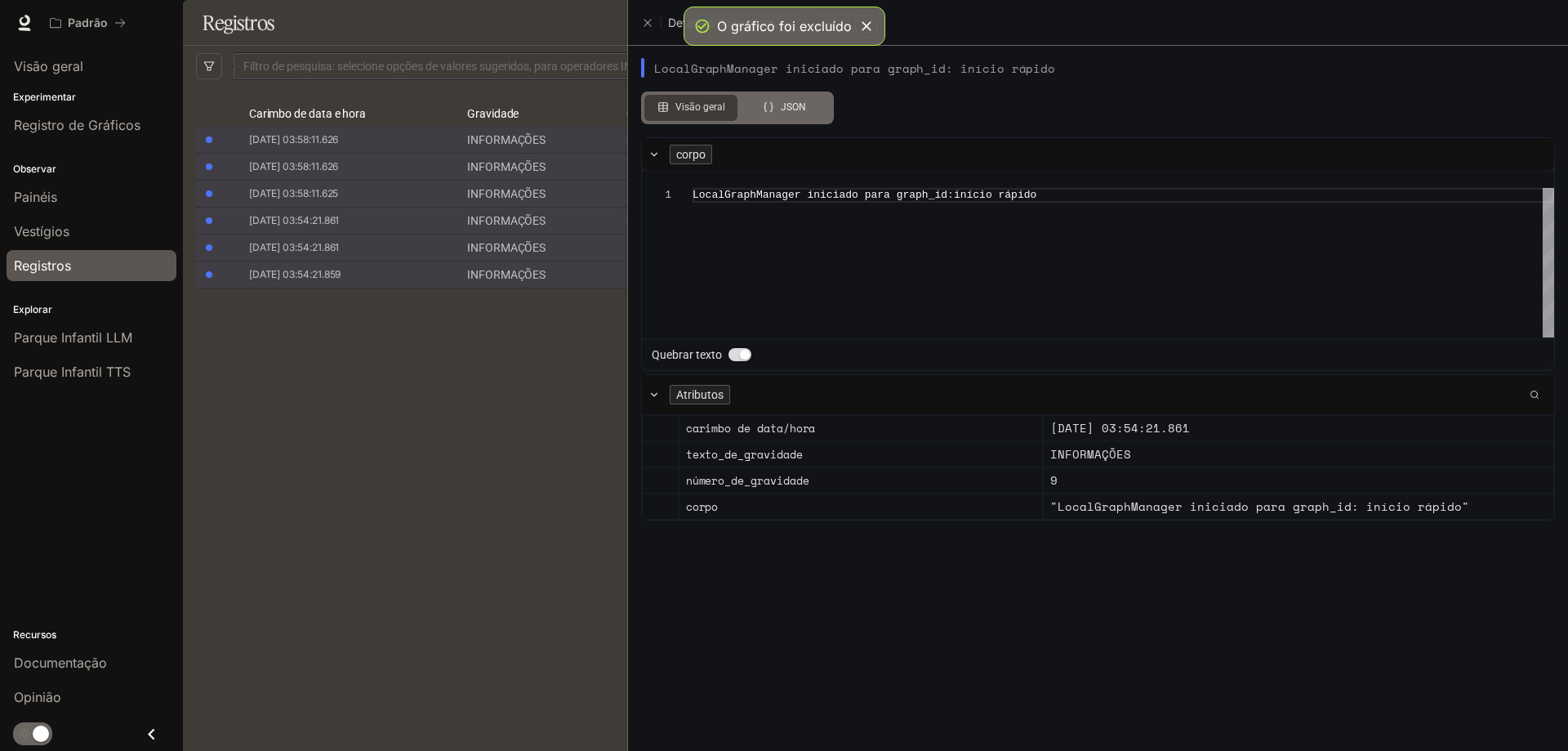
click at [496, 486] on div at bounding box center [784, 376] width 1568 height 751
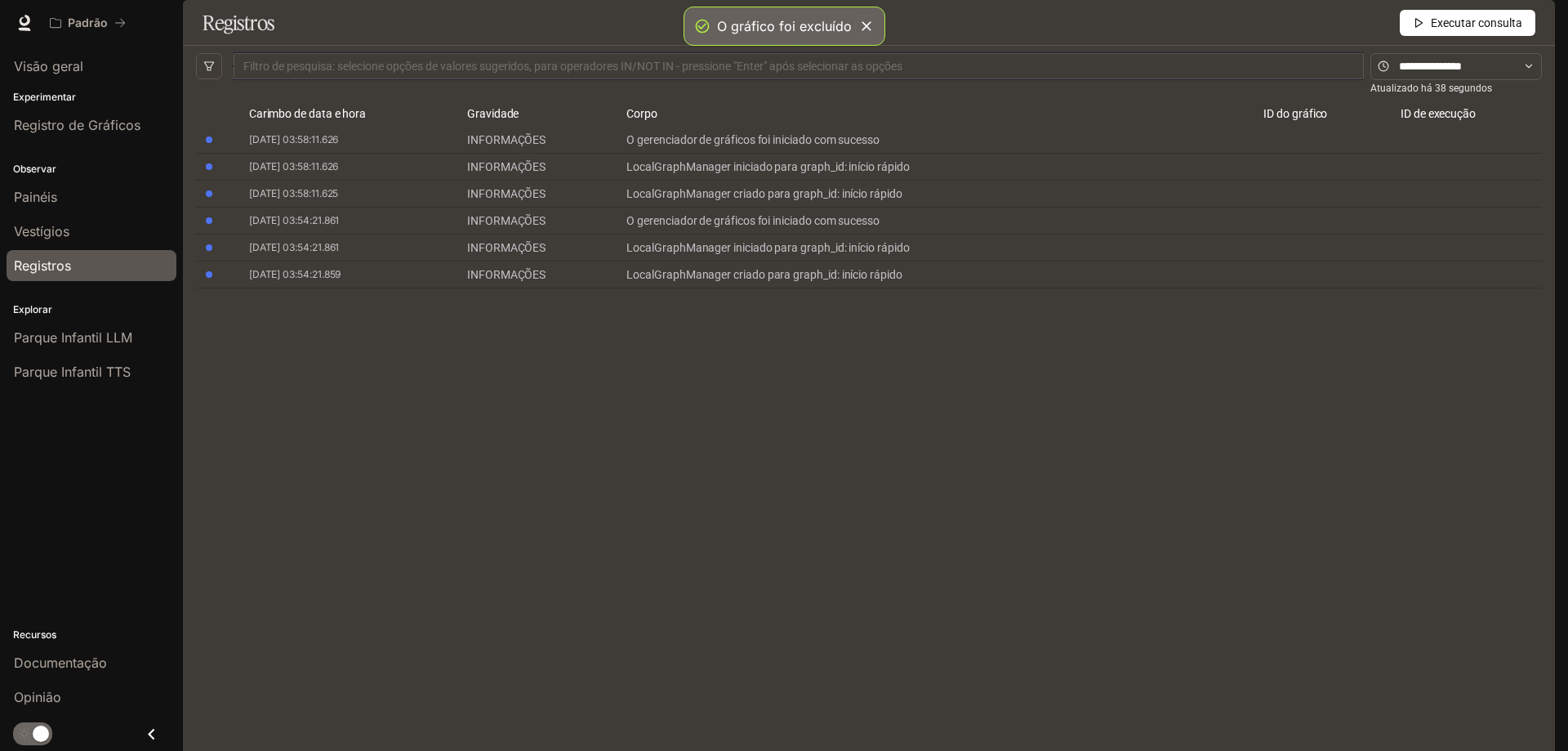
click at [1453, 29] on font "Executar consulta" at bounding box center [1476, 22] width 91 height 13
click at [799, 30] on font "O gráfico foi excluído" at bounding box center [784, 26] width 135 height 16
click at [815, 46] on div "Registros Executar consulta" at bounding box center [869, 22] width 1372 height 46
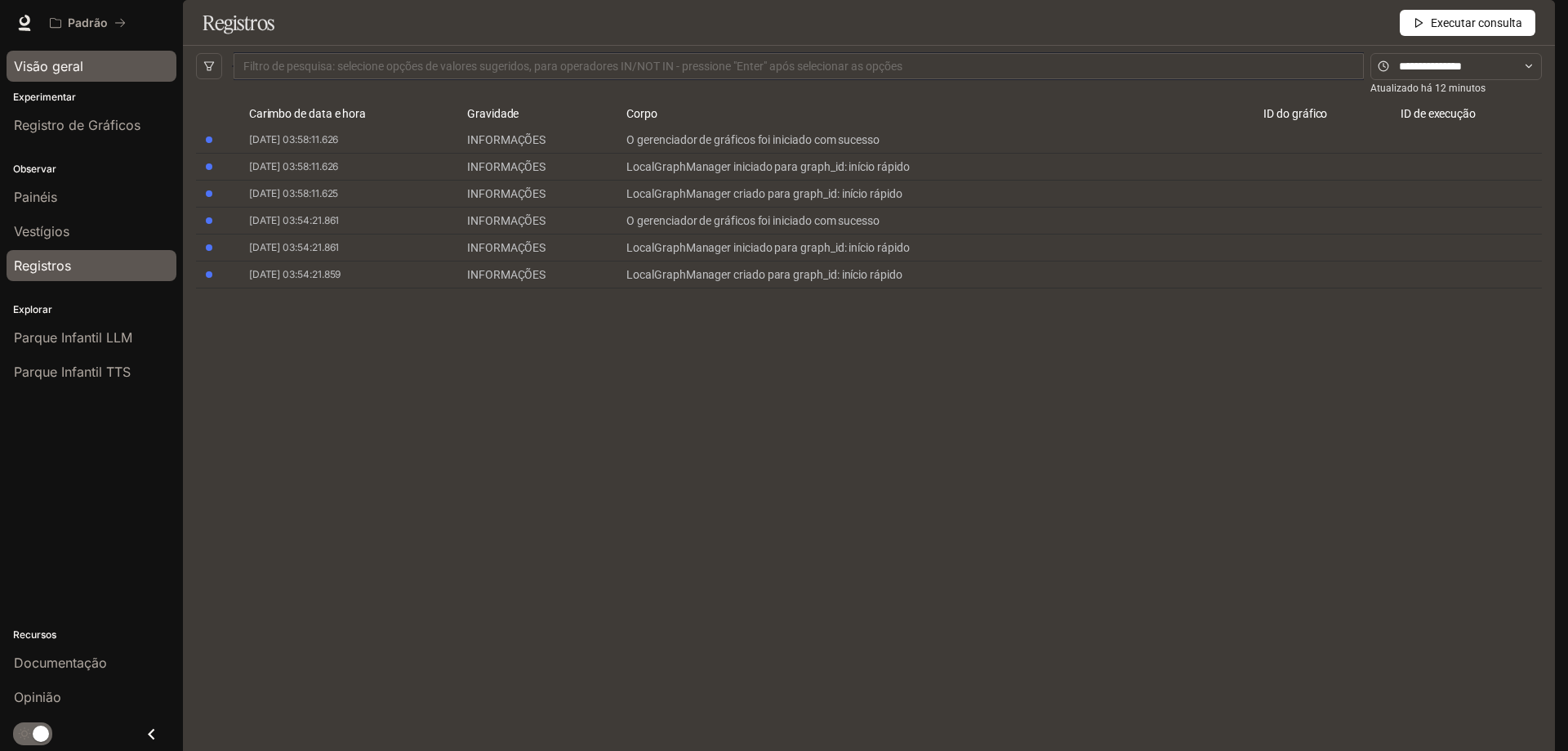
click at [66, 61] on font "Visão geral" at bounding box center [48, 66] width 70 height 16
